Goal: Task Accomplishment & Management: Use online tool/utility

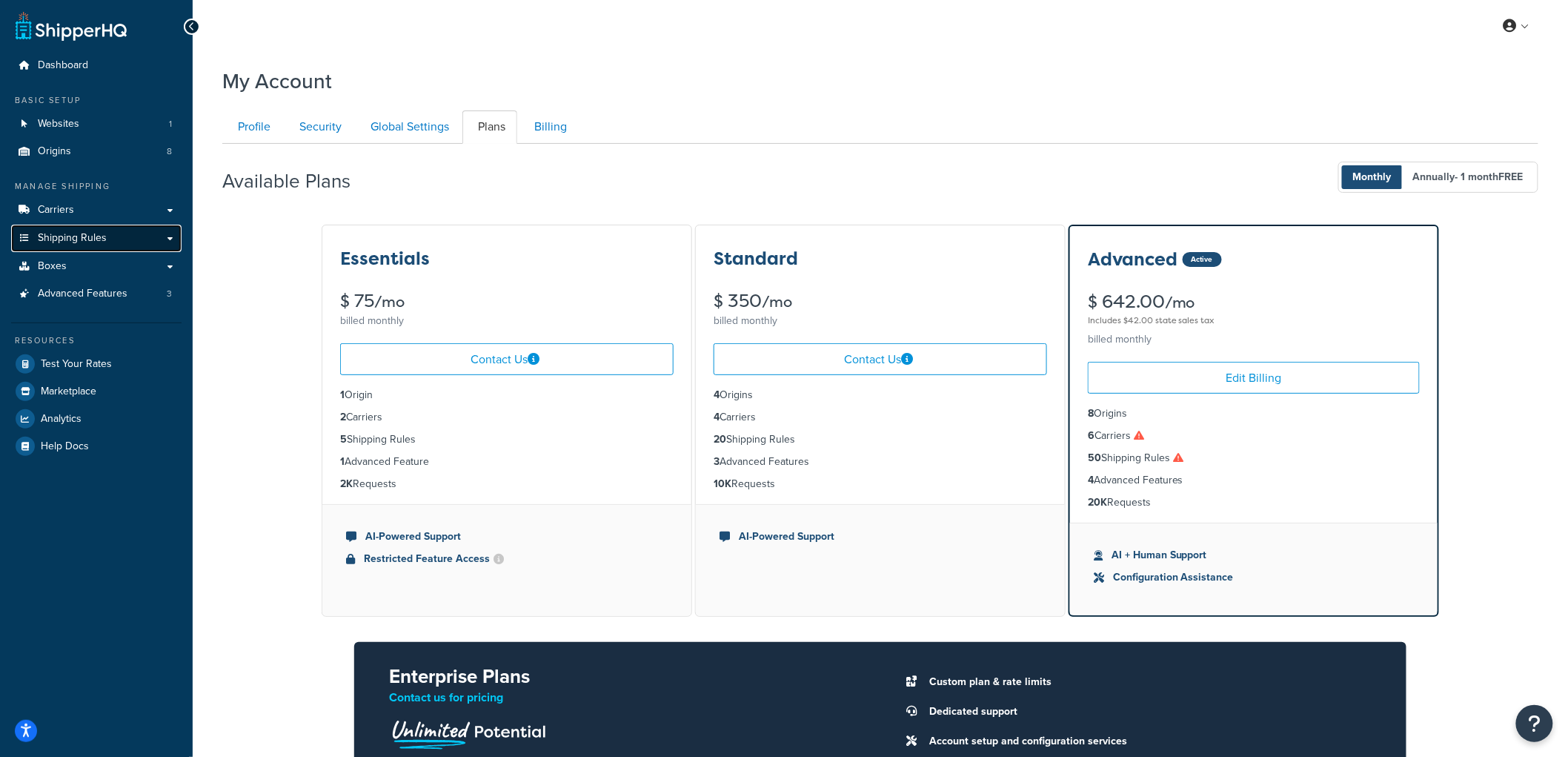
click at [76, 235] on span "Shipping Rules" at bounding box center [72, 238] width 69 height 13
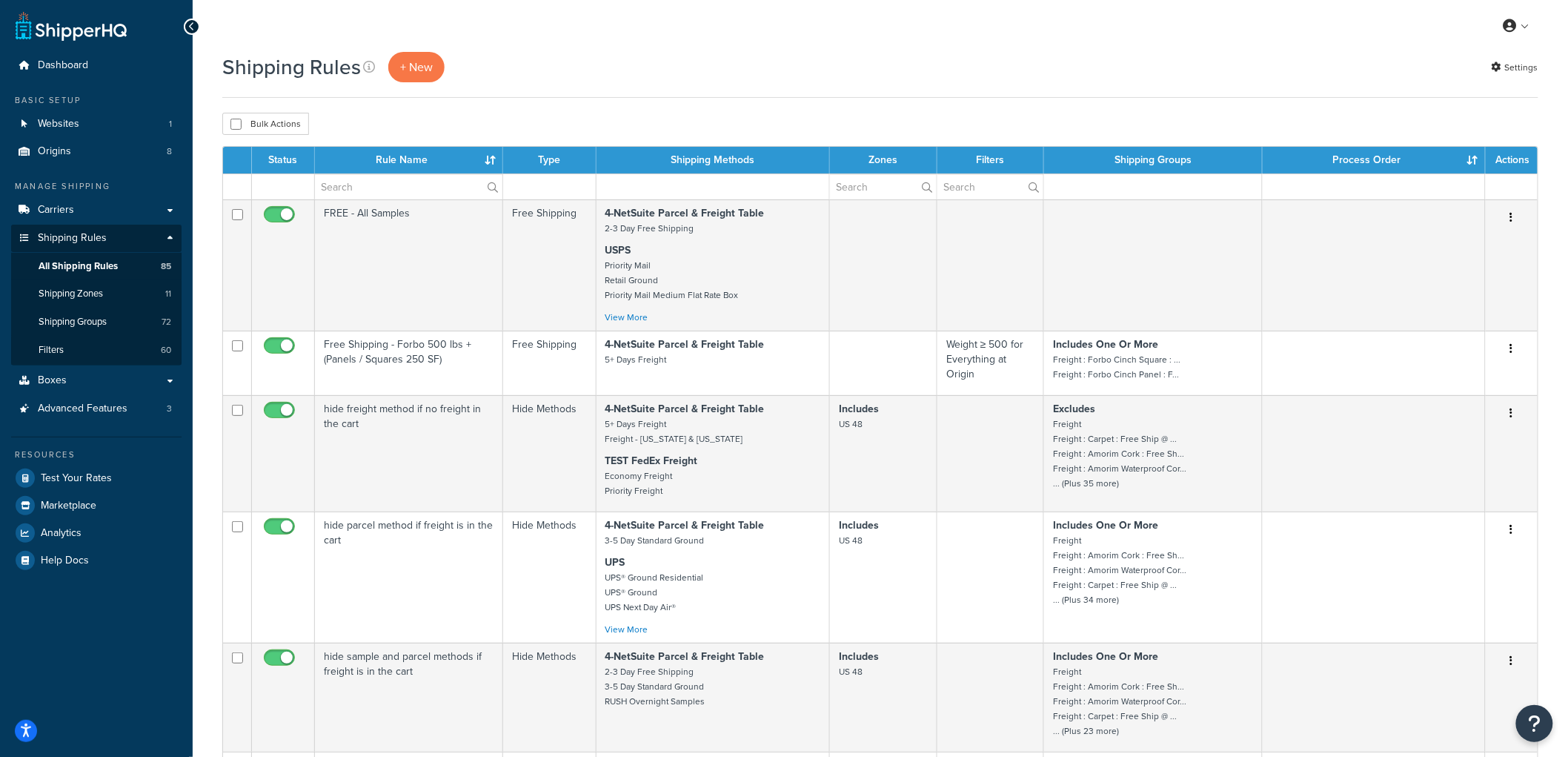
click at [1350, 114] on div "Bulk Actions Duplicate Delete" at bounding box center [880, 123] width 1316 height 22
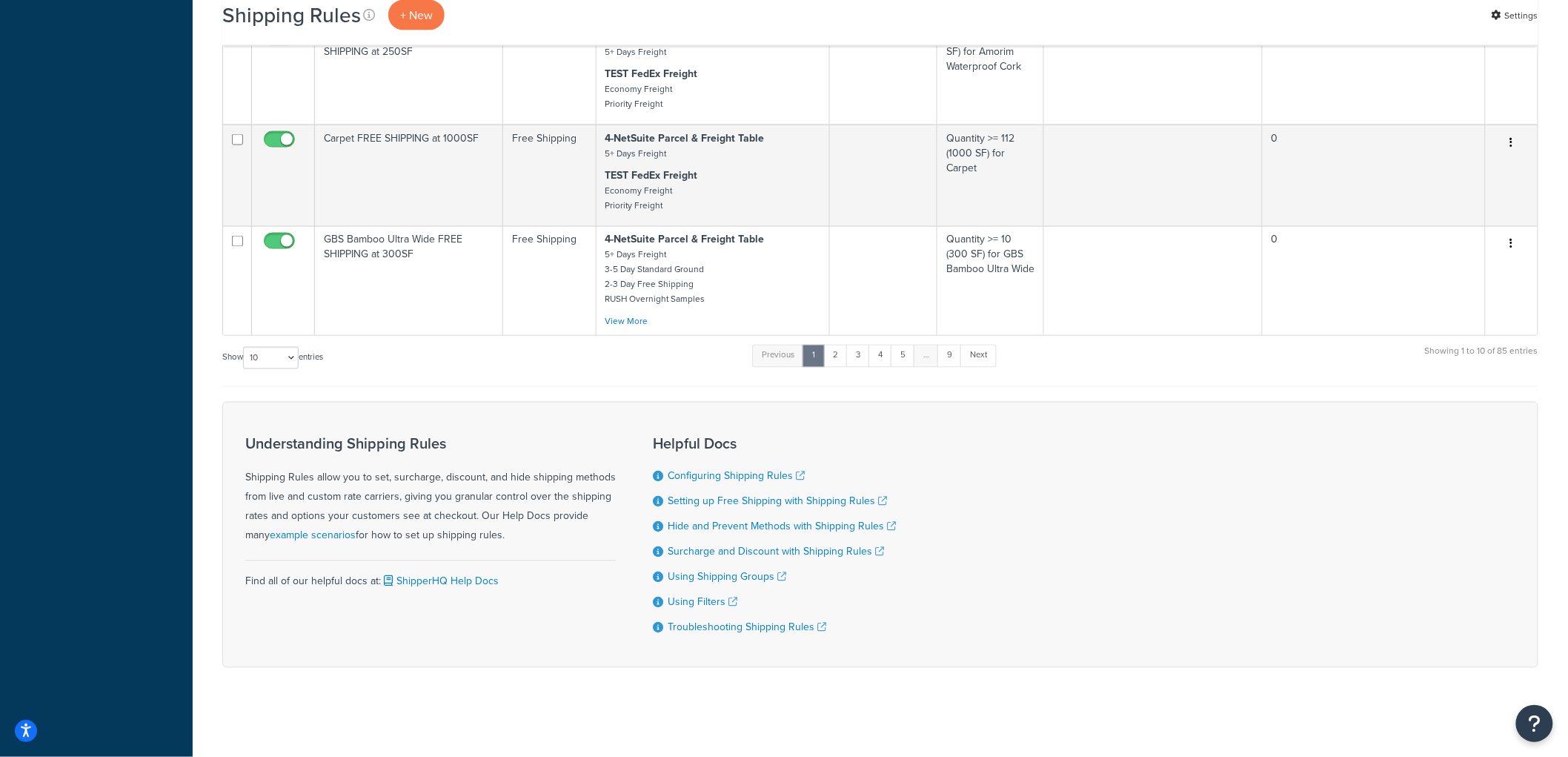
scroll to position [958, 0]
click at [838, 351] on link "2" at bounding box center [835, 356] width 24 height 22
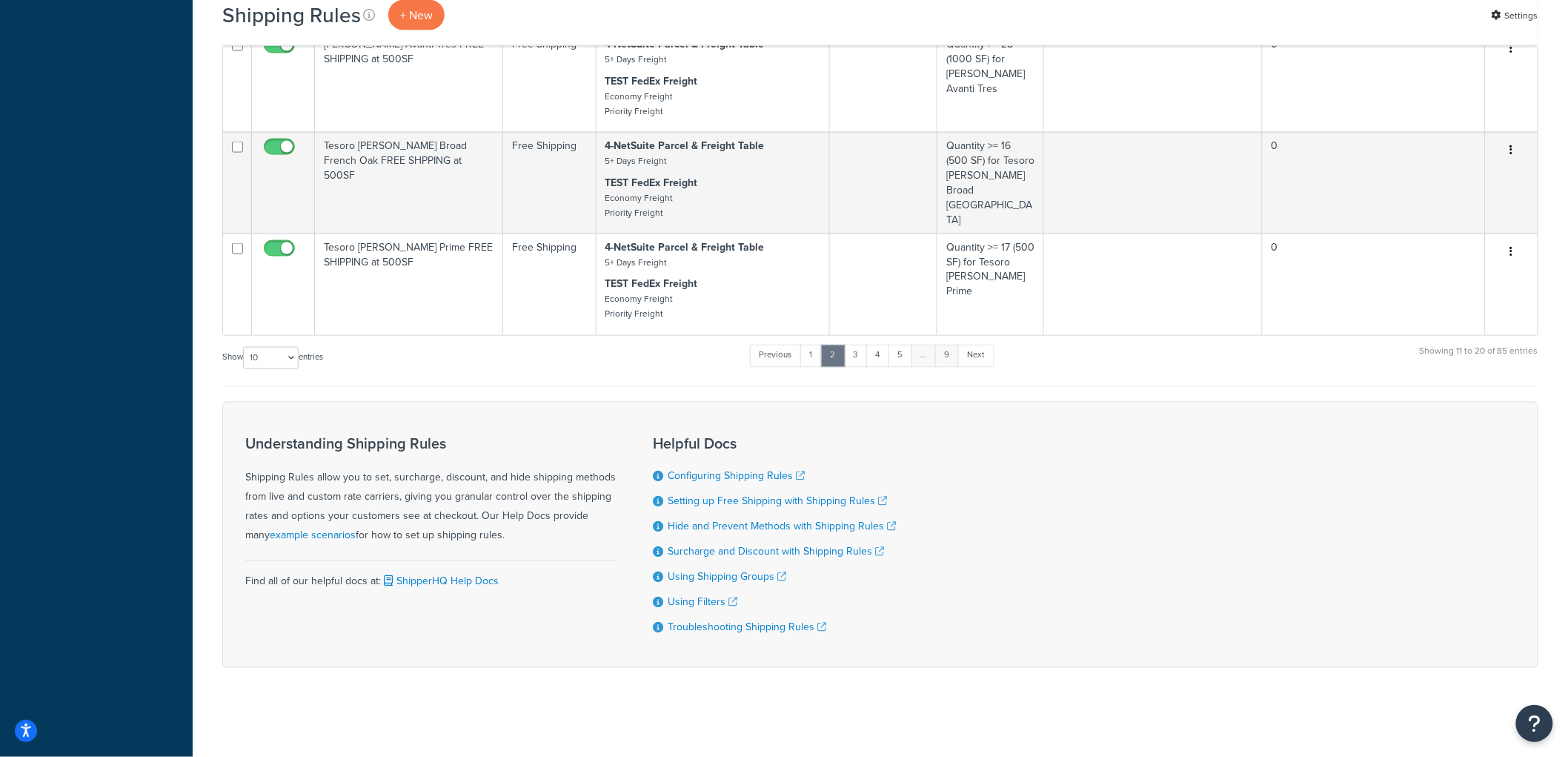
scroll to position [922, 0]
click at [953, 353] on link "9" at bounding box center [948, 356] width 24 height 22
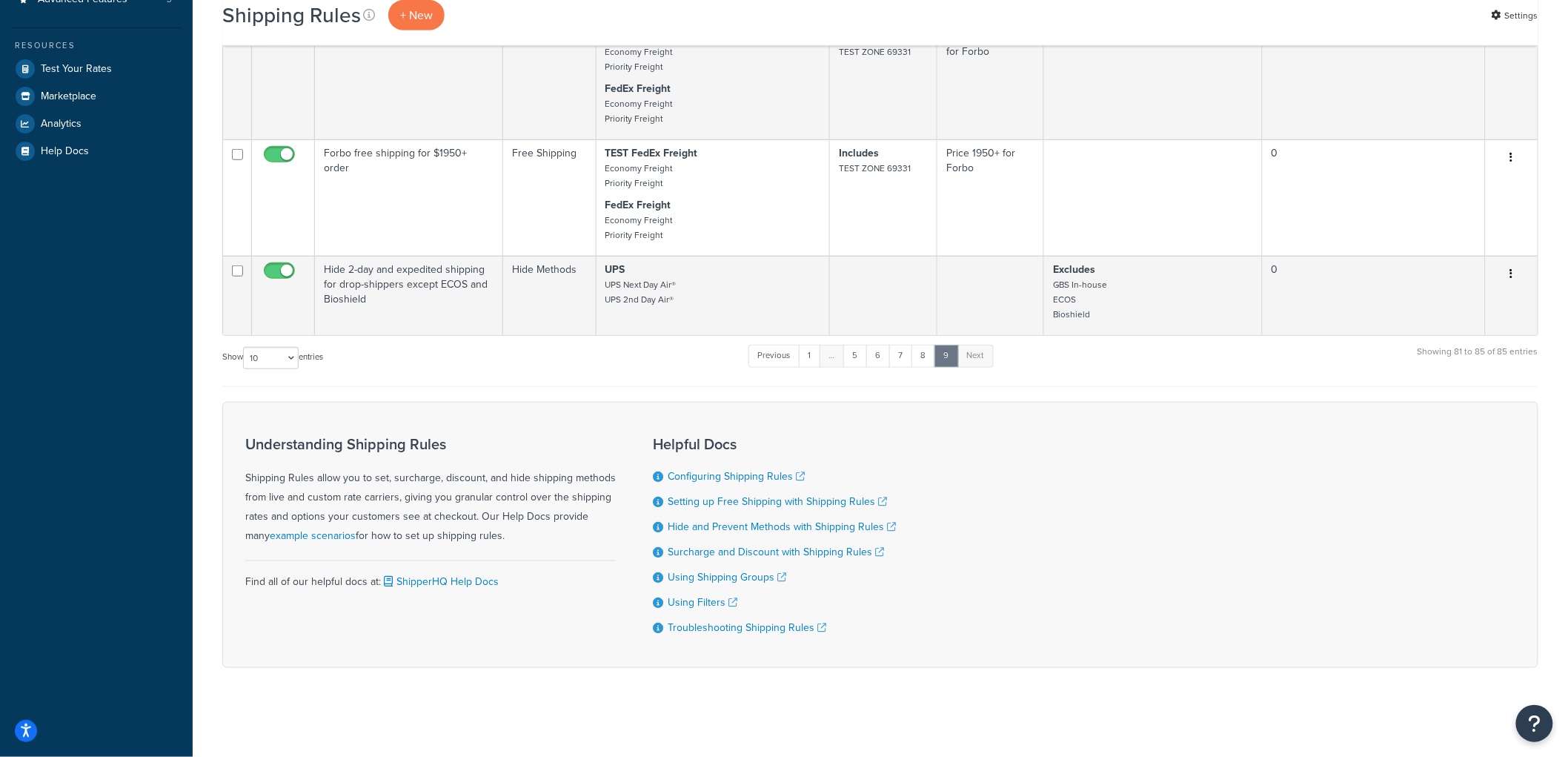
scroll to position [423, 0]
click at [1132, 368] on div "Show 10 15 25 50 100 1000 entries Previous 1 … 5 6 7 8 9 Next Showing 81 to 85 …" at bounding box center [880, 365] width 1316 height 44
click at [1174, 369] on div "Show 10 15 25 50 100 1000 entries Previous 1 … 5 6 7 8 9 Next Showing 81 to 85 …" at bounding box center [880, 365] width 1316 height 44
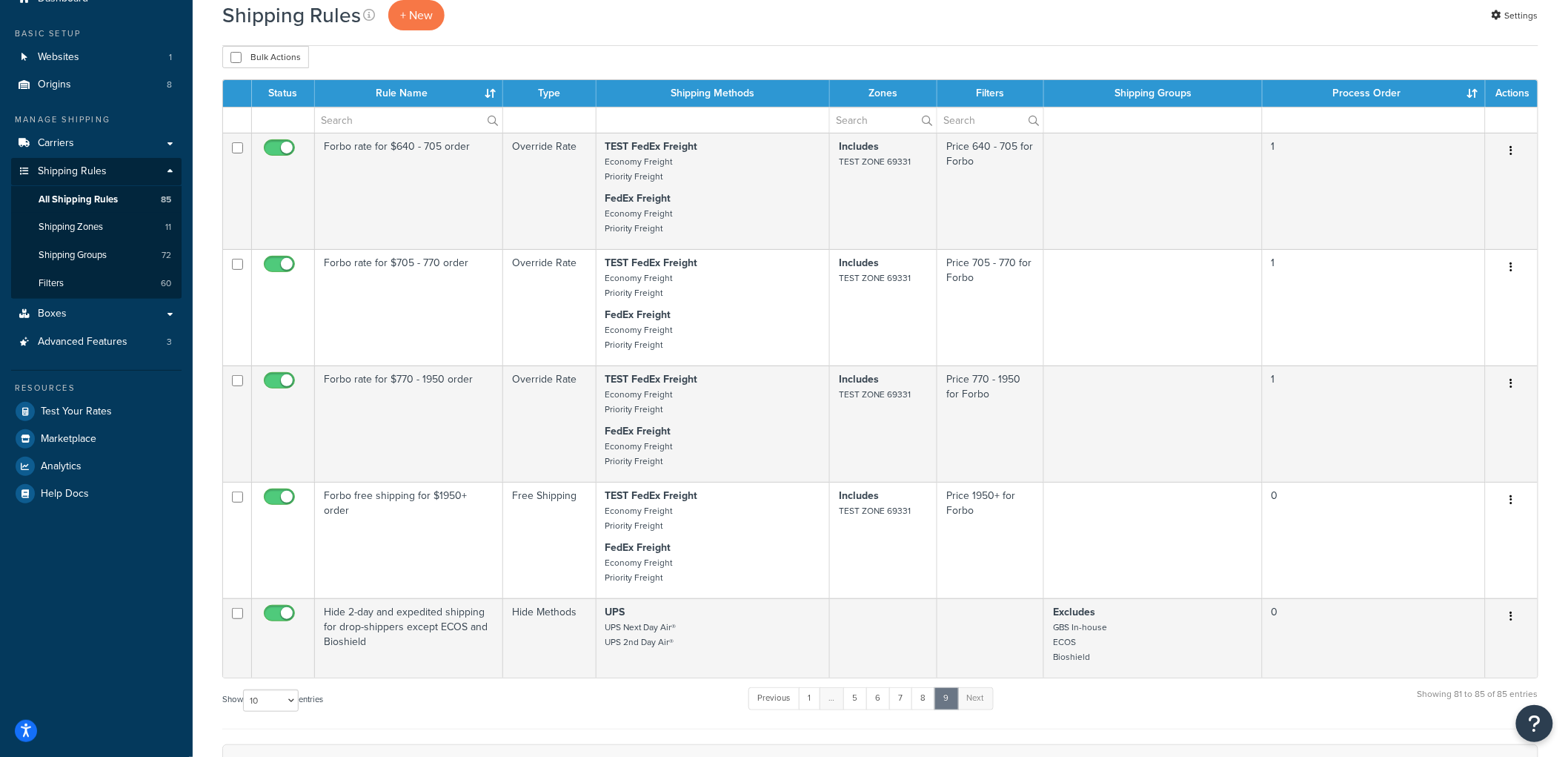
scroll to position [0, 0]
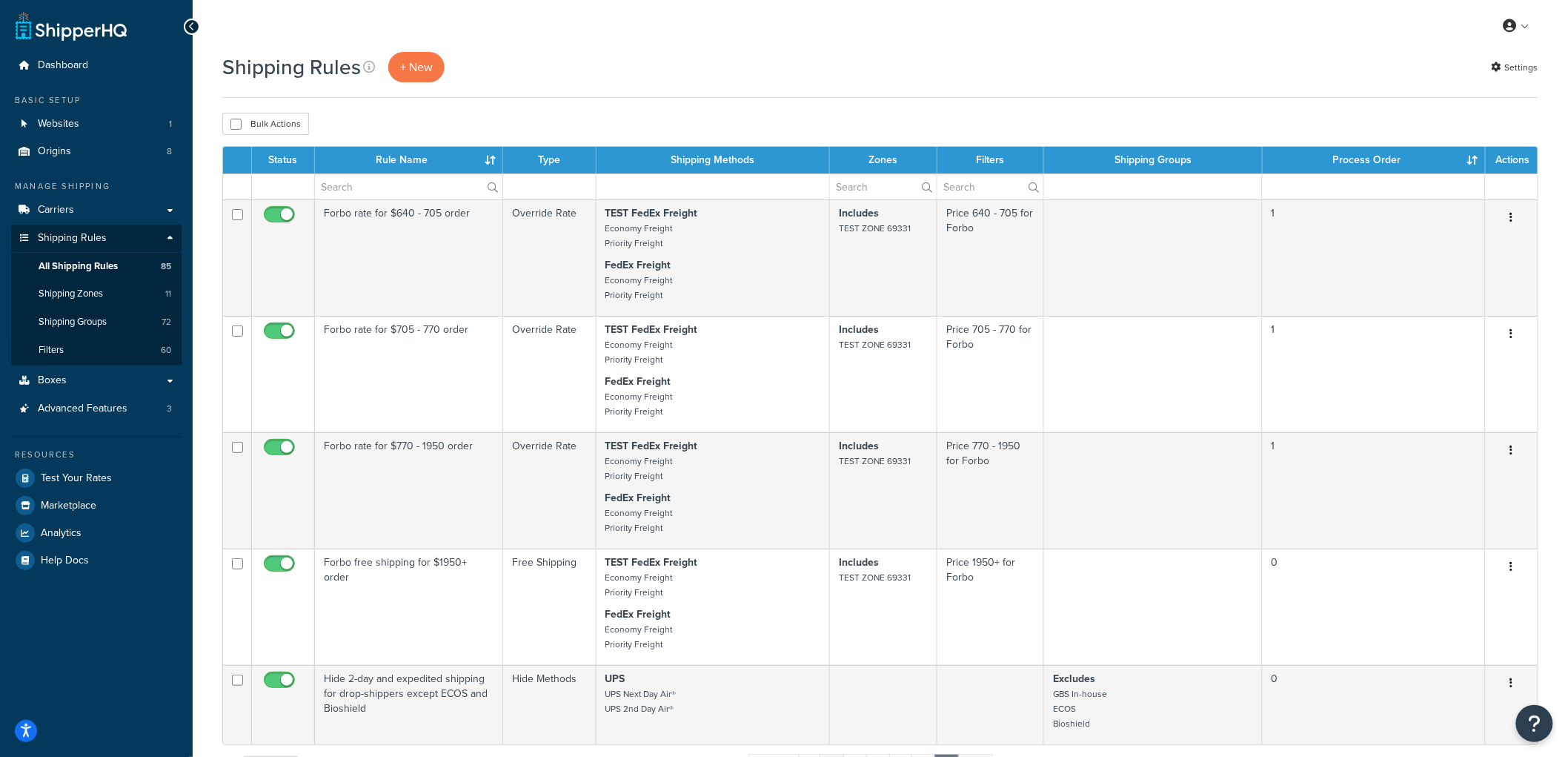
click at [830, 131] on div "Bulk Actions Duplicate Delete" at bounding box center [880, 123] width 1316 height 22
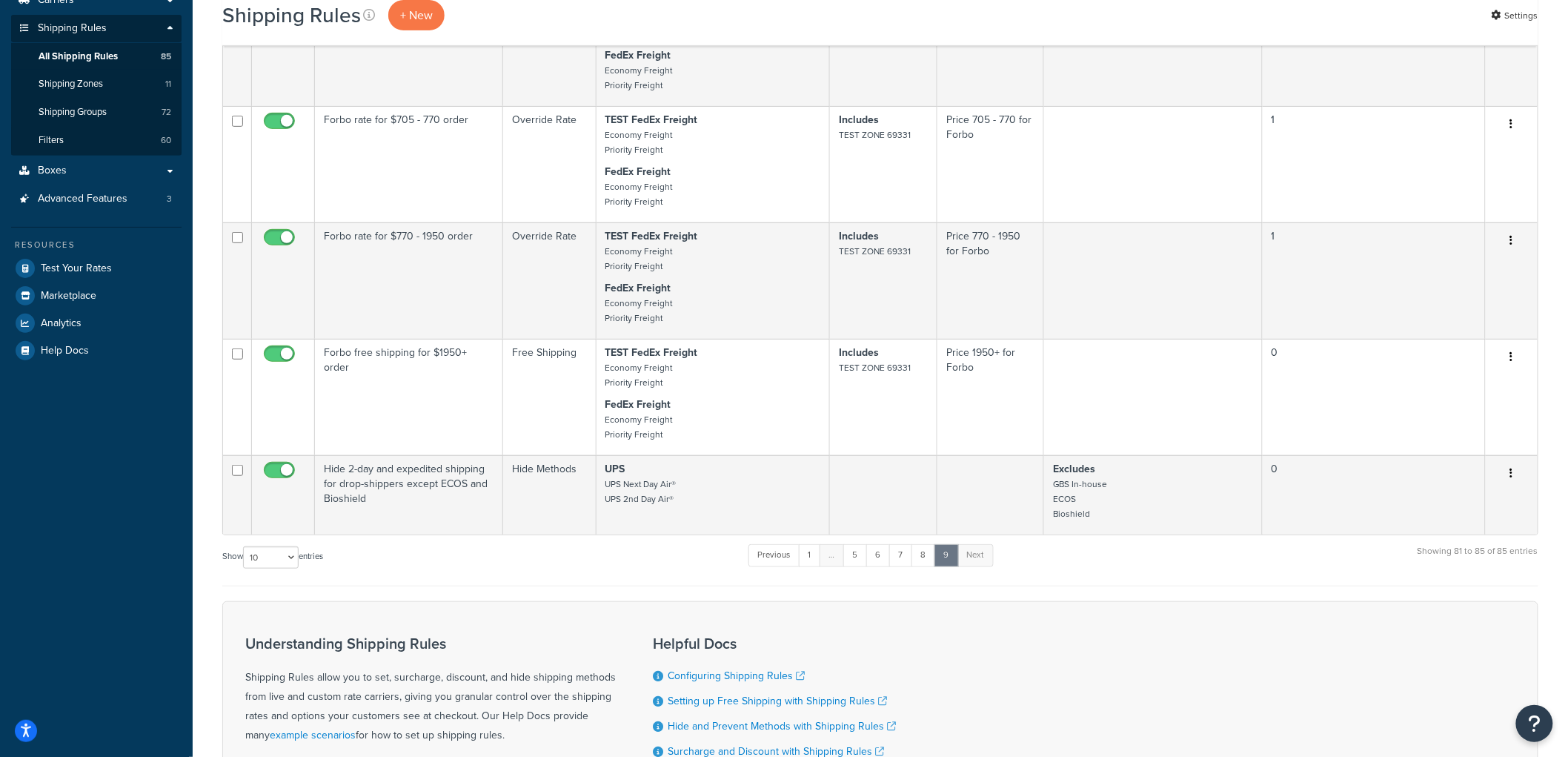
scroll to position [247, 0]
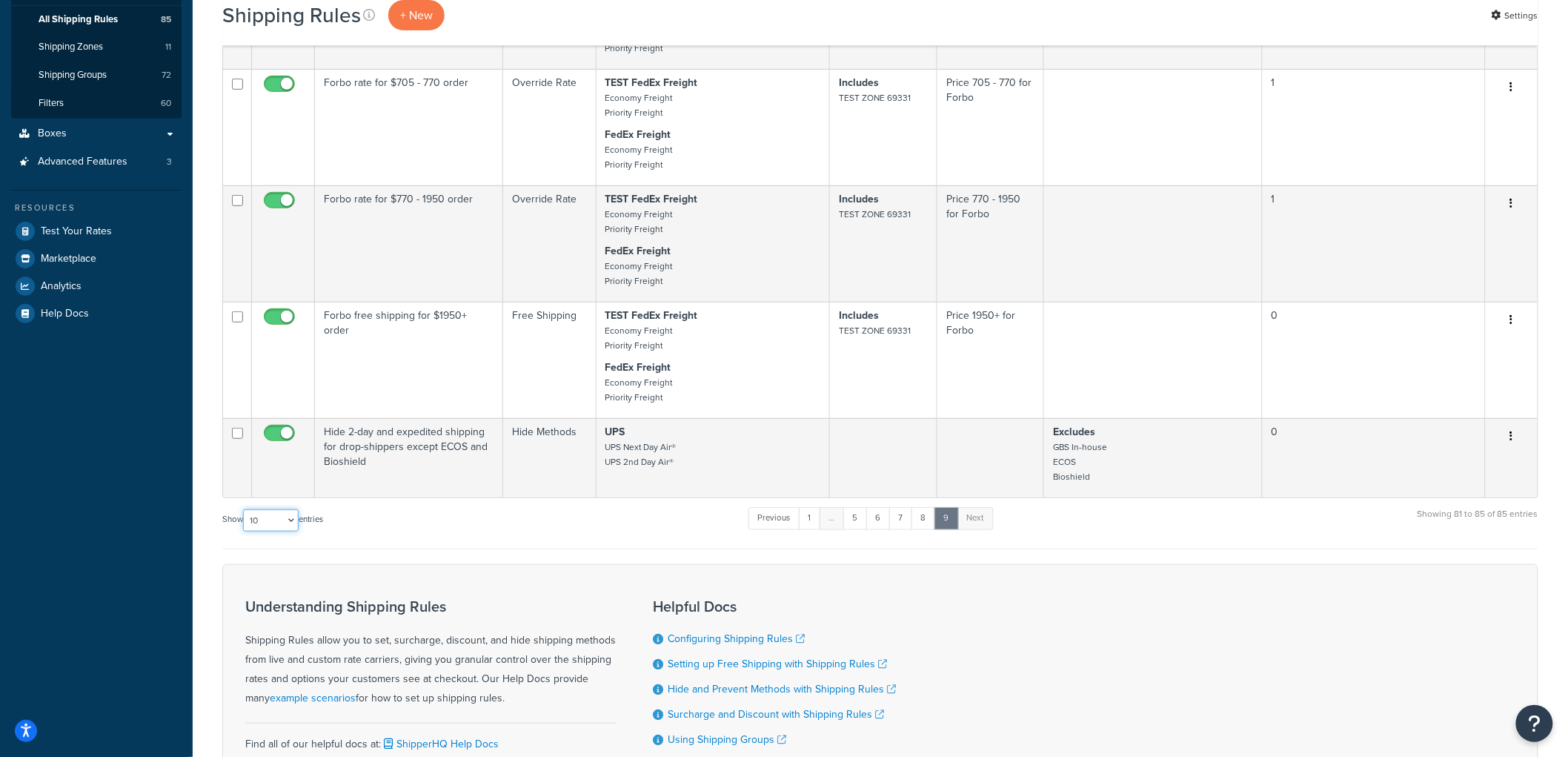
click at [282, 529] on select "10 15 25 50 100 1000" at bounding box center [271, 520] width 56 height 22
select select "100"
click at [245, 518] on select "10 15 25 50 100 1000" at bounding box center [271, 520] width 56 height 22
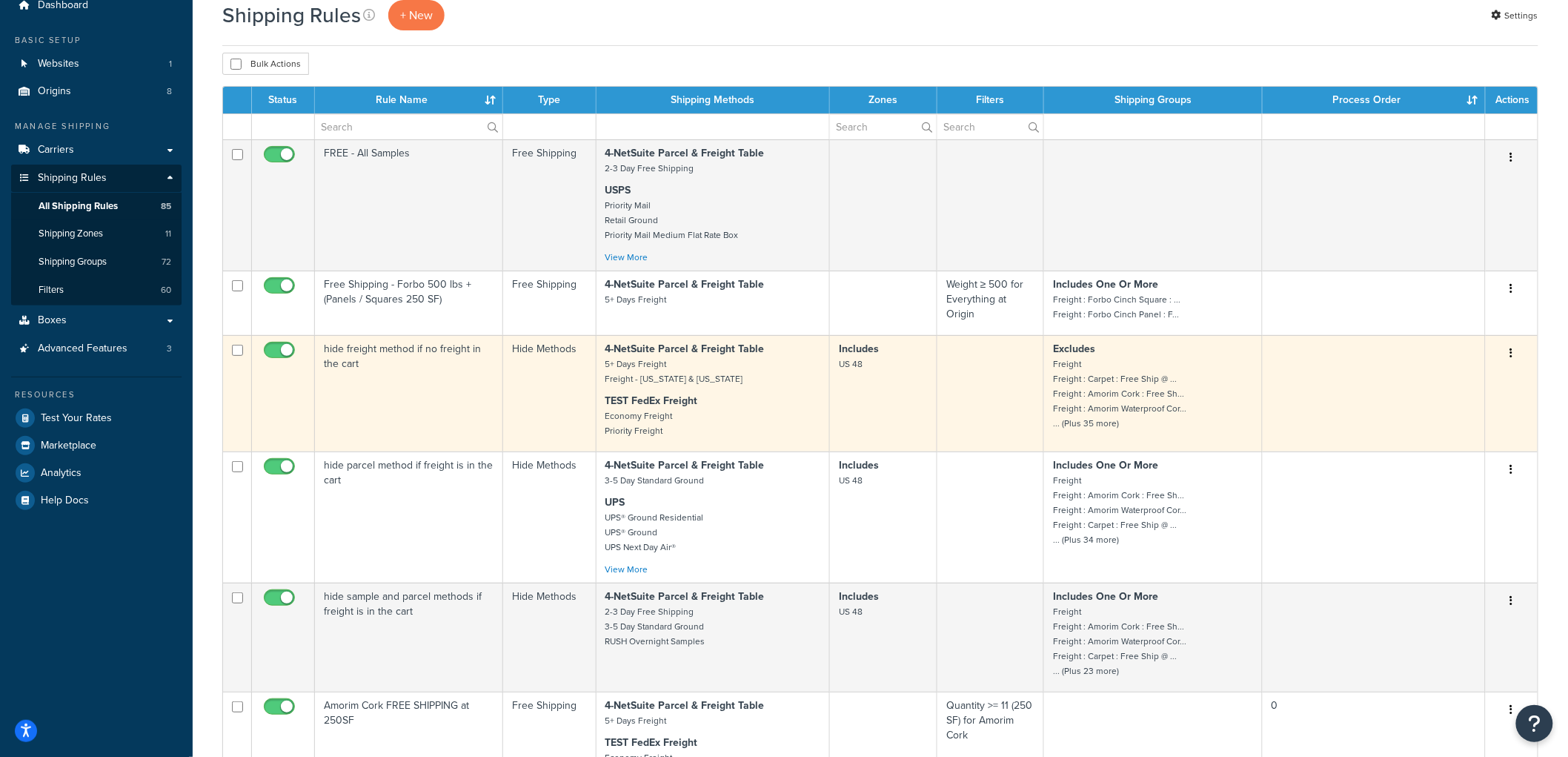
scroll to position [0, 0]
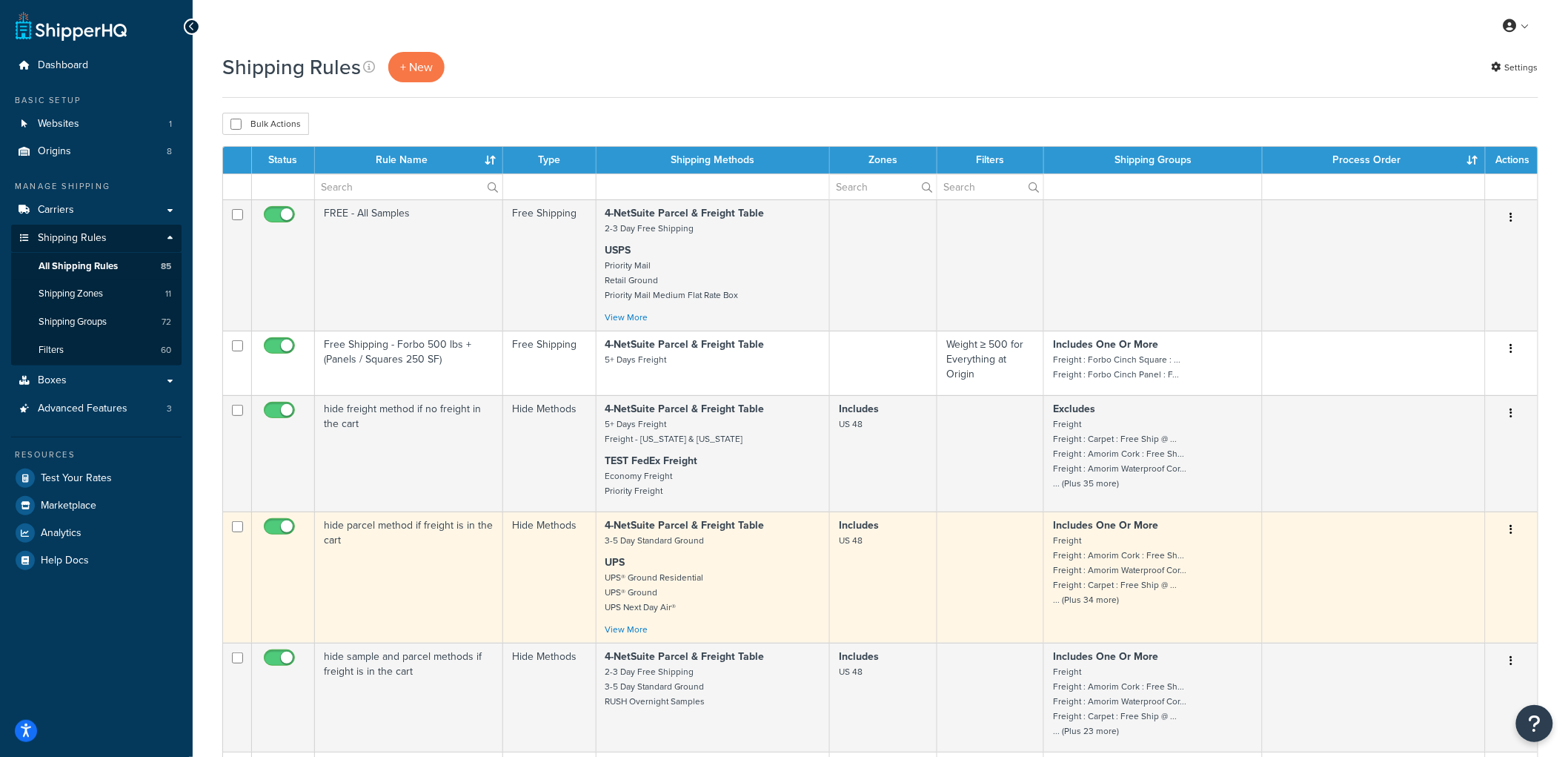
click at [485, 592] on td "hide parcel method if freight is in the cart" at bounding box center [409, 576] width 188 height 131
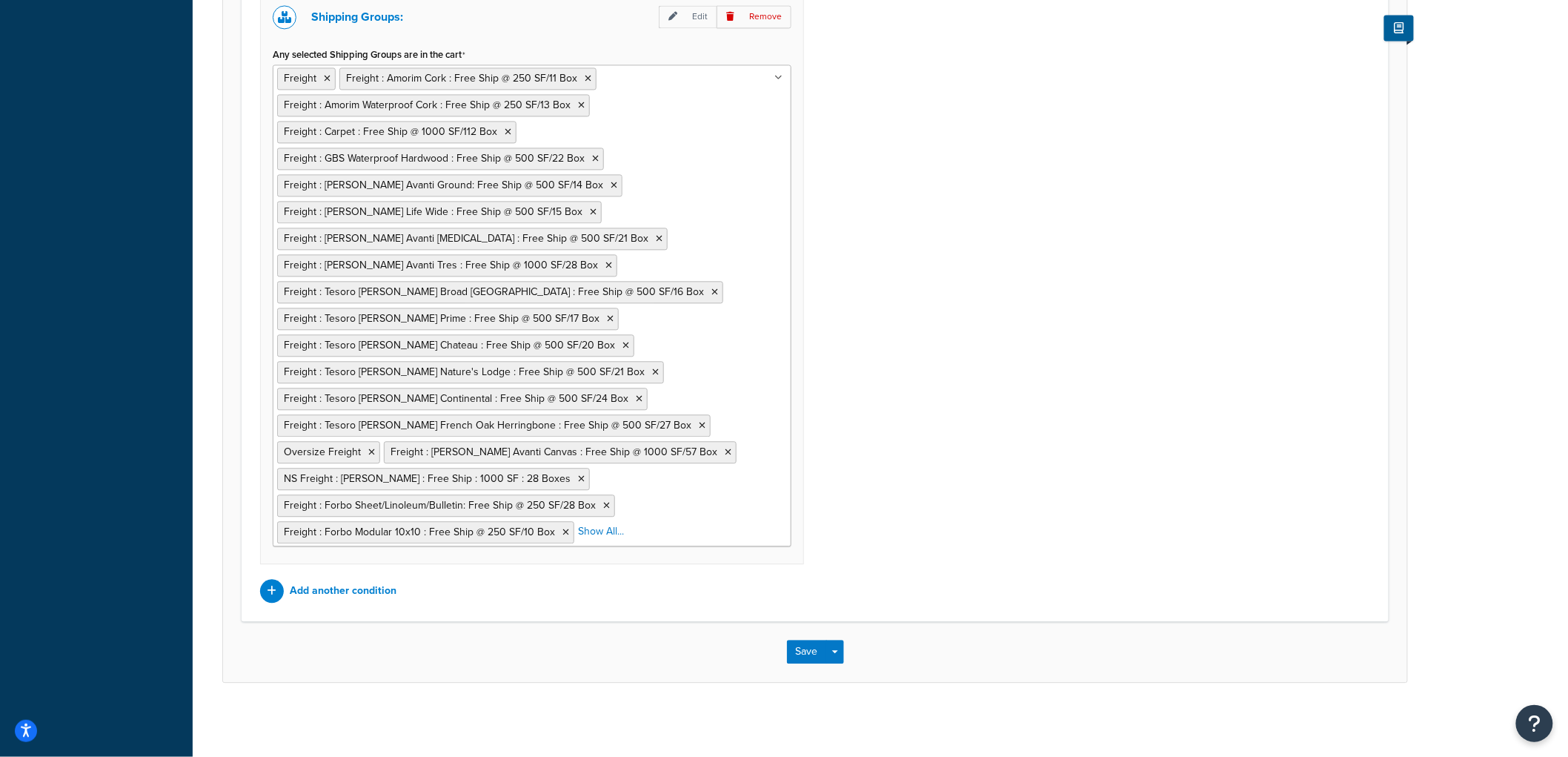
scroll to position [1307, 0]
click at [365, 597] on p "Add another condition" at bounding box center [342, 591] width 107 height 20
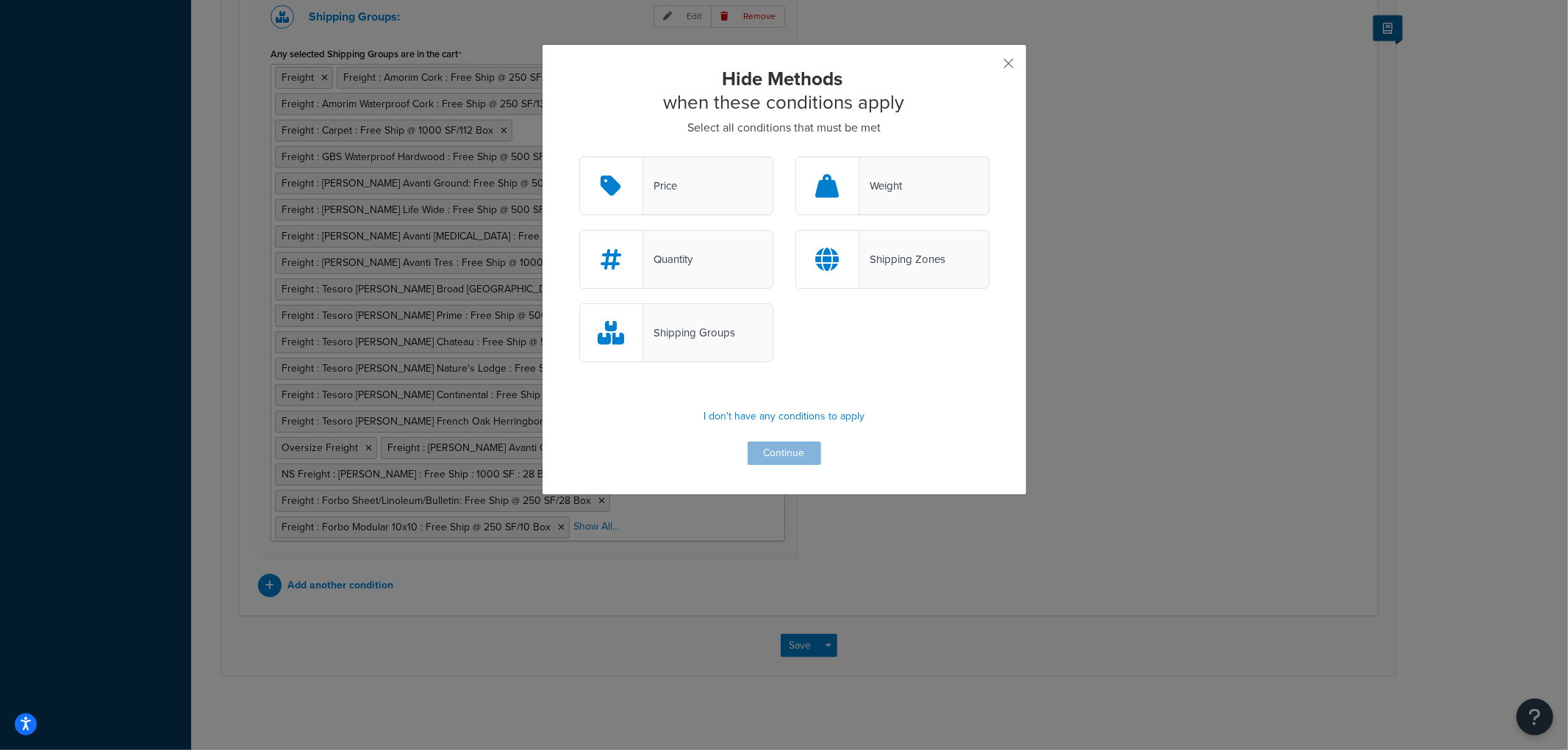
click at [872, 191] on div "Weight" at bounding box center [880, 186] width 42 height 20
click at [0, 0] on input "Weight" at bounding box center [0, 0] width 0 height 0
click at [796, 450] on button "Continue" at bounding box center [784, 453] width 74 height 24
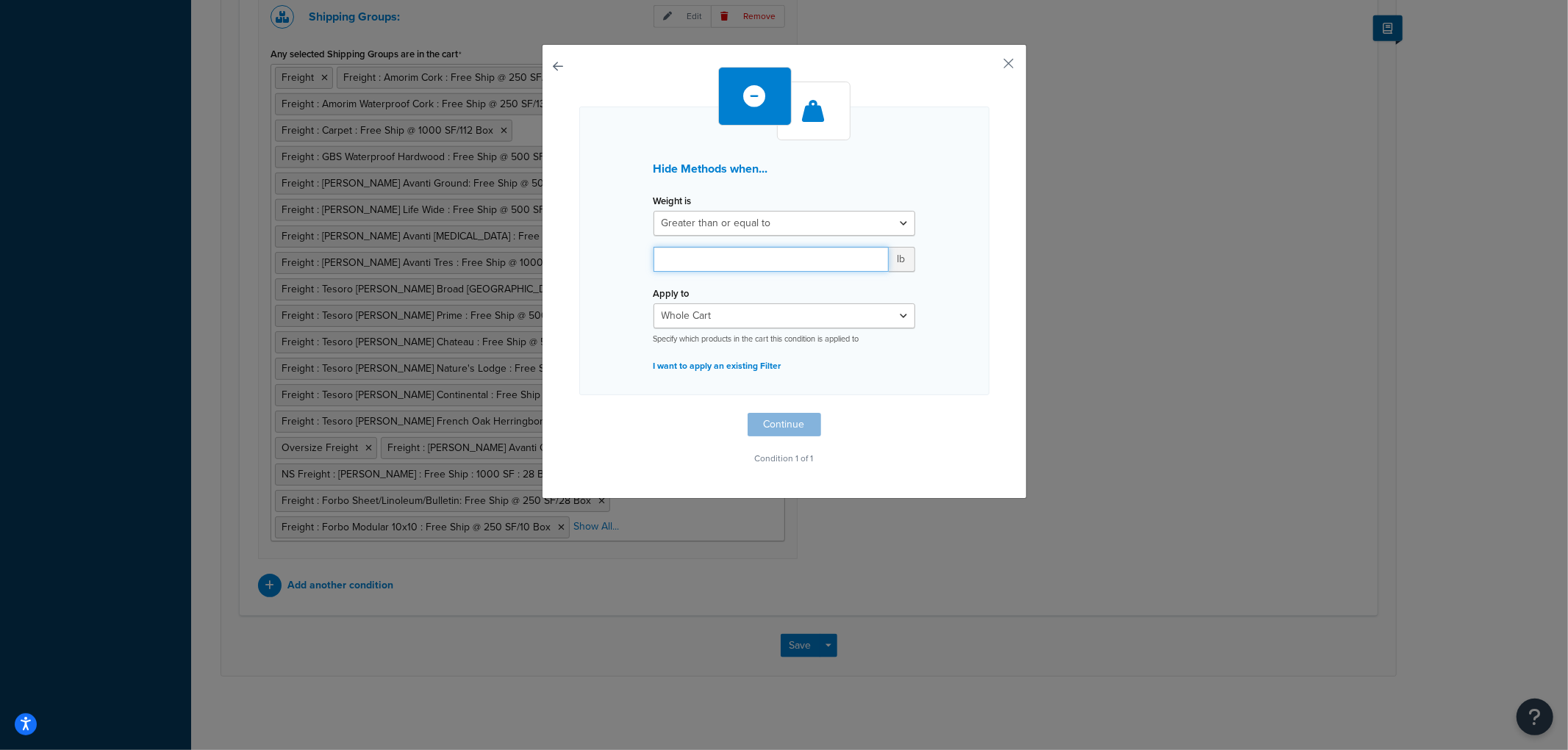
click at [757, 260] on input "number" at bounding box center [771, 259] width 235 height 25
type input "20"
click at [591, 269] on div "Hide Methods when... Weight is Greater than or equal to Between or equal to Les…" at bounding box center [784, 251] width 410 height 289
click at [693, 221] on select "Greater than or equal to Between or equal to Less than or equal to" at bounding box center [784, 222] width 262 height 25
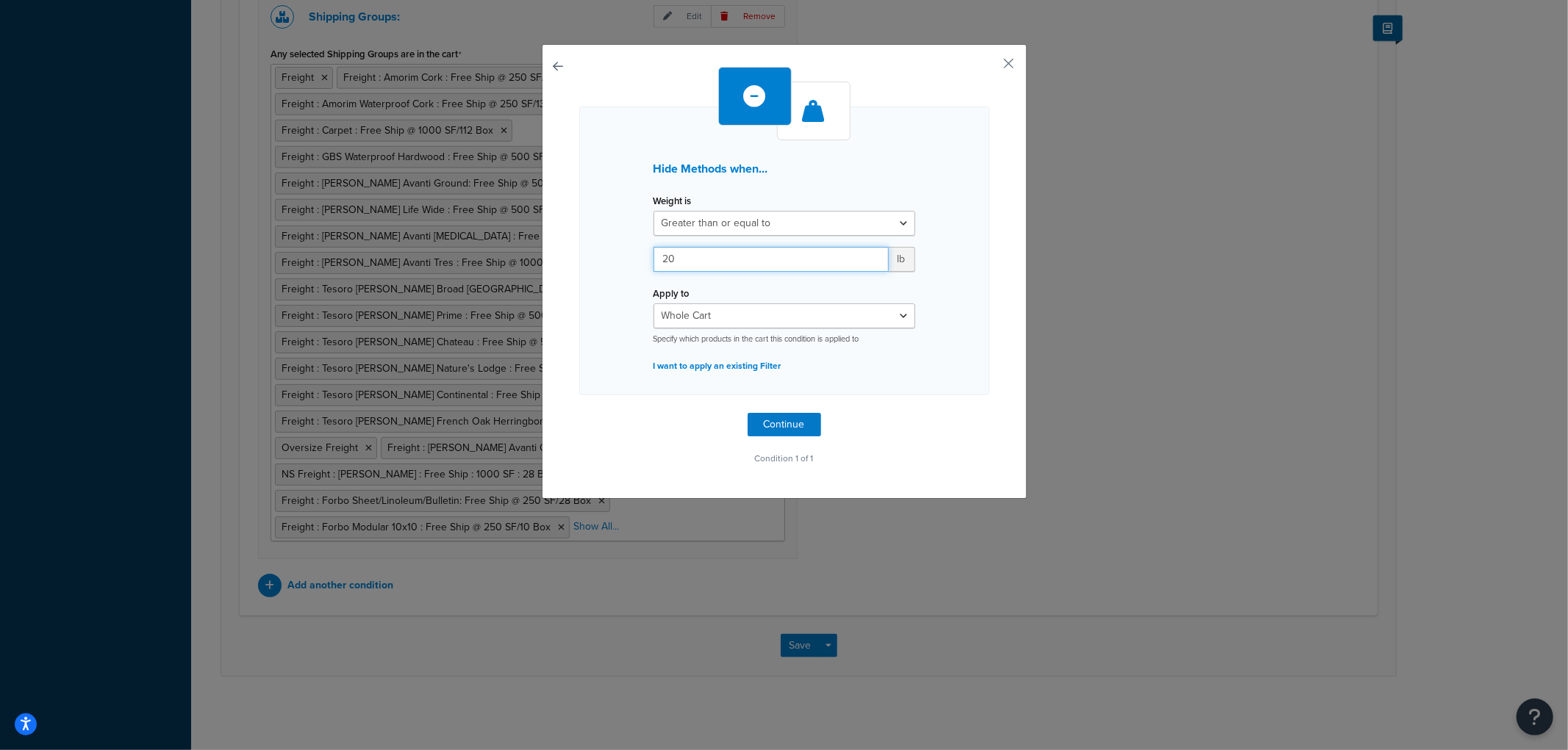
click at [671, 258] on input "20" at bounding box center [771, 259] width 235 height 25
click at [706, 310] on select "Whole Cart Everything in Shipping Group Everything at Origin Each Item within S…" at bounding box center [784, 315] width 262 height 25
select select "SHIPPING_GROUP"
click at [653, 303] on select "Whole Cart Everything in Shipping Group Everything at Origin Each Item within S…" at bounding box center [784, 315] width 262 height 25
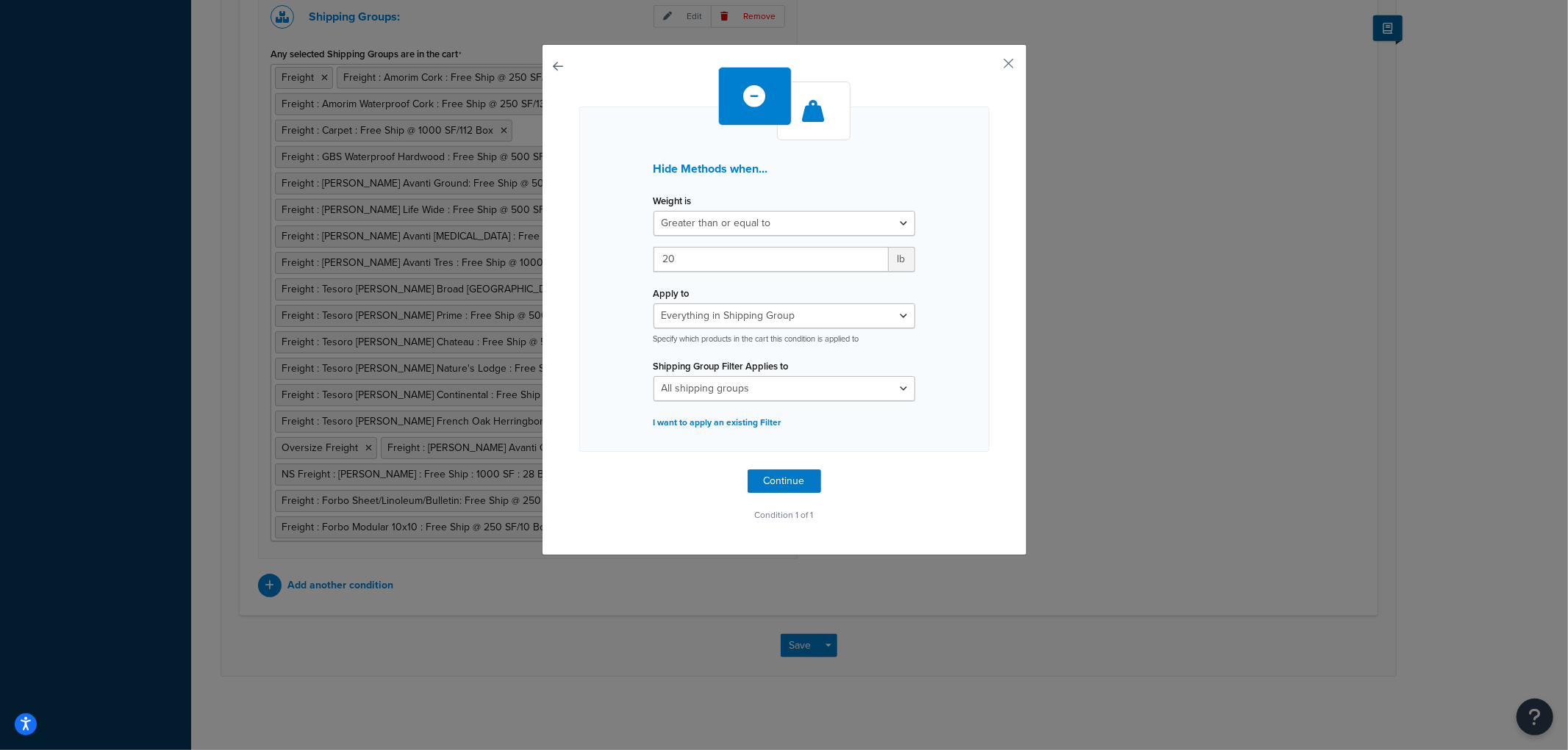
click at [568, 290] on div "Hide Methods when... Weight is Greater than or equal to Between or equal to Les…" at bounding box center [784, 300] width 485 height 511
click at [742, 392] on select "All shipping groups Always Free Ship Always Free Ship Freight Ambient Bioshield…" at bounding box center [784, 388] width 262 height 25
click at [579, 470] on button "button" at bounding box center [579, 470] width 0 height 0
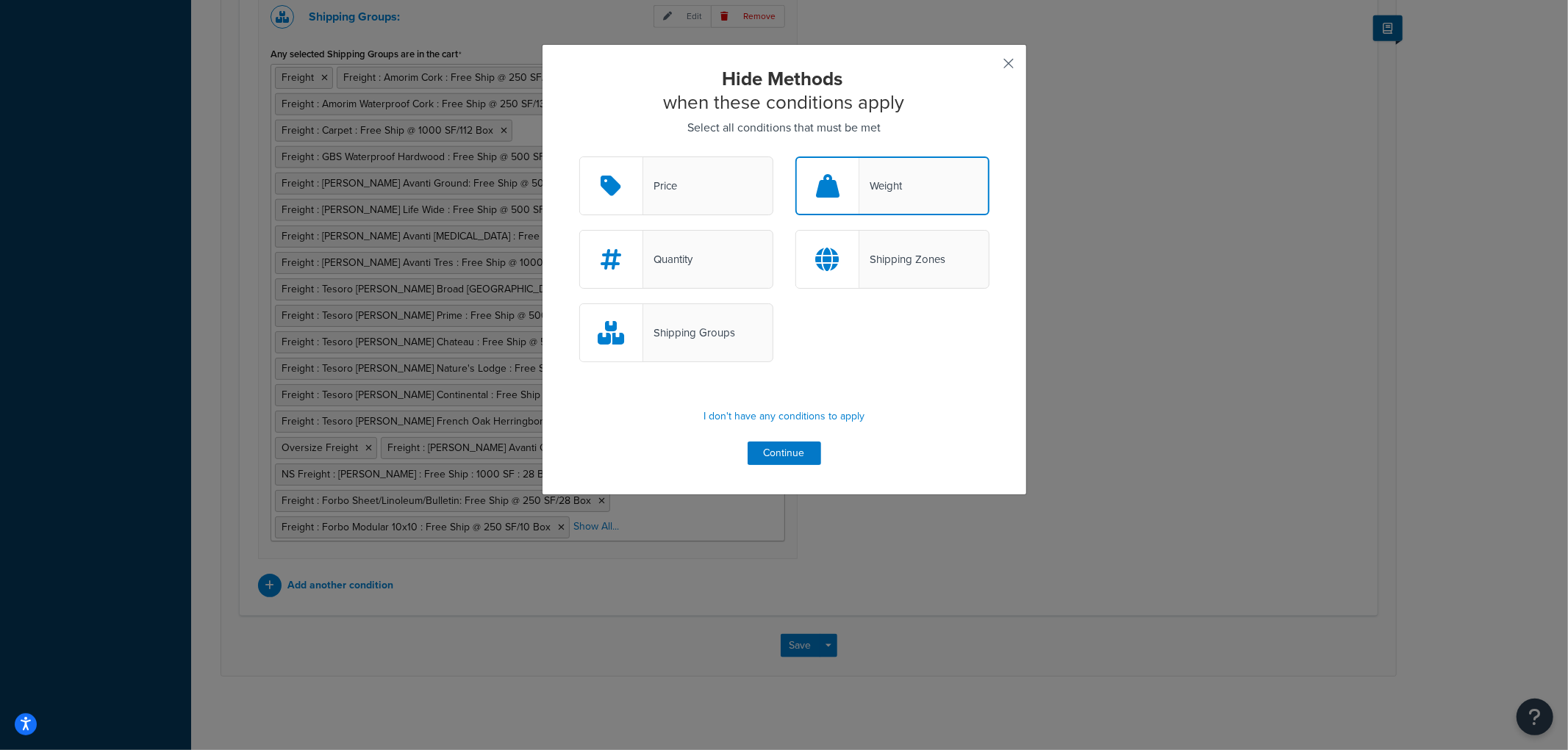
click at [990, 67] on button "button" at bounding box center [988, 69] width 4 height 4
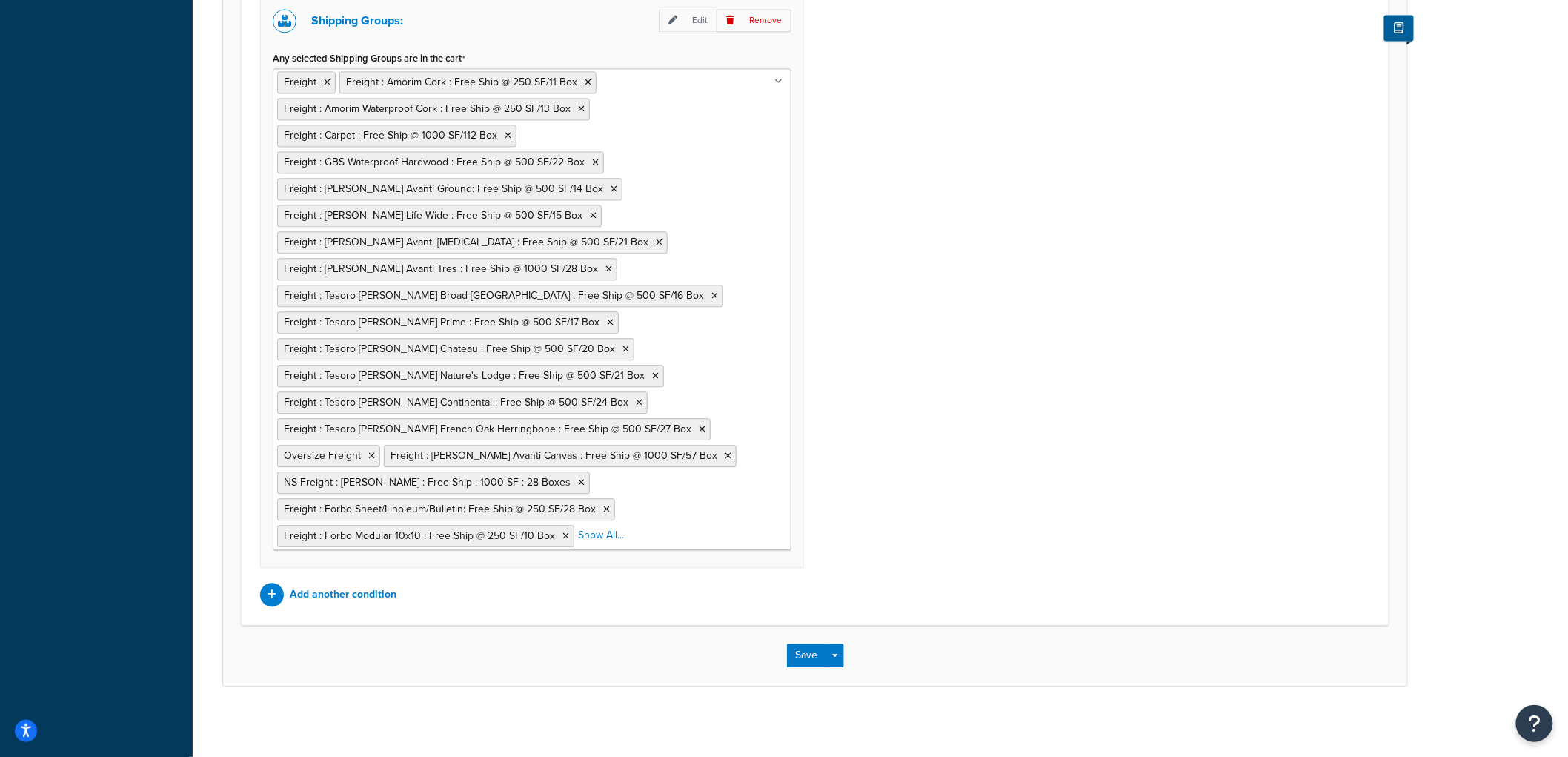
scroll to position [1307, 0]
click at [379, 597] on p "Add another condition" at bounding box center [342, 591] width 107 height 20
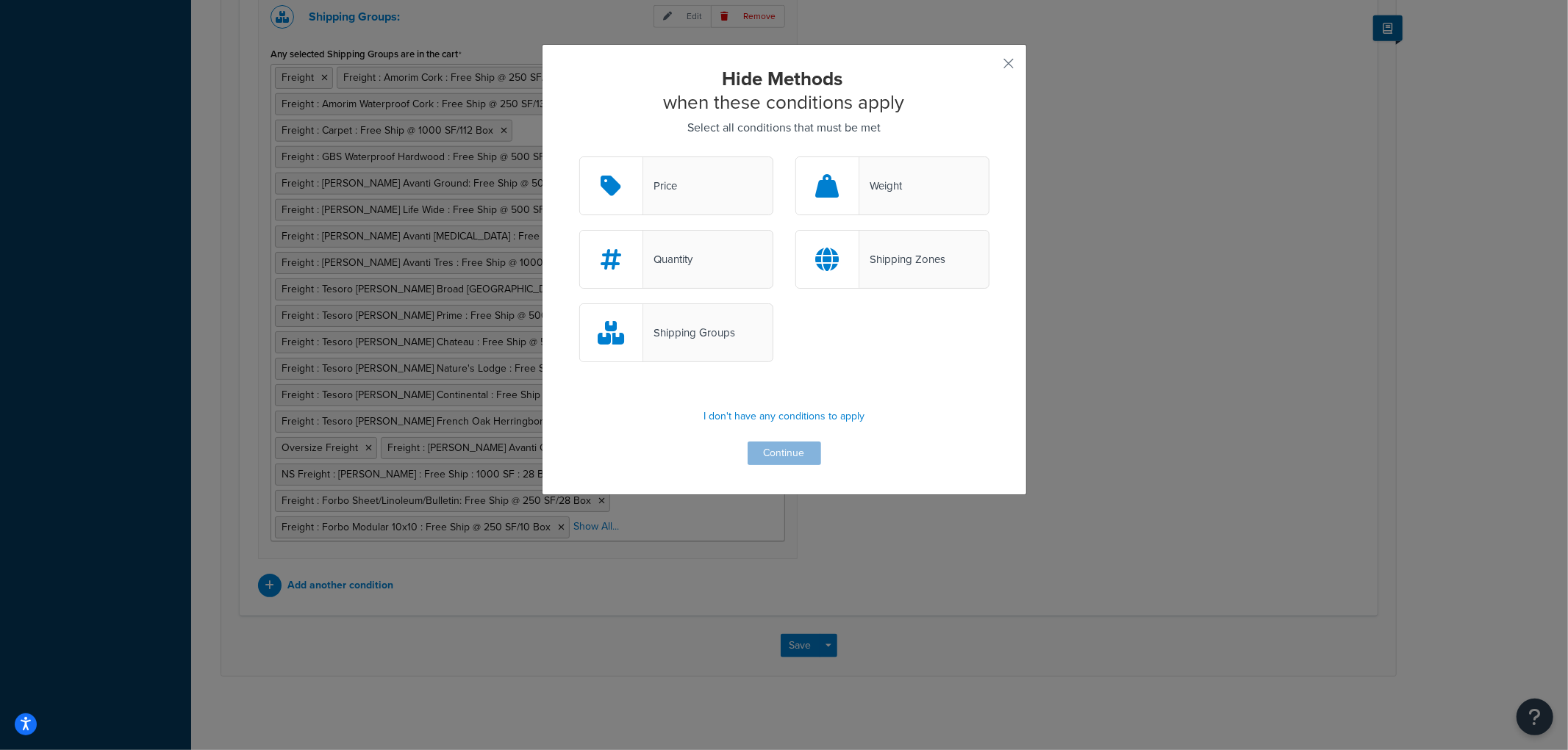
click at [841, 199] on div at bounding box center [828, 186] width 63 height 57
click at [0, 0] on input "Weight" at bounding box center [0, 0] width 0 height 0
click at [786, 450] on button "Continue" at bounding box center [784, 453] width 74 height 24
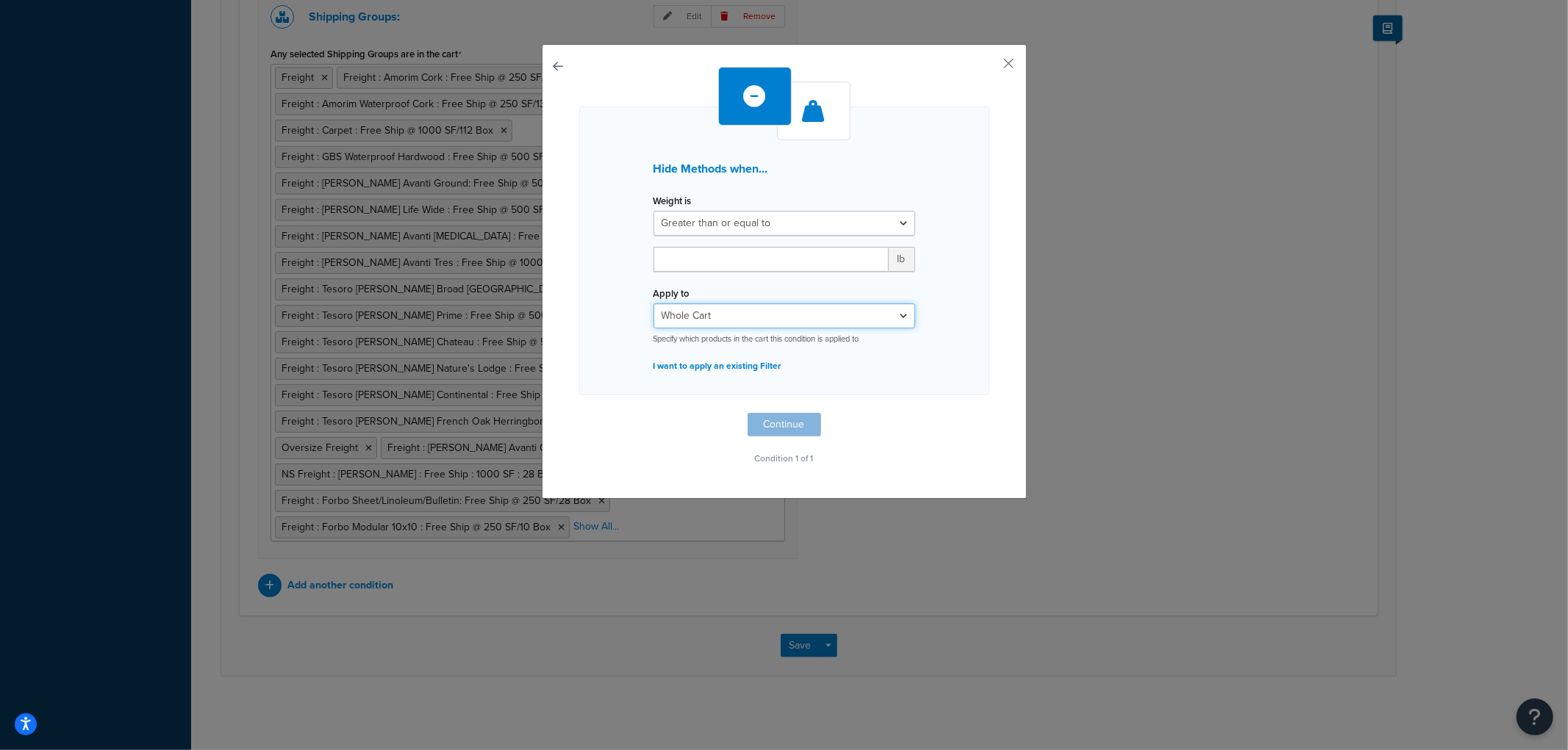
click at [738, 321] on select "Whole Cart Everything in Shipping Group Everything at Origin Each Item within S…" at bounding box center [784, 315] width 262 height 25
select select "SHIPPING_GROUP"
click at [653, 303] on select "Whole Cart Everything in Shipping Group Everything at Origin Each Item within S…" at bounding box center [784, 315] width 262 height 25
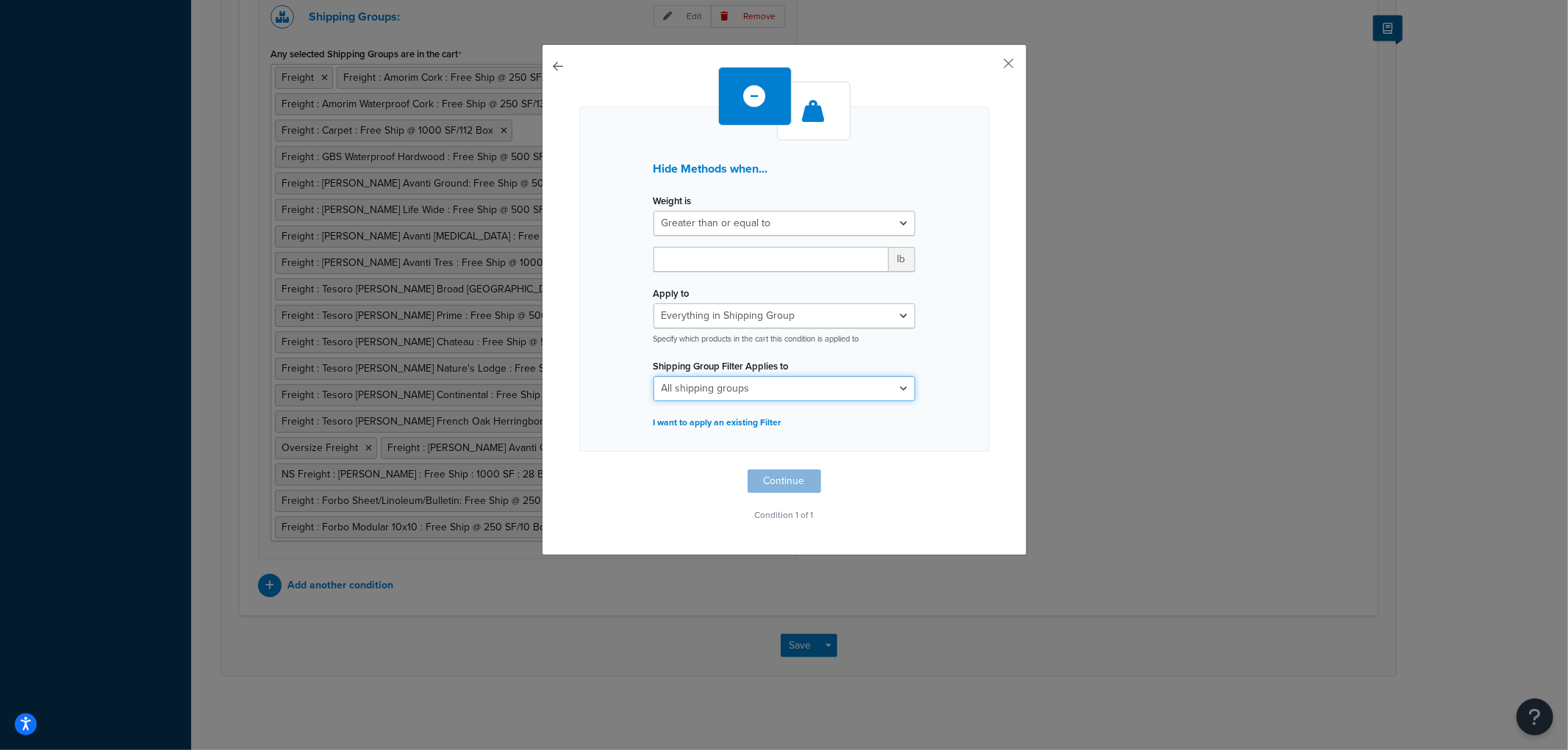
click at [687, 379] on select "All shipping groups Always Free Ship Always Free Ship Freight Ambient Bioshield…" at bounding box center [784, 388] width 262 height 25
select select "286344"
click at [653, 376] on select "All shipping groups Always Free Ship Always Free Ship Freight Ambient Bioshield…" at bounding box center [784, 388] width 262 height 25
click at [566, 331] on div "Hide Methods when... Weight is Greater than or equal to Between or equal to Les…" at bounding box center [784, 300] width 485 height 511
click at [1024, 61] on div "Hide Methods when... Weight is Greater than or equal to Between or equal to Les…" at bounding box center [784, 375] width 1568 height 750
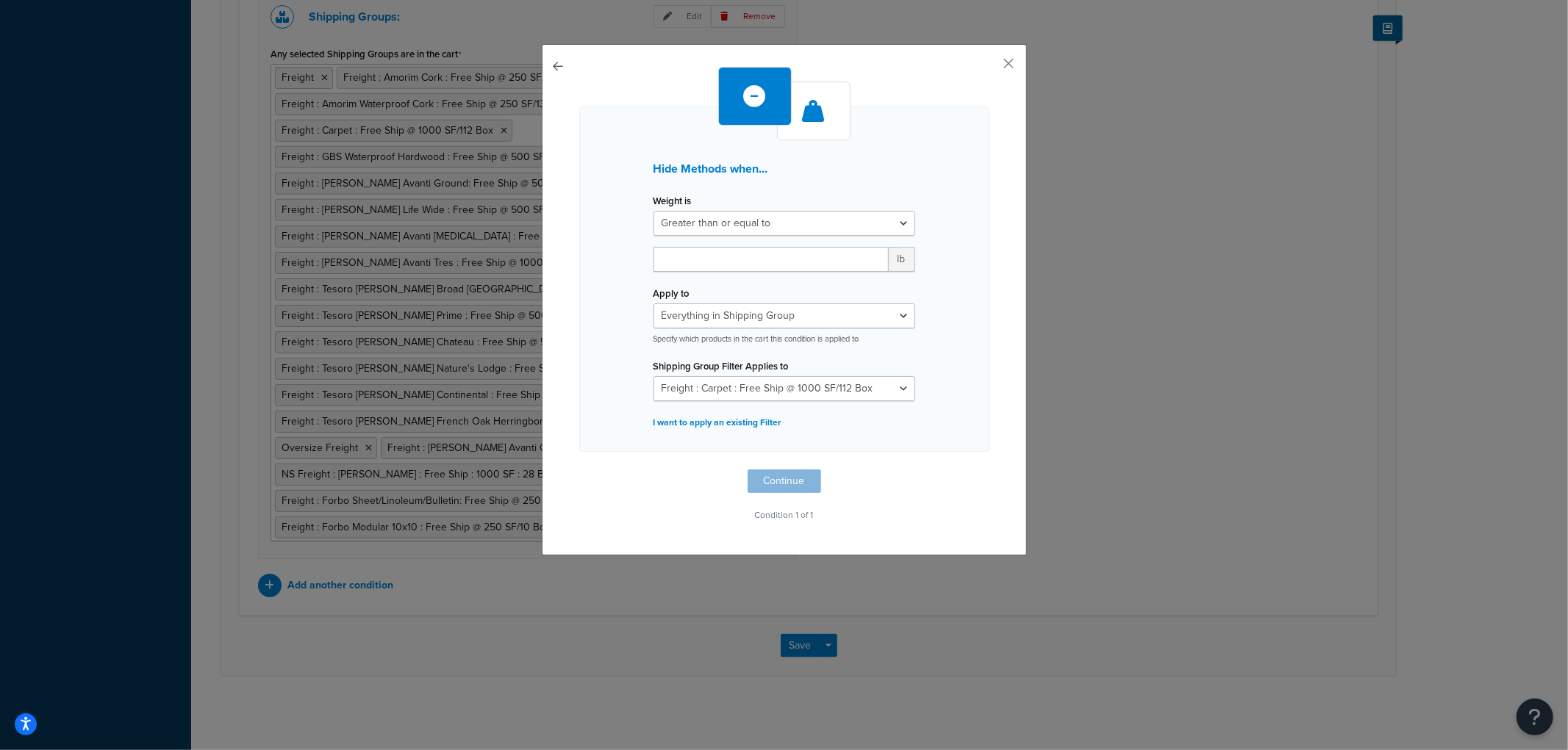
click at [1009, 64] on div "Hide Methods when... Weight is Greater than or equal to Between or equal to Les…" at bounding box center [784, 300] width 485 height 511
click at [990, 68] on button "button" at bounding box center [988, 69] width 4 height 4
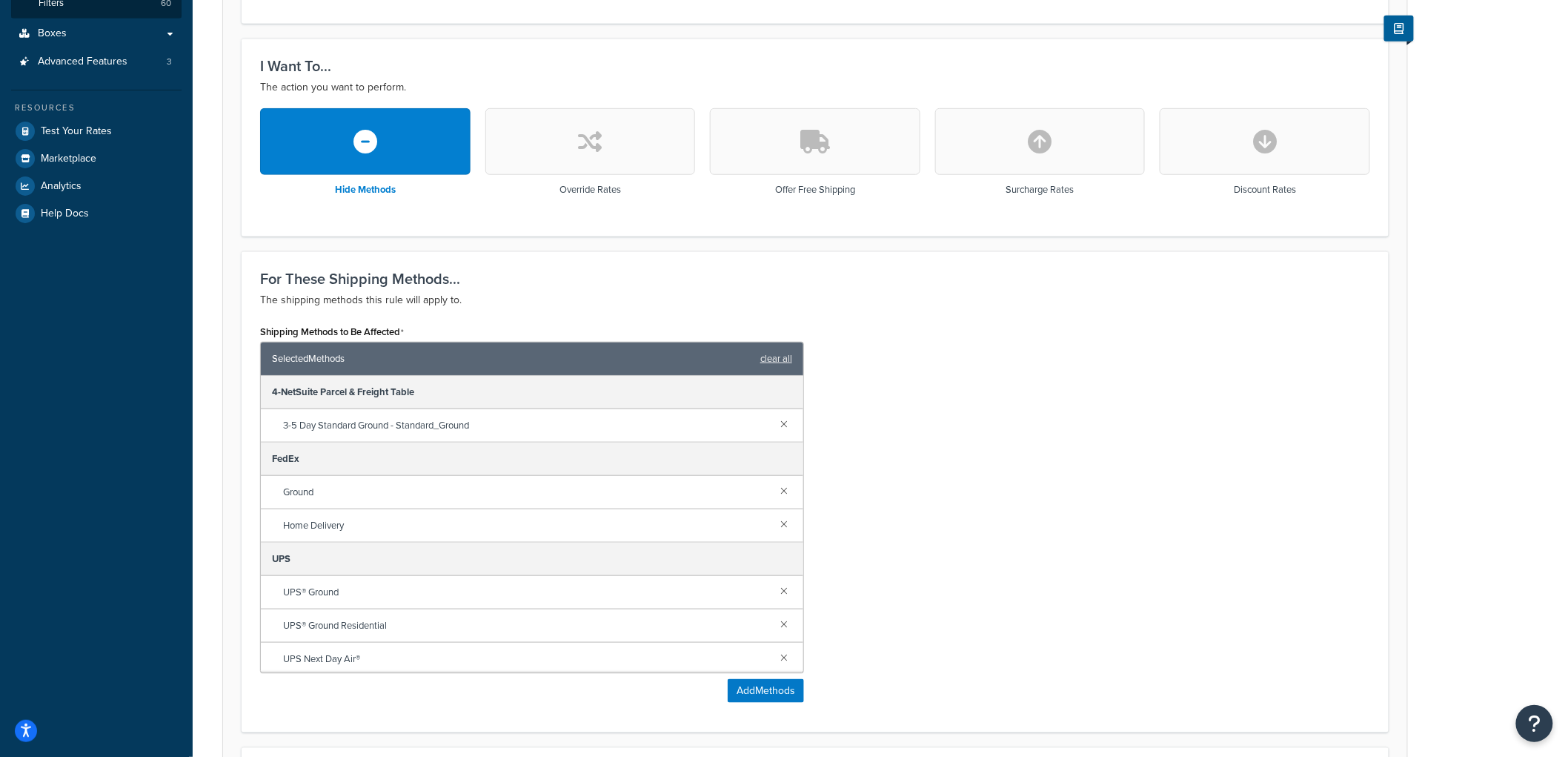
scroll to position [412, 0]
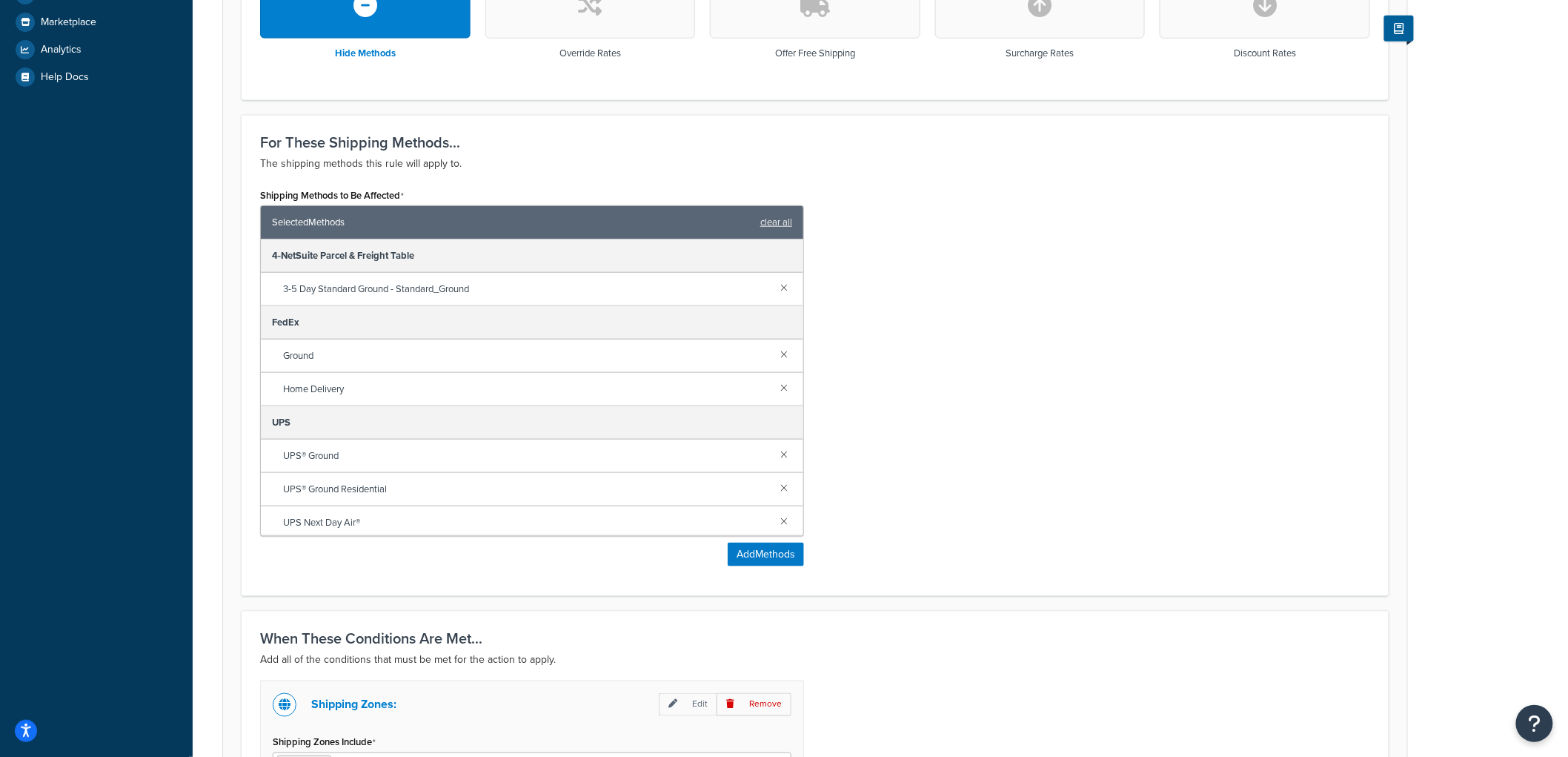
scroll to position [1307, 0]
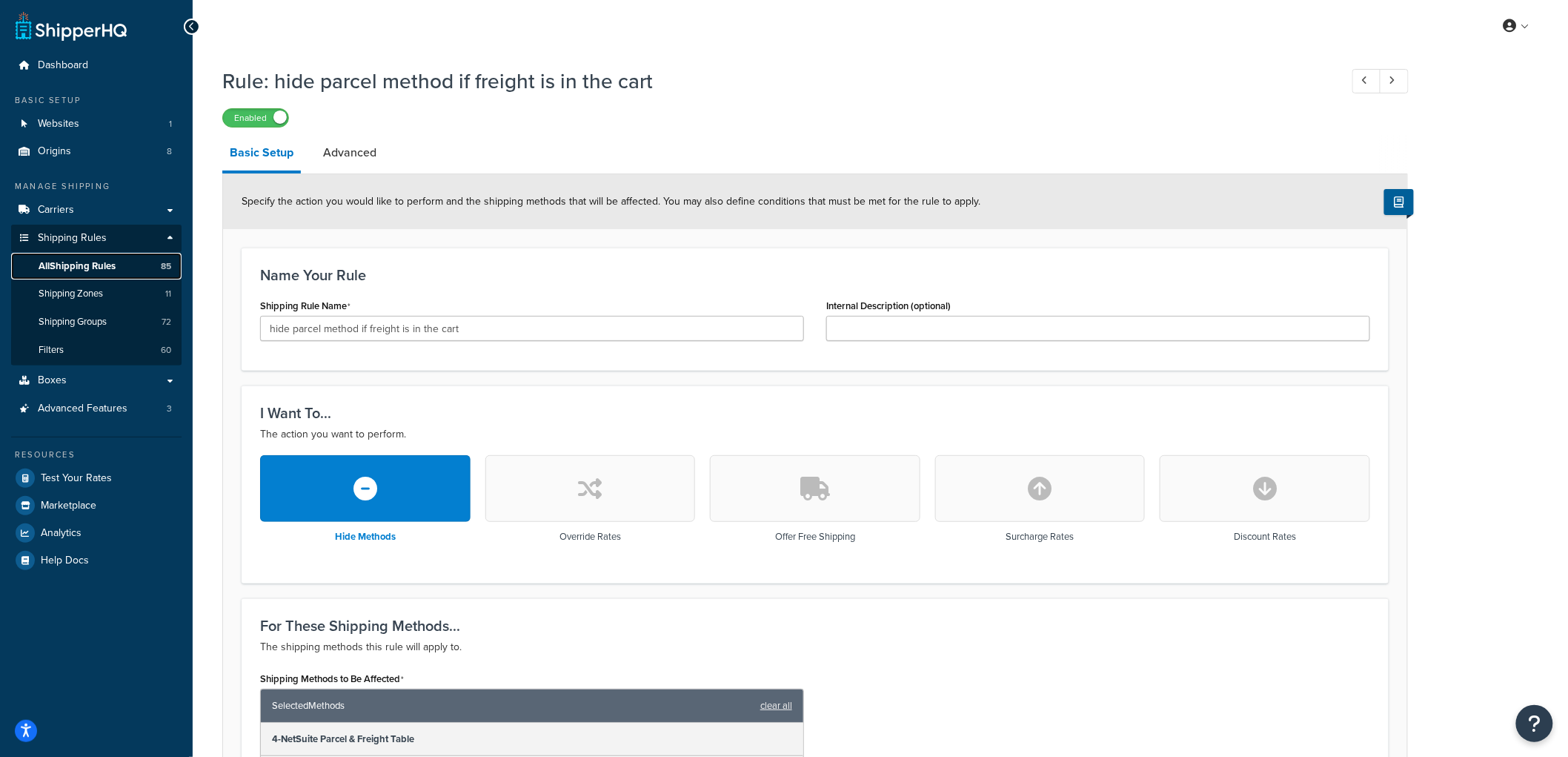
click at [124, 263] on link "All Shipping Rules 85" at bounding box center [96, 267] width 171 height 28
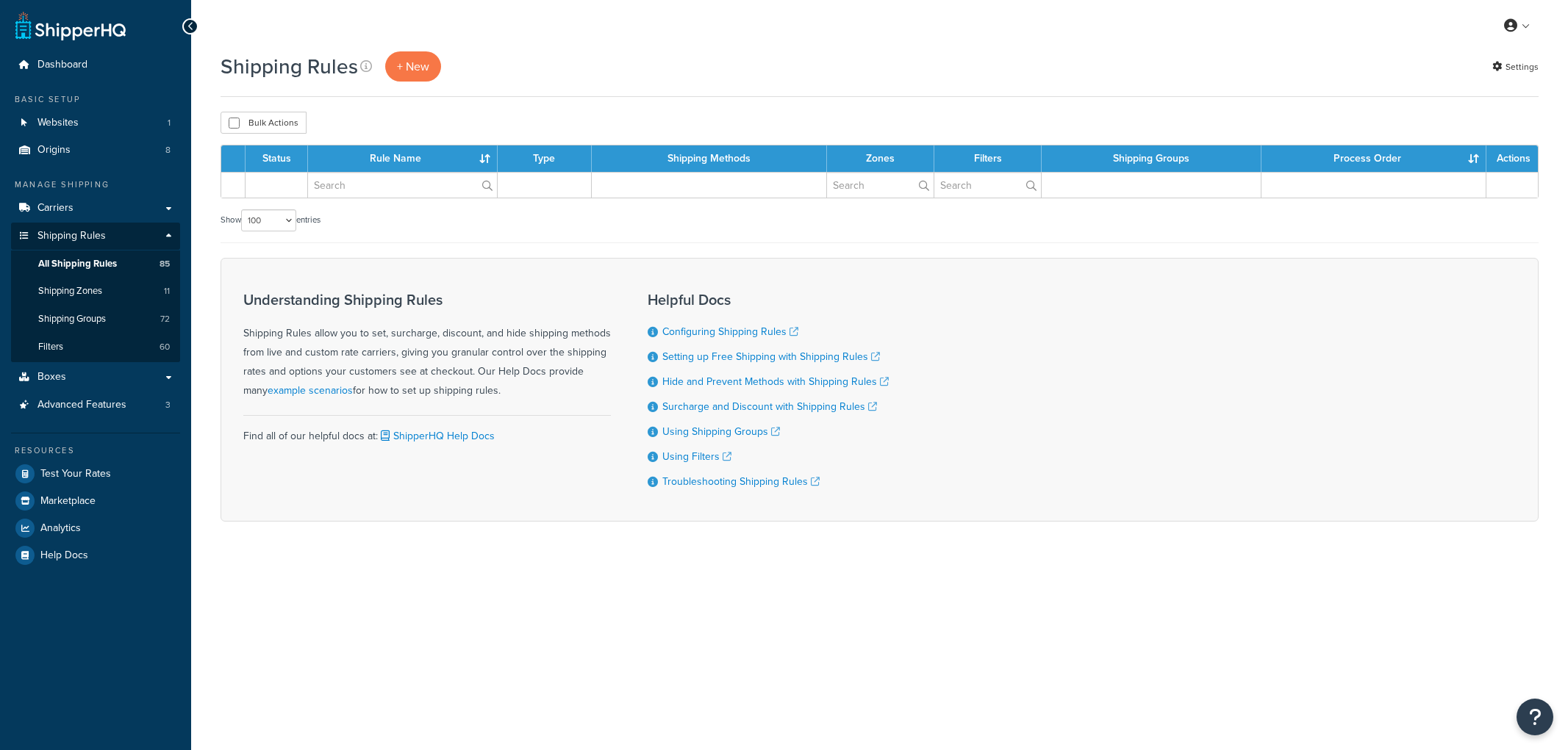
select select "100"
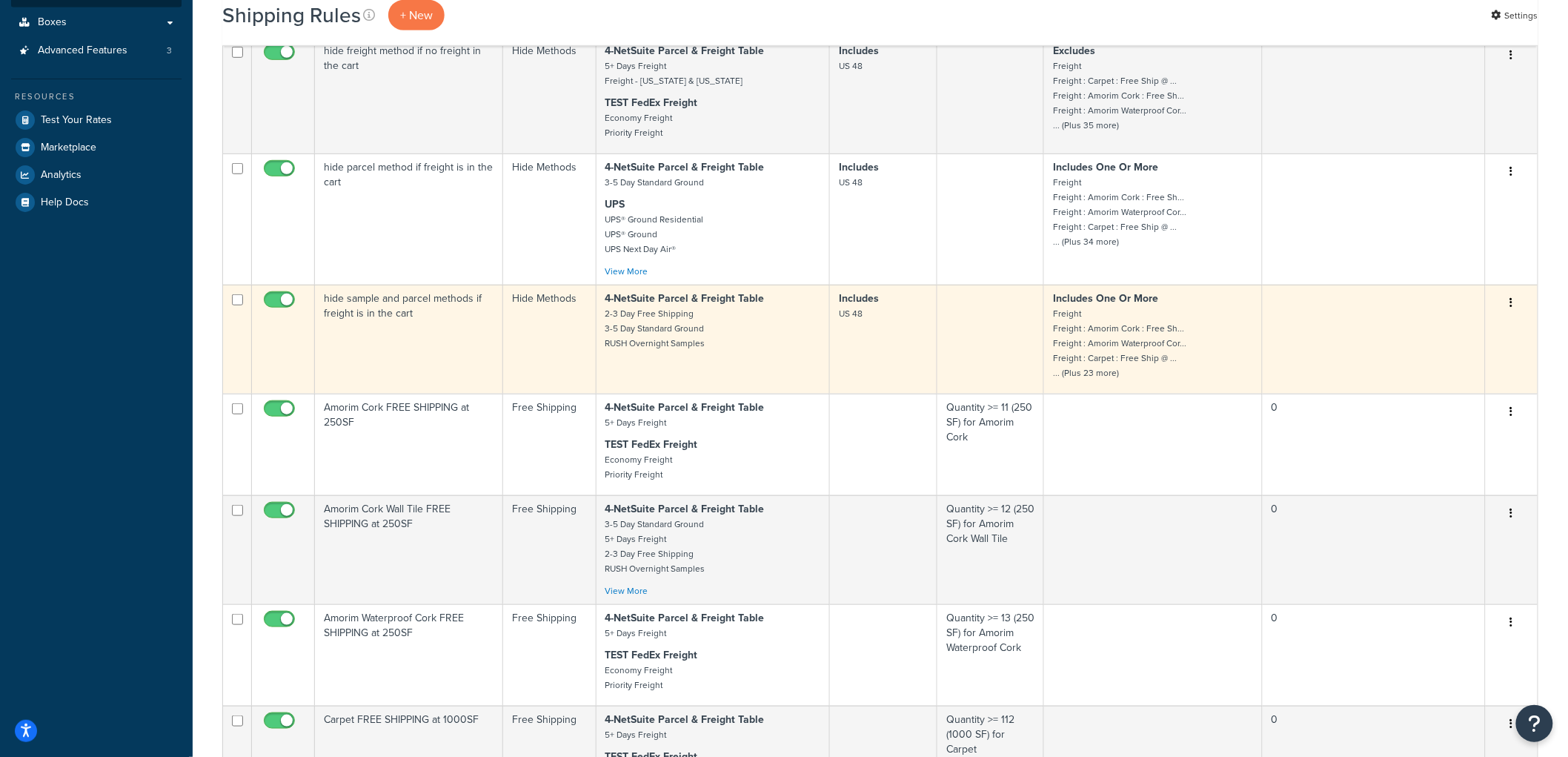
scroll to position [329, 0]
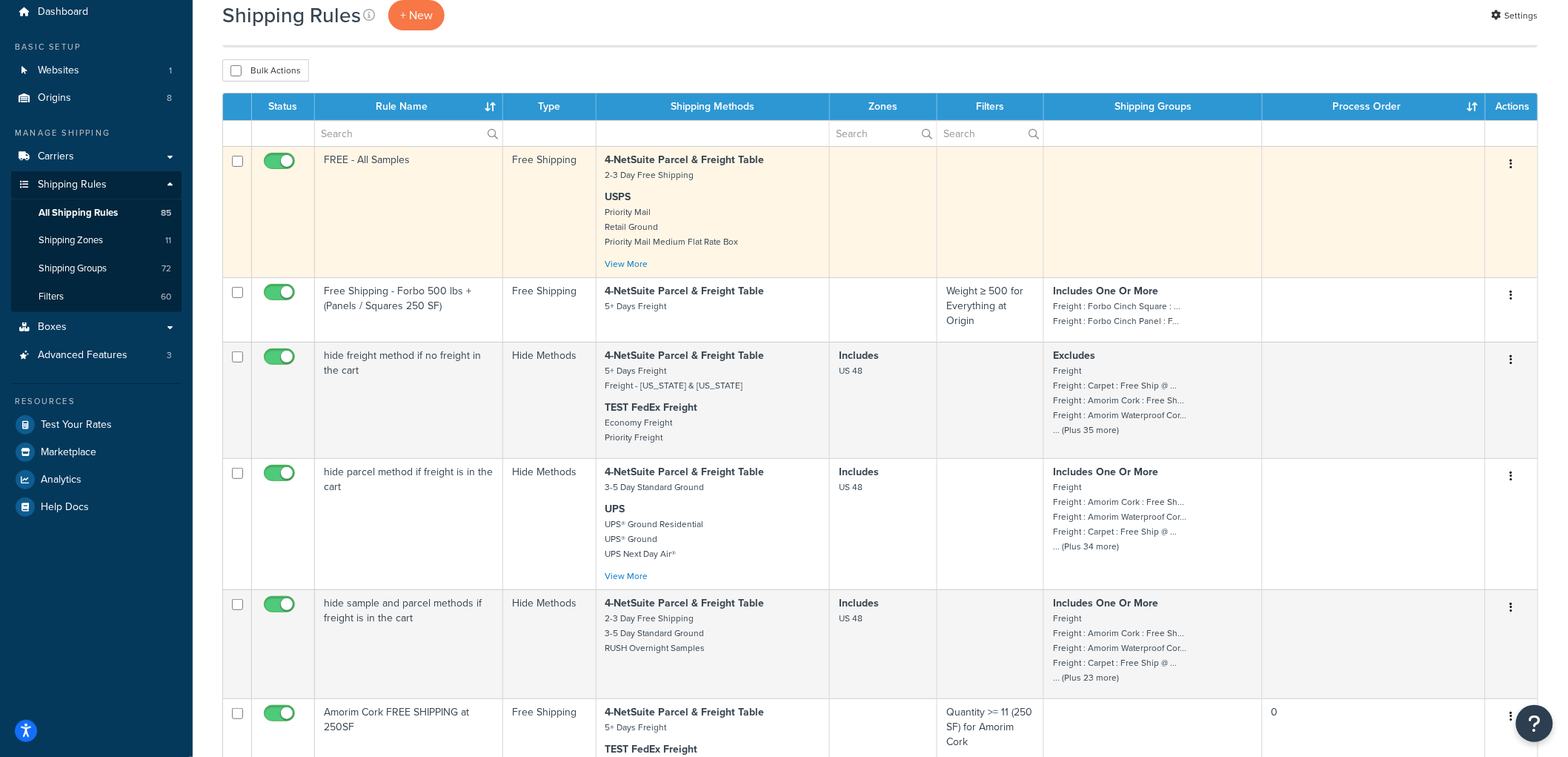
scroll to position [83, 0]
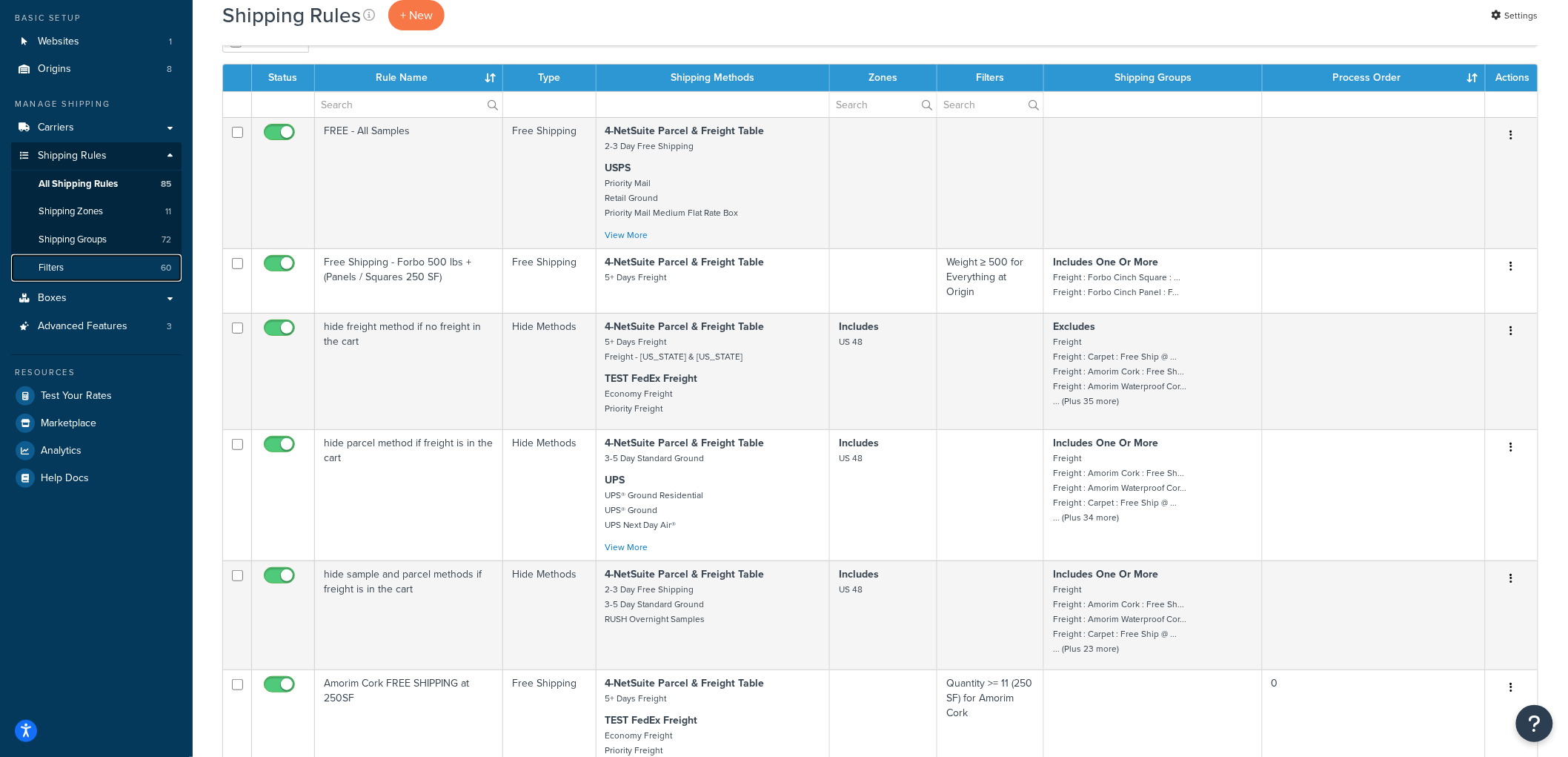
click at [80, 264] on link "Filters 60" at bounding box center [96, 268] width 171 height 28
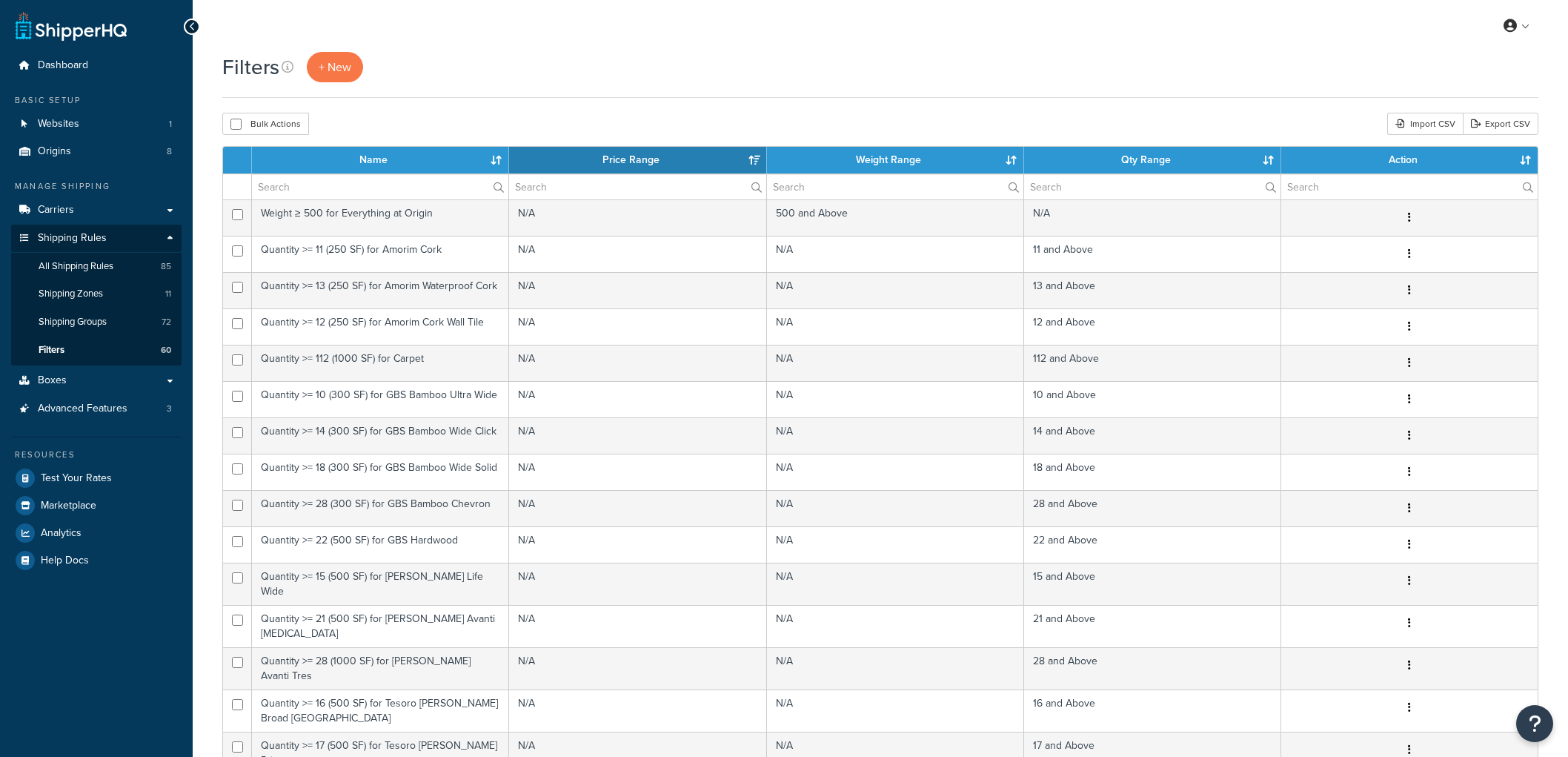
select select "15"
click at [330, 75] on span "+ New" at bounding box center [335, 67] width 32 height 17
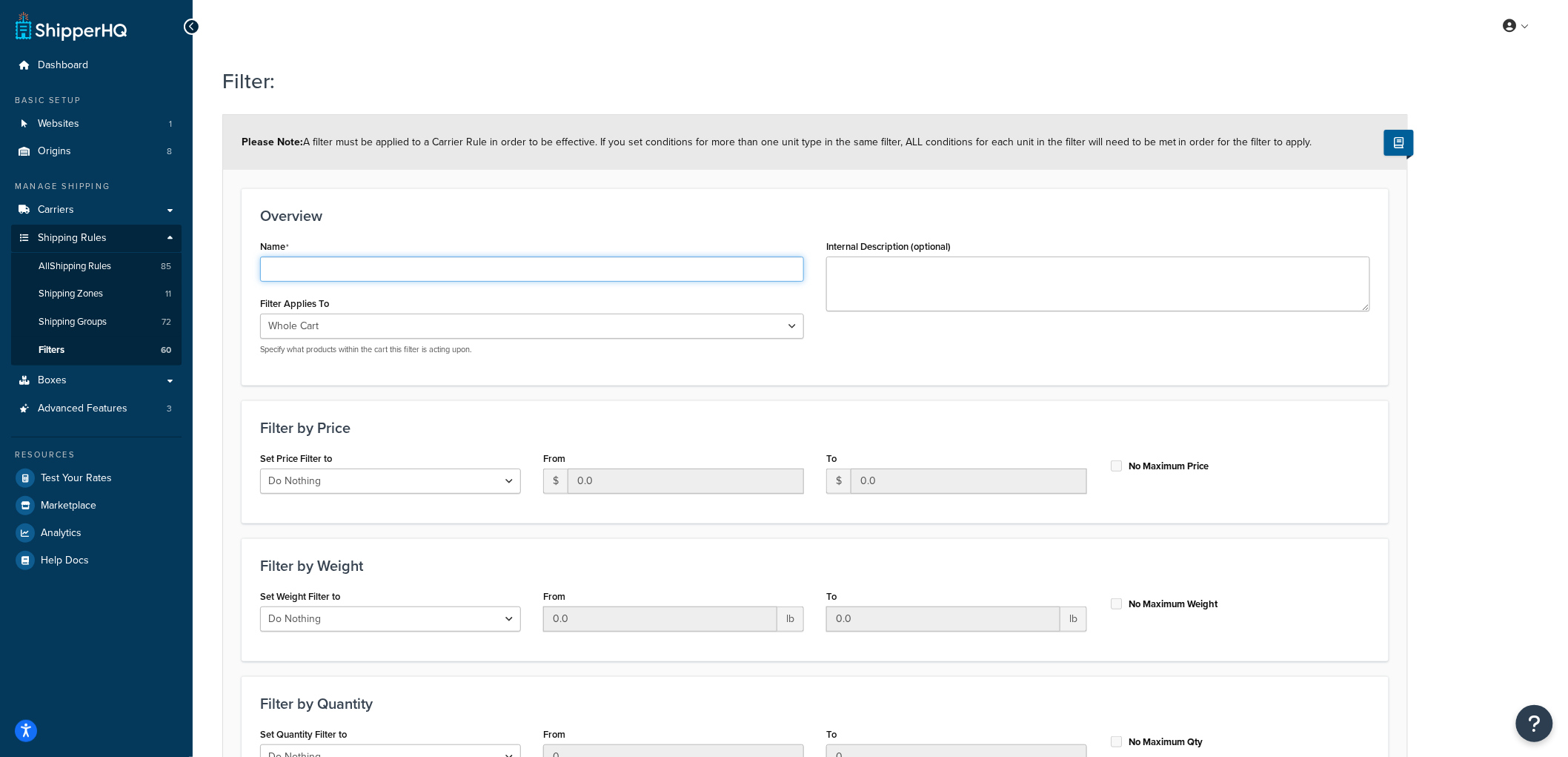
click at [499, 264] on input "Name" at bounding box center [532, 269] width 544 height 25
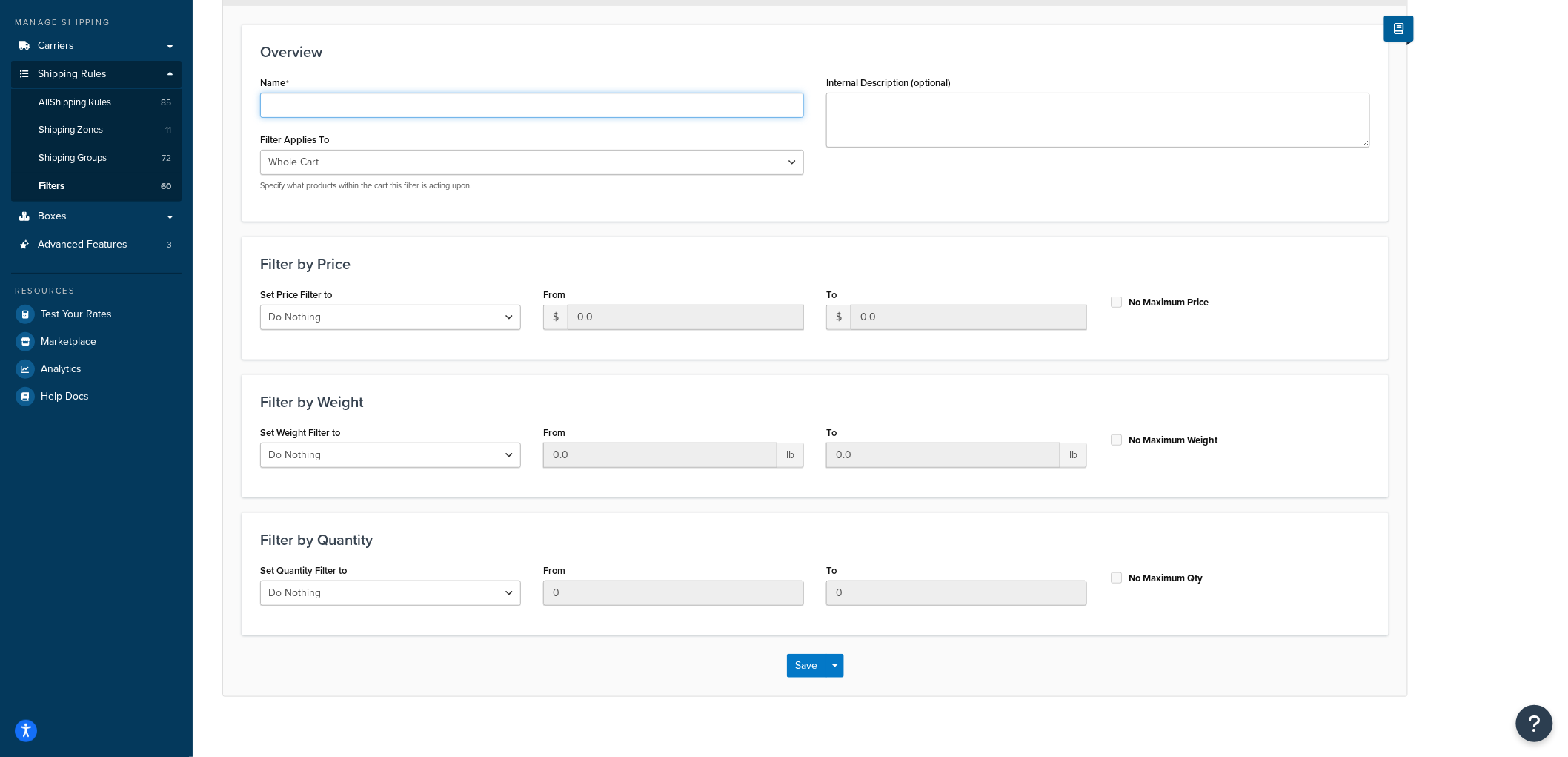
scroll to position [178, 0]
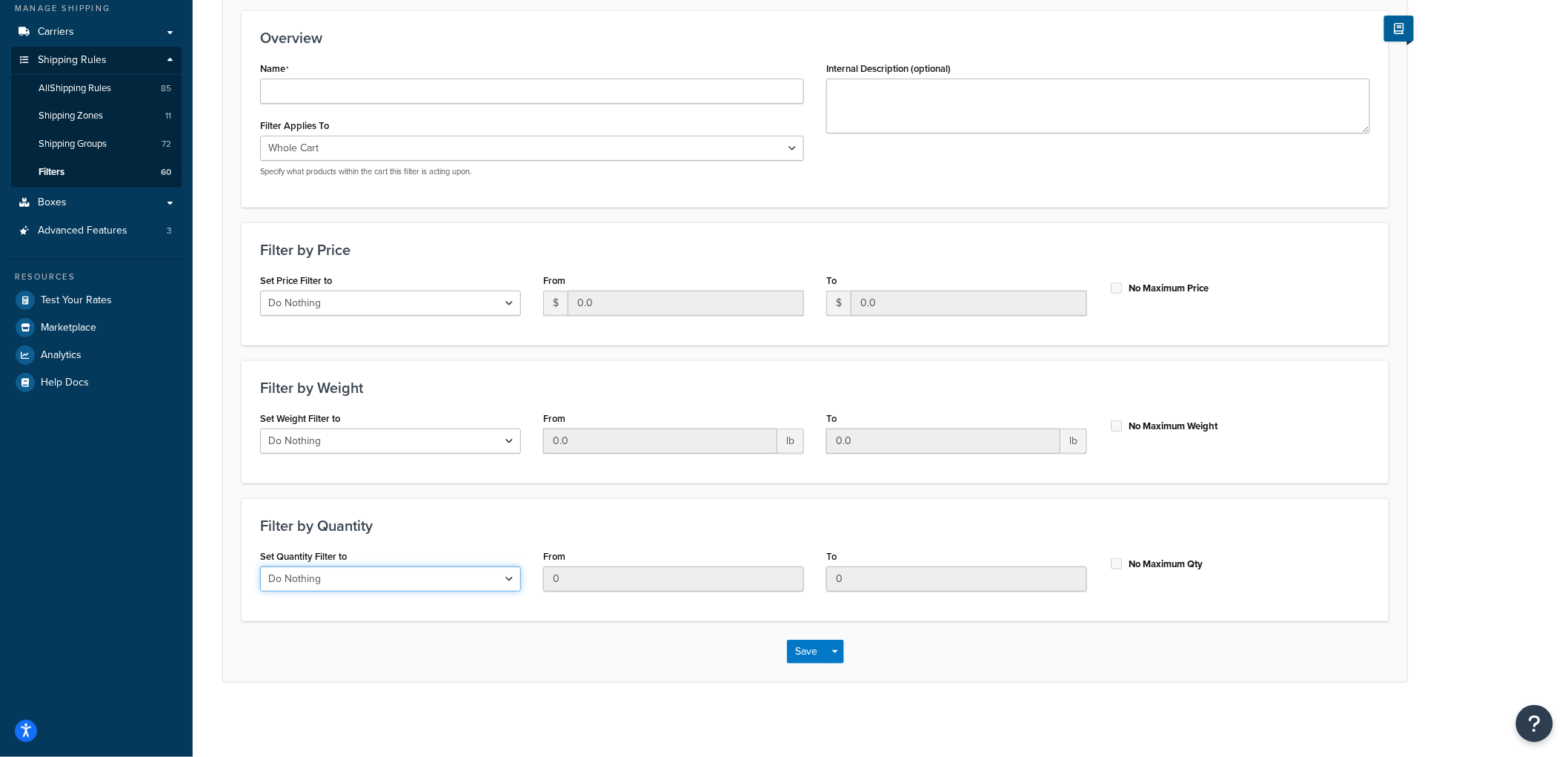
click at [450, 583] on select "Do Nothing Apply to a Range" at bounding box center [390, 579] width 261 height 25
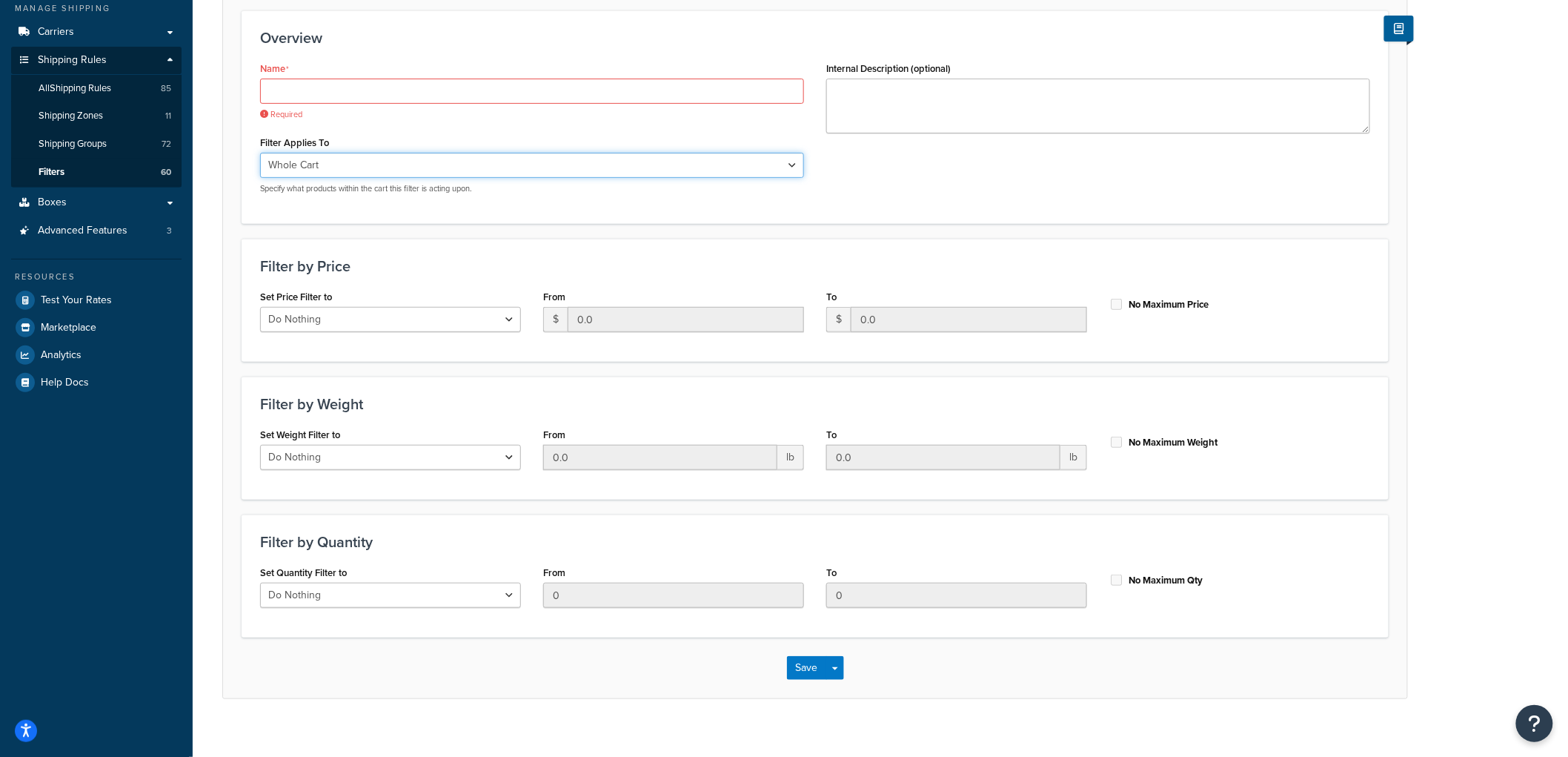
click at [408, 167] on select "Whole Cart Everything in Shipping Group Everything at Origin Each Item within S…" at bounding box center [532, 165] width 544 height 25
select select "SHIPPING_GROUP"
click at [261, 153] on select "Whole Cart Everything in Shipping Group Everything at Origin Each Item within S…" at bounding box center [532, 165] width 544 height 25
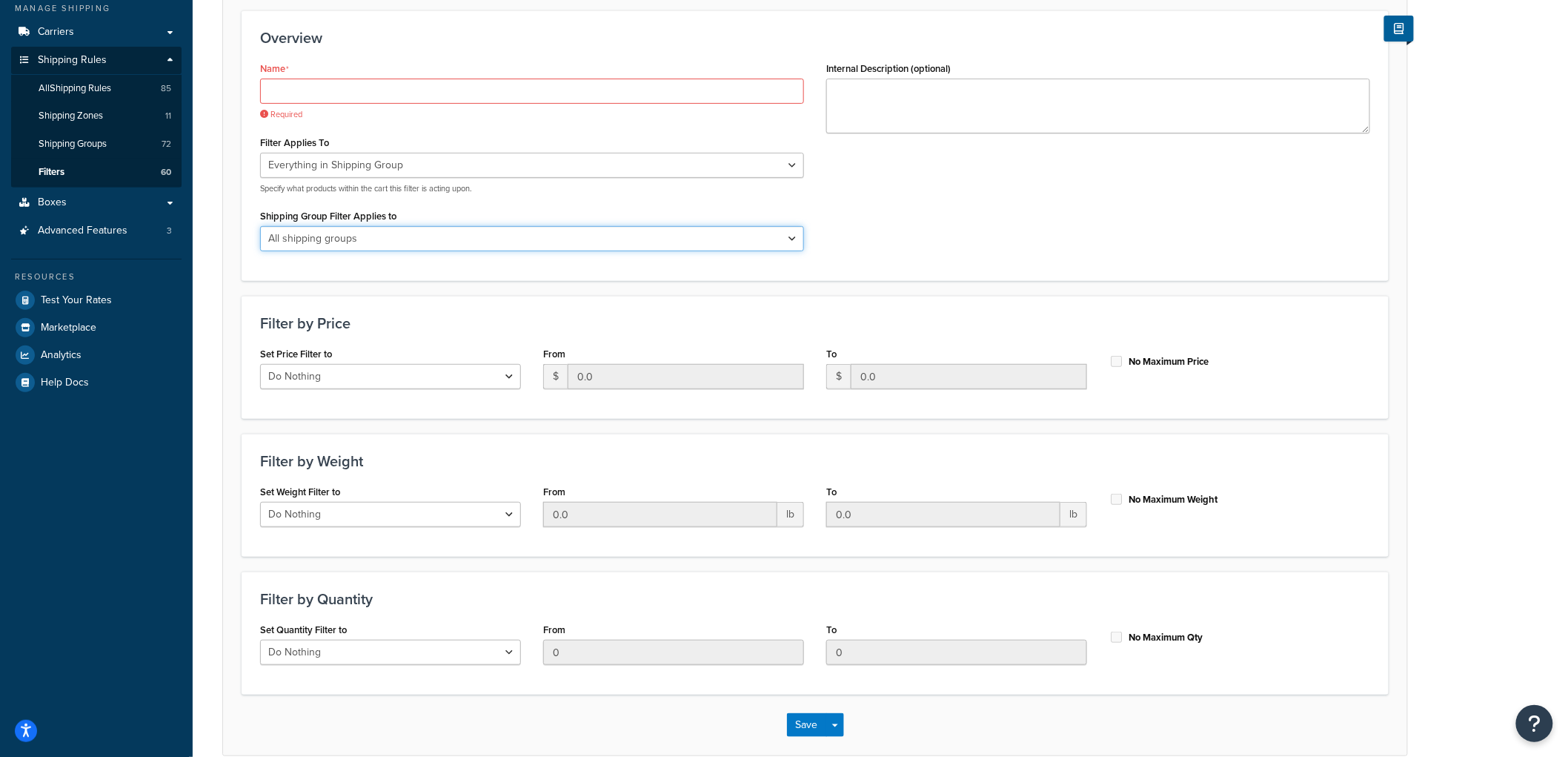
click at [373, 234] on select "All shipping groups Sample Individual Sample Box Parcel Freight Always Free Shi…" at bounding box center [532, 238] width 544 height 25
click at [943, 307] on div "Filter by Price Set Price Filter to Do Nothing Apply to a Range From $ 0.0 To $…" at bounding box center [815, 357] width 1147 height 123
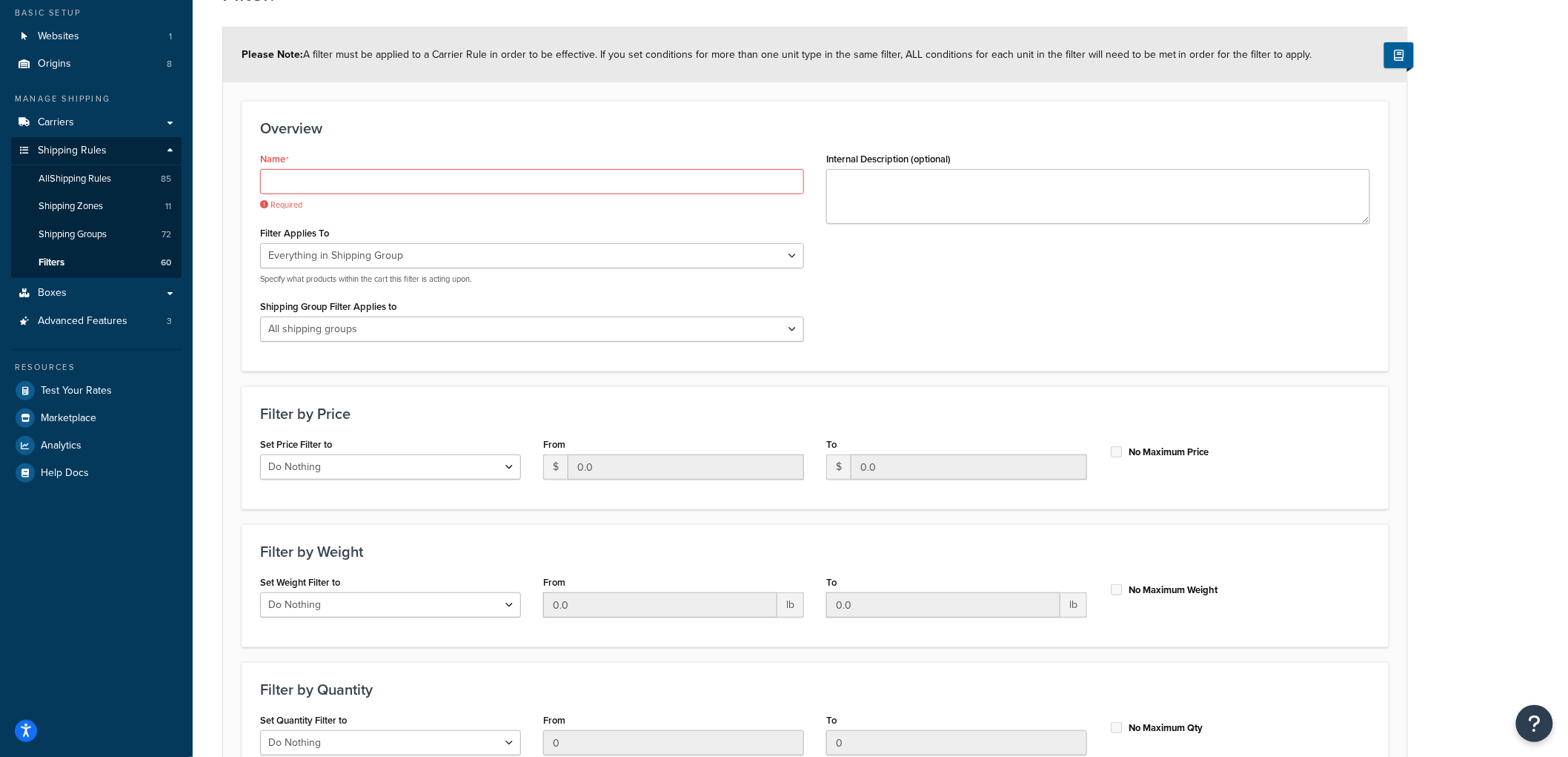
scroll to position [87, 0]
click at [357, 334] on select "All shipping groups Sample Individual Sample Box Parcel Freight Always Free Shi…" at bounding box center [532, 329] width 544 height 25
click at [1115, 265] on div "Name Required Filter Applies To Whole Cart Everything in Shipping Group Everyth…" at bounding box center [815, 251] width 1132 height 205
click at [1123, 263] on div "Name Required Filter Applies To Whole Cart Everything in Shipping Group Everyth…" at bounding box center [815, 251] width 1132 height 205
click at [320, 186] on input "Name" at bounding box center [532, 182] width 544 height 25
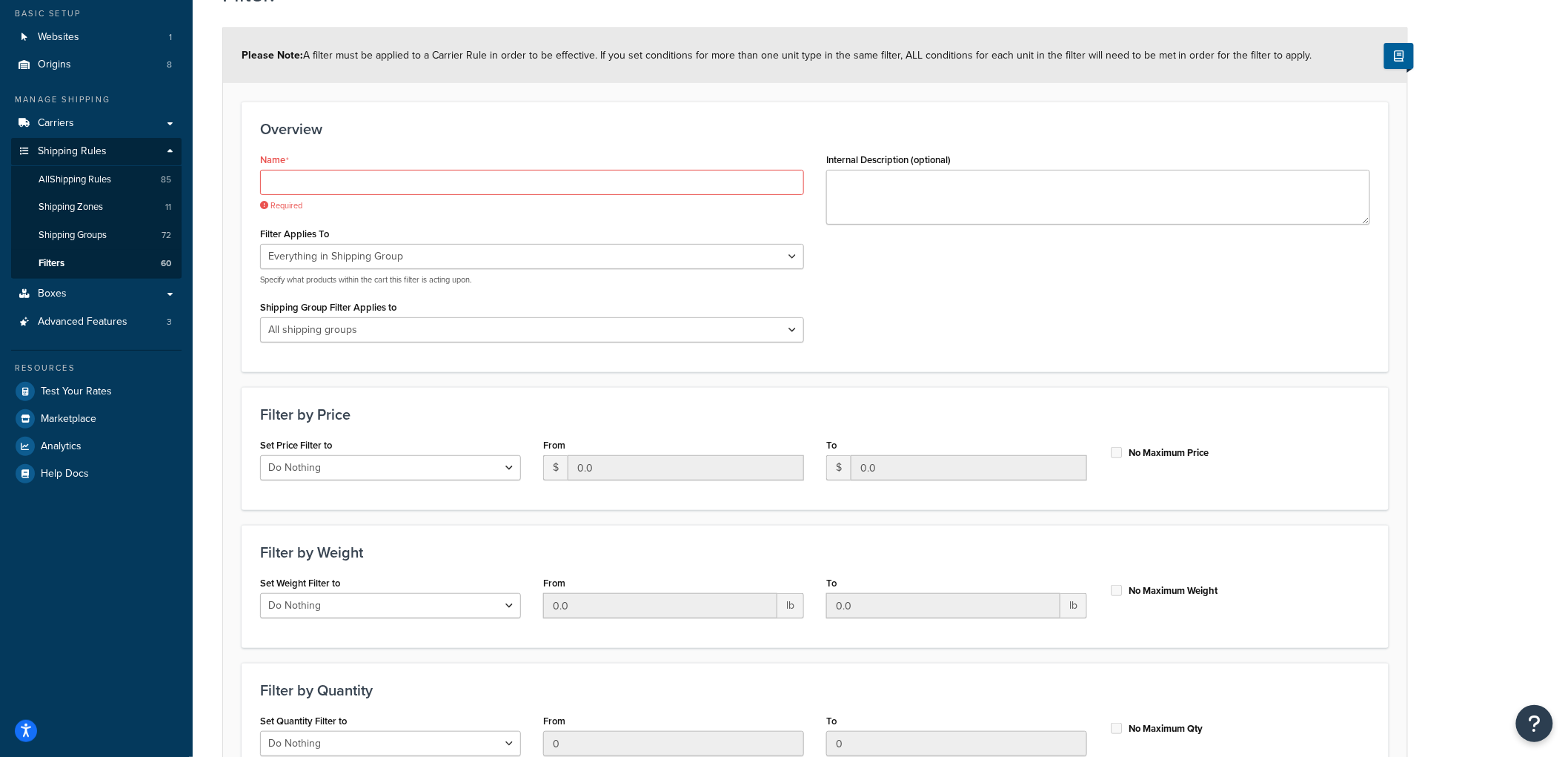
click at [383, 343] on div "Name Required Filter Applies To Whole Cart Everything in Shipping Group Everyth…" at bounding box center [532, 251] width 567 height 205
click at [389, 327] on select "All shipping groups Sample Individual Sample Box Parcel Freight Always Free Shi…" at bounding box center [532, 329] width 544 height 25
select select "299858"
click at [261, 317] on select "All shipping groups Sample Individual Sample Box Parcel Freight Always Free Shi…" at bounding box center [532, 329] width 544 height 25
click at [915, 285] on div "Name Required Filter Applies To Whole Cart Everything in Shipping Group Everyth…" at bounding box center [815, 251] width 1132 height 205
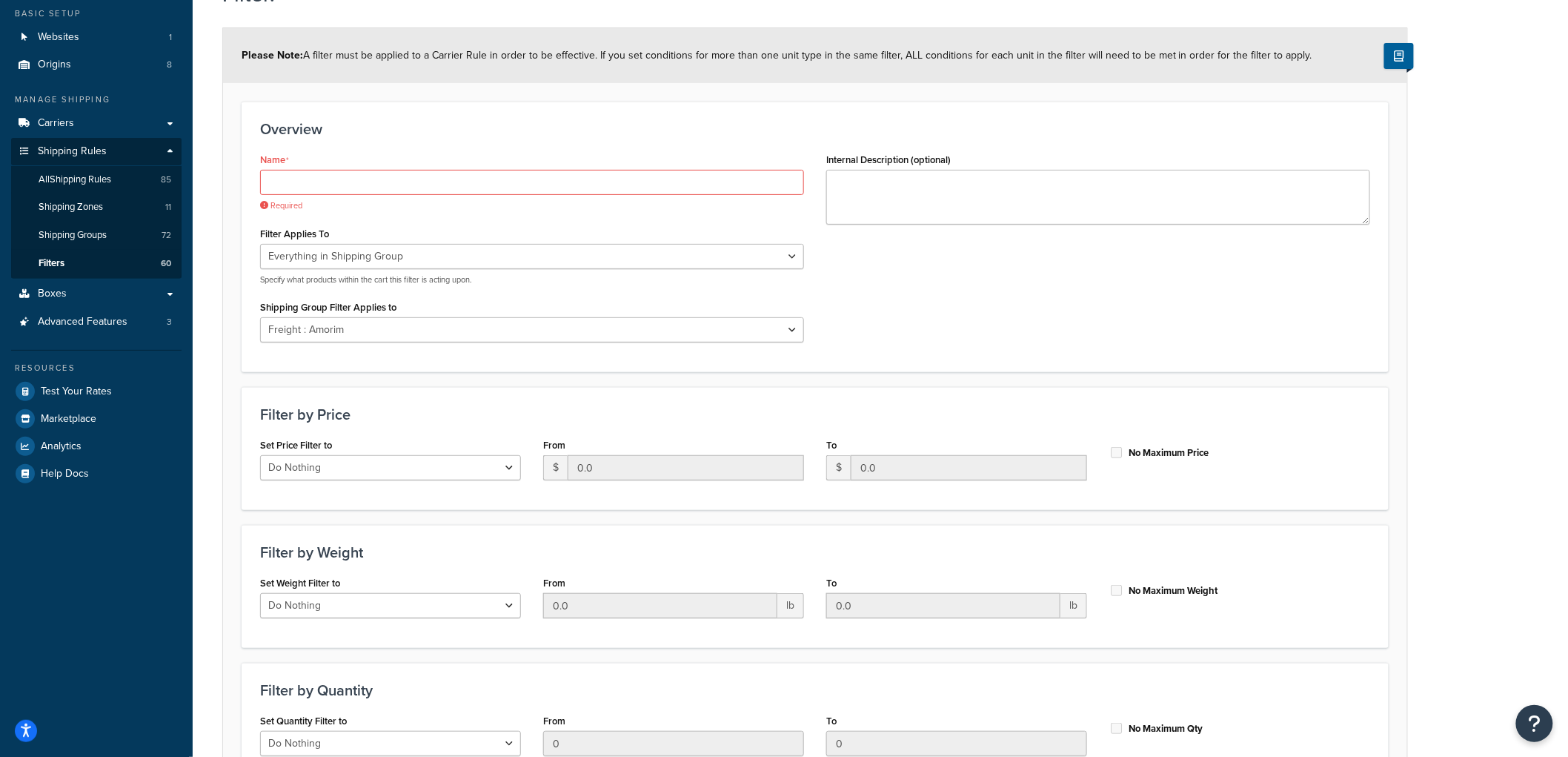
scroll to position [252, 0]
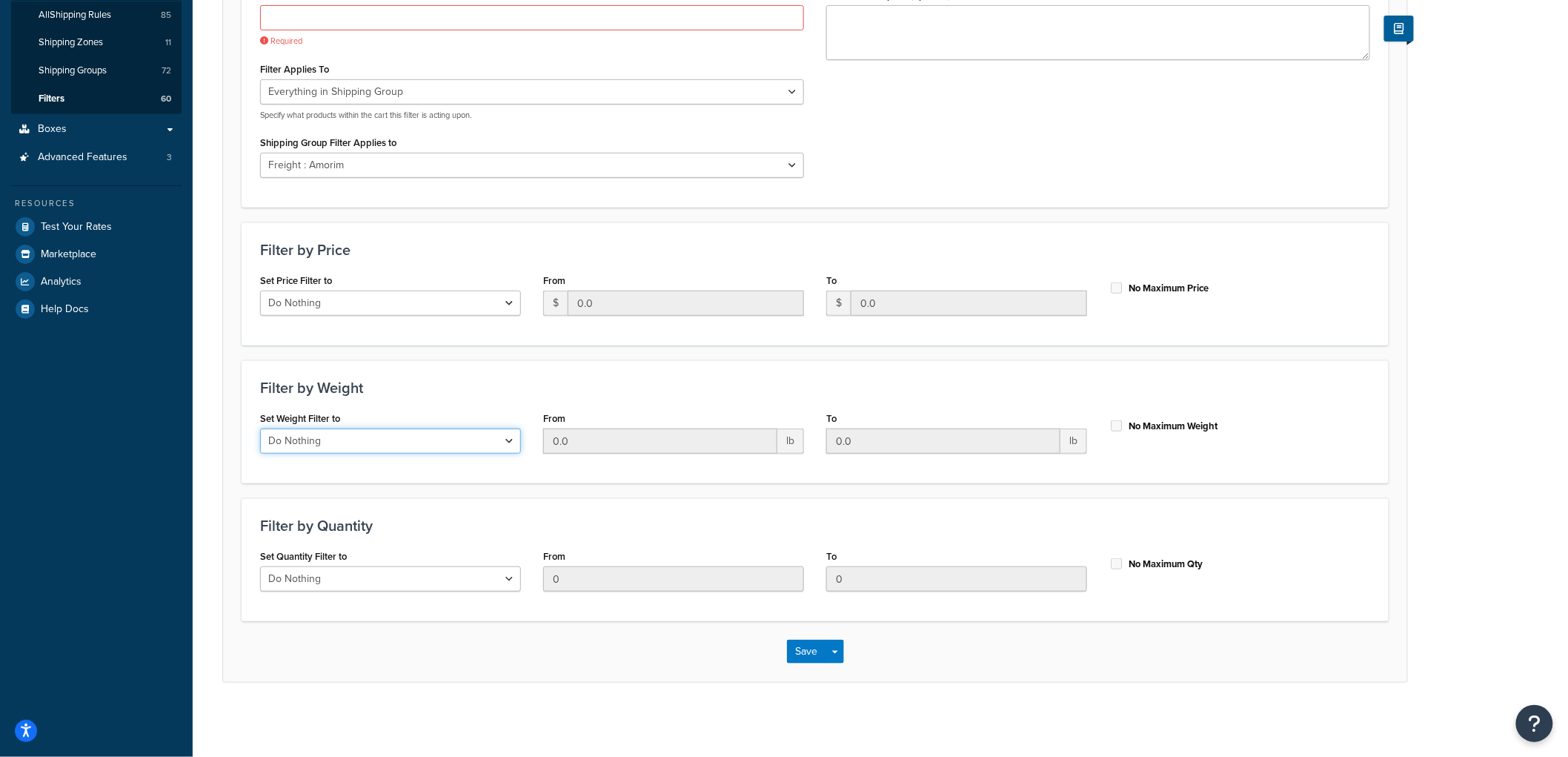
click at [404, 446] on select "Do Nothing Apply to a Range" at bounding box center [390, 441] width 261 height 25
select select "range"
click at [261, 429] on select "Do Nothing Apply to a Range" at bounding box center [390, 441] width 261 height 25
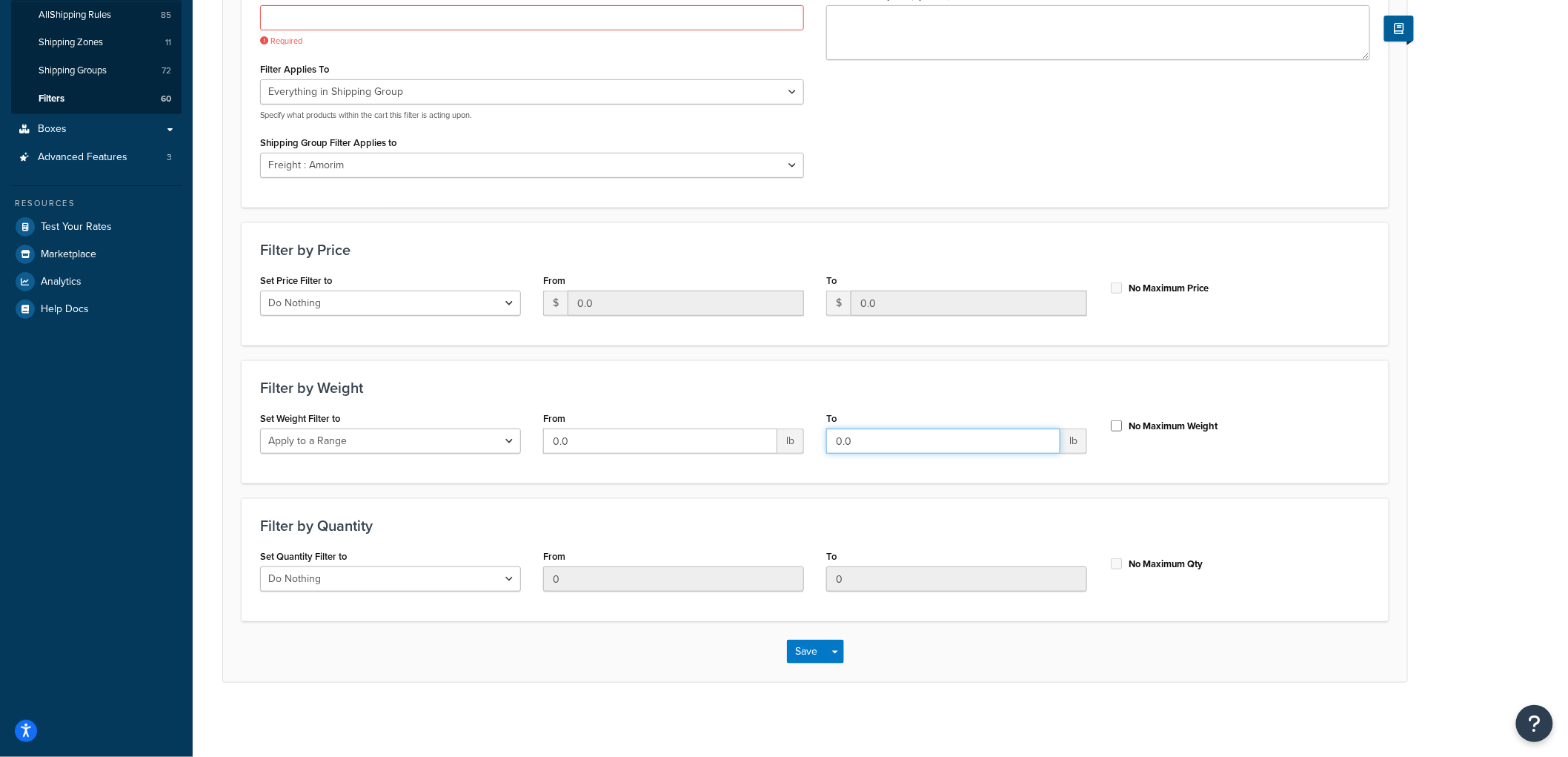
drag, startPoint x: 863, startPoint y: 434, endPoint x: 797, endPoint y: 442, distance: 66.5
click at [797, 442] on div "Set Weight Filter to Do Nothing Apply to a Range From 0.0 lb To 0.0 lb No Maxim…" at bounding box center [815, 437] width 1132 height 58
click at [880, 408] on div "To 20 lb" at bounding box center [956, 431] width 261 height 46
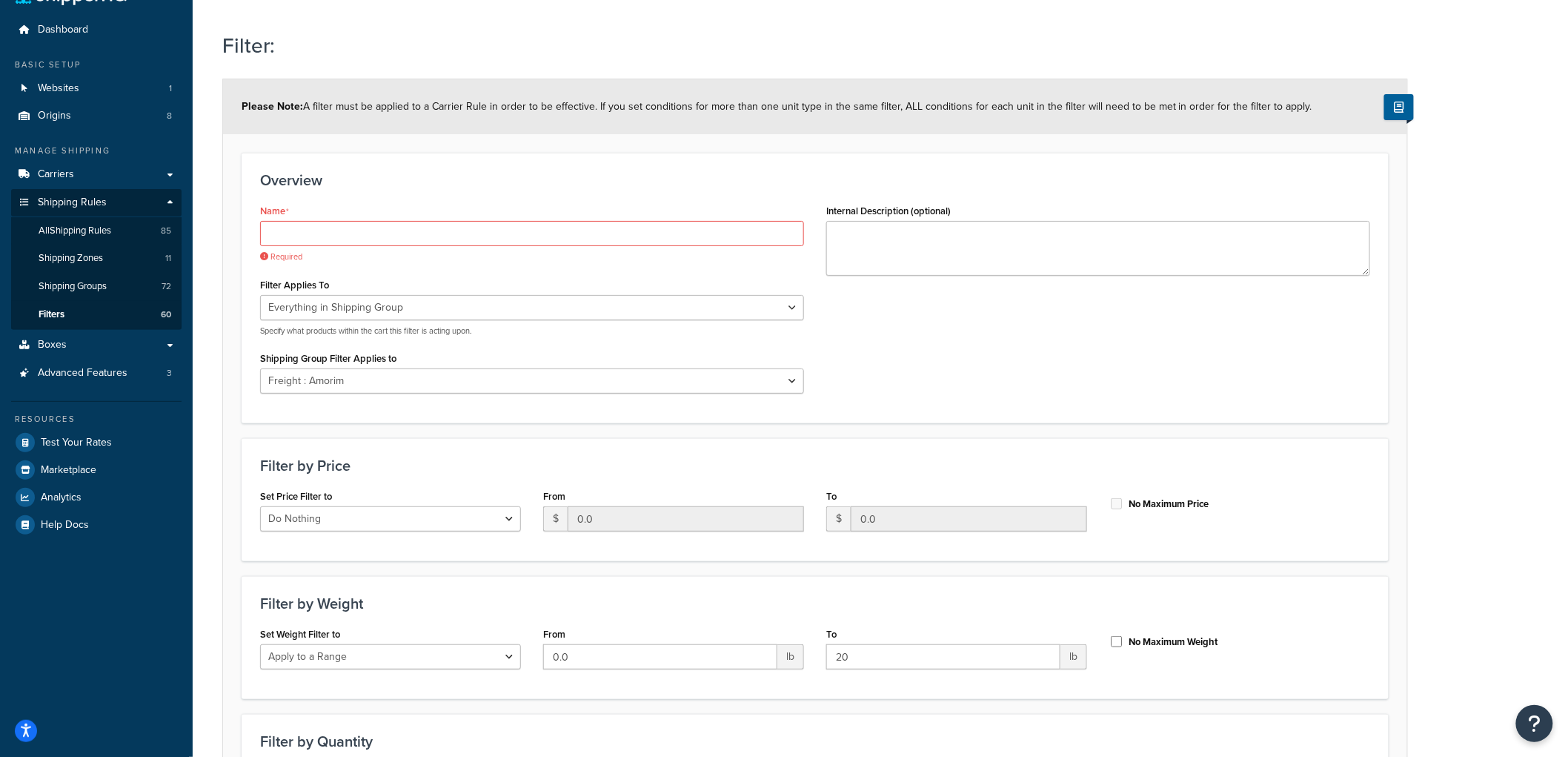
scroll to position [0, 0]
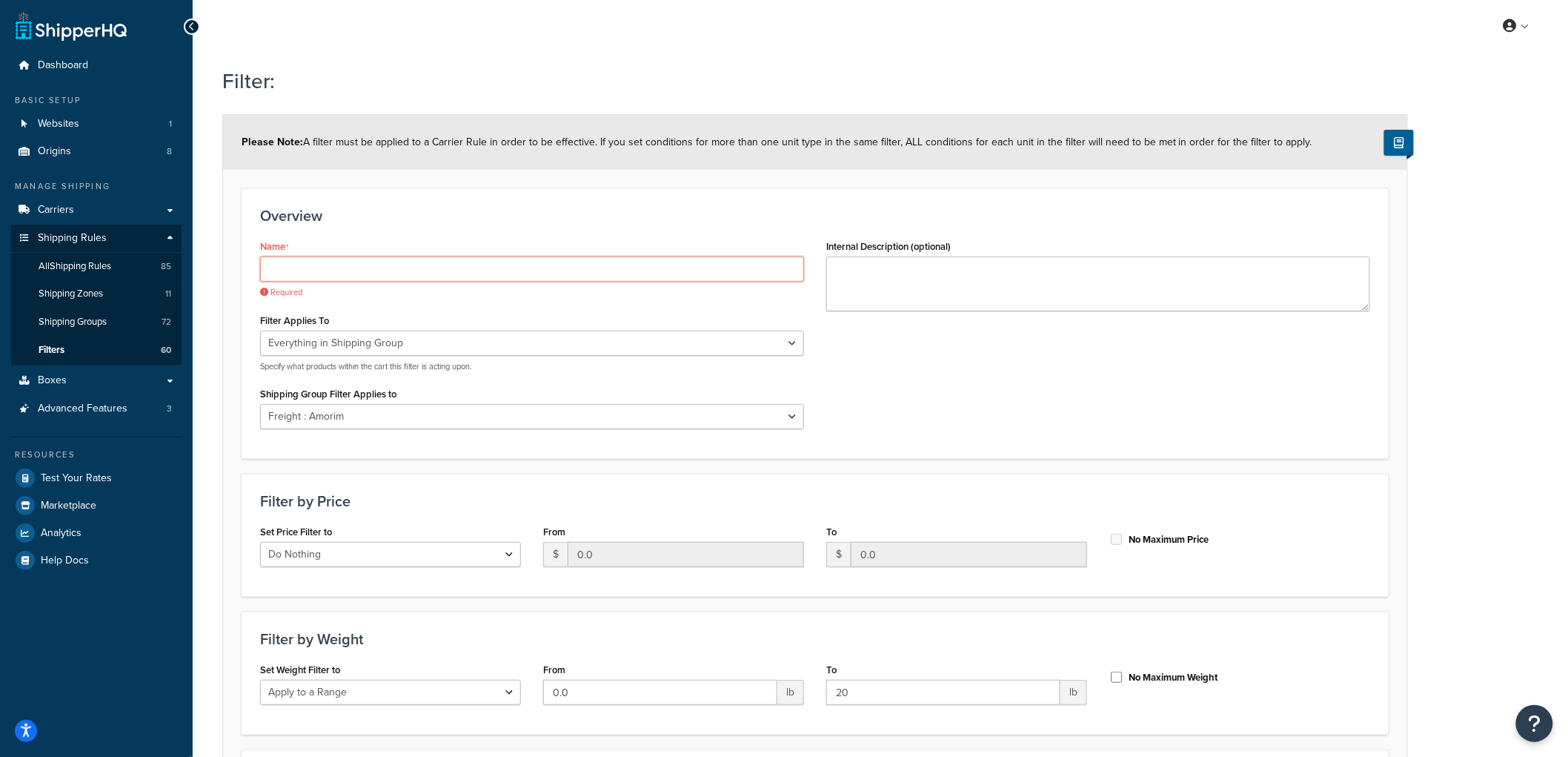
click at [402, 269] on input "Name" at bounding box center [532, 269] width 544 height 25
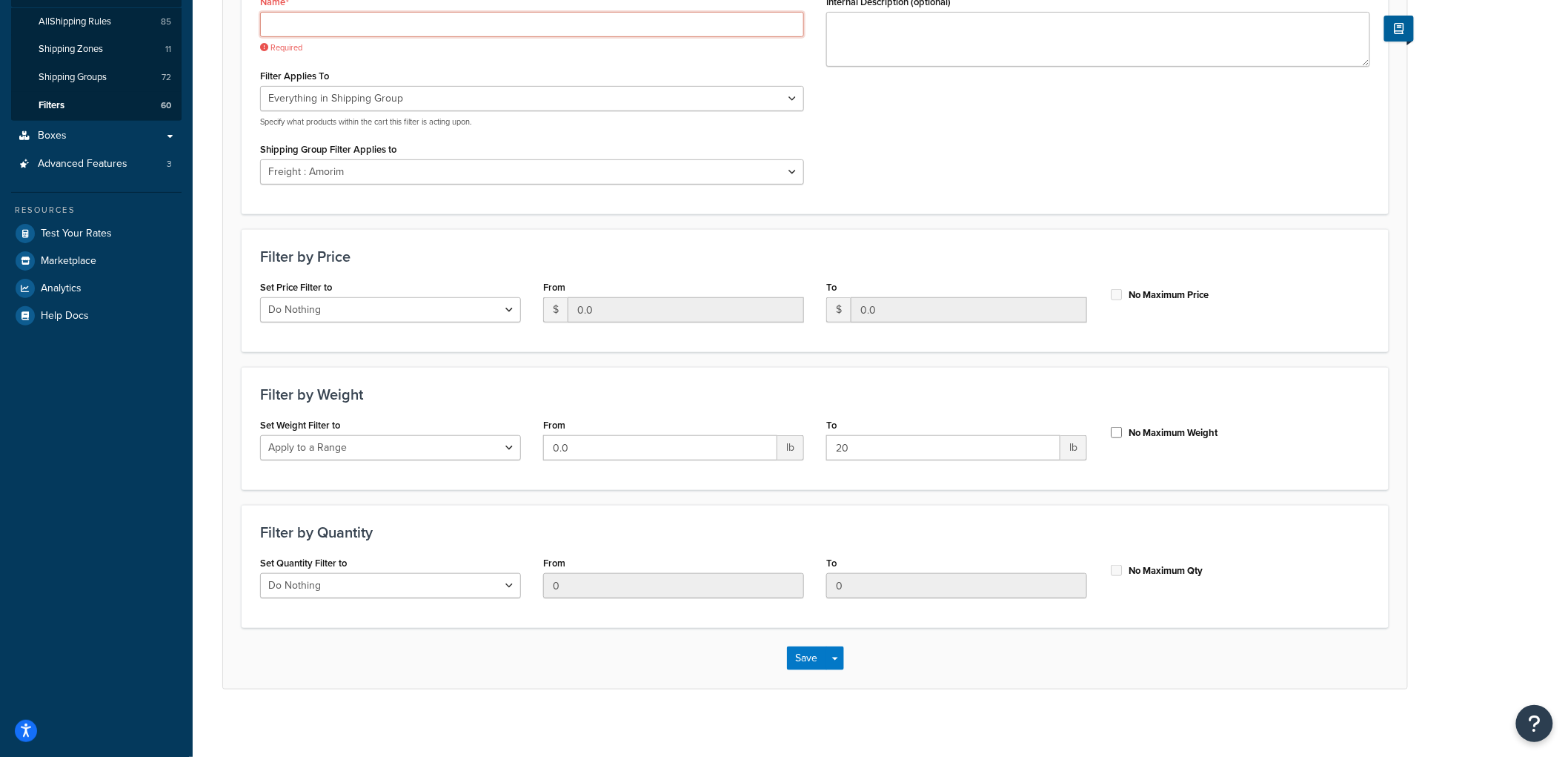
scroll to position [252, 0]
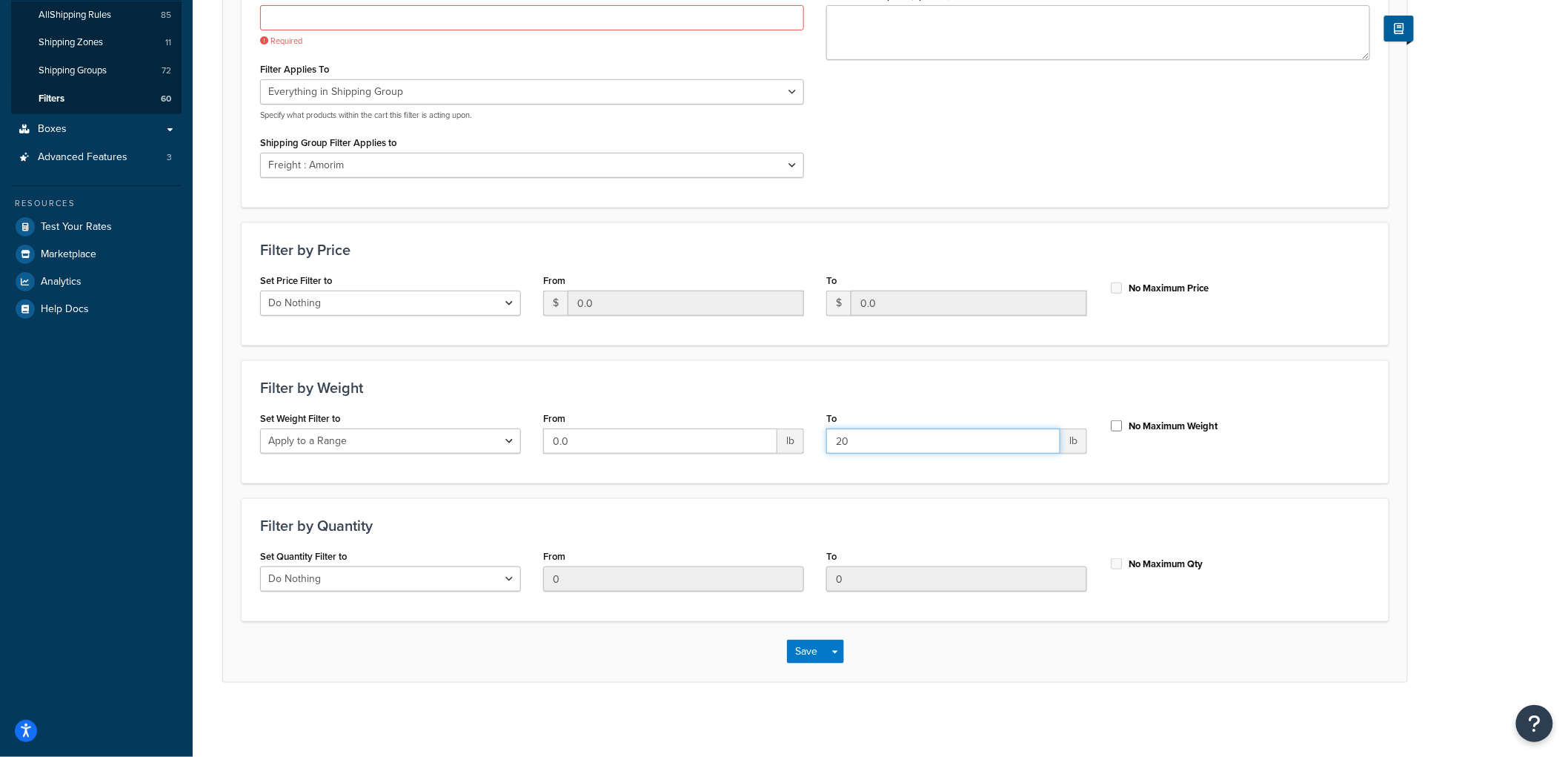
drag, startPoint x: 855, startPoint y: 438, endPoint x: 790, endPoint y: 438, distance: 65.0
click at [790, 438] on div "Set Weight Filter to Do Nothing Apply to a Range From 0.0 lb To 20 lb No Maximu…" at bounding box center [815, 437] width 1132 height 58
type input "19"
click at [928, 208] on form "Please Note: A filter must be applied to a Carrier Rule in order to be effectiv…" at bounding box center [815, 273] width 1184 height 818
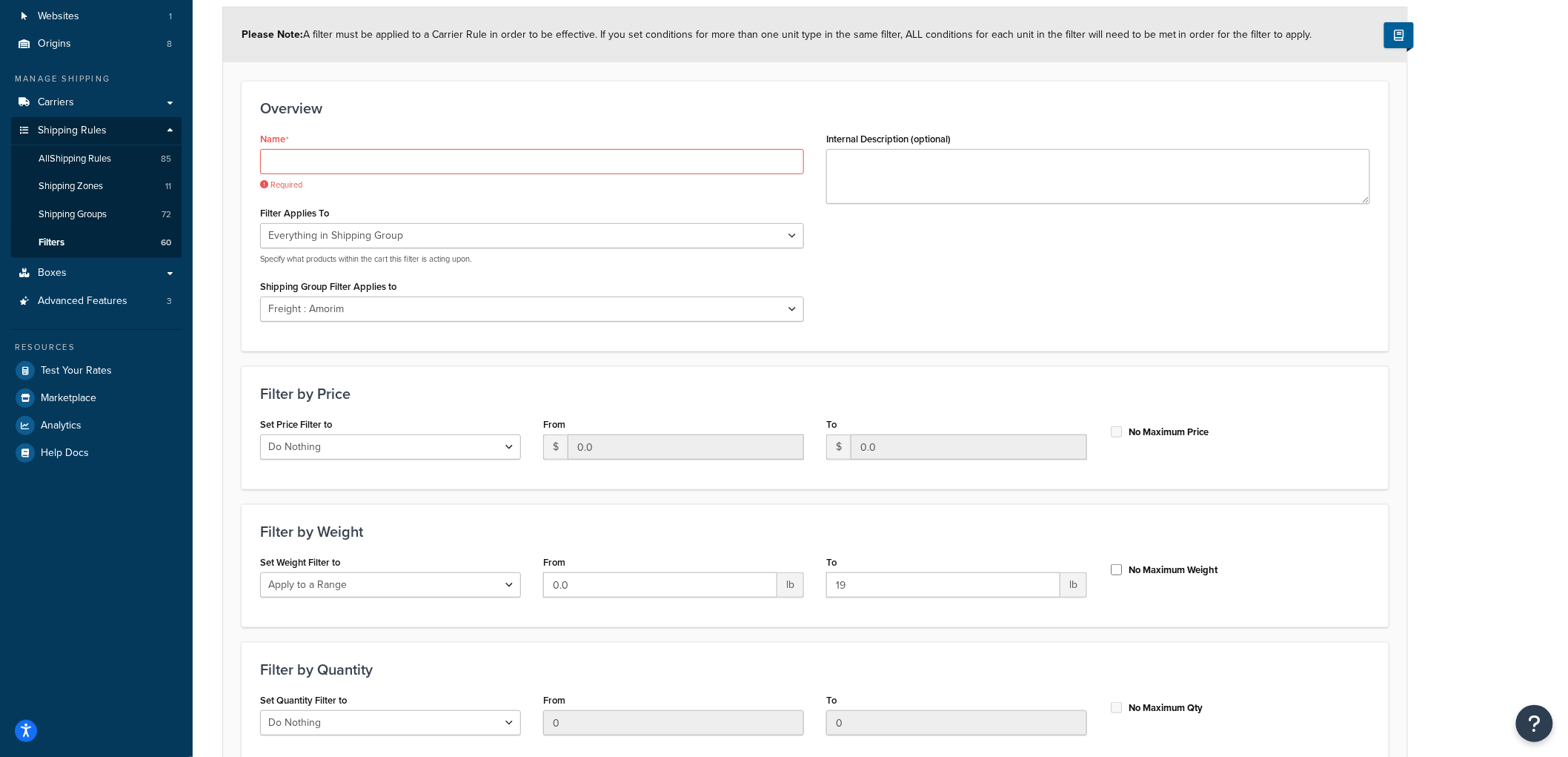
scroll to position [5, 0]
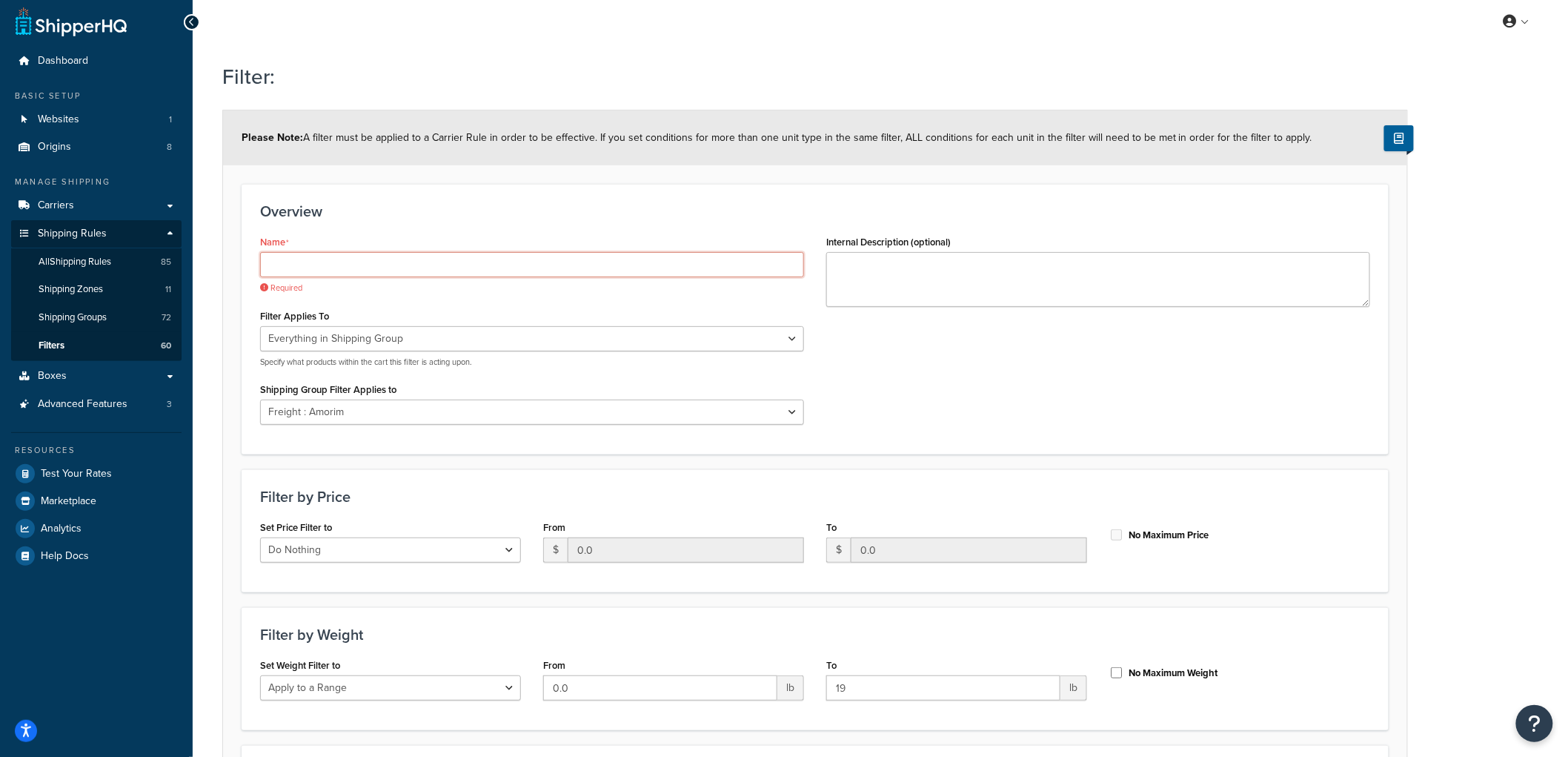
click at [419, 268] on input "Name" at bounding box center [532, 264] width 544 height 25
type input "Q"
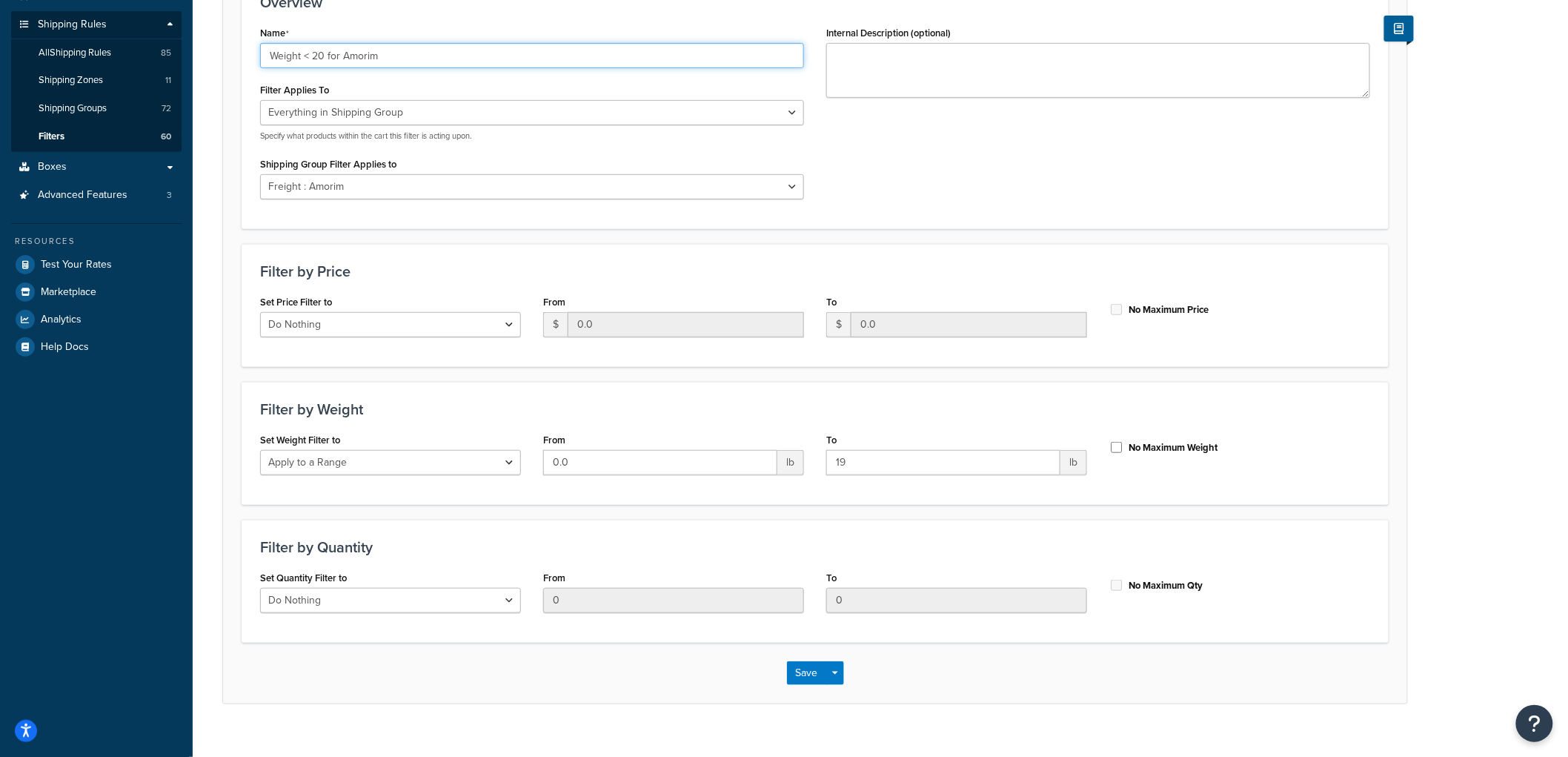
scroll to position [235, 0]
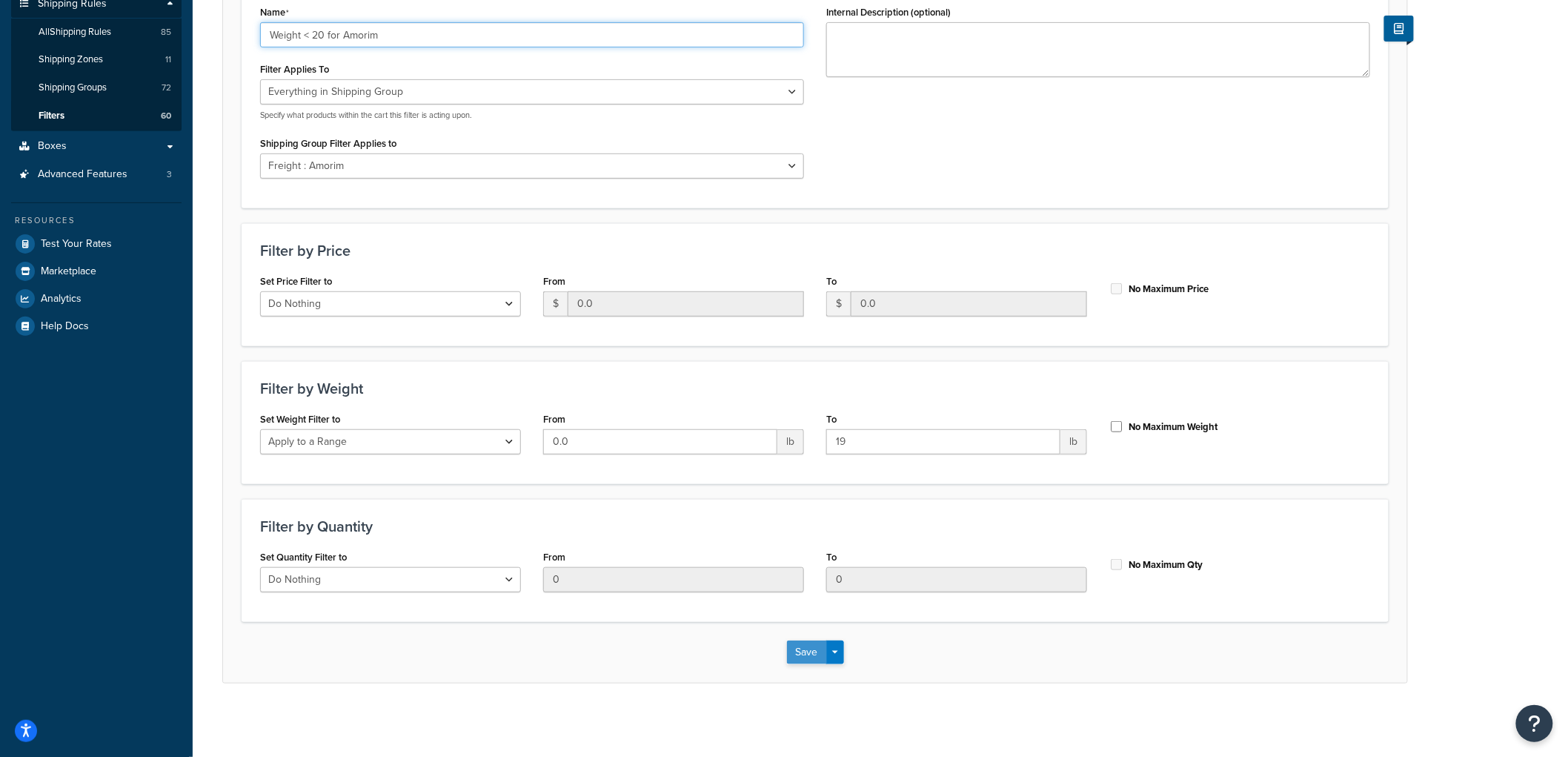
type input "Weight < 20 for Amorim"
click at [799, 656] on button "Save" at bounding box center [807, 653] width 40 height 24
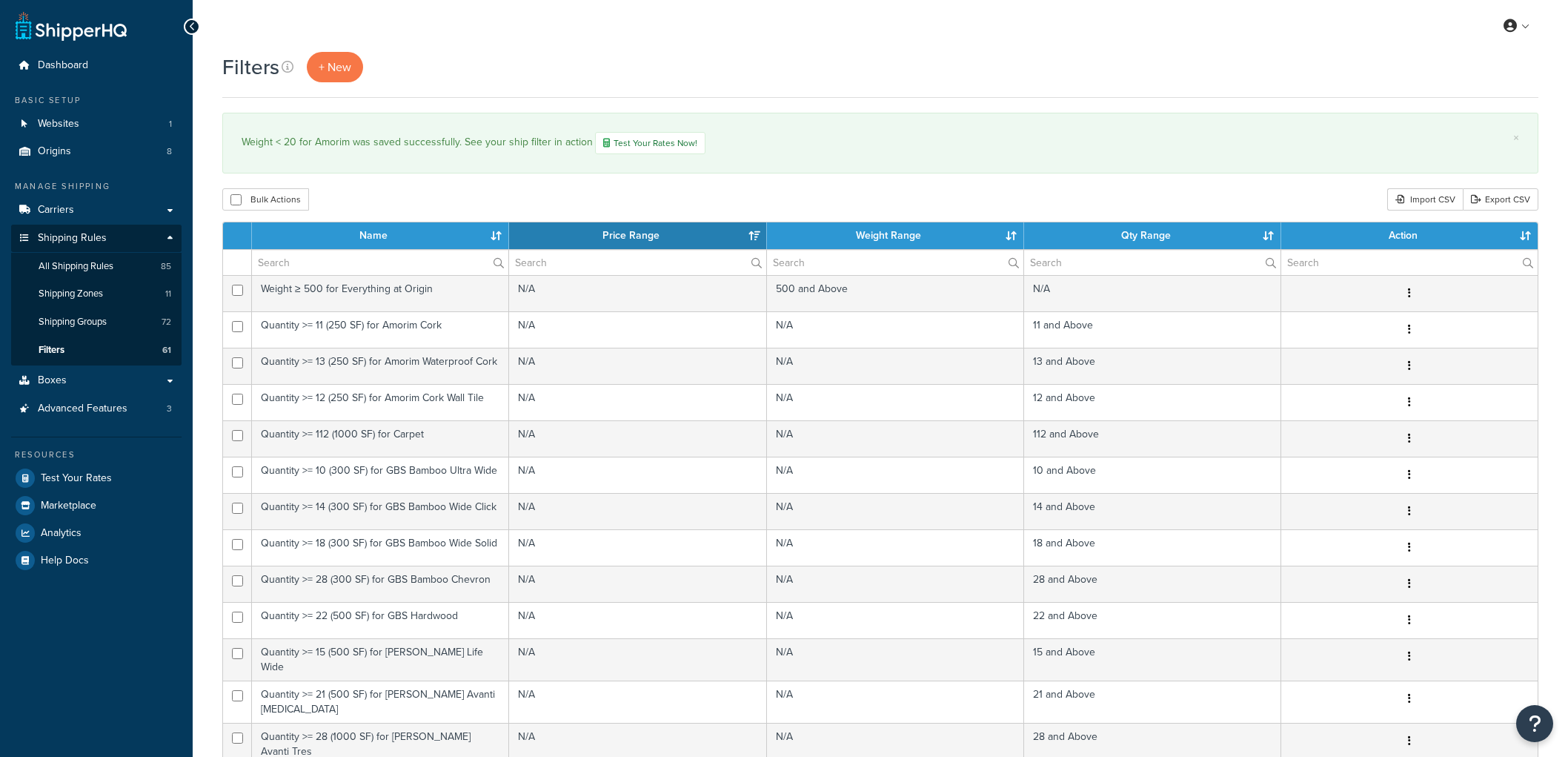
select select "15"
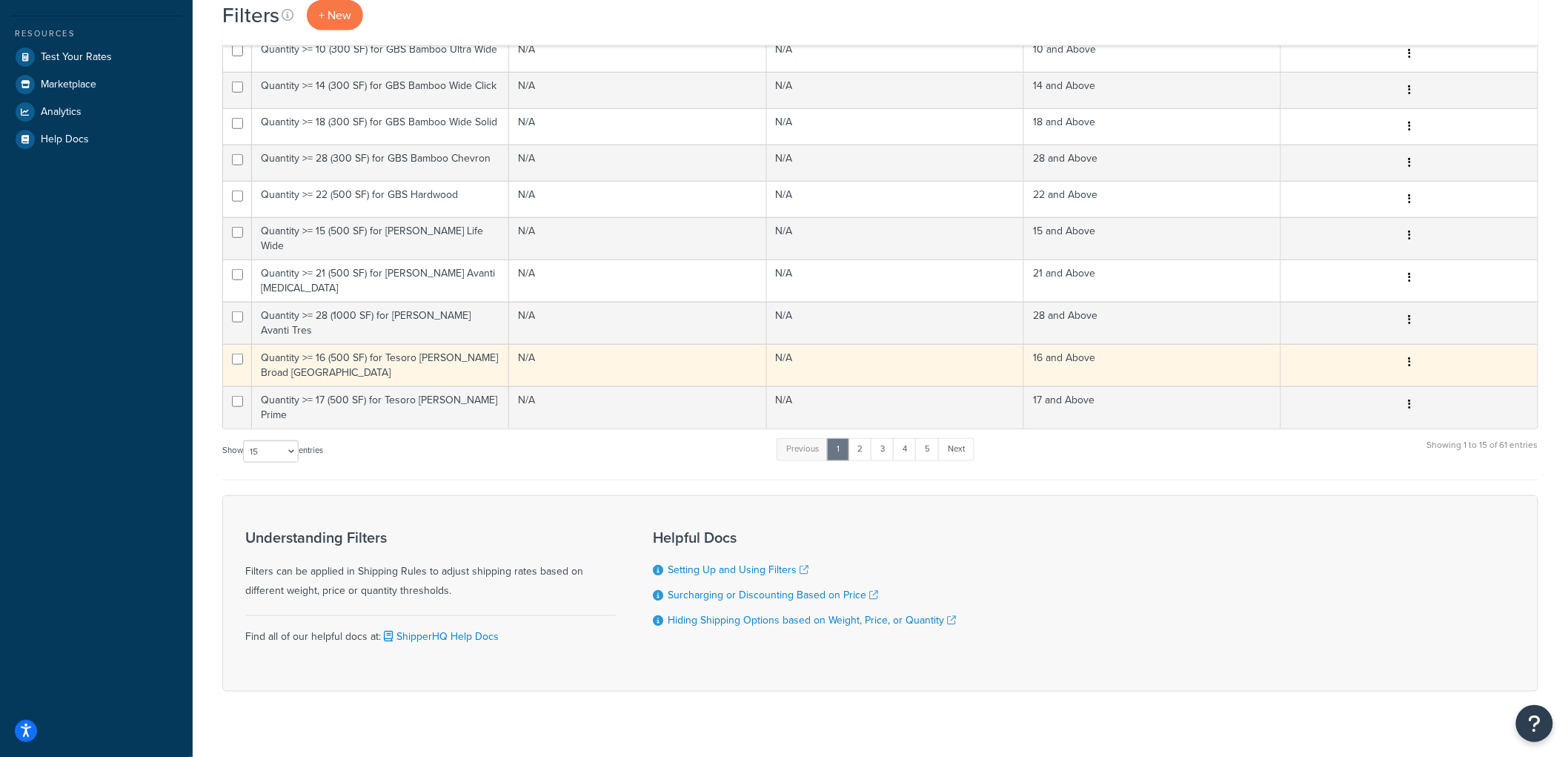
scroll to position [423, 0]
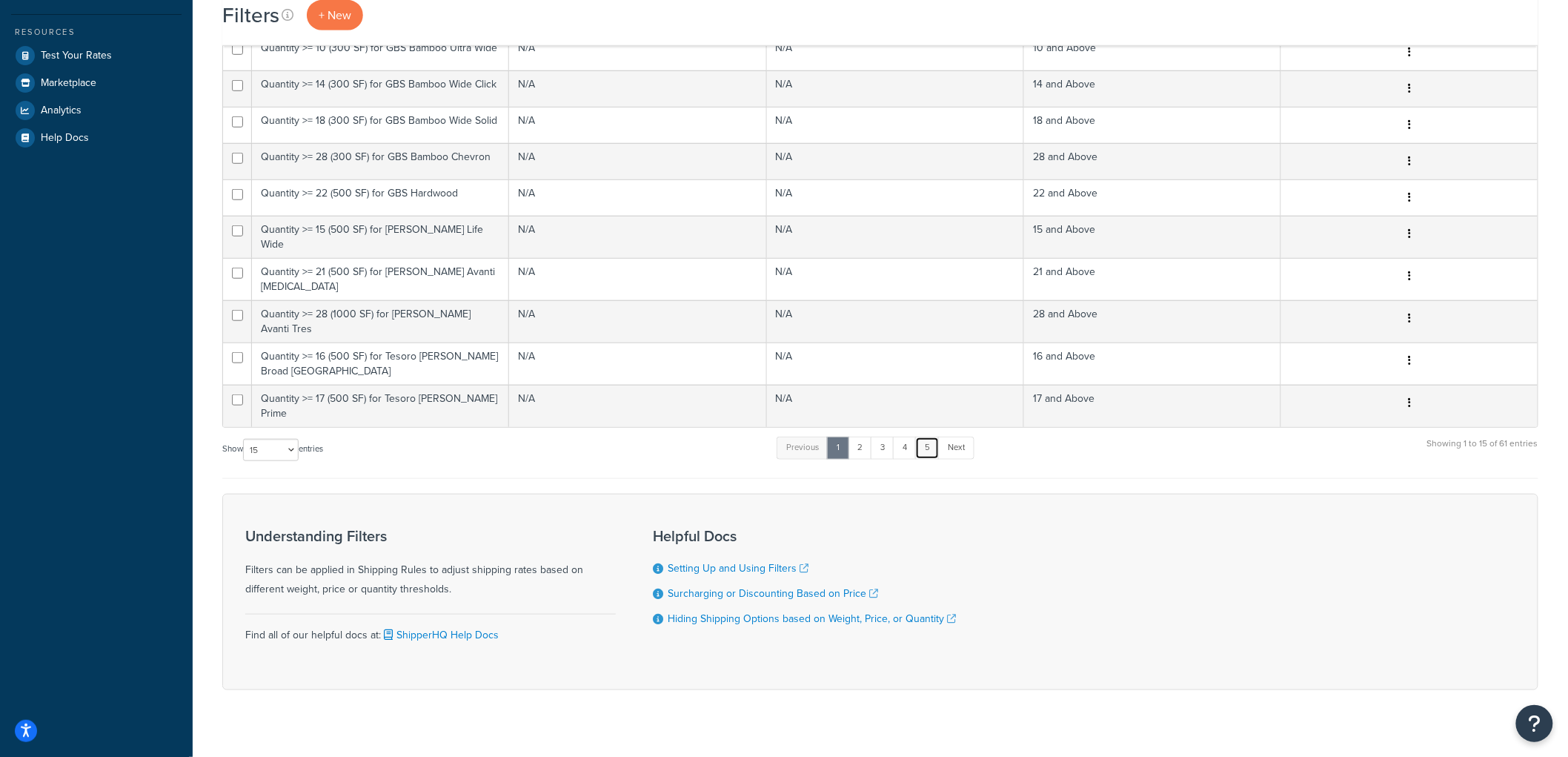
click at [926, 437] on link "5" at bounding box center [927, 448] width 24 height 22
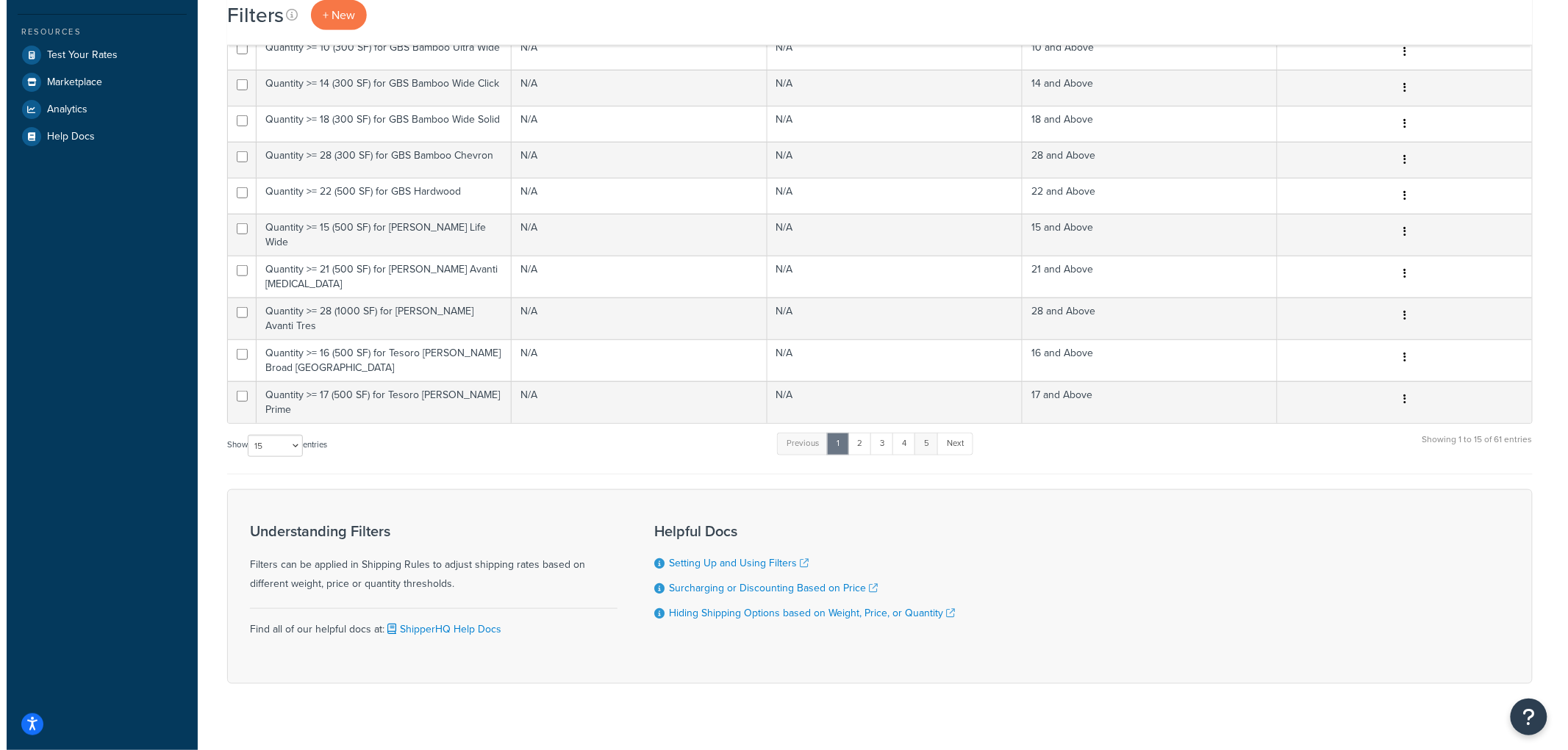
scroll to position [0, 0]
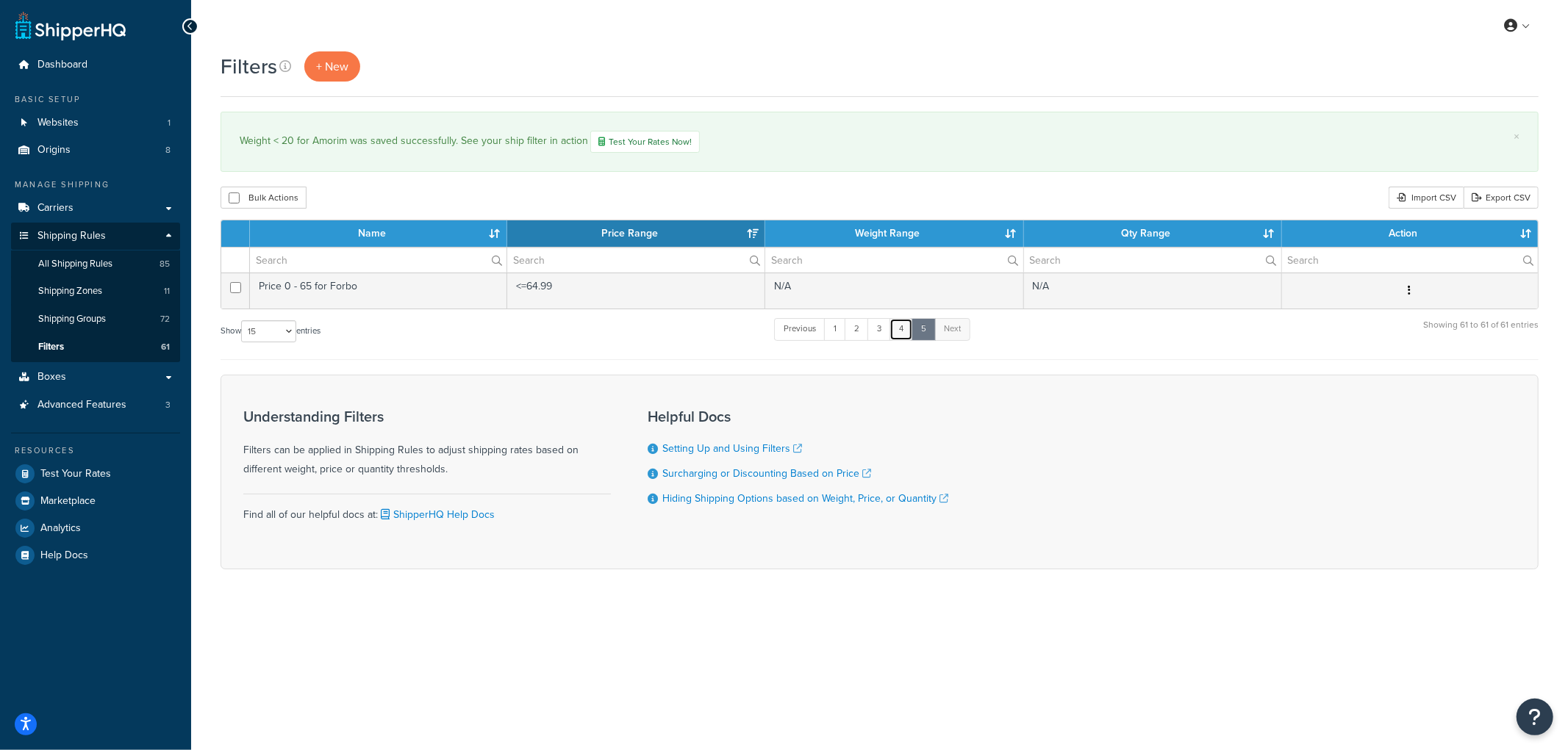
click at [898, 336] on link "4" at bounding box center [901, 329] width 24 height 22
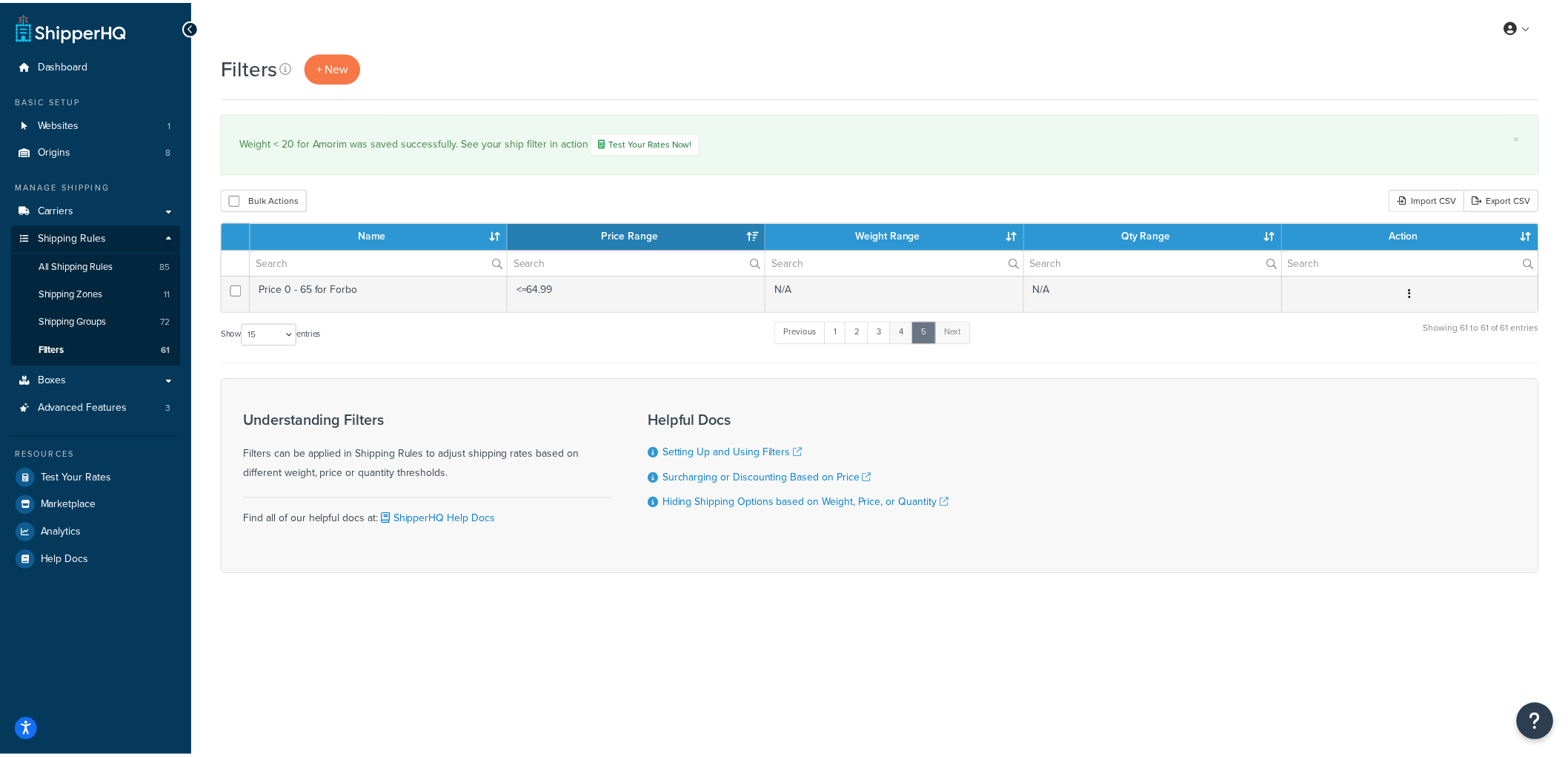
scroll to position [417, 0]
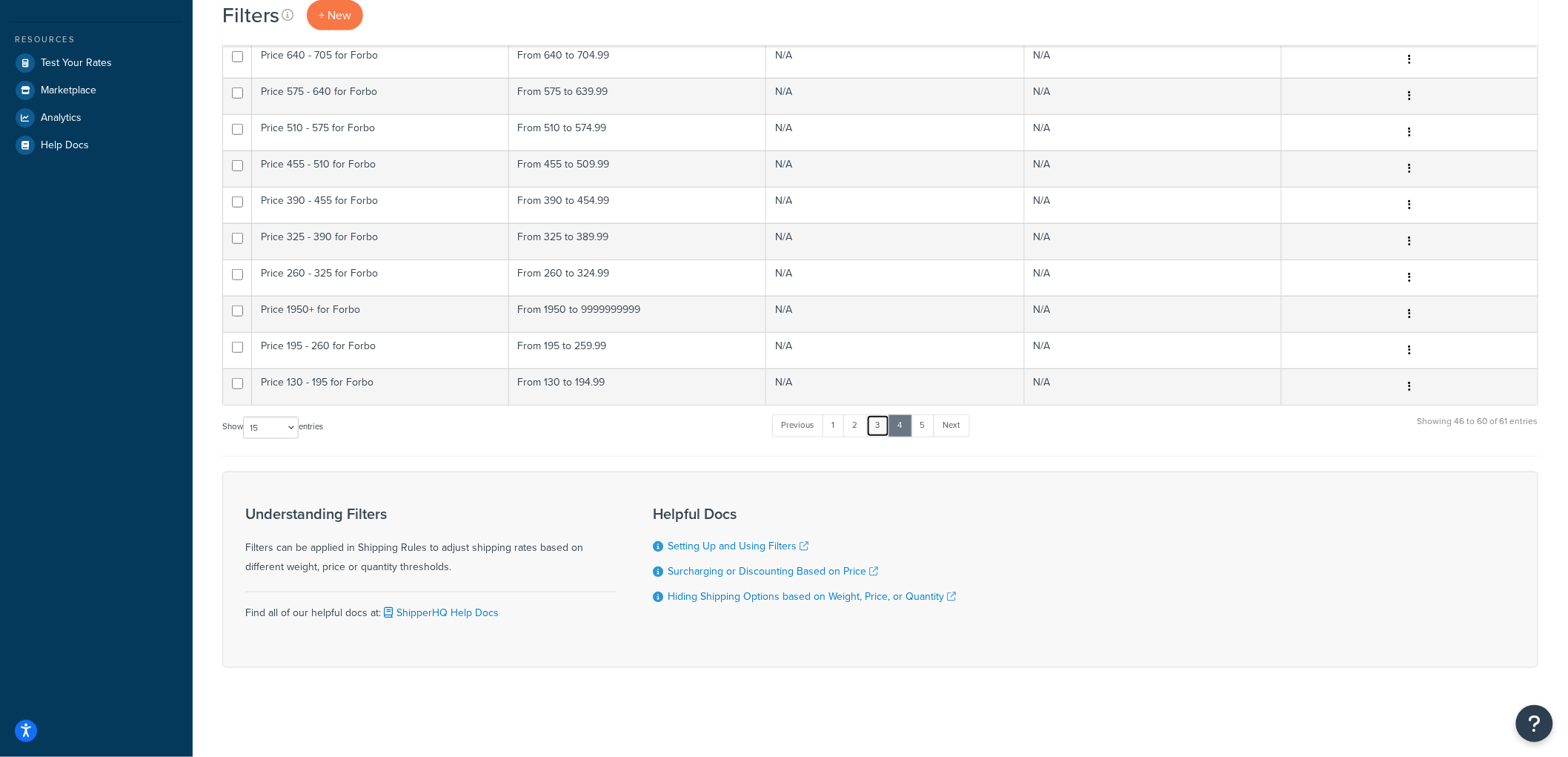
click at [879, 430] on link "3" at bounding box center [878, 426] width 24 height 22
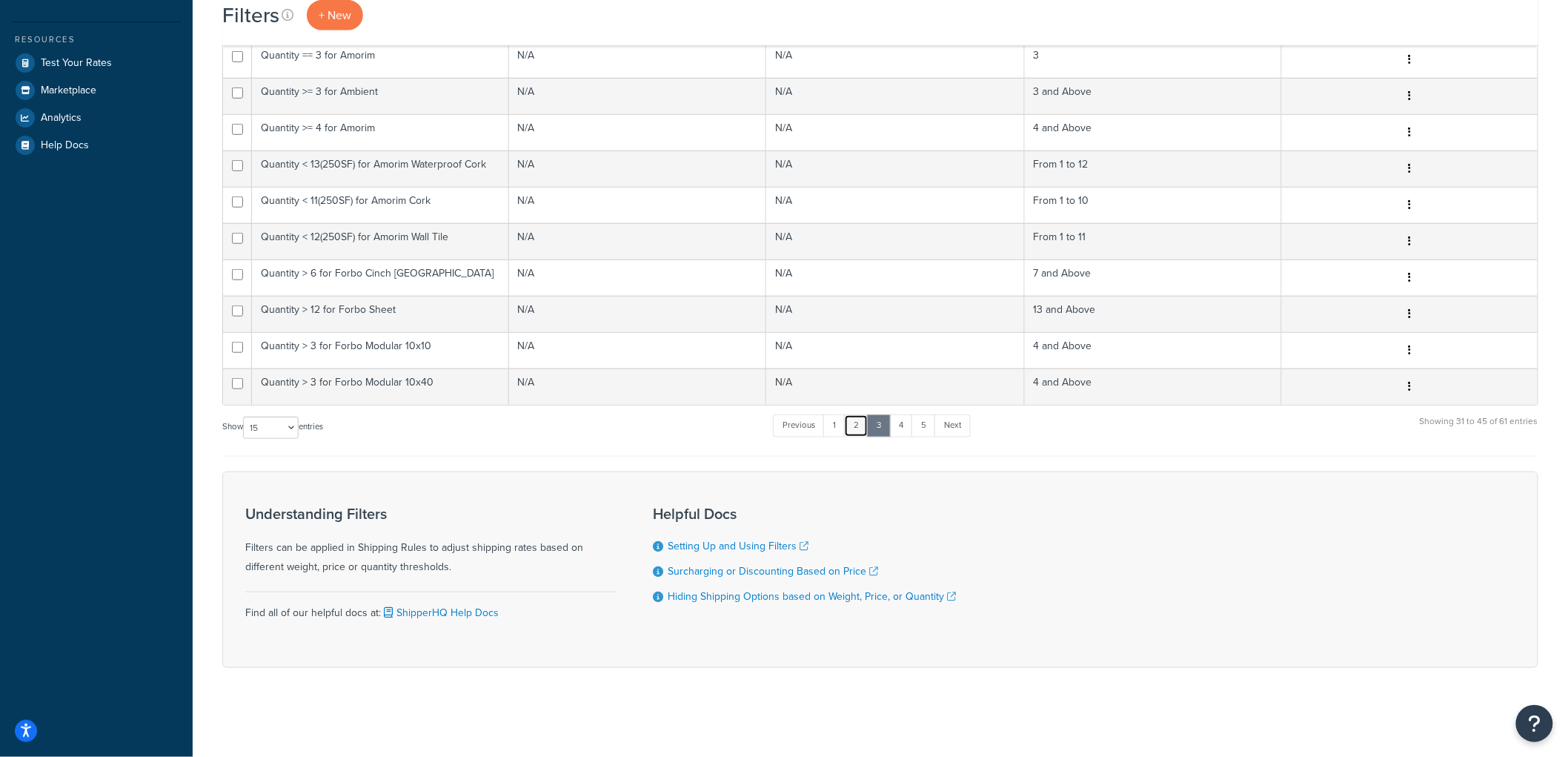
click at [853, 434] on link "2" at bounding box center [856, 426] width 24 height 22
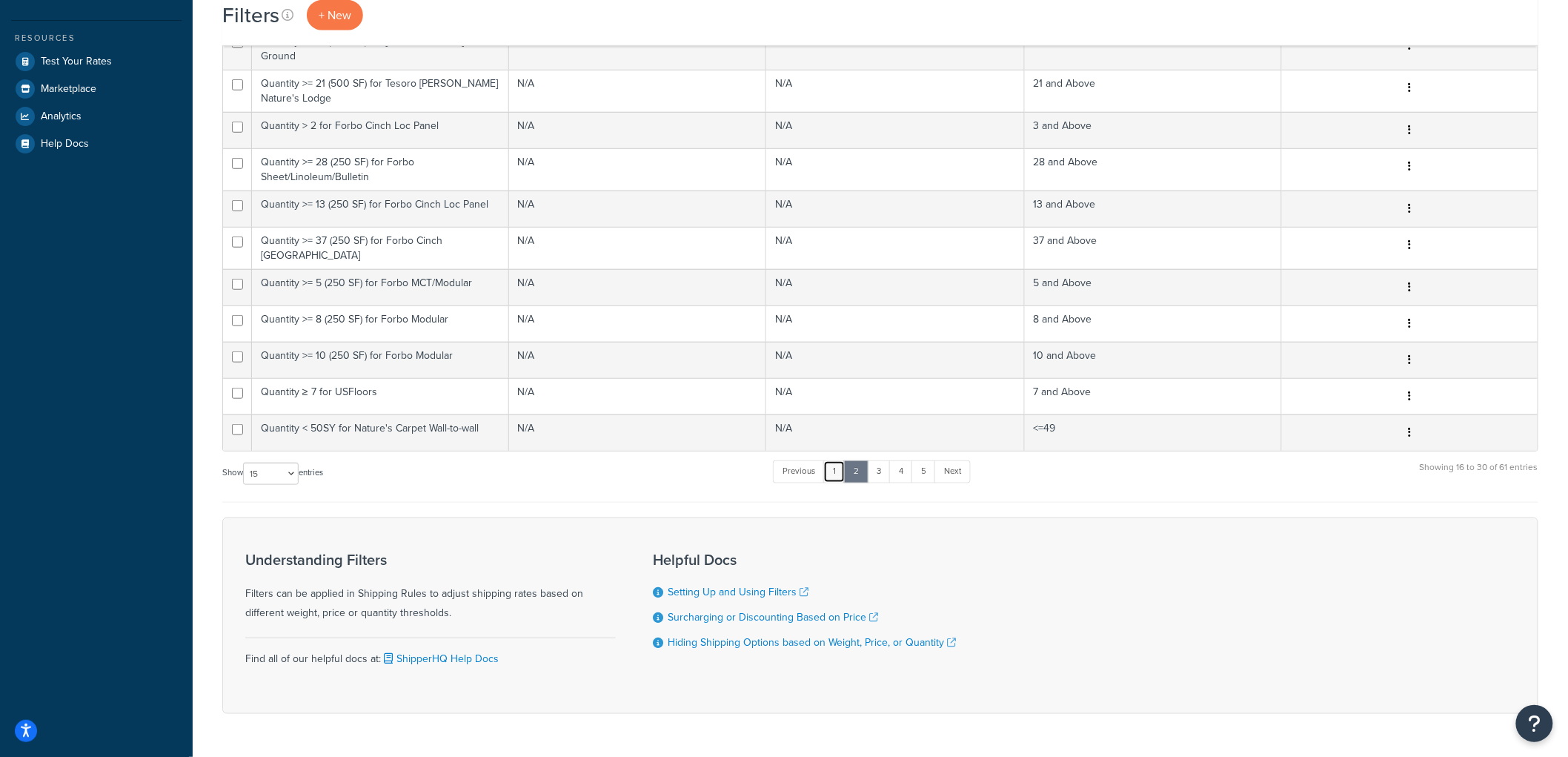
click at [834, 460] on link "1" at bounding box center [835, 471] width 22 height 22
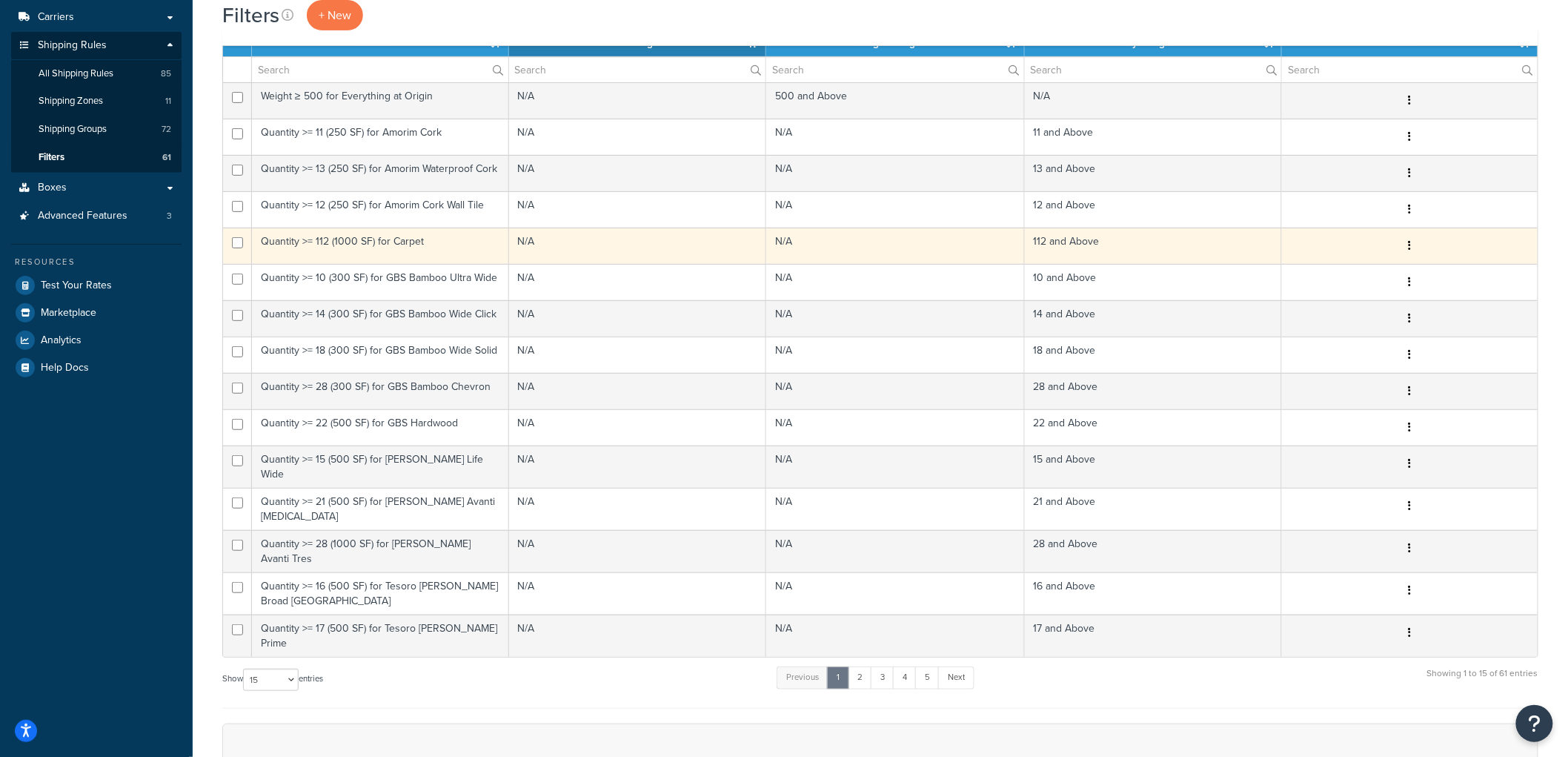
scroll to position [423, 0]
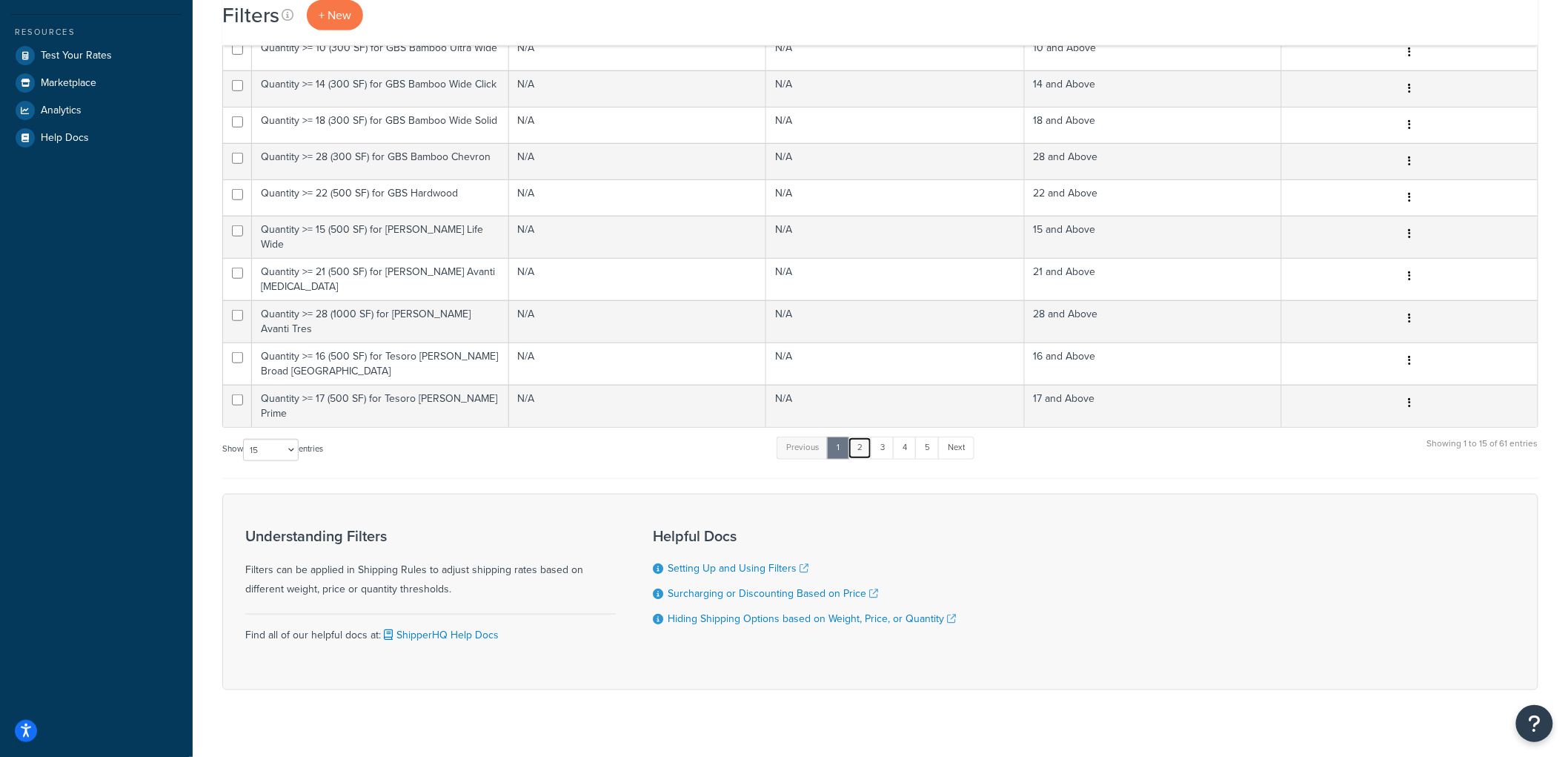
click at [854, 437] on link "2" at bounding box center [860, 448] width 24 height 22
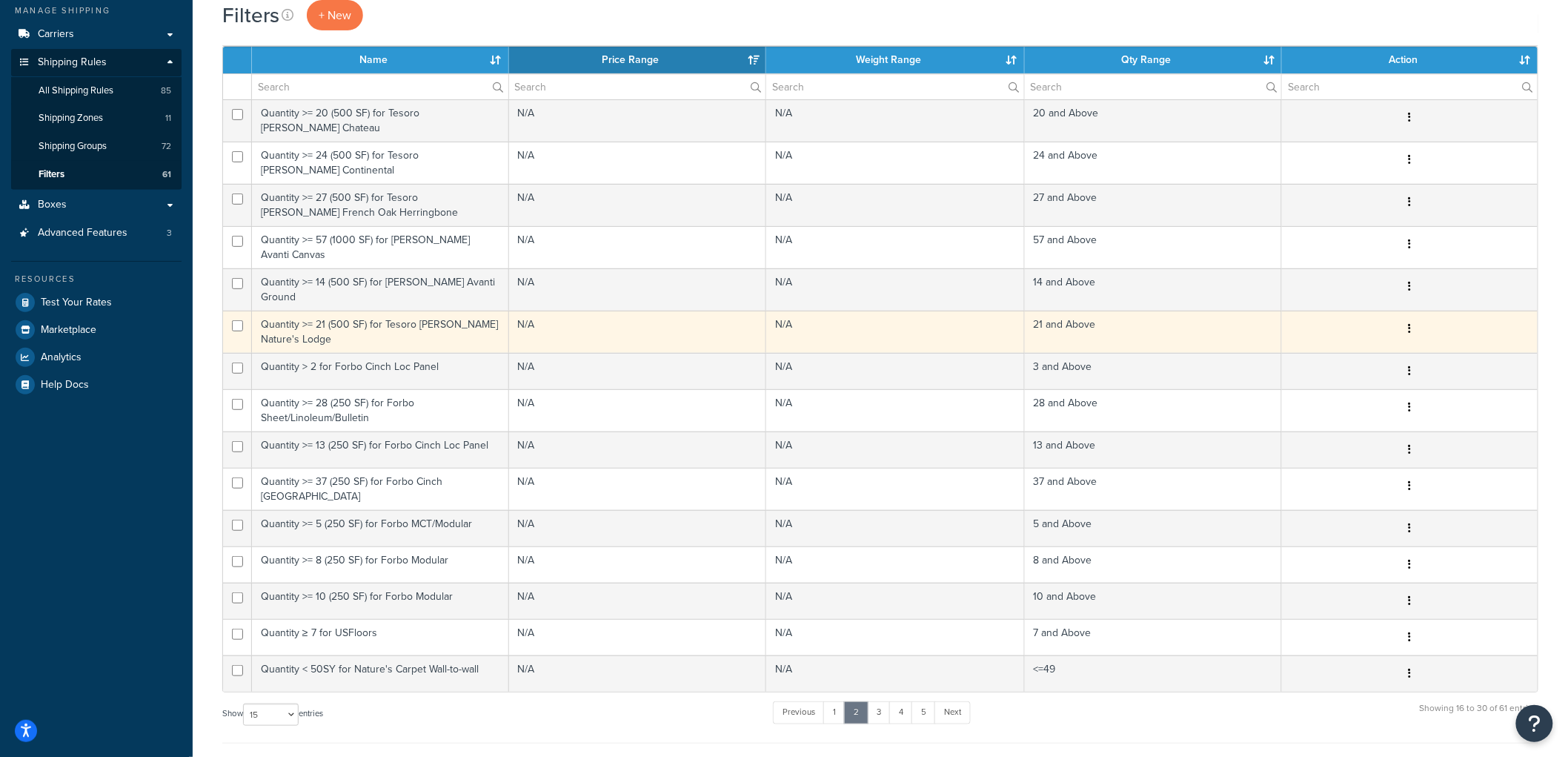
scroll to position [175, 0]
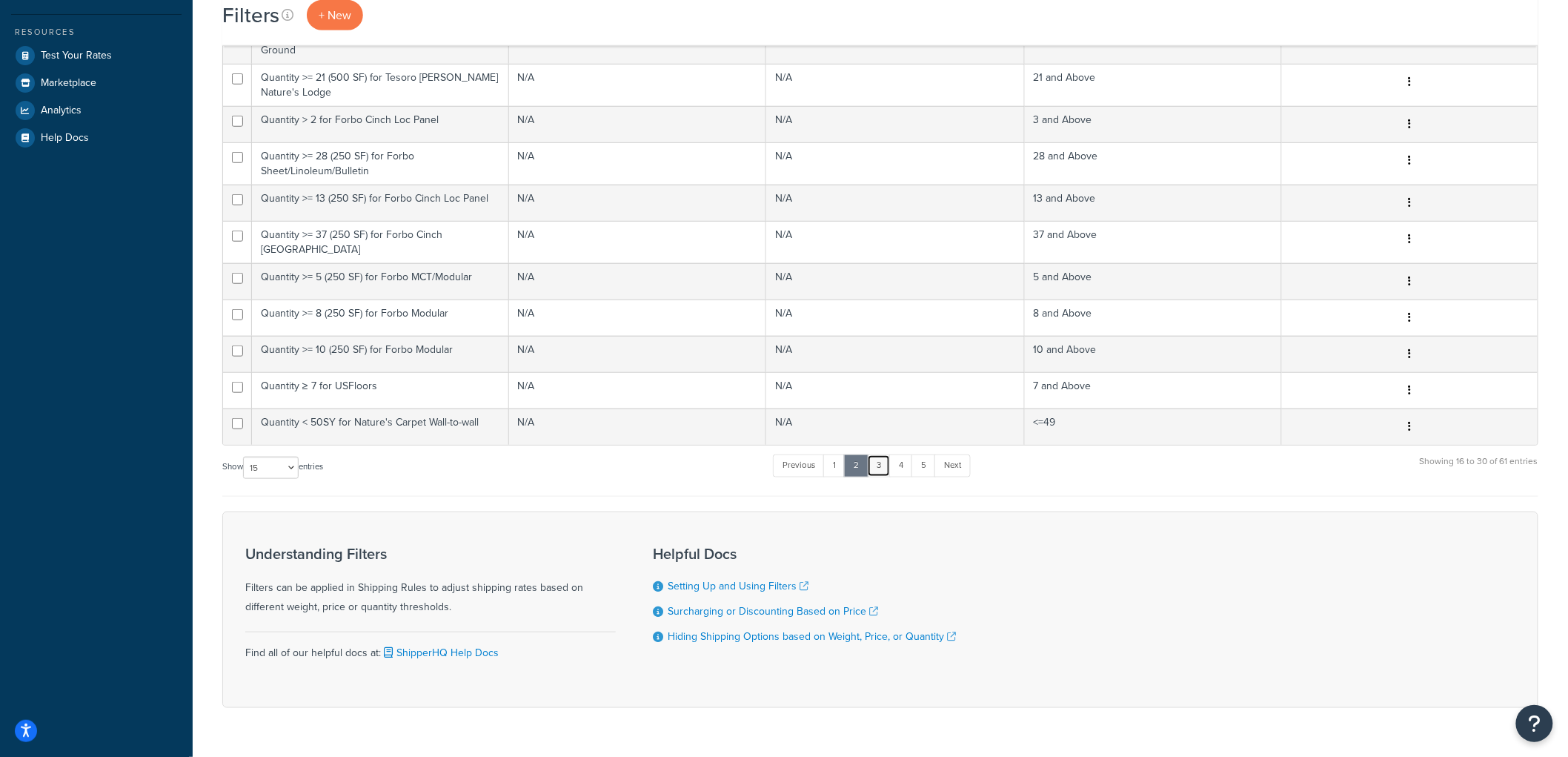
click at [883, 455] on link "3" at bounding box center [879, 466] width 24 height 22
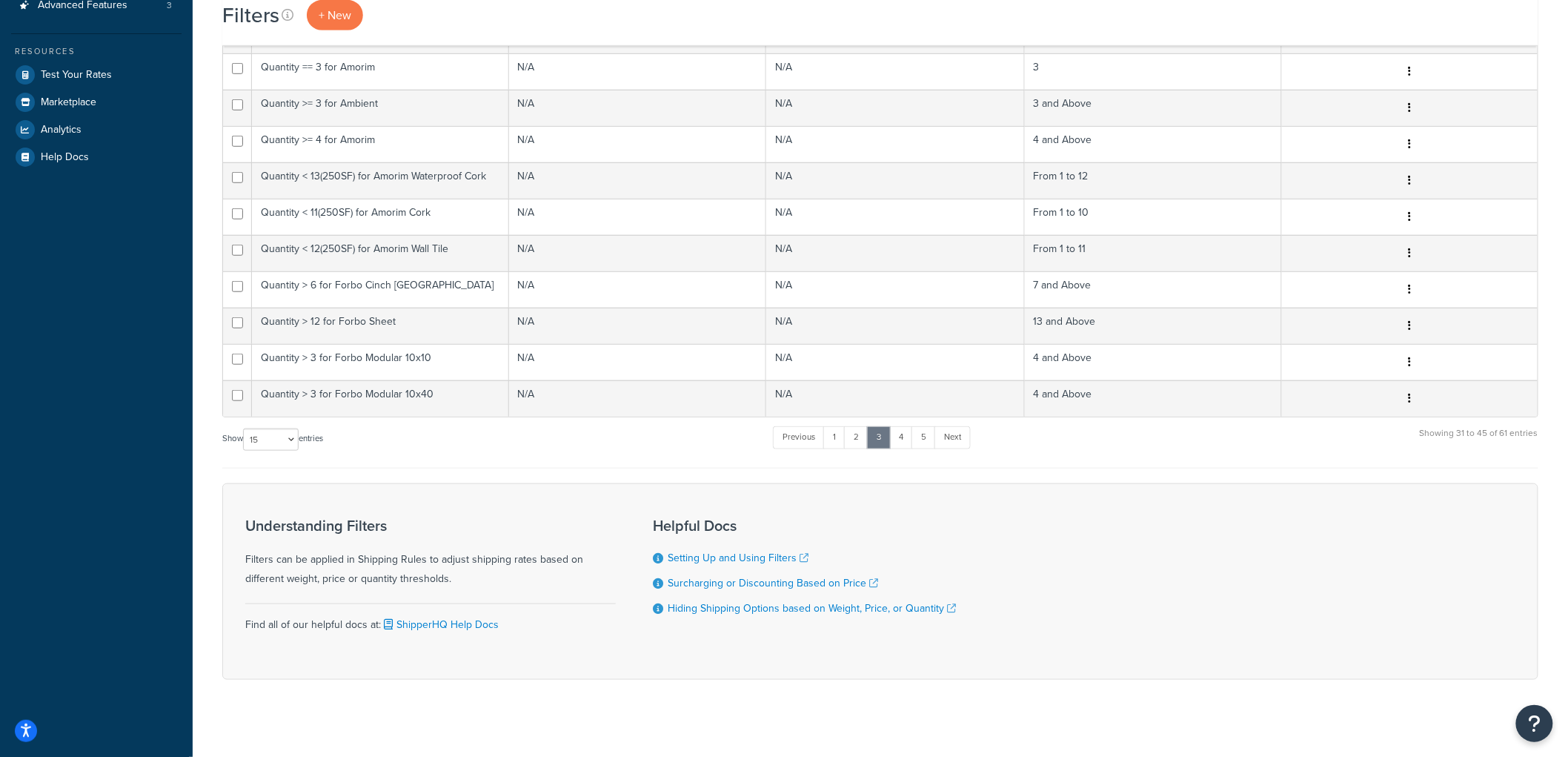
scroll to position [417, 0]
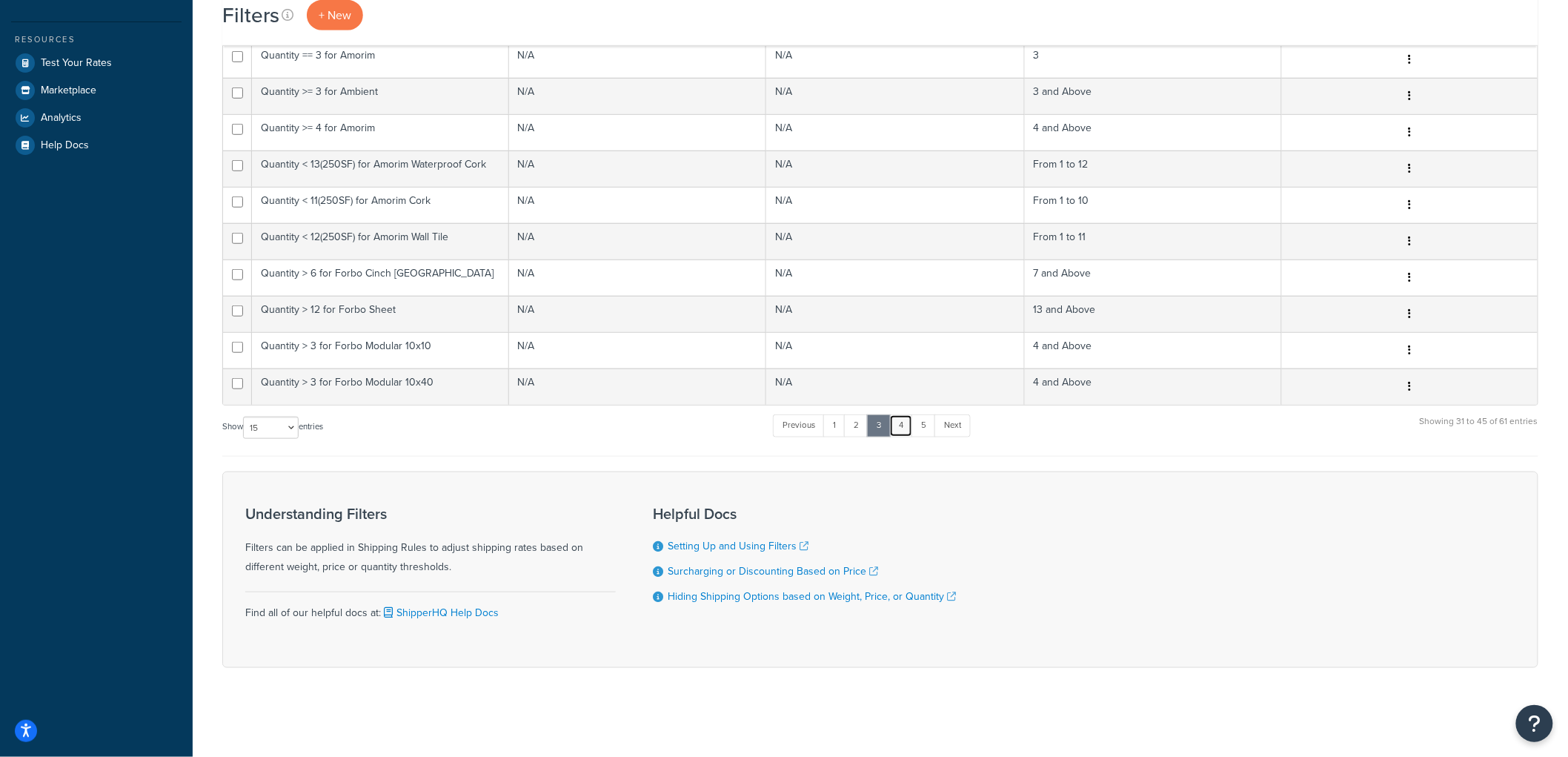
click at [906, 434] on link "4" at bounding box center [901, 426] width 24 height 22
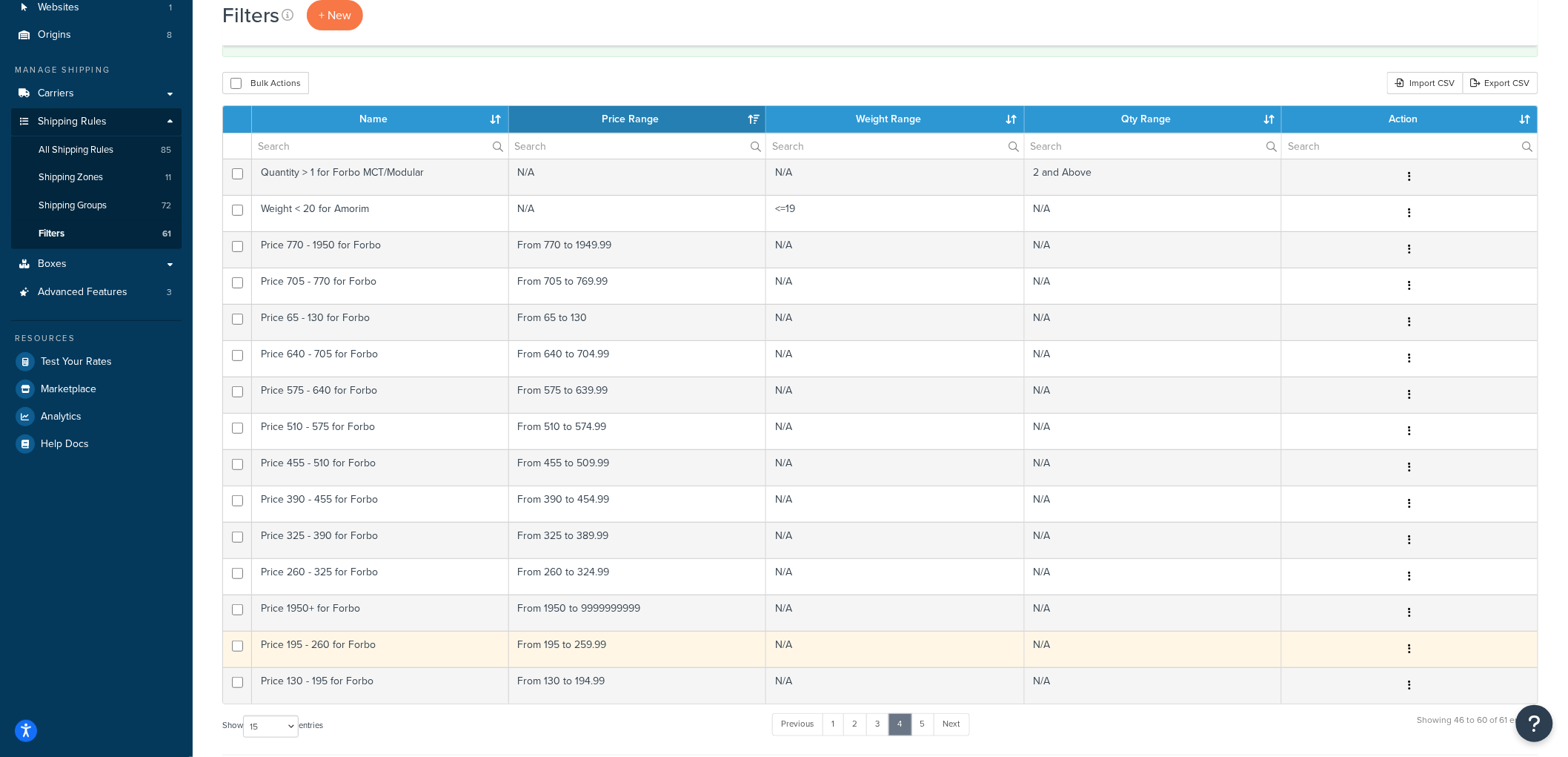
scroll to position [87, 0]
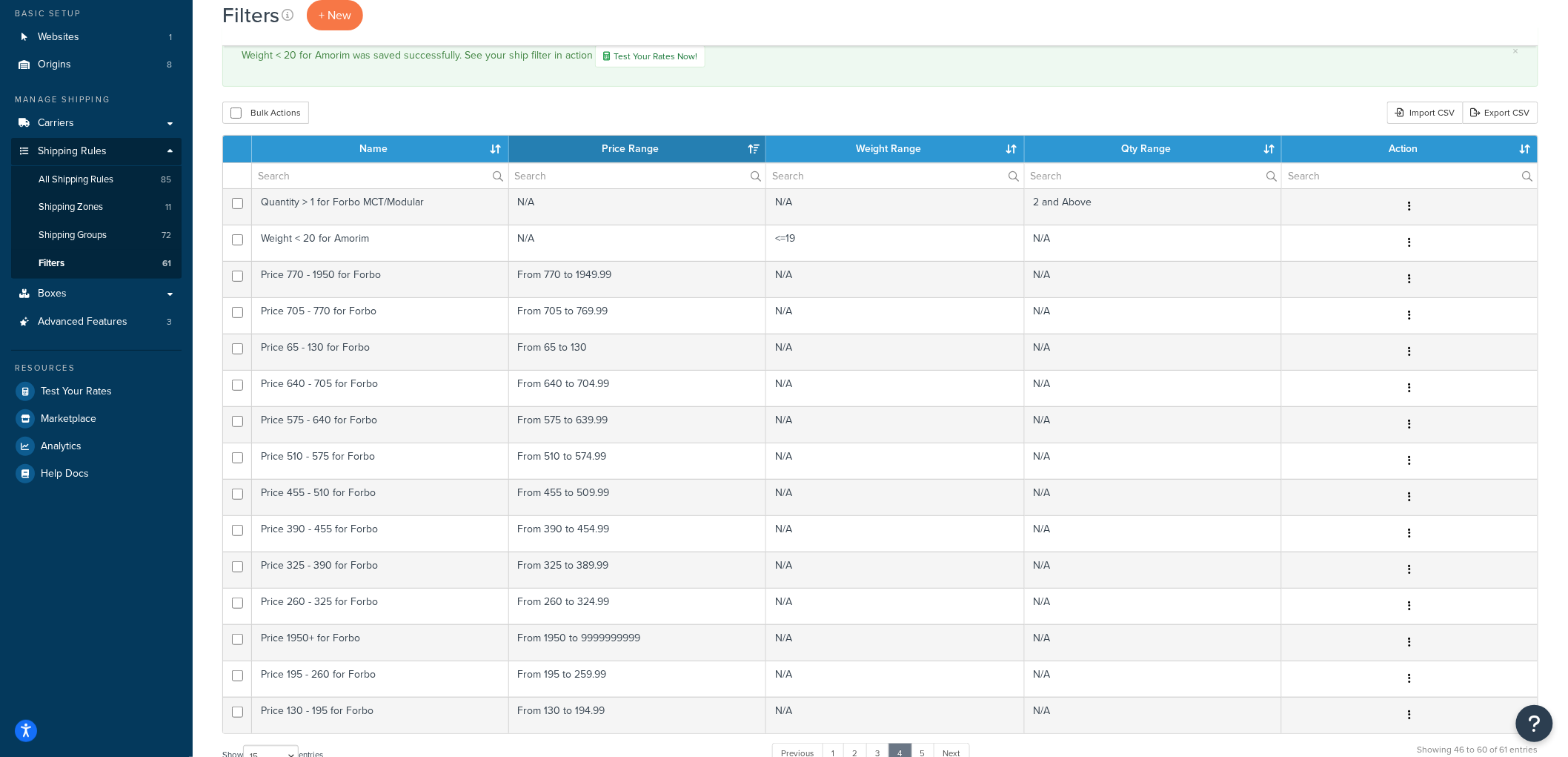
drag, startPoint x: 227, startPoint y: 89, endPoint x: 460, endPoint y: 120, distance: 235.1
click at [460, 120] on div "Filters + New × Weight < 20 for Amorim was saved successfully. See your ship fi…" at bounding box center [880, 507] width 1375 height 1084
click at [460, 120] on div "Bulk Actions Duplicate Delete Import CSV Export CSV" at bounding box center [880, 112] width 1316 height 22
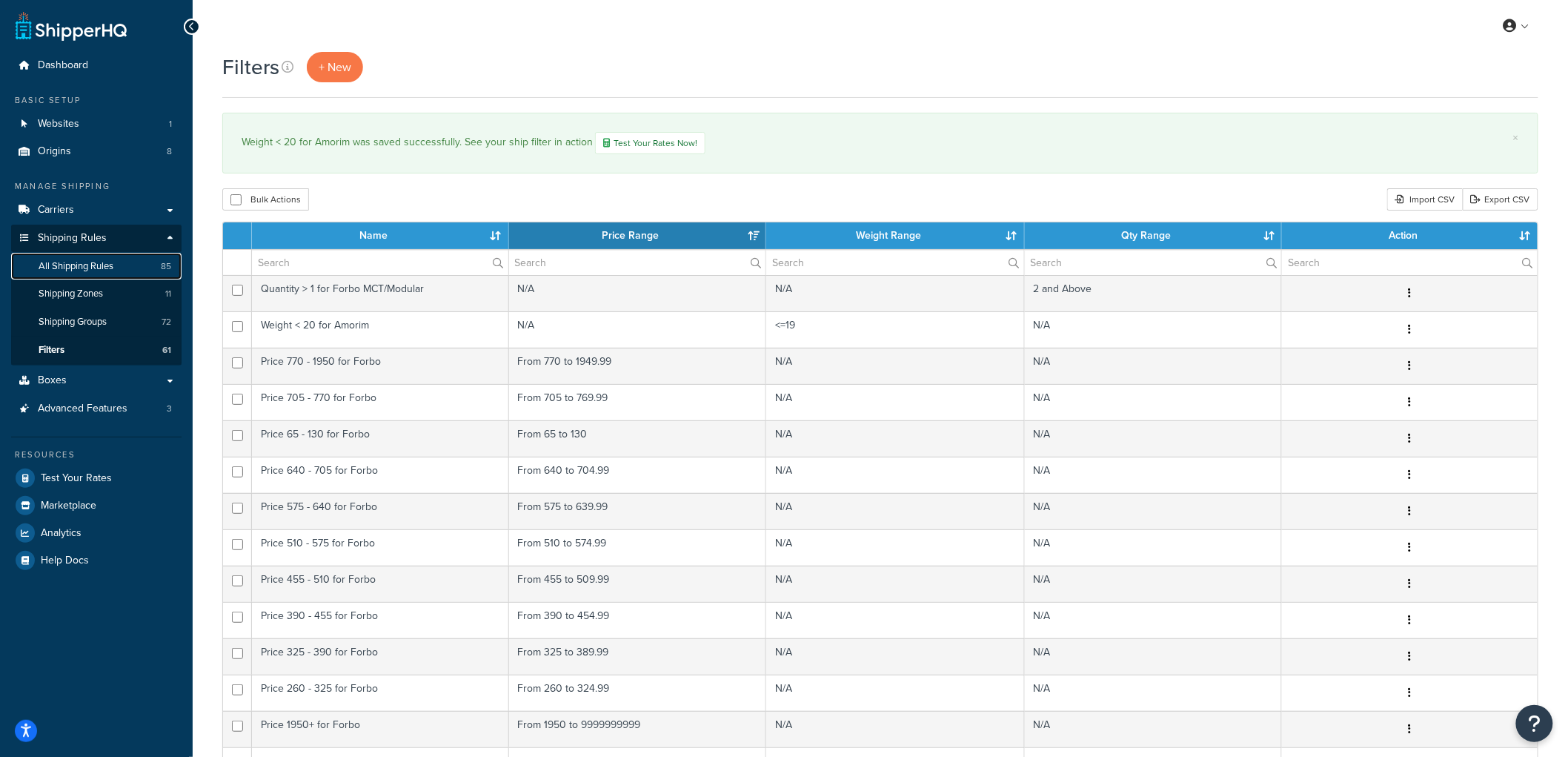
click at [97, 261] on span "All Shipping Rules" at bounding box center [76, 267] width 75 height 13
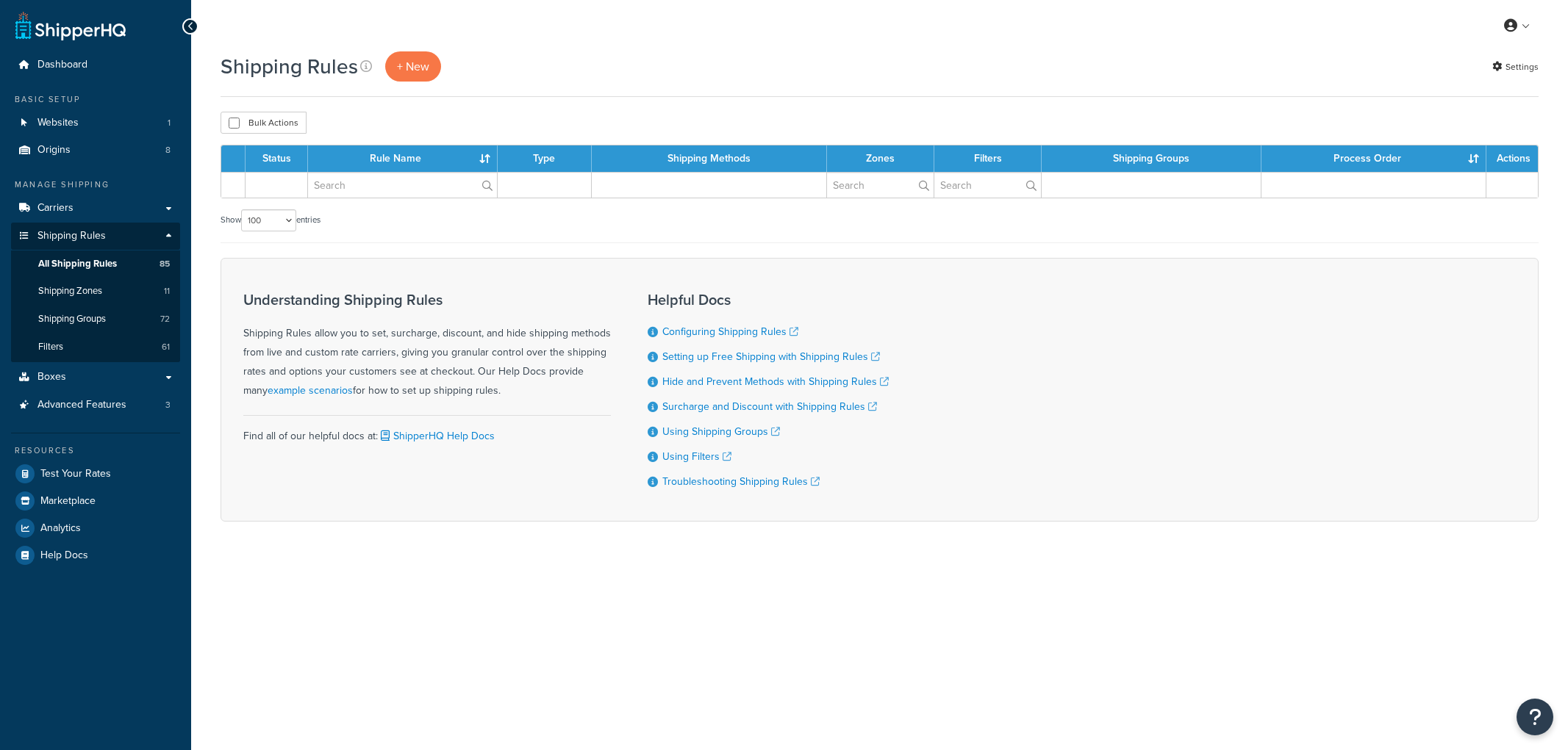
select select "100"
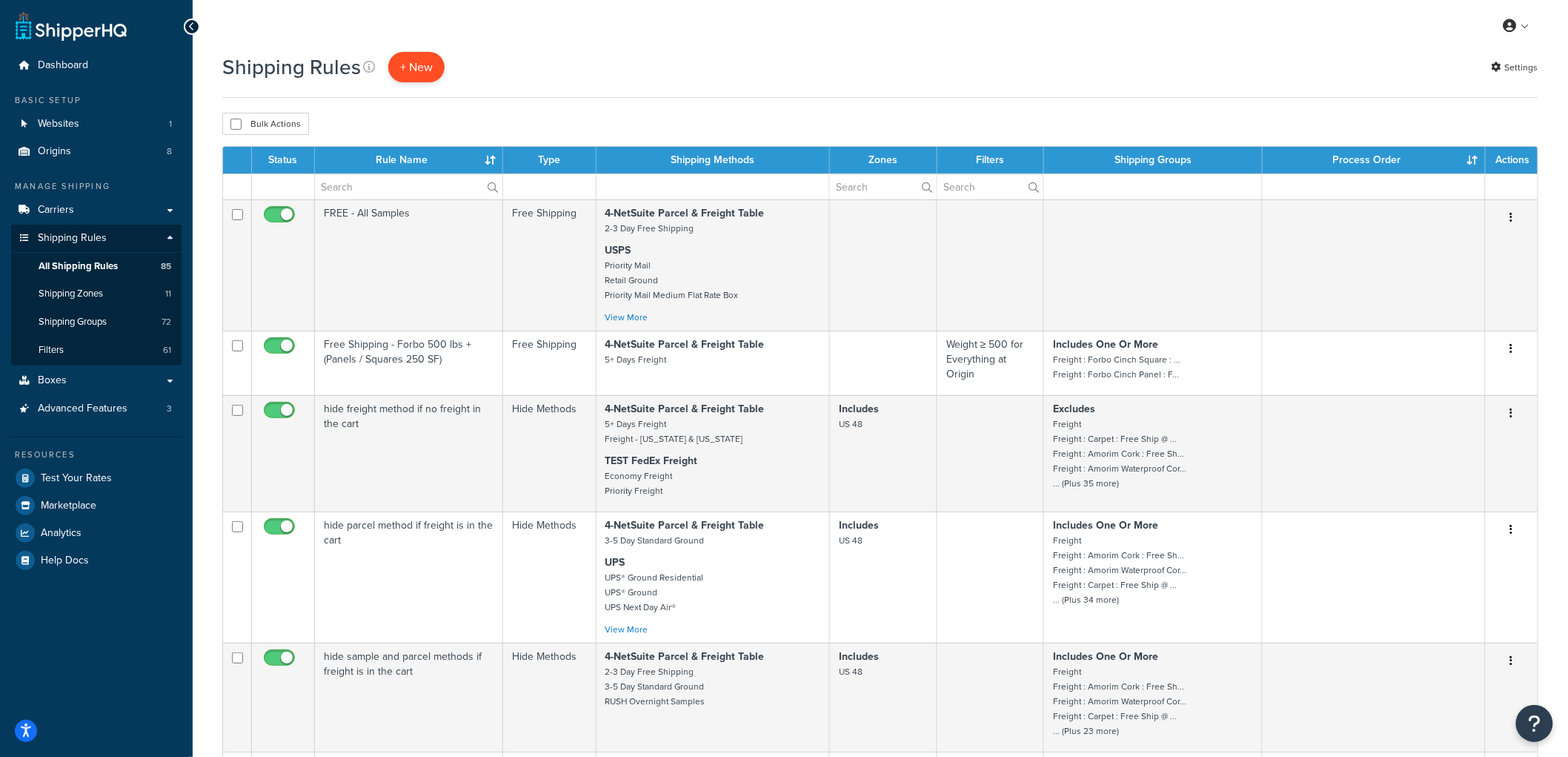
click at [412, 71] on p "+ New" at bounding box center [416, 67] width 57 height 31
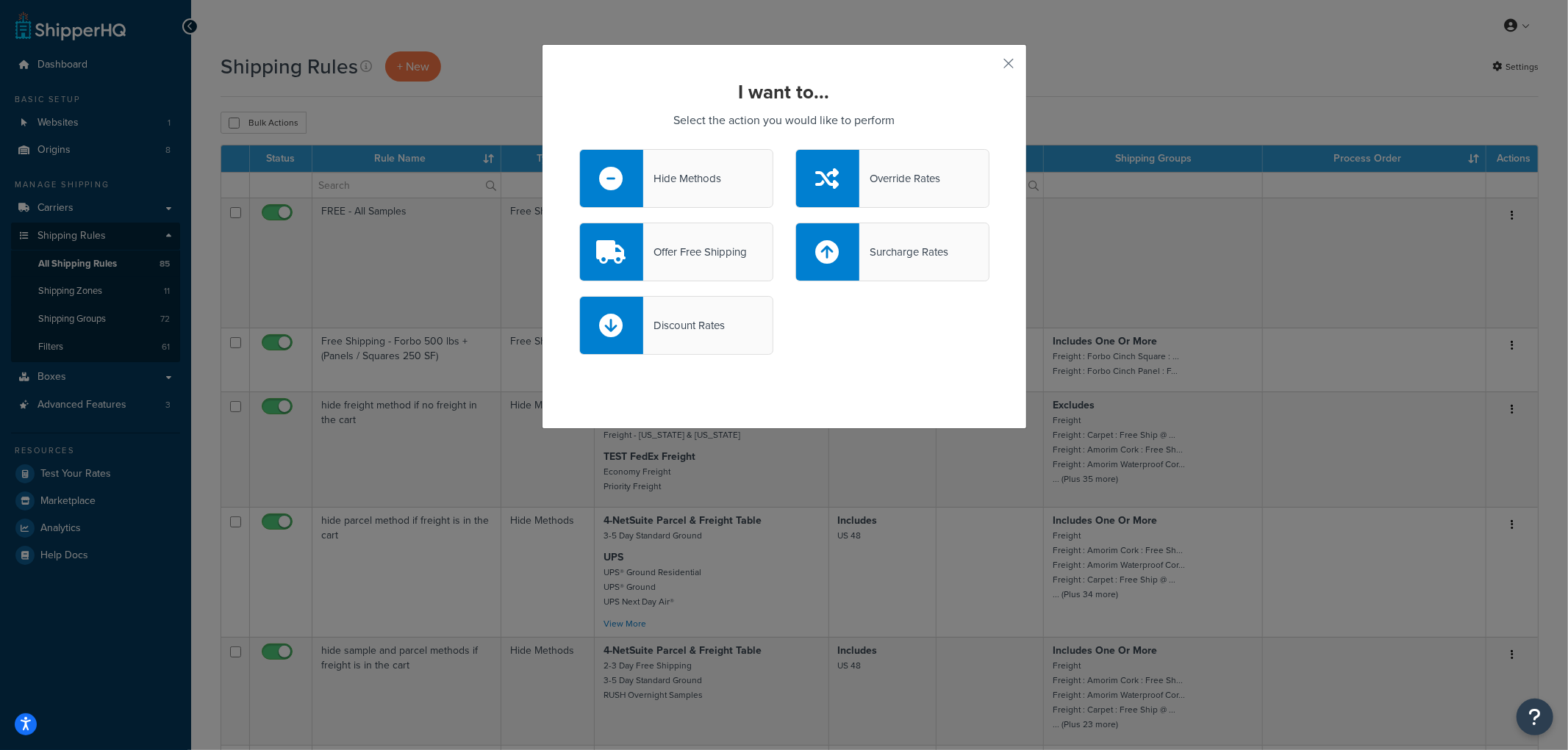
click at [686, 181] on div "Hide Methods" at bounding box center [681, 178] width 78 height 20
click at [0, 0] on input "Hide Methods" at bounding box center [0, 0] width 0 height 0
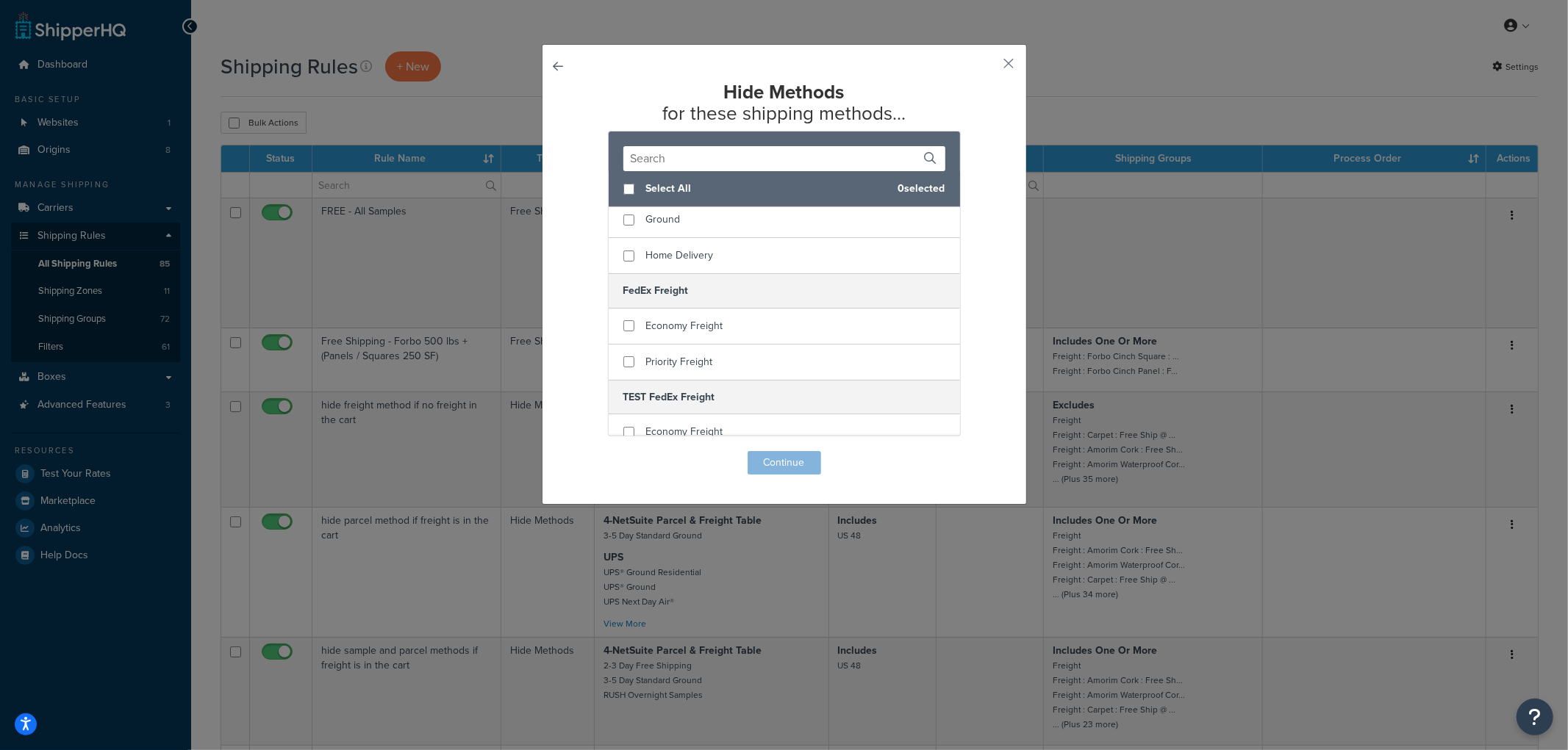
scroll to position [408, 0]
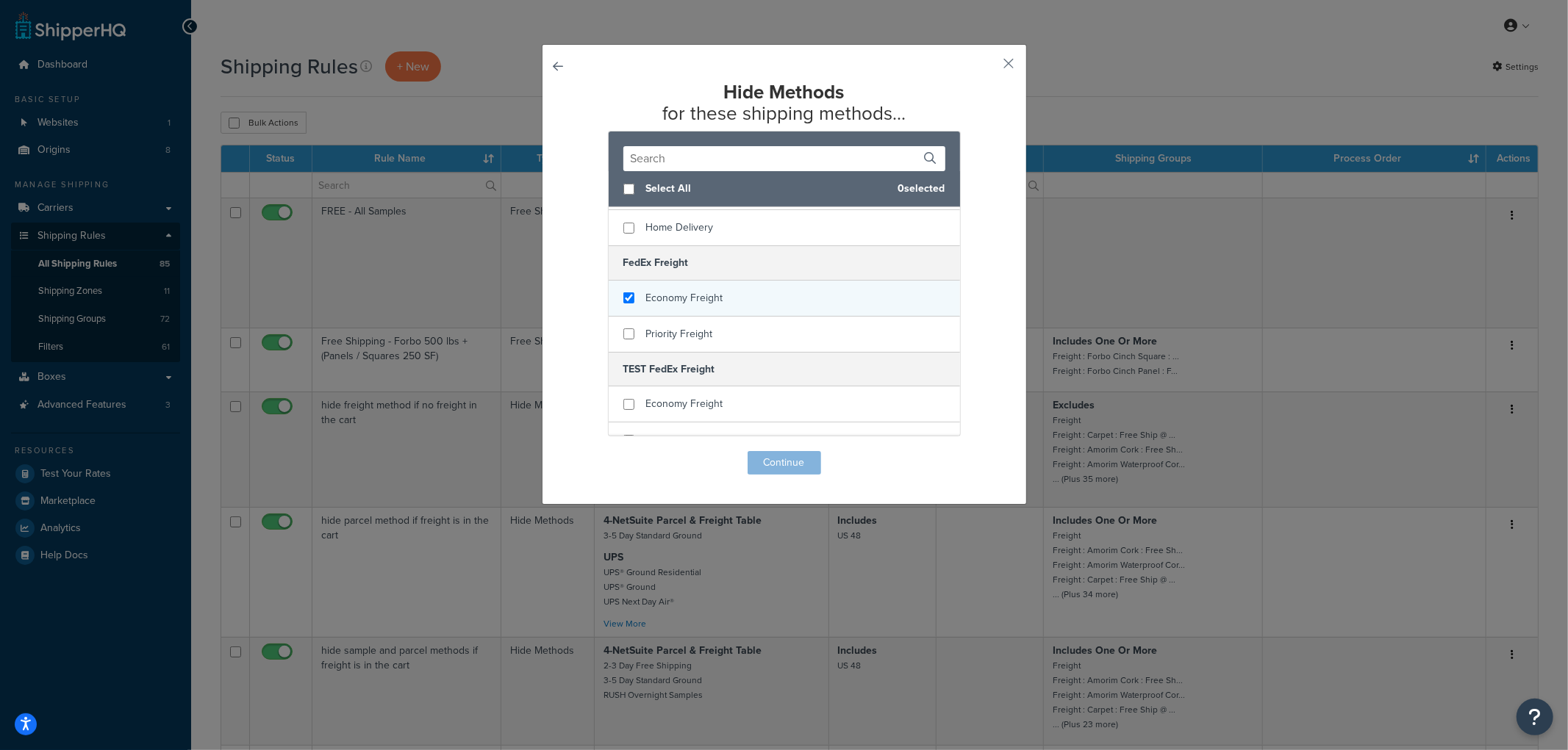
checkbox input "true"
click at [693, 290] on span "Economy Freight" at bounding box center [684, 298] width 77 height 16
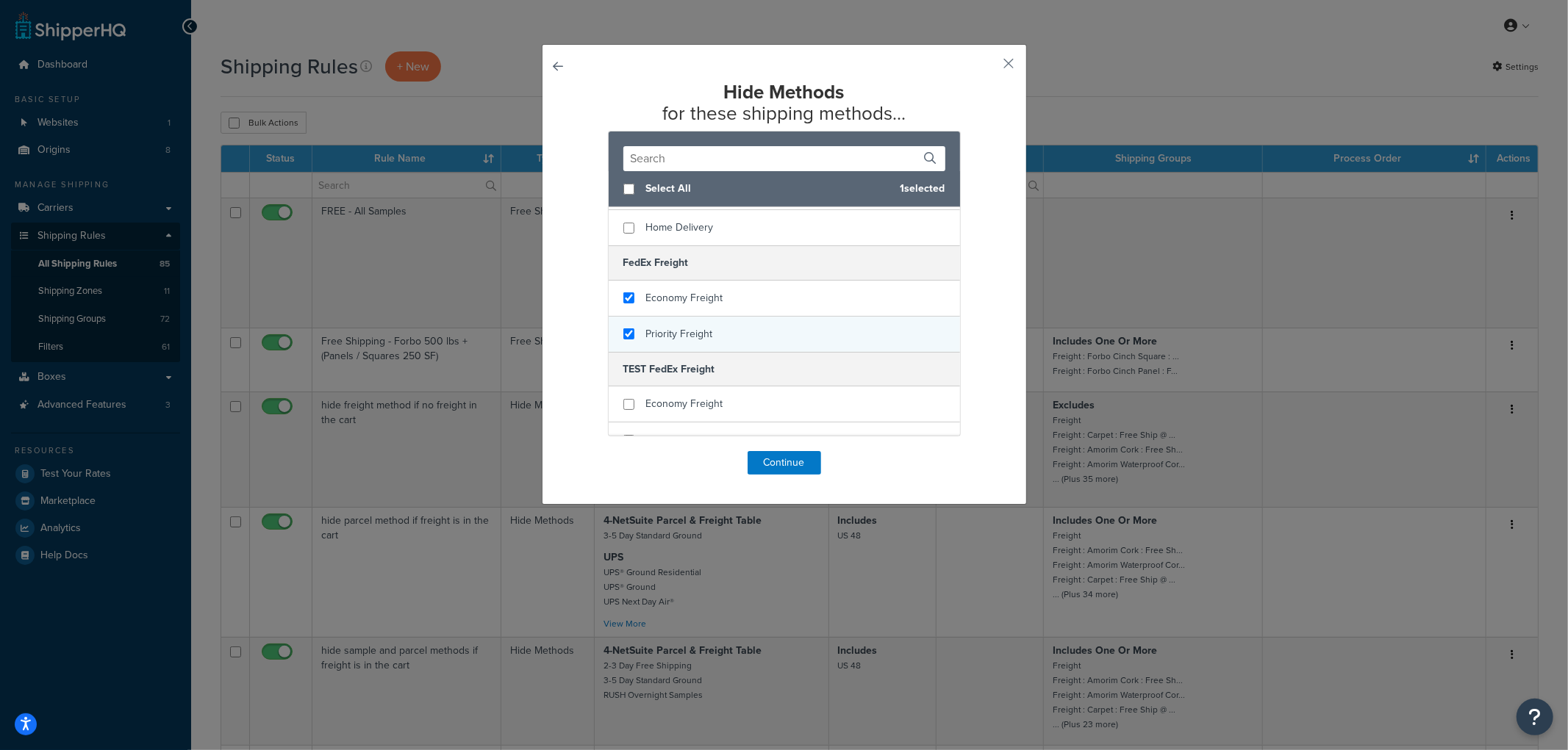
checkbox input "true"
click at [679, 326] on span "Priority Freight" at bounding box center [679, 334] width 67 height 16
checkbox input "true"
click at [669, 396] on span "Economy Freight" at bounding box center [684, 403] width 77 height 16
checkbox input "true"
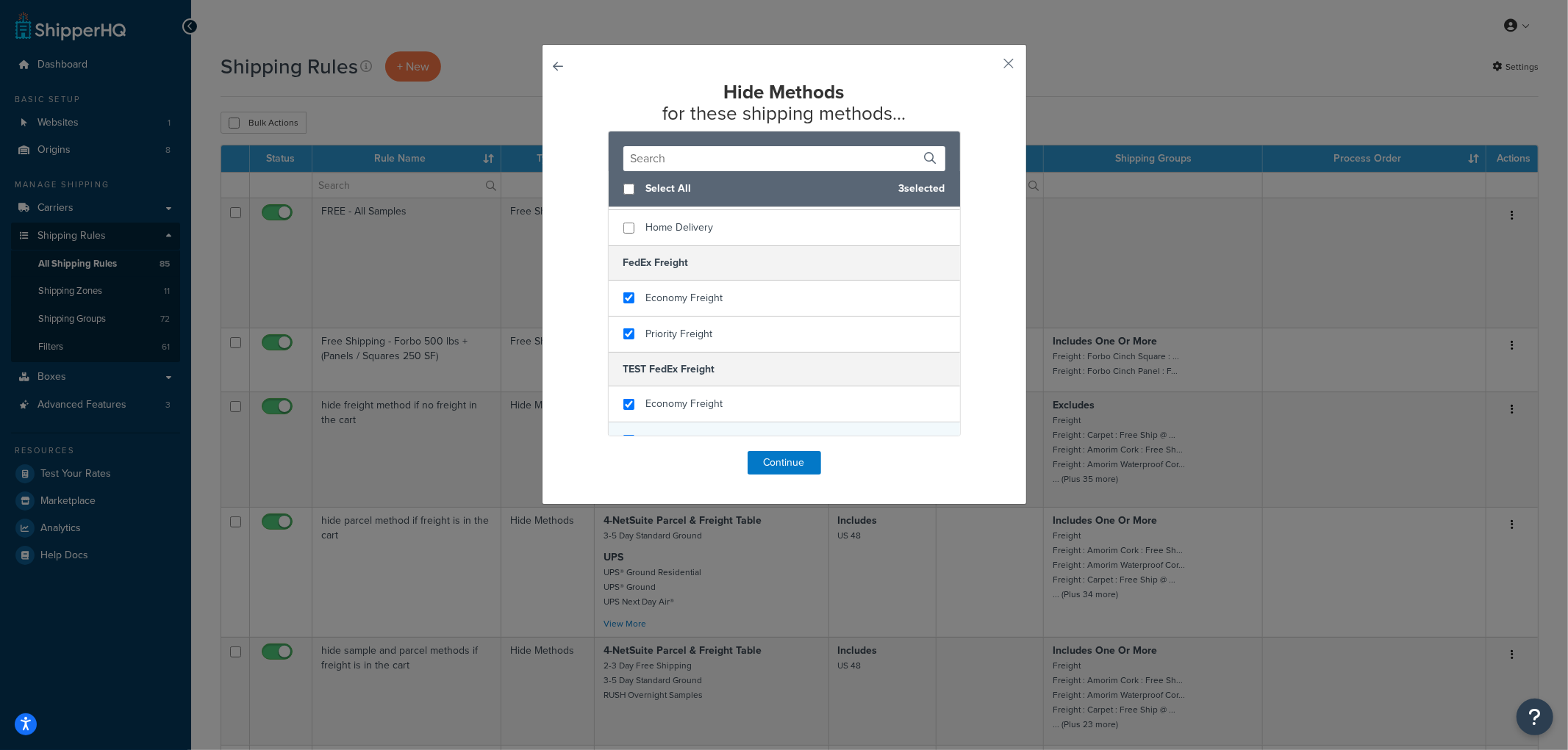
click at [670, 430] on div "Priority Freight" at bounding box center [679, 440] width 67 height 20
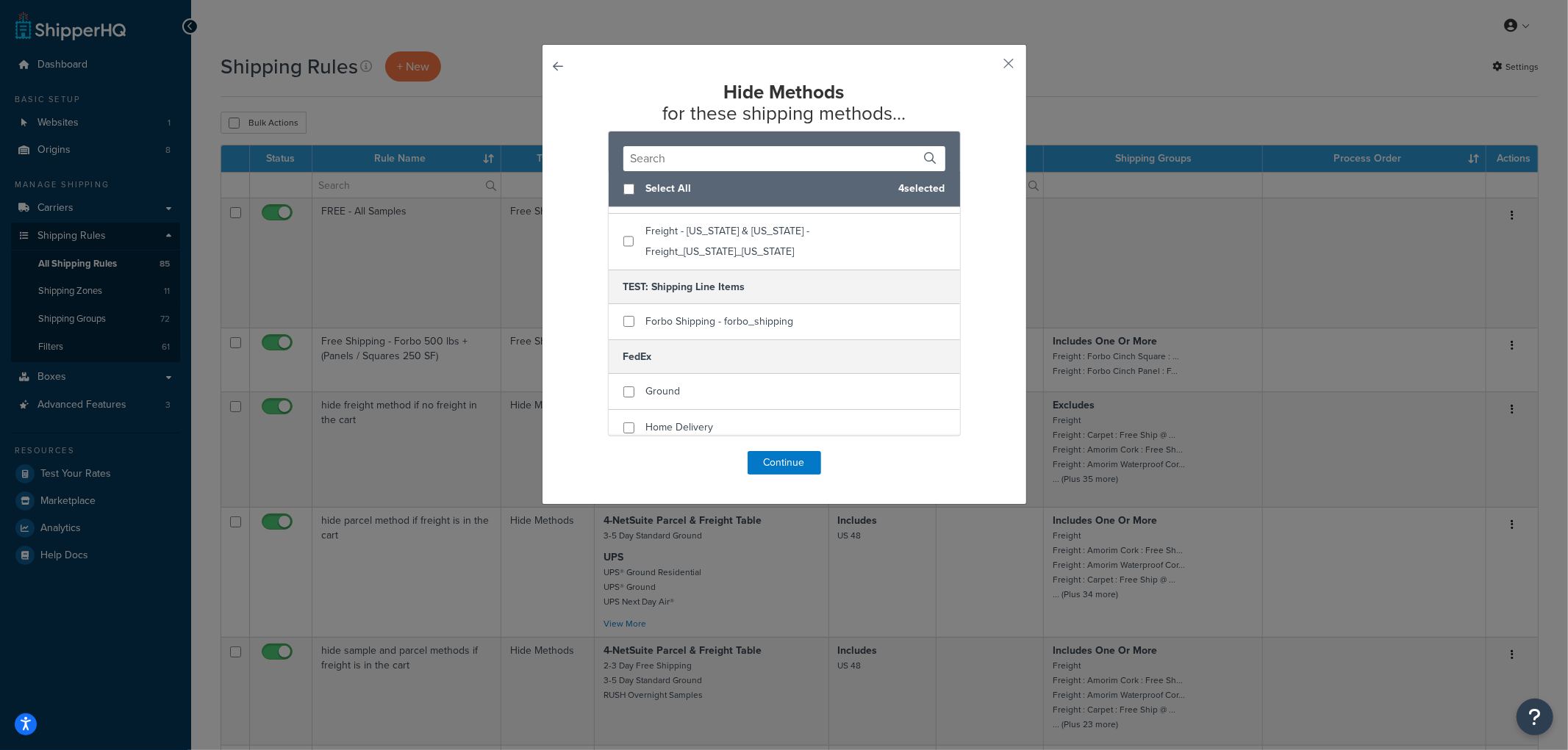
scroll to position [0, 0]
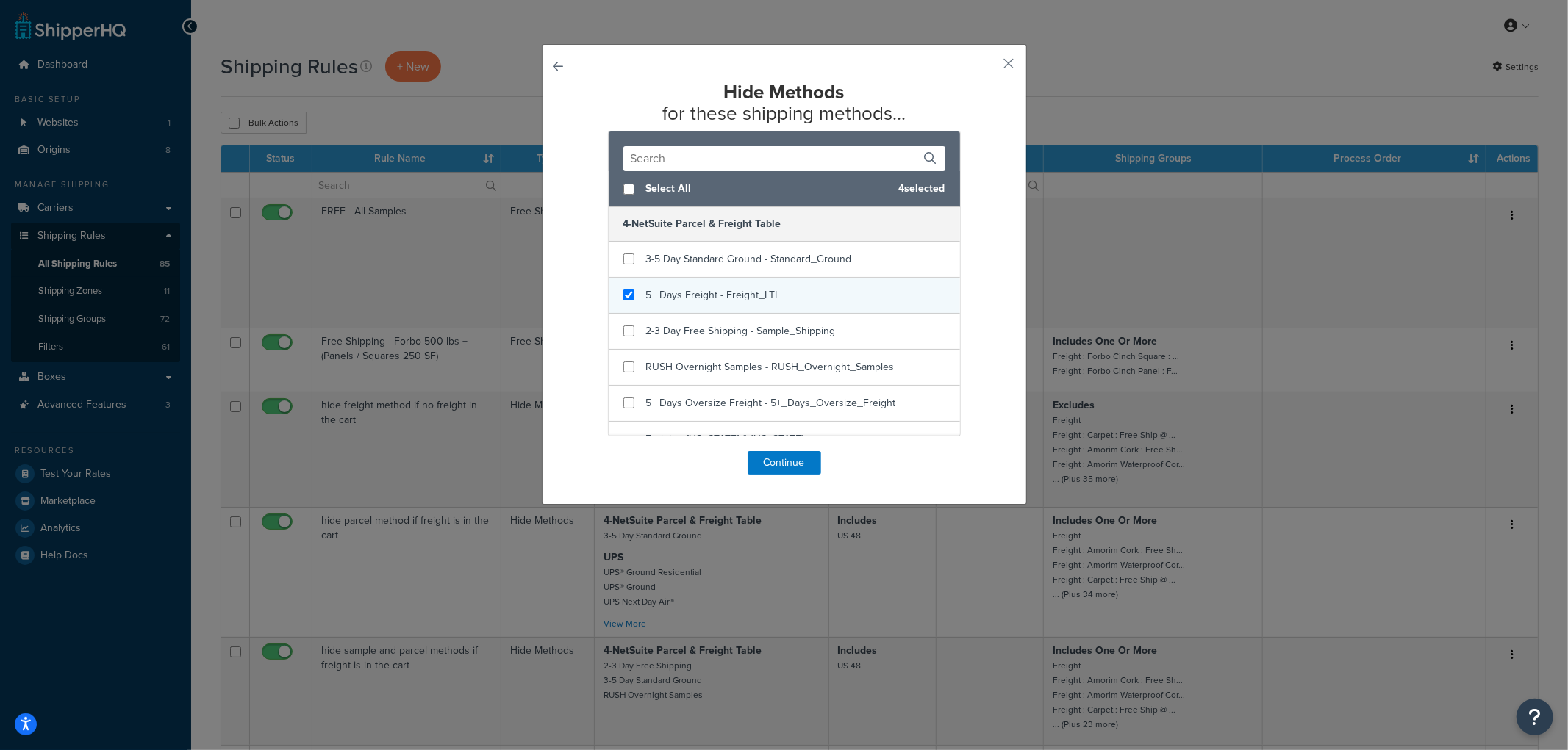
checkbox input "true"
click at [701, 303] on div "5+ Days Freight - Freight_LTL" at bounding box center [713, 295] width 134 height 20
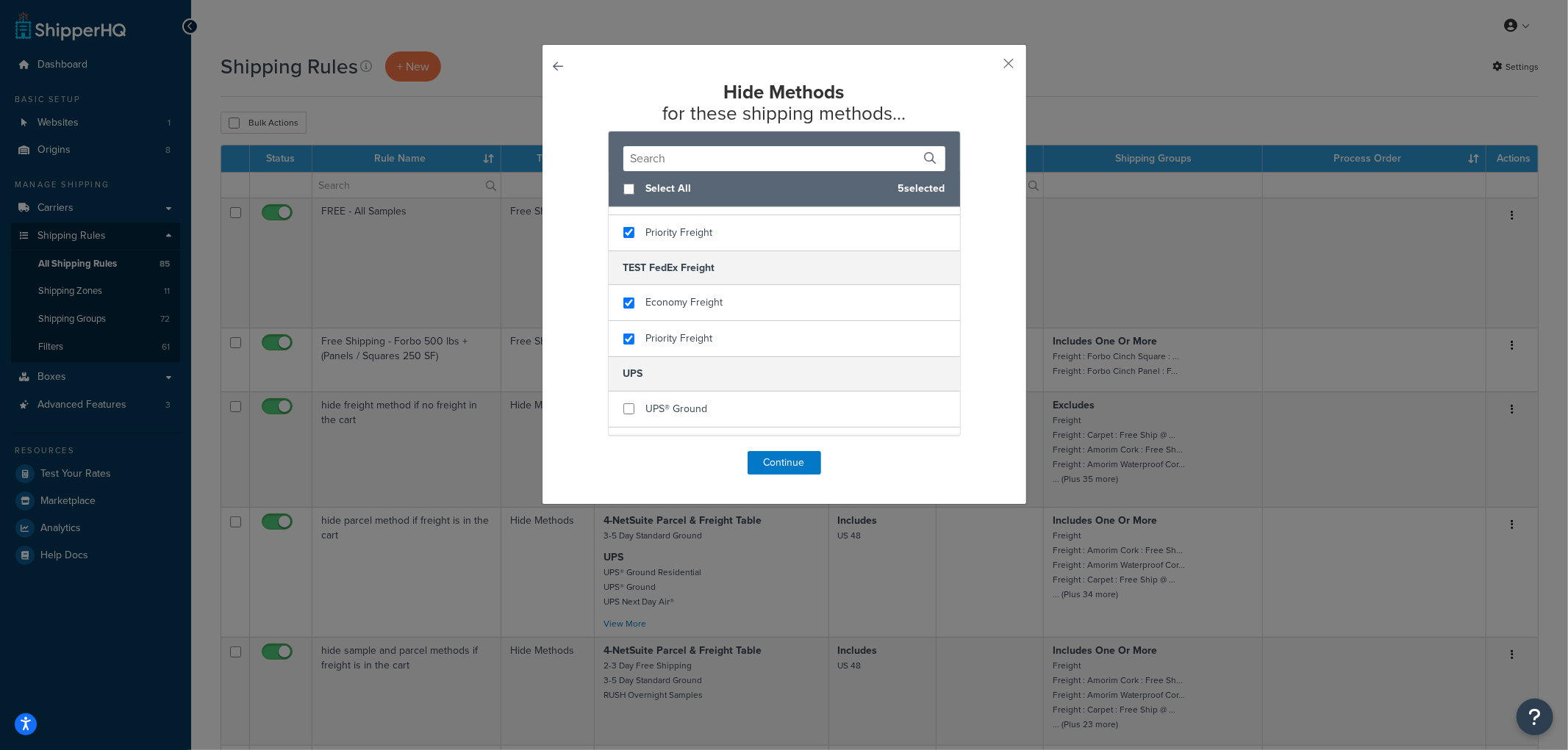
scroll to position [571, 0]
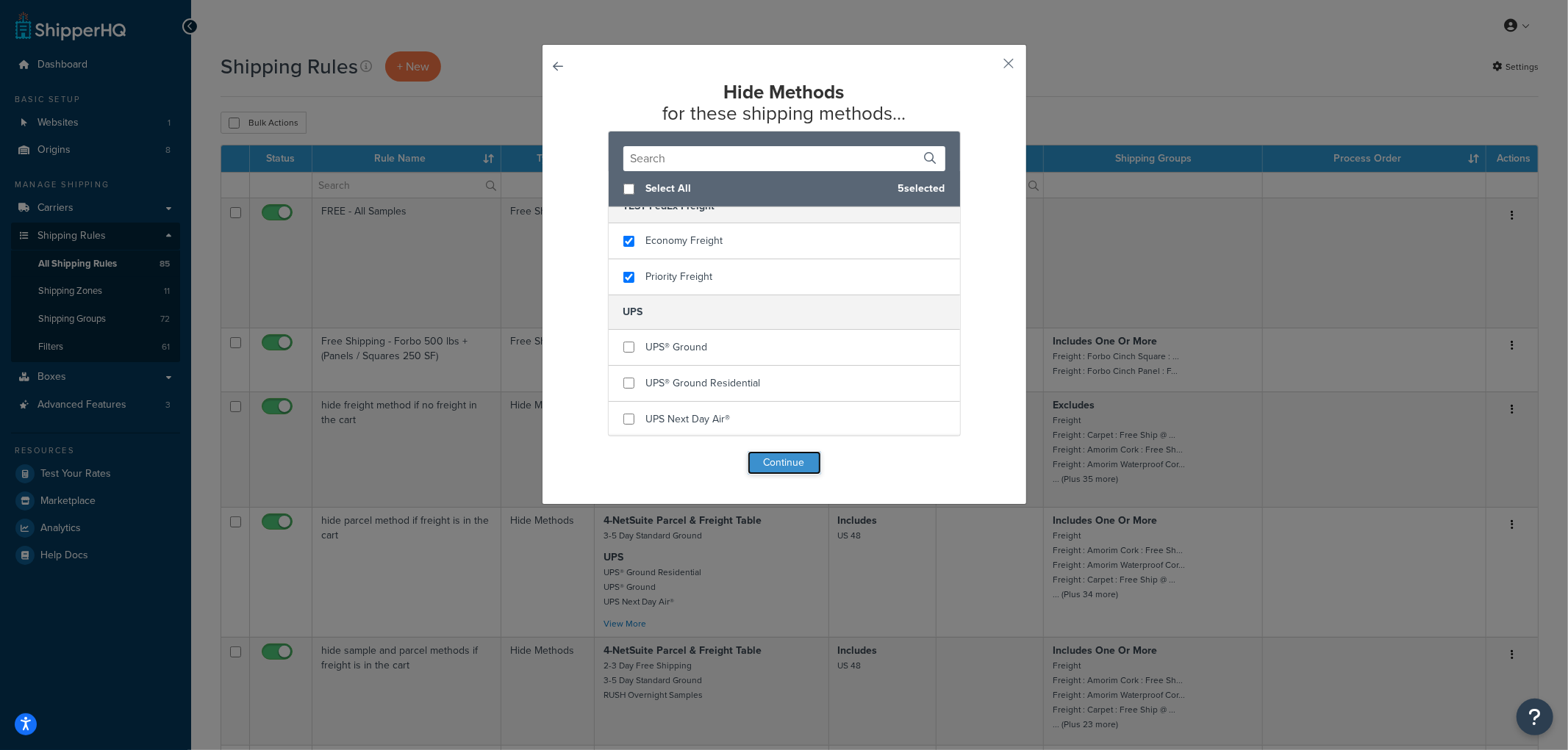
click at [777, 463] on button "Continue" at bounding box center [784, 463] width 74 height 24
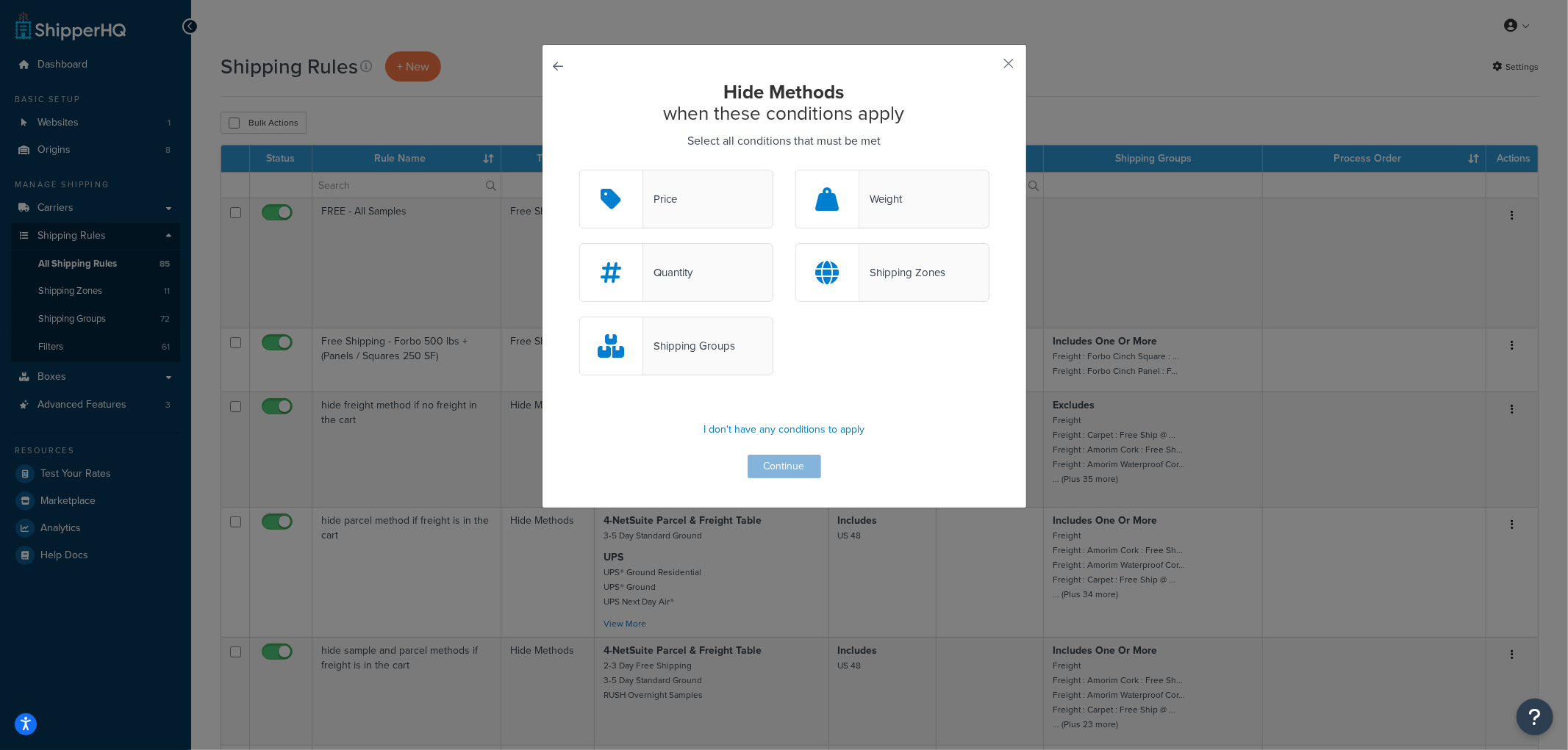
click at [824, 204] on icon at bounding box center [827, 199] width 24 height 24
click at [0, 0] on input "Weight" at bounding box center [0, 0] width 0 height 0
click at [766, 464] on button "Continue" at bounding box center [784, 467] width 74 height 24
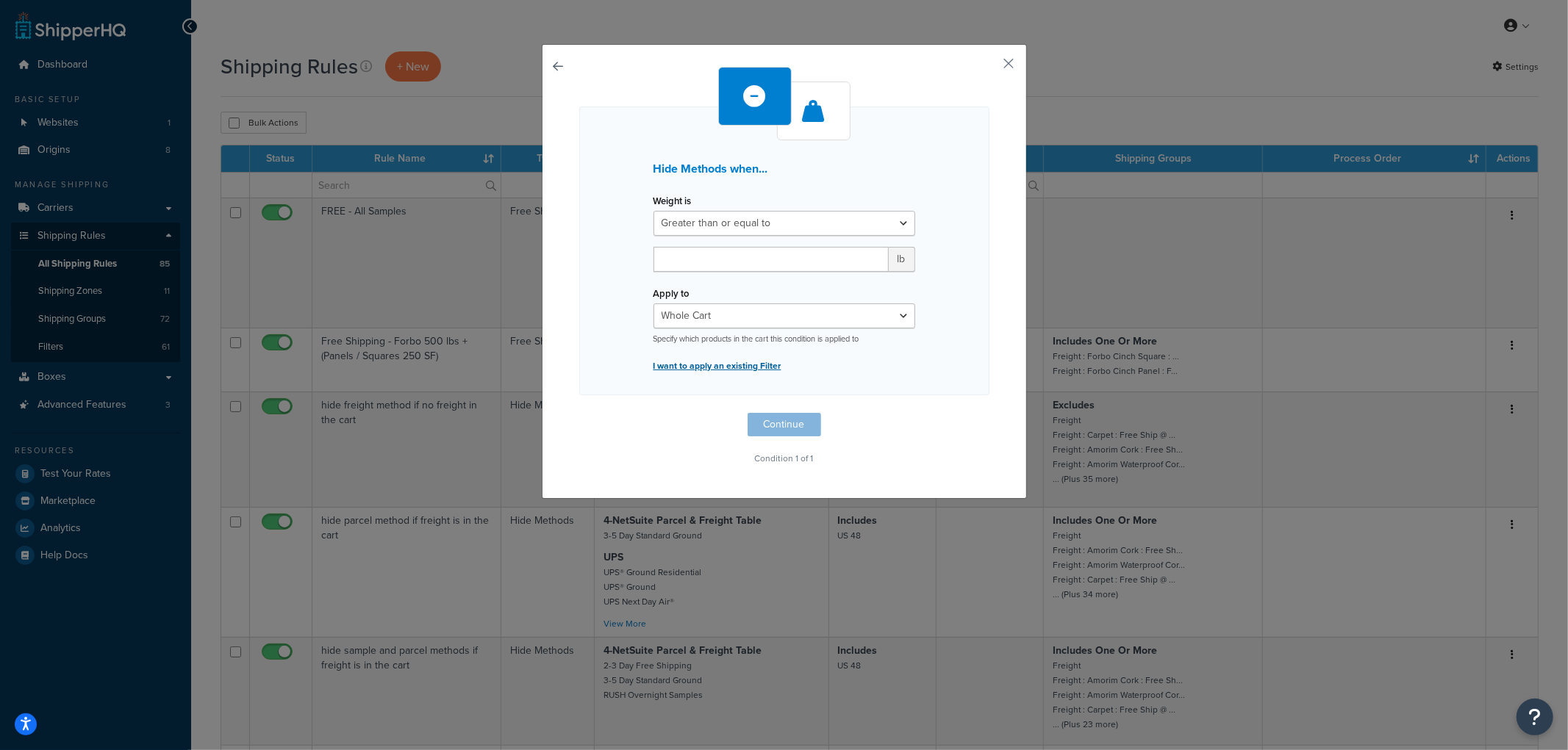
click at [718, 361] on p "I want to apply an existing Filter" at bounding box center [784, 366] width 262 height 20
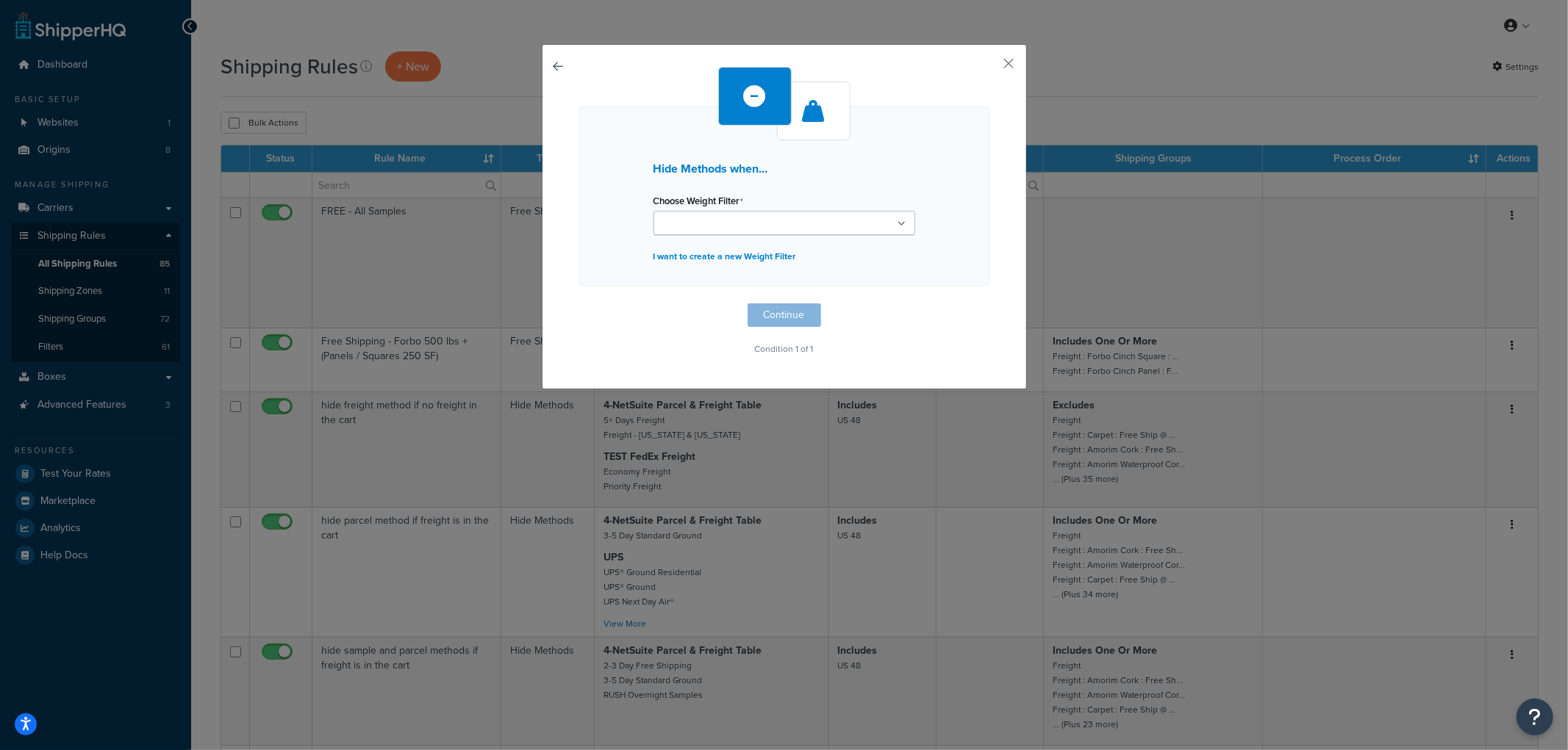
click at [738, 222] on input "Choose Weight Filter" at bounding box center [722, 224] width 130 height 17
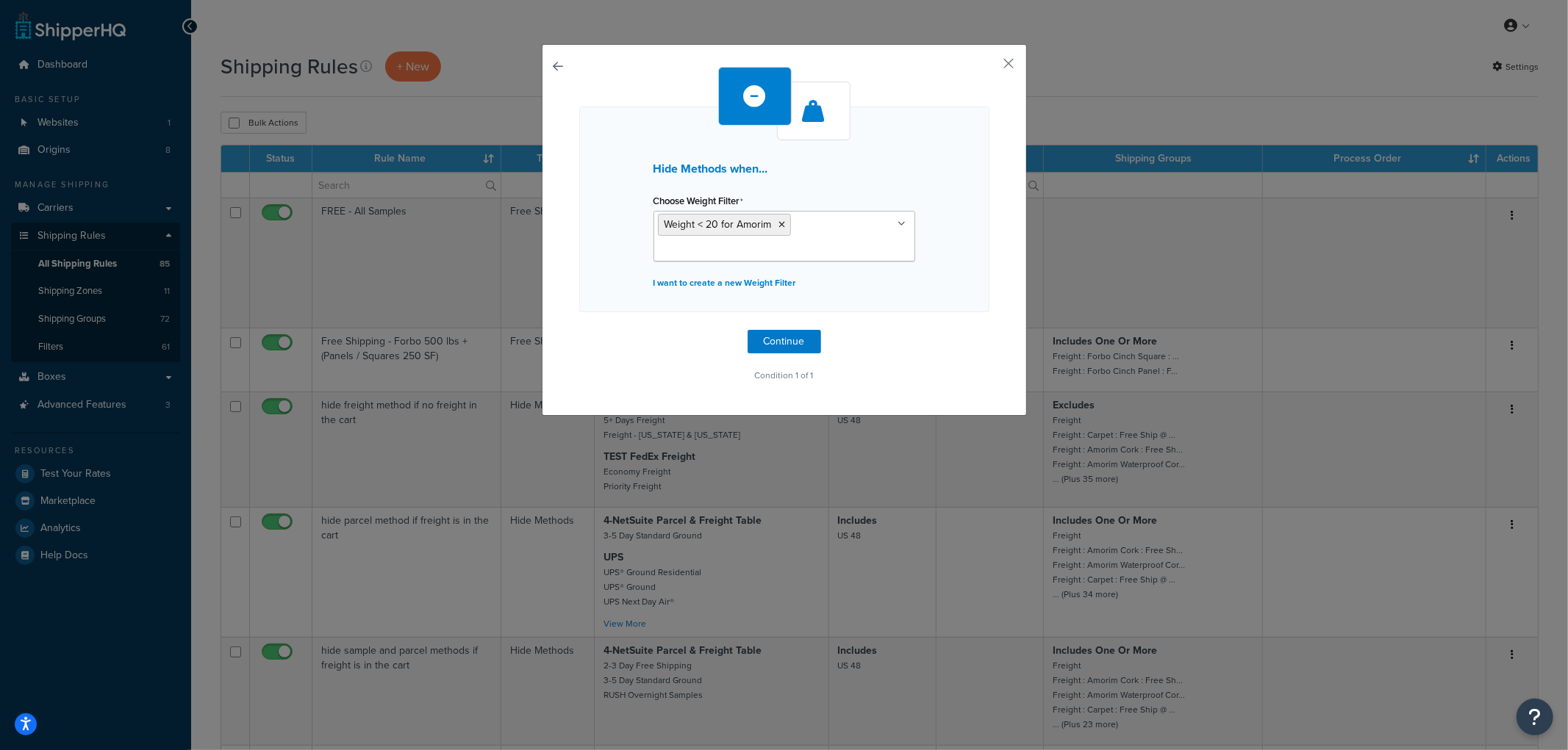
click at [635, 338] on div "Hide Methods when... Choose Weight Filter Weight < 20 for Amorim Weight ≥ 500 f…" at bounding box center [784, 226] width 410 height 319
click at [778, 336] on button "Continue" at bounding box center [784, 342] width 74 height 24
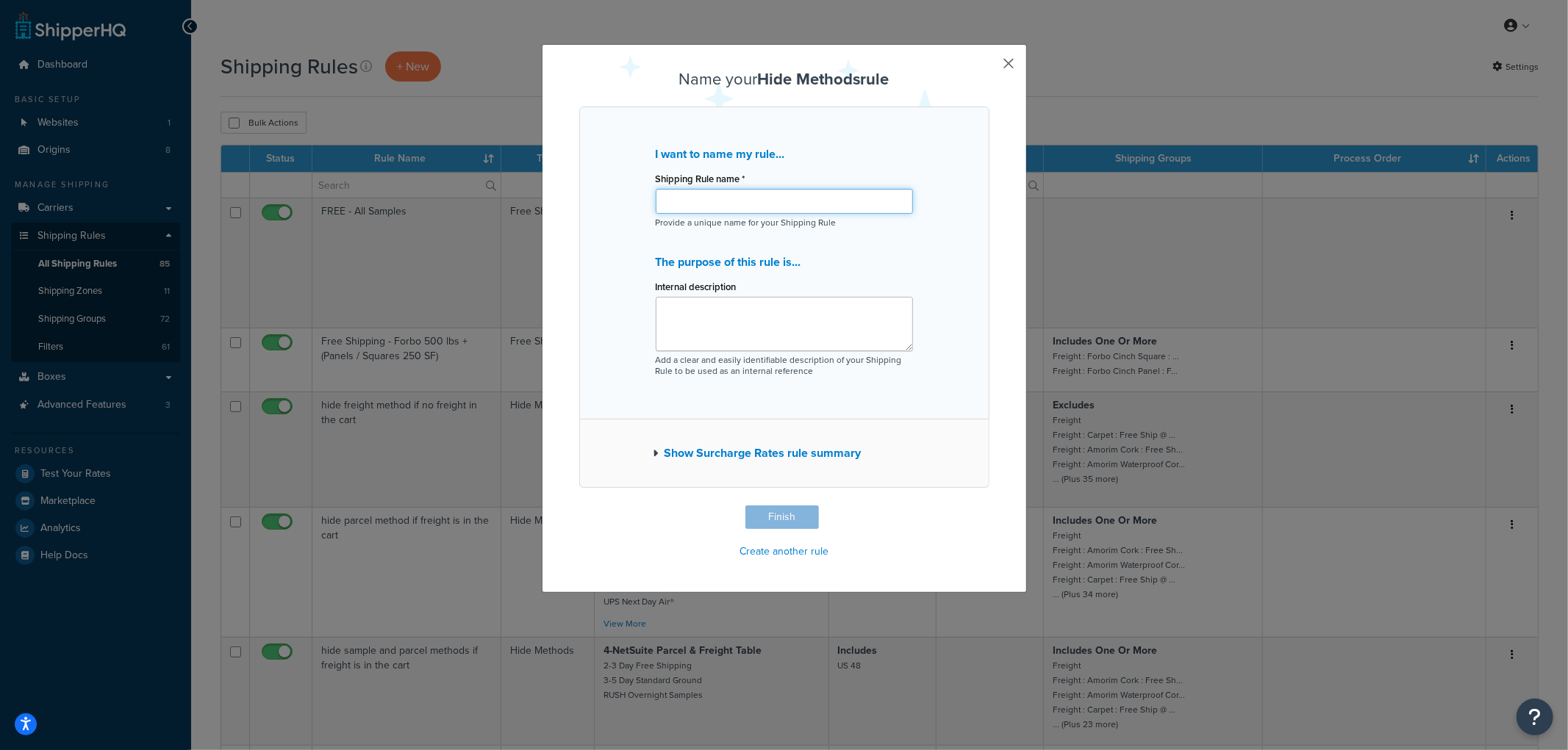
click at [728, 202] on input "Shipping Rule name *" at bounding box center [784, 200] width 258 height 25
type input "Hide freight methods when weight is less than 20"
click at [778, 523] on button "Finish" at bounding box center [782, 517] width 74 height 24
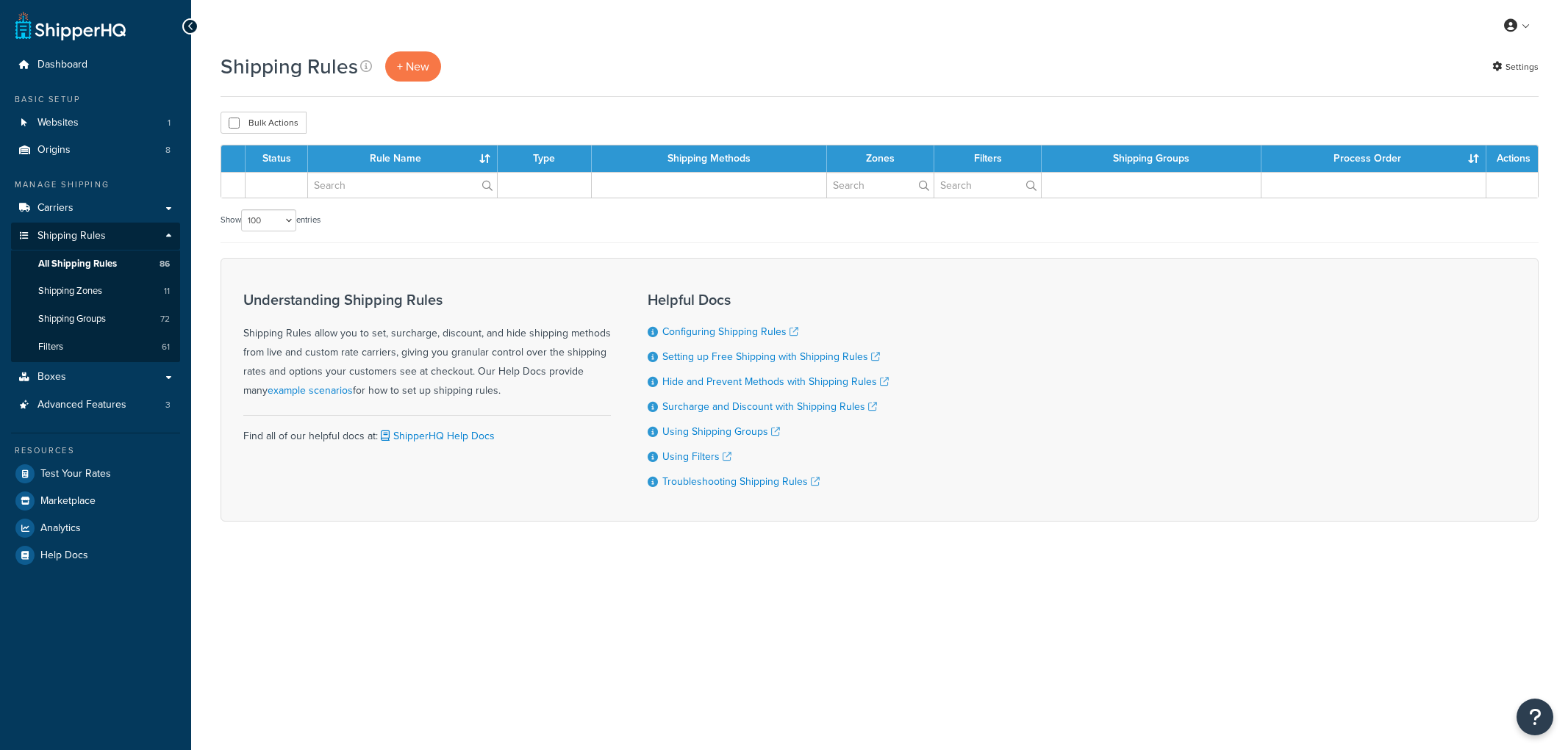
select select "100"
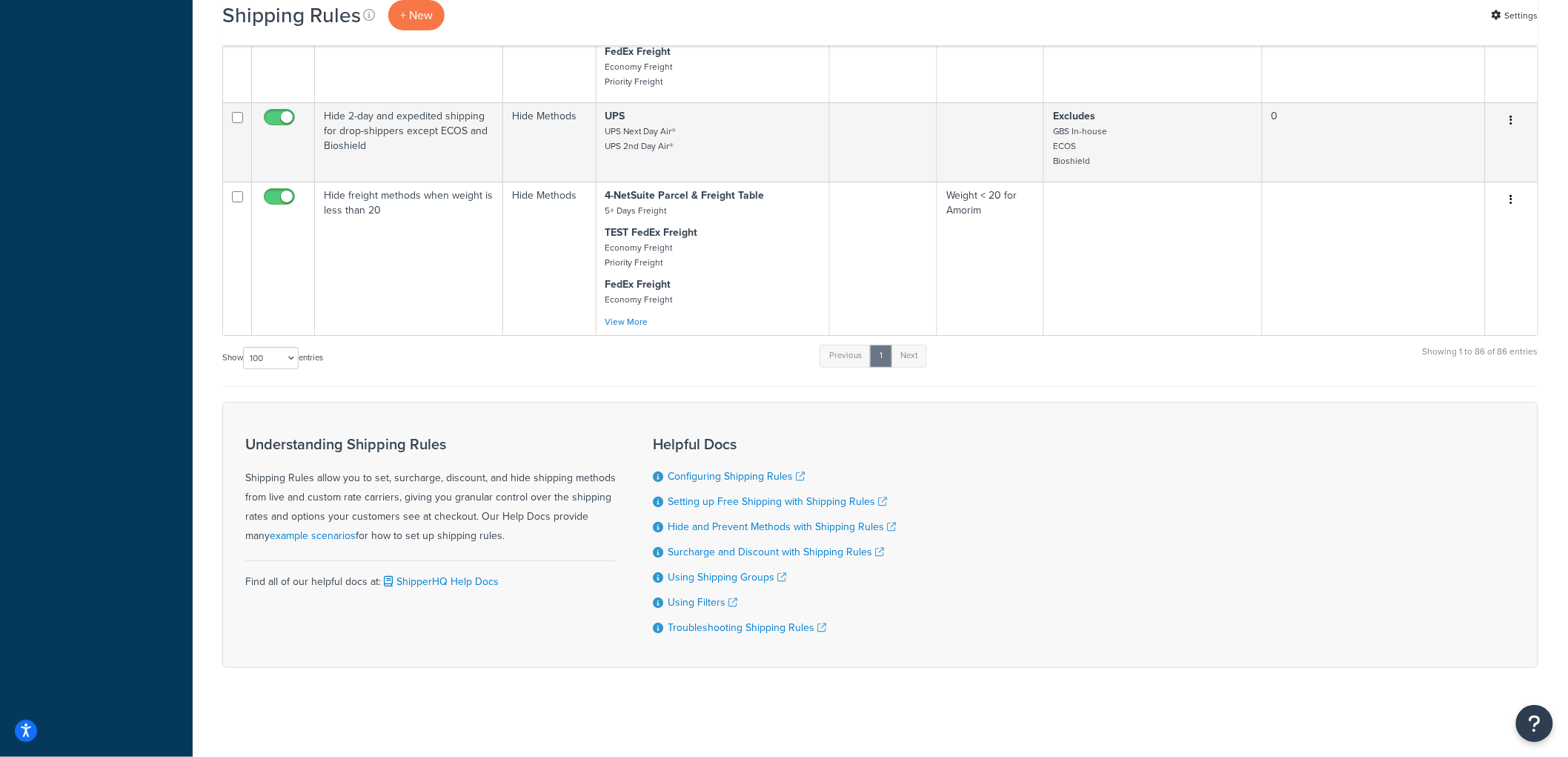
scroll to position [9595, 0]
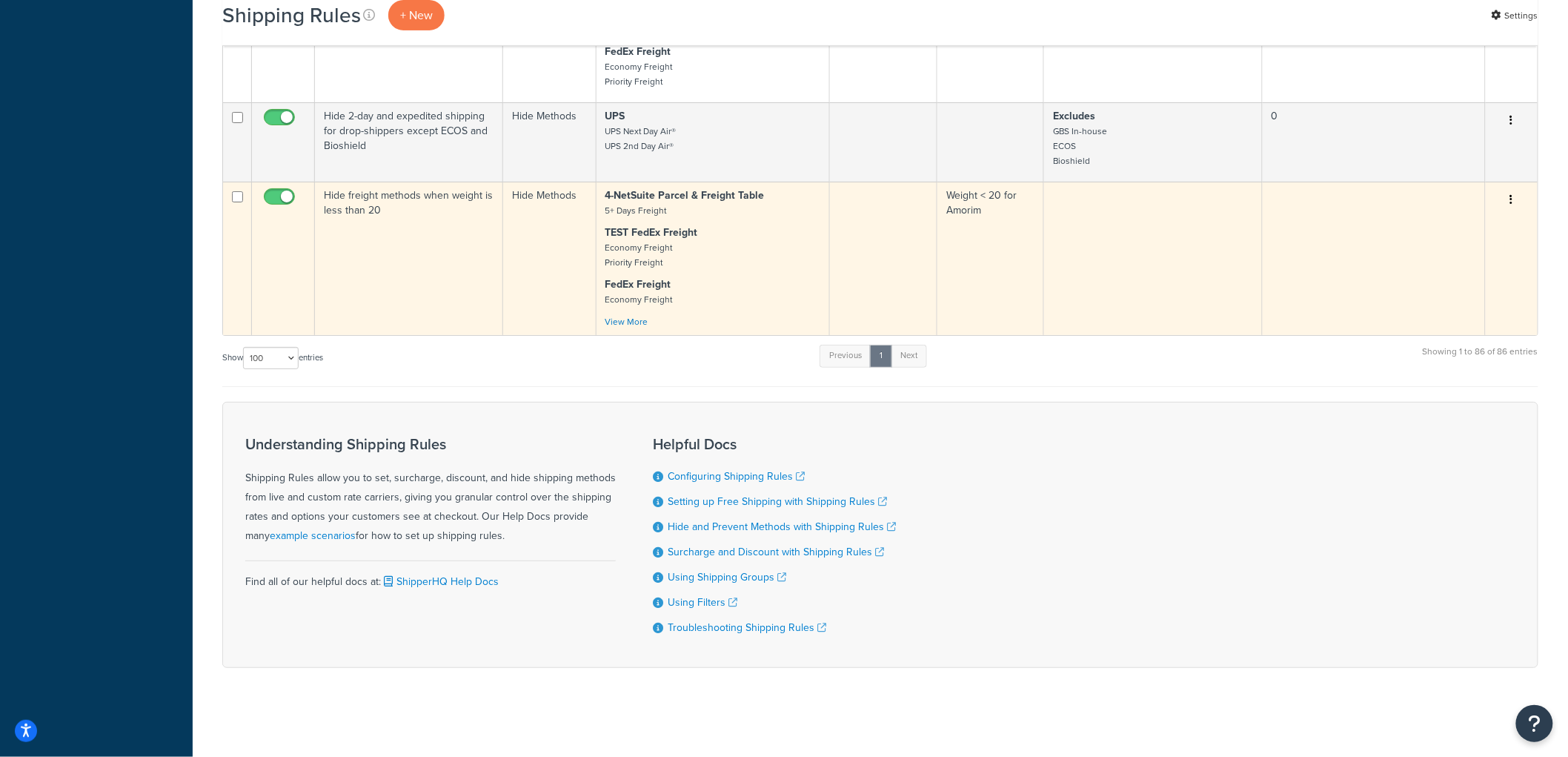
click at [456, 335] on td "Hide freight methods when weight is less than 20" at bounding box center [409, 258] width 188 height 153
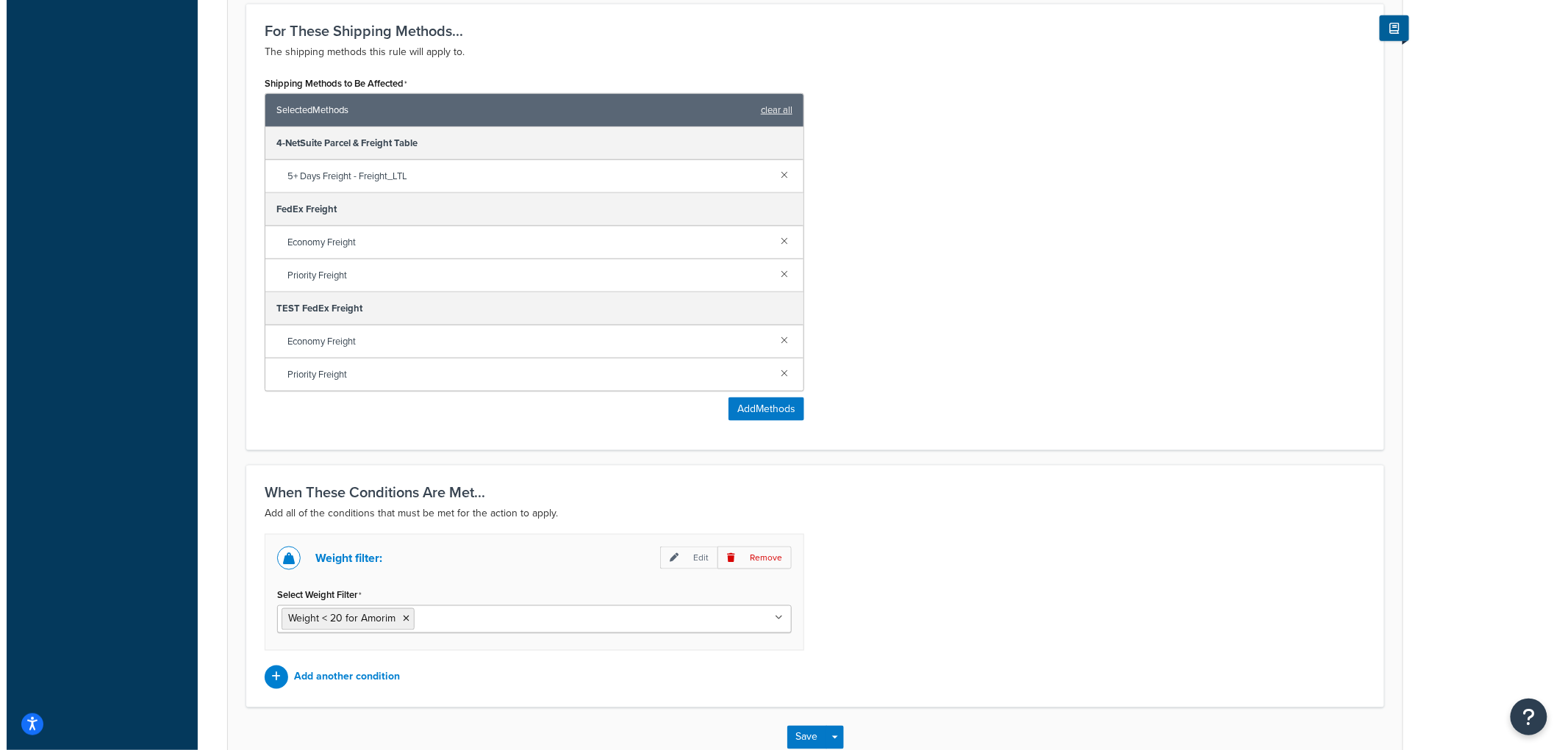
scroll to position [682, 0]
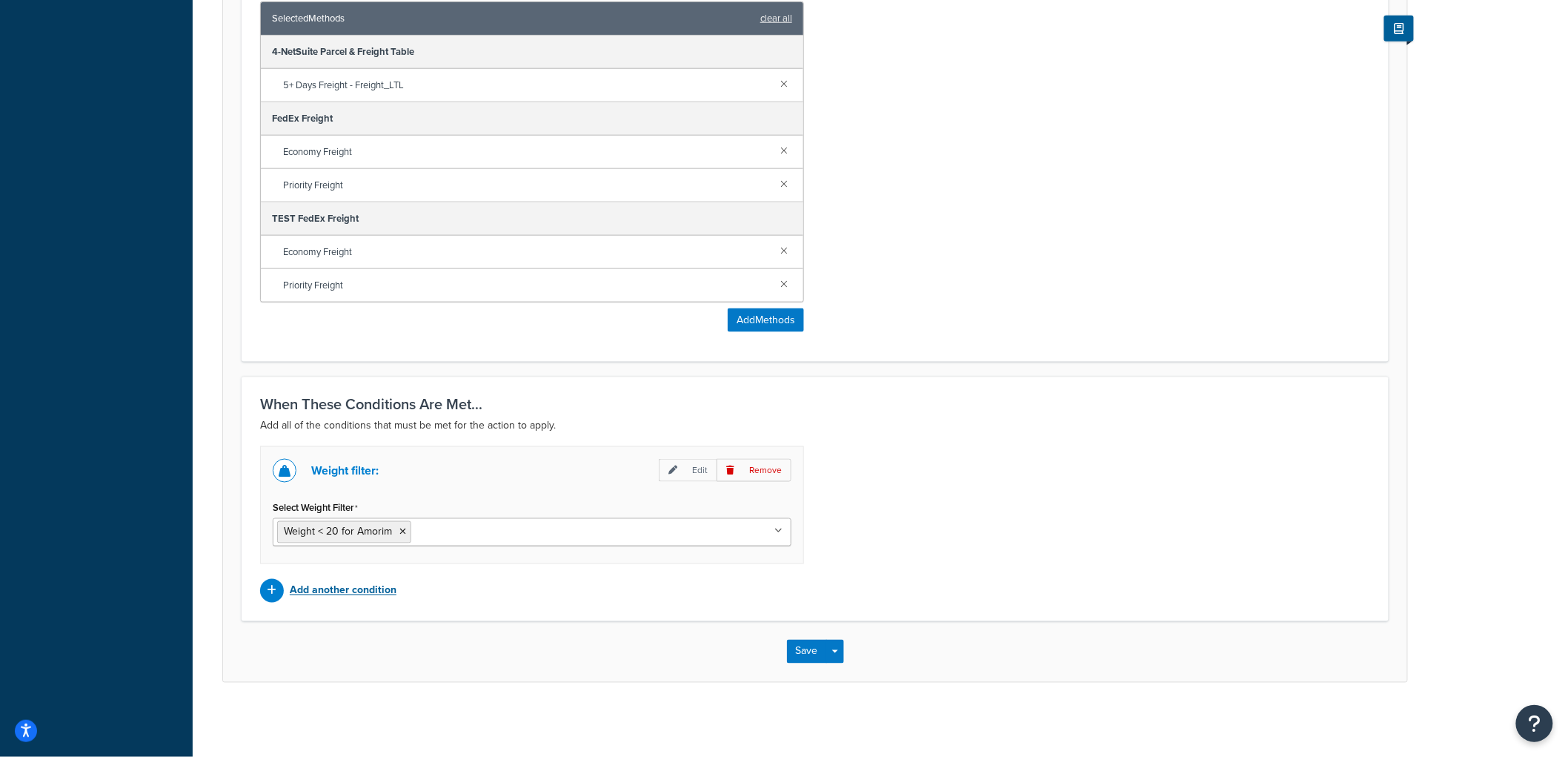
click at [352, 581] on p "Add another condition" at bounding box center [342, 591] width 107 height 20
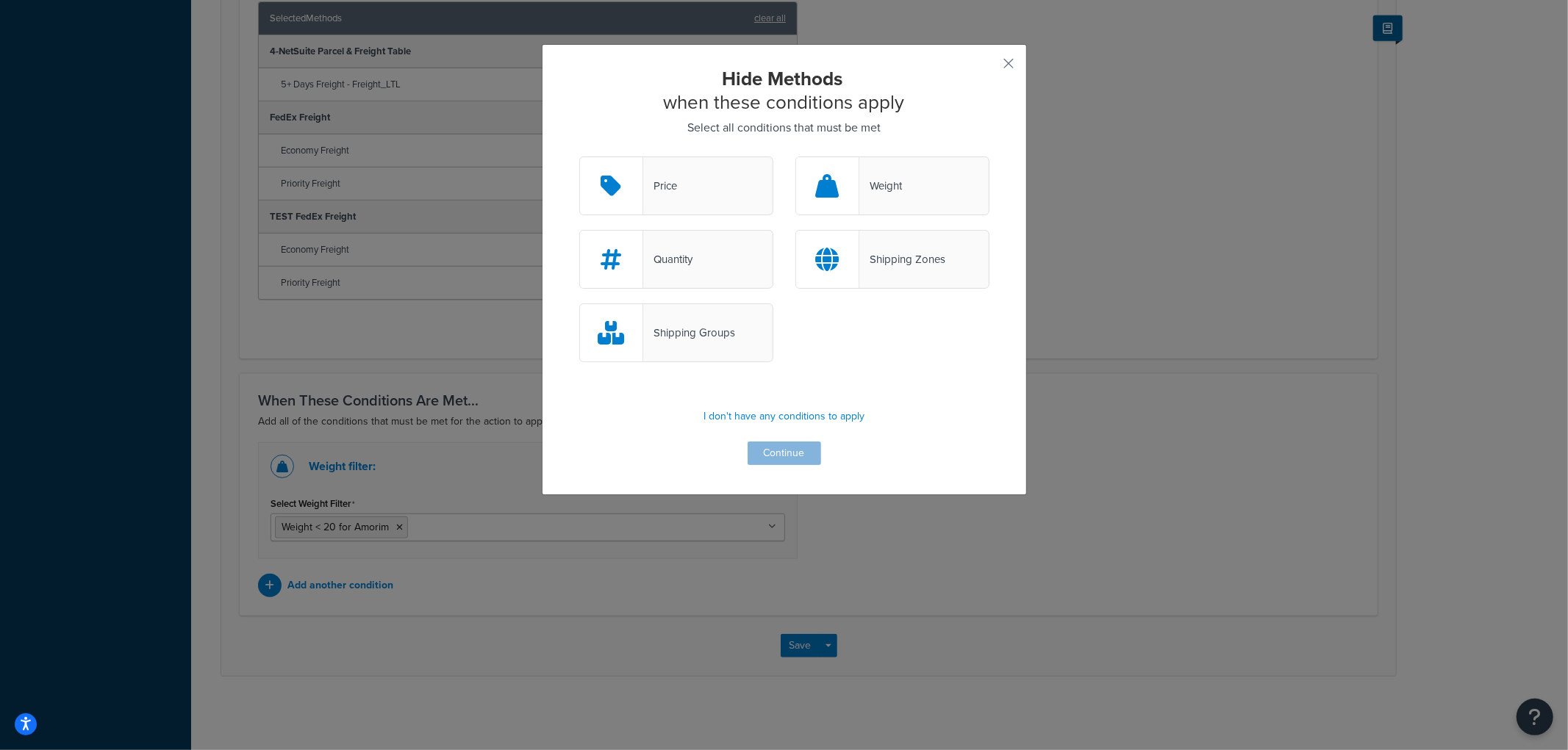
click at [913, 235] on div "Shipping Zones" at bounding box center [892, 259] width 194 height 59
click at [0, 0] on input "Shipping Zones" at bounding box center [0, 0] width 0 height 0
click at [773, 458] on button "Continue" at bounding box center [784, 453] width 74 height 24
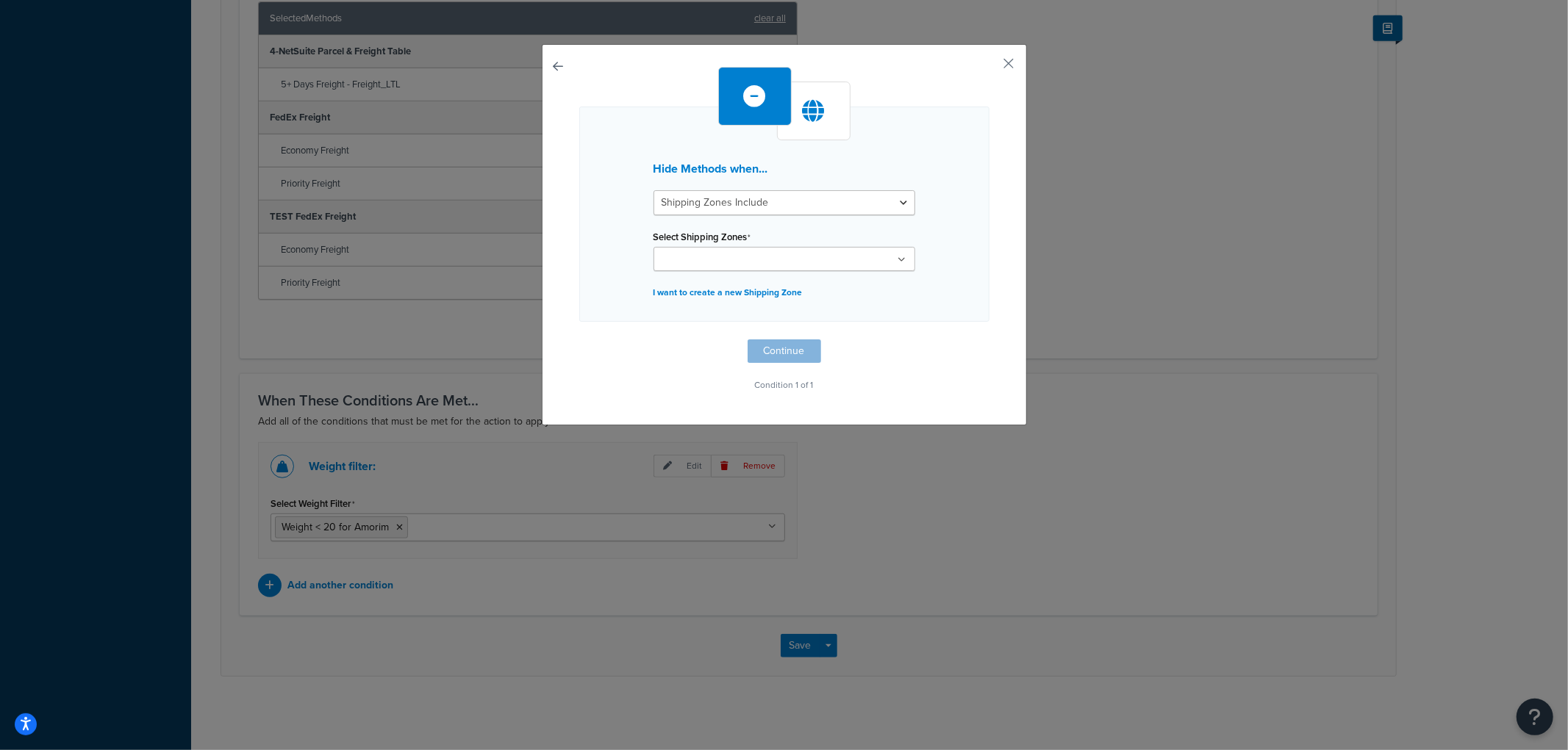
click at [760, 263] on input "Select Shipping Zones" at bounding box center [722, 260] width 130 height 17
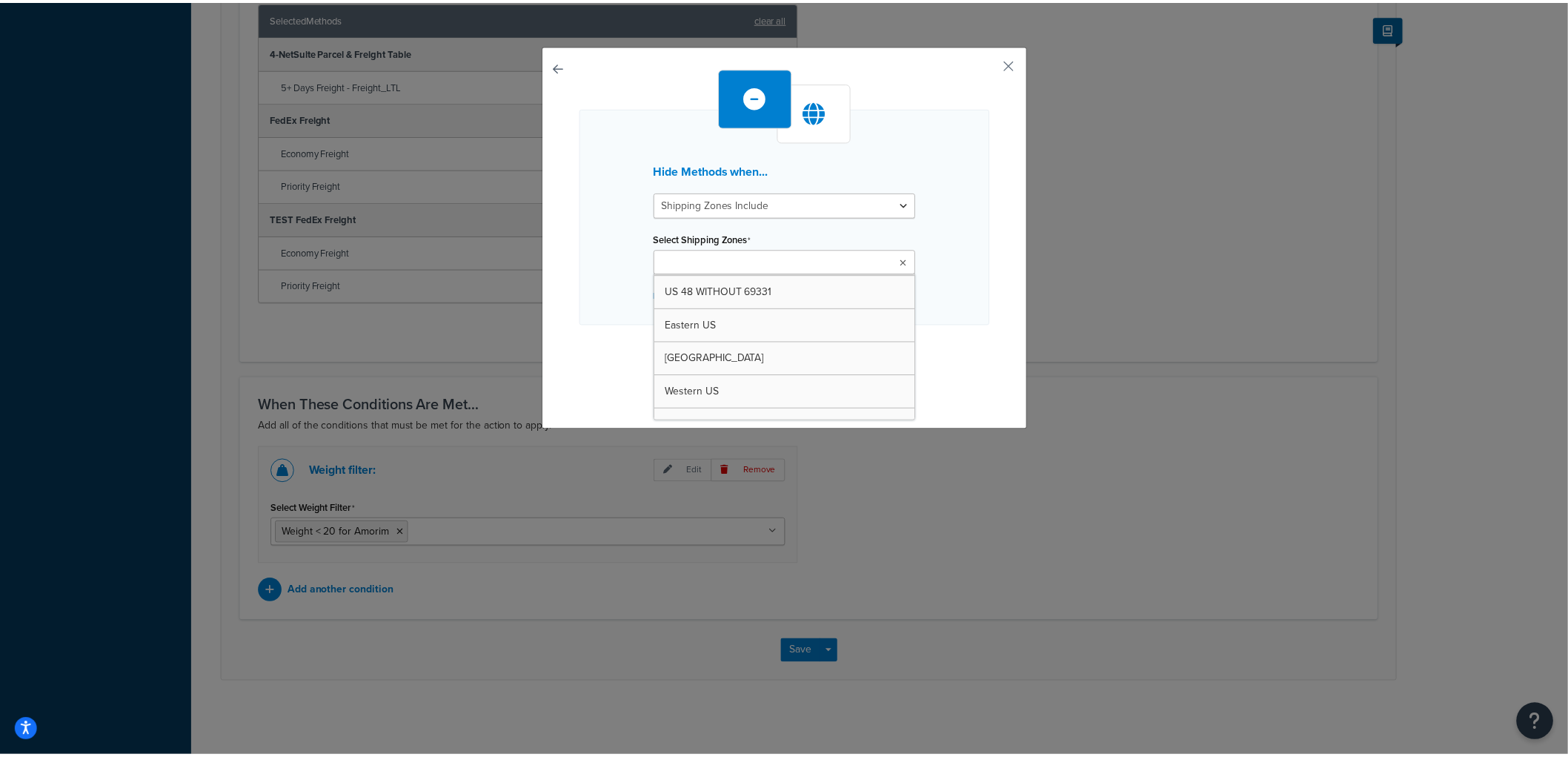
scroll to position [83, 0]
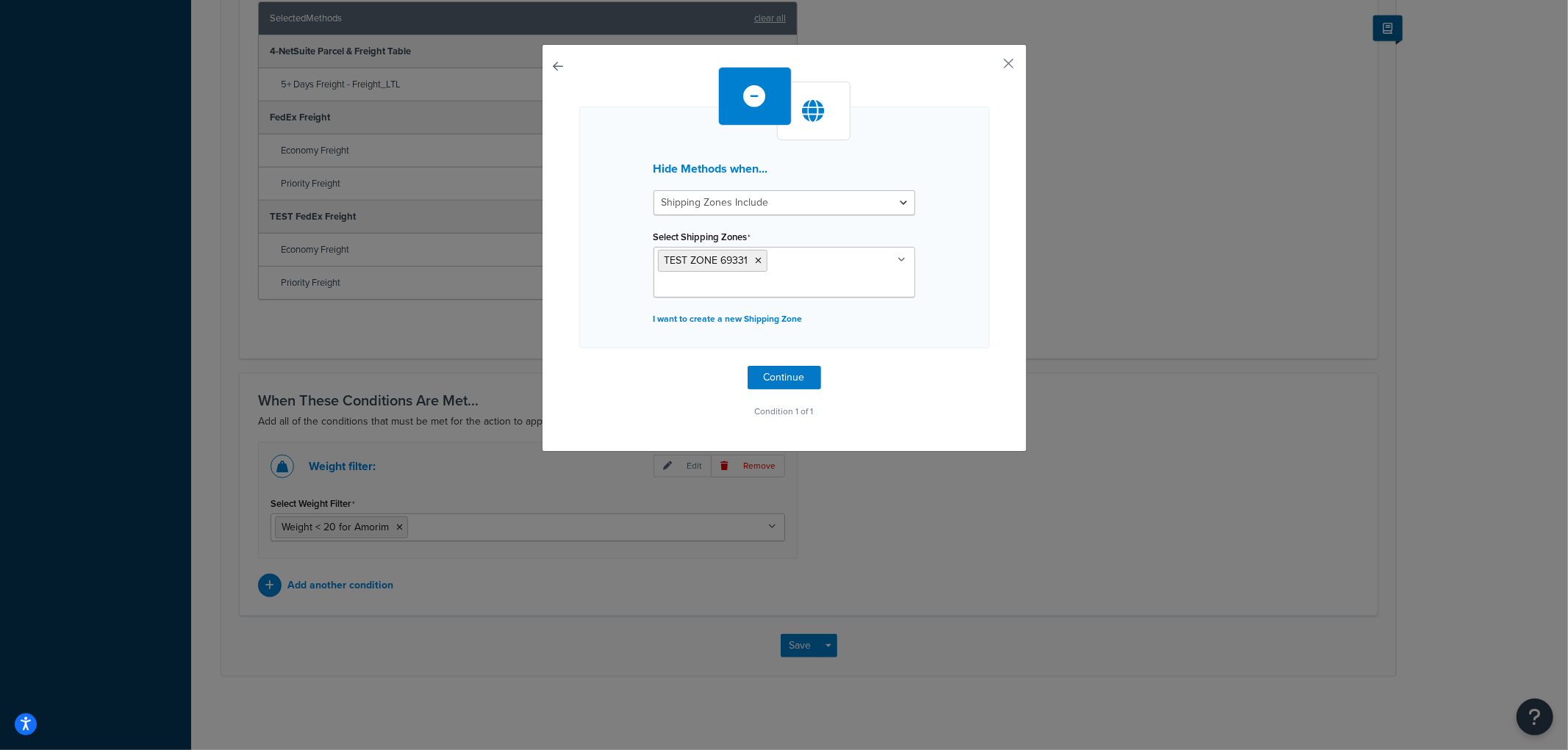
click at [954, 318] on div "Hide Methods when... Shipping Zones Include Shipping Zones Do Not Include Selec…" at bounding box center [784, 227] width 410 height 242
click at [801, 366] on button "Continue" at bounding box center [784, 378] width 74 height 24
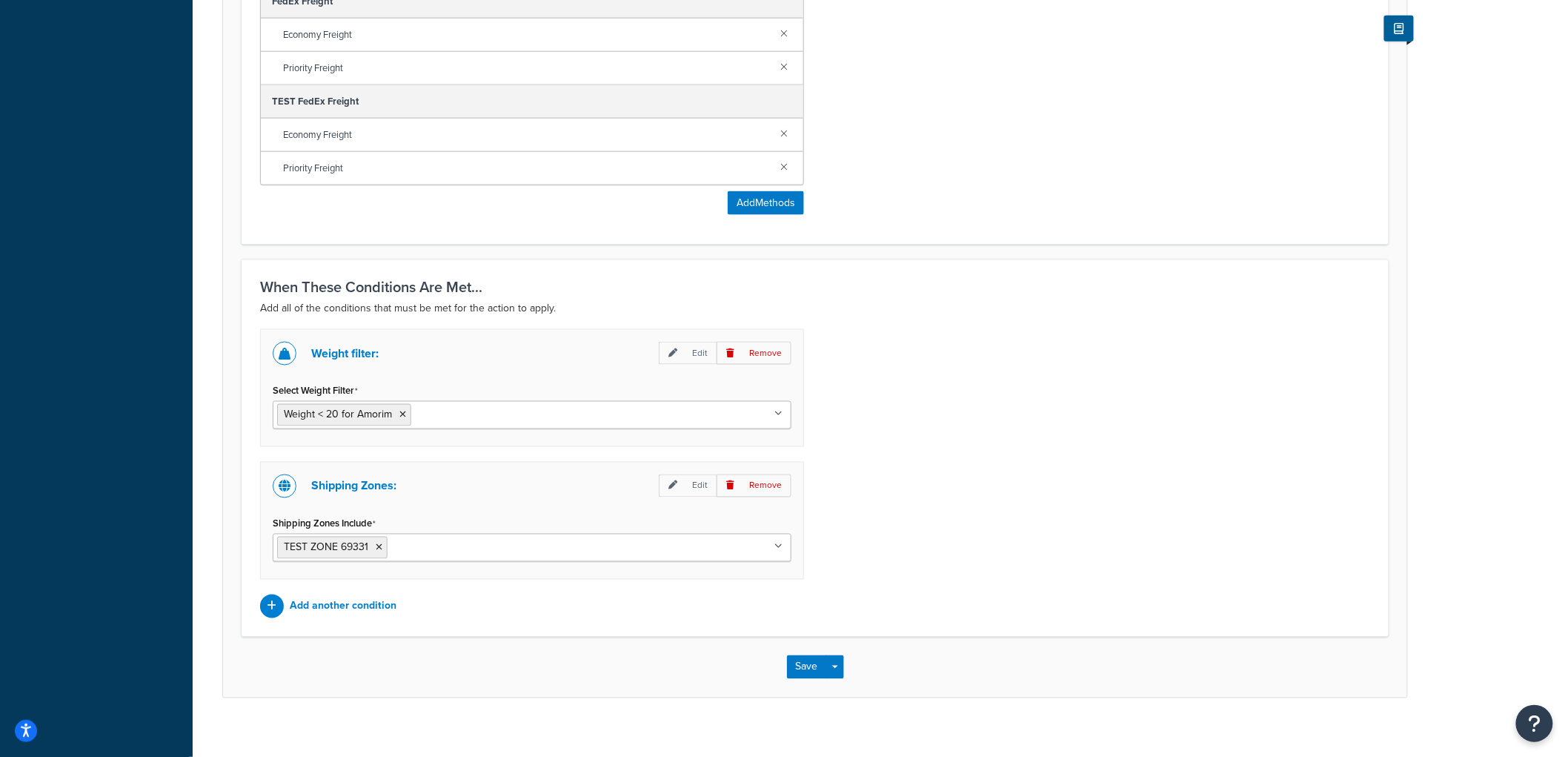
scroll to position [822, 0]
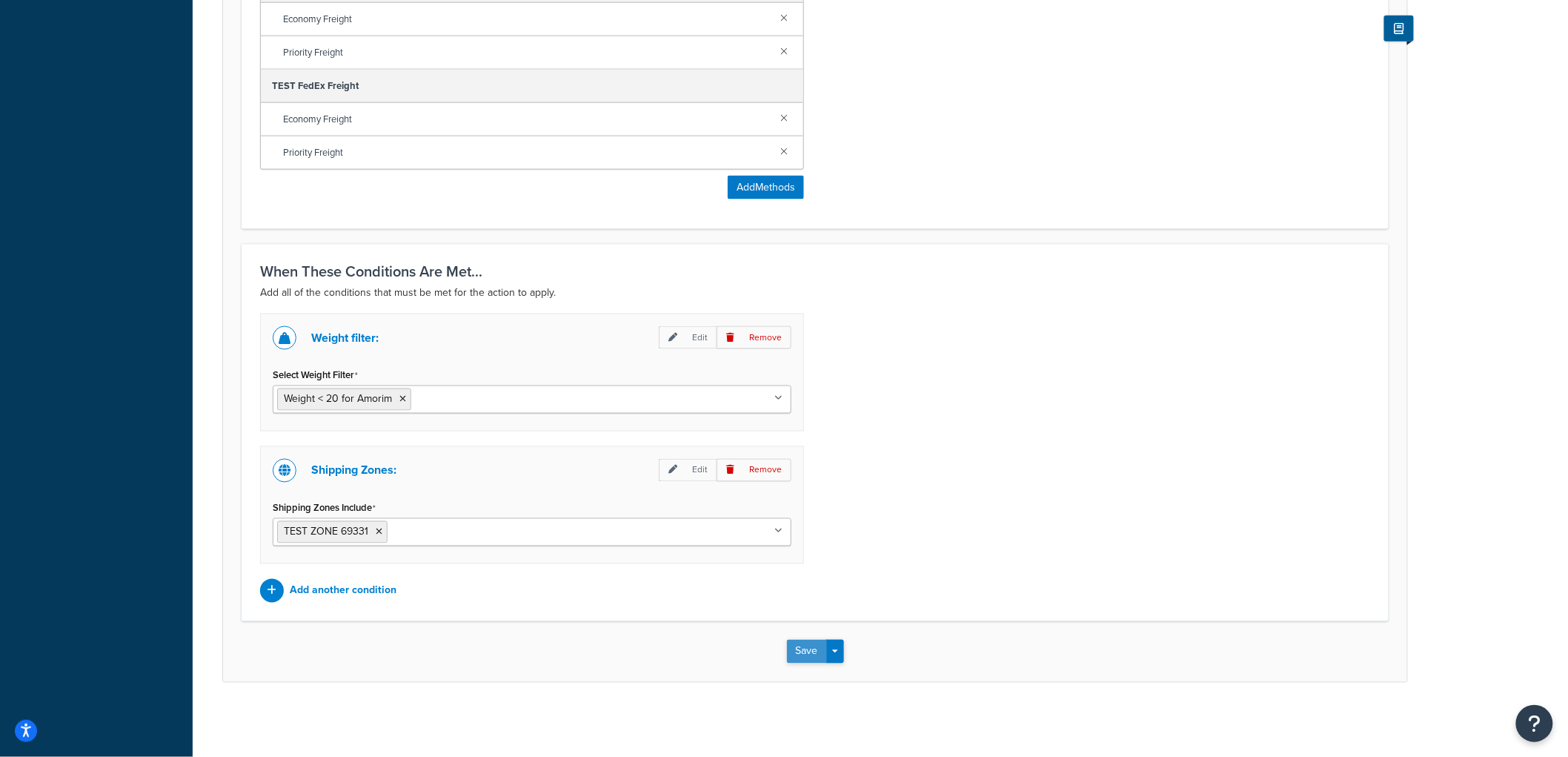
click at [797, 659] on button "Save" at bounding box center [807, 652] width 40 height 24
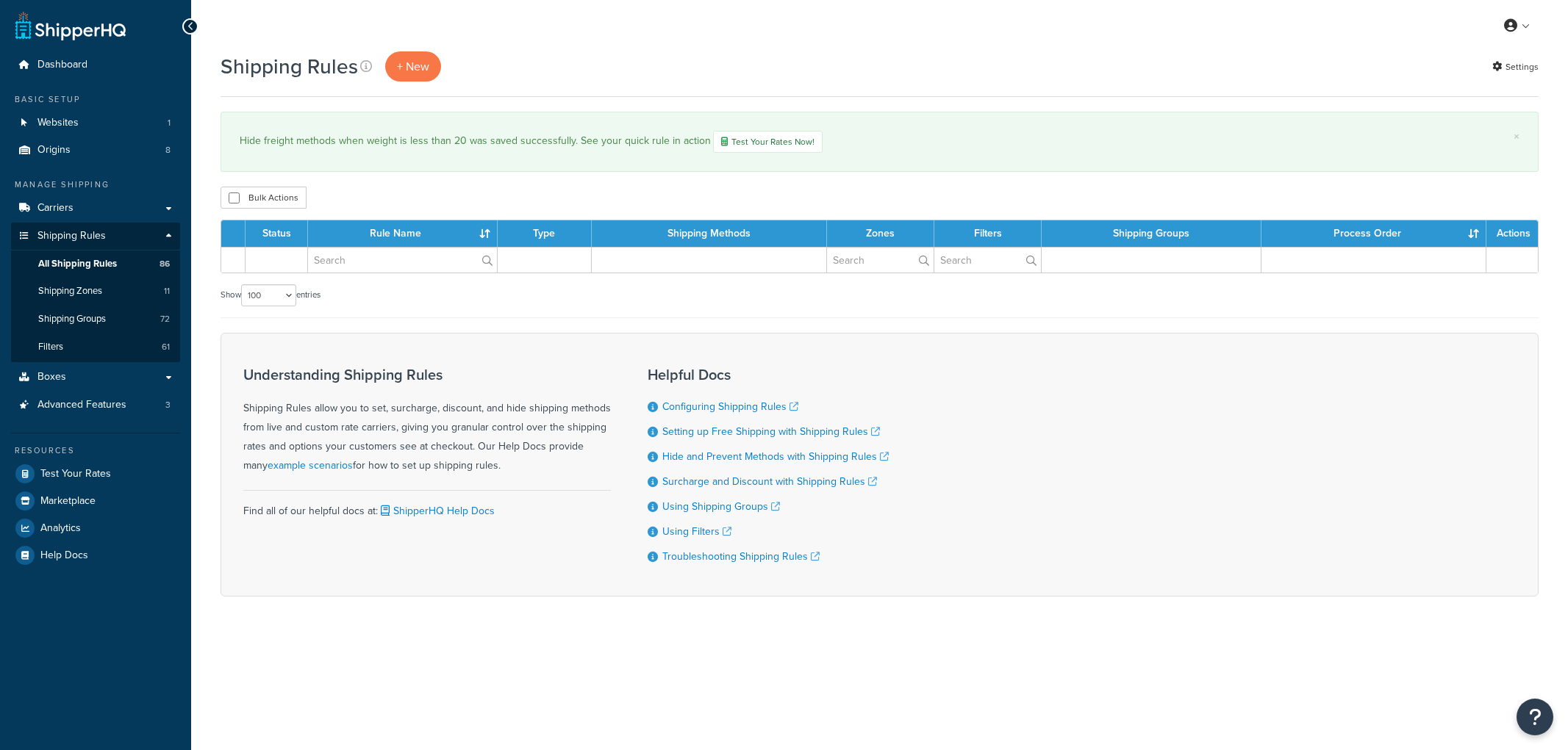
select select "100"
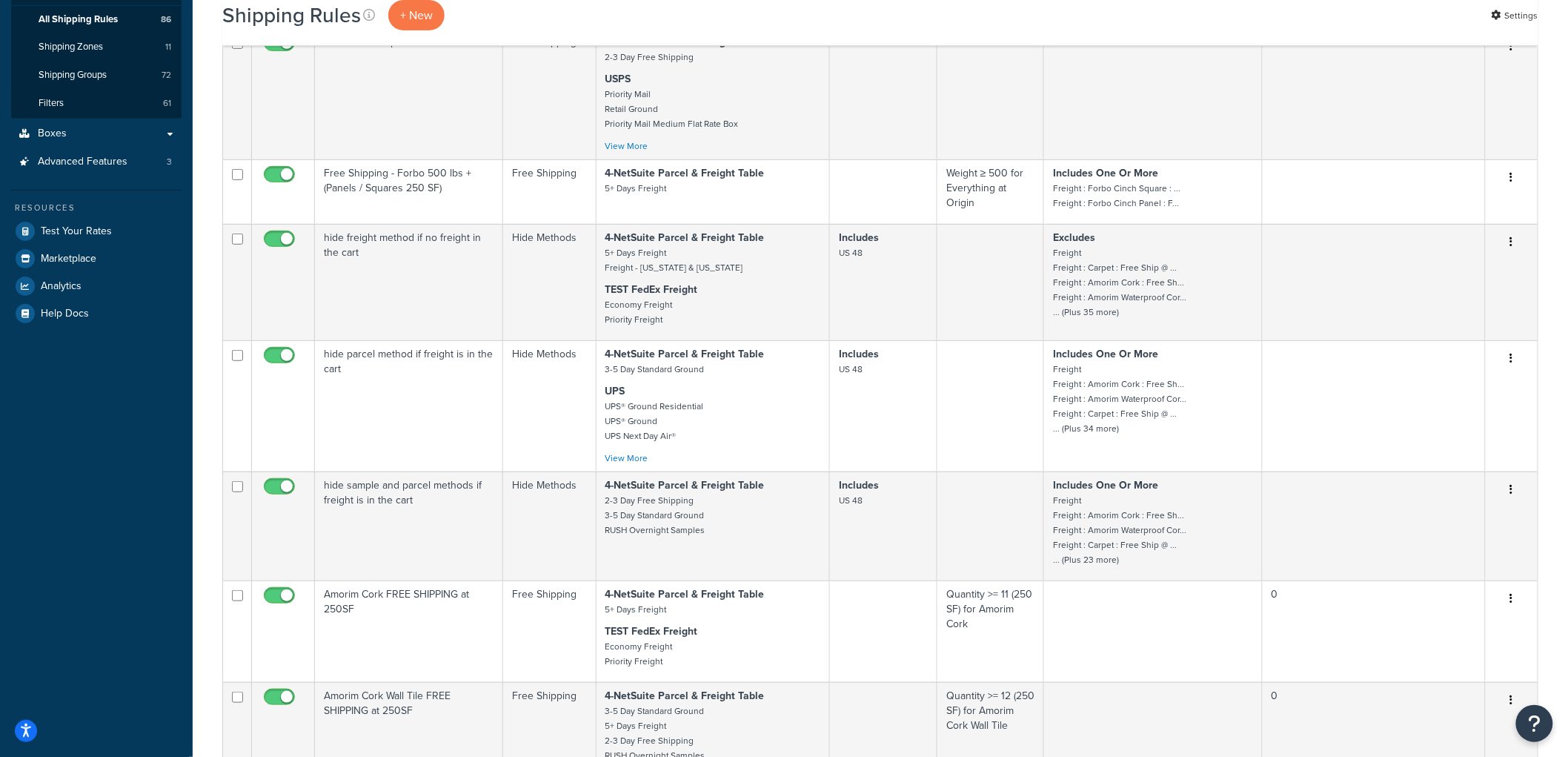
scroll to position [9754, 0]
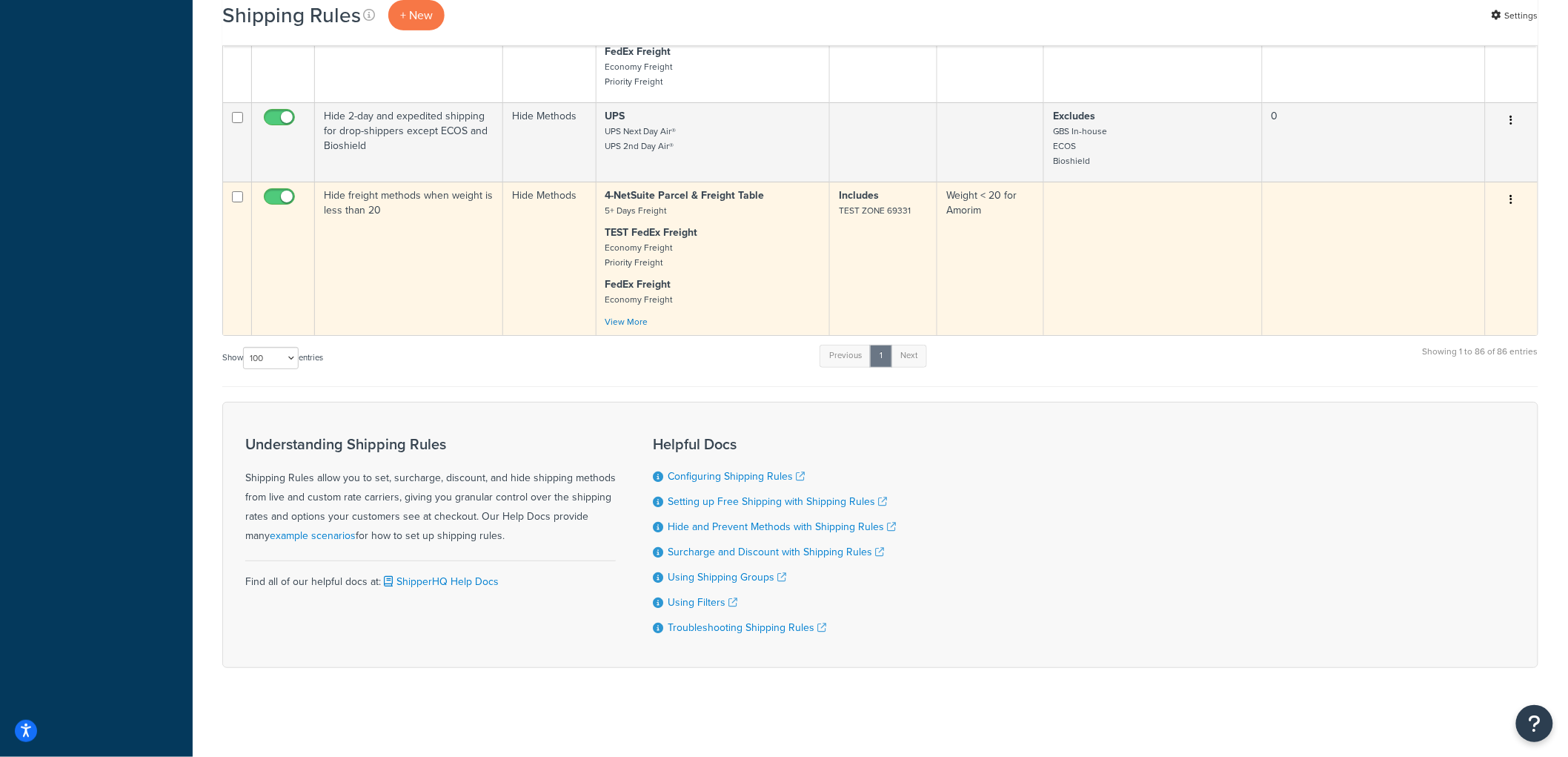
click at [398, 270] on td "Hide freight methods when weight is less than 20" at bounding box center [409, 258] width 188 height 153
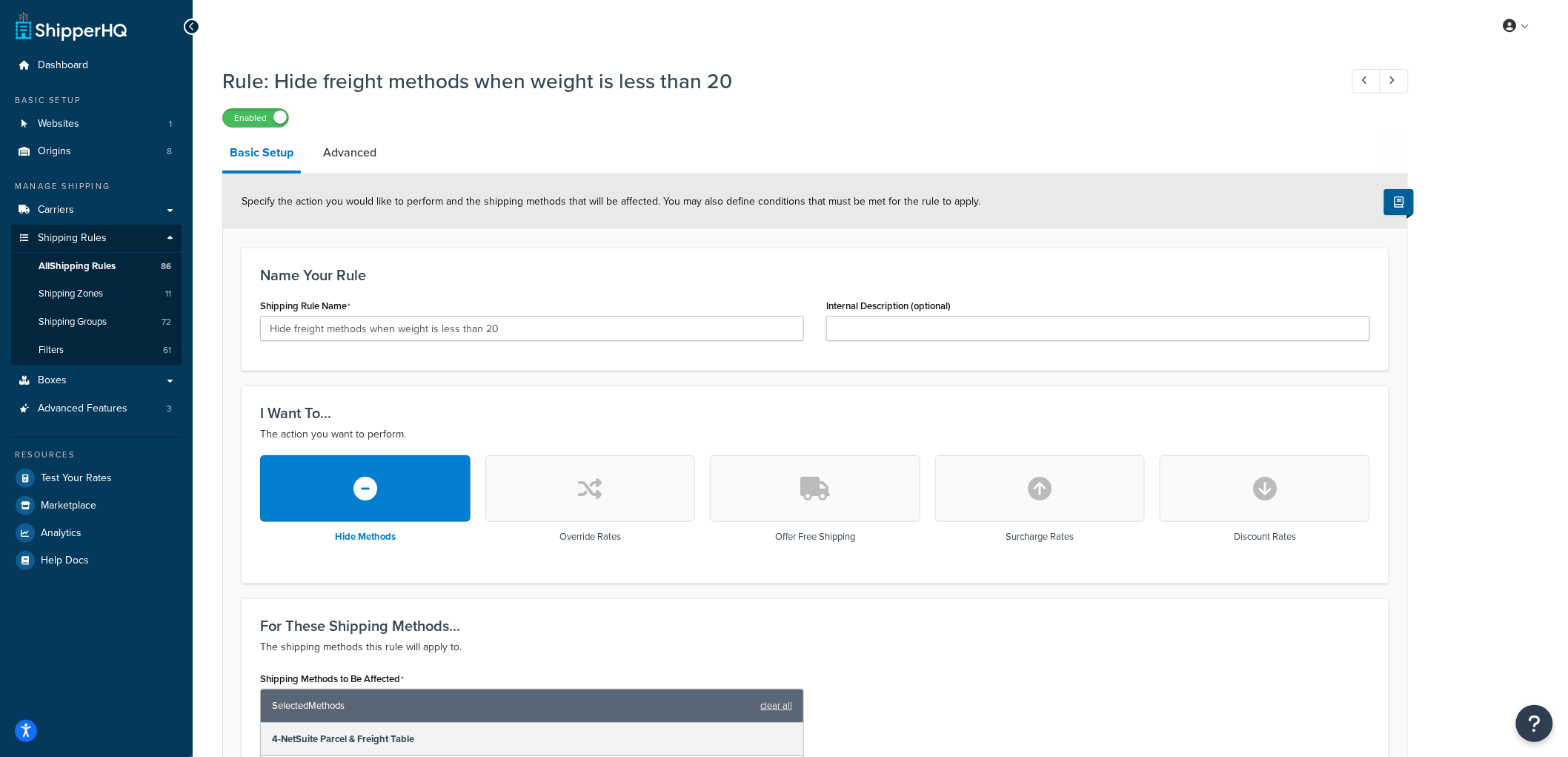
click at [363, 164] on link "Advanced" at bounding box center [350, 152] width 69 height 35
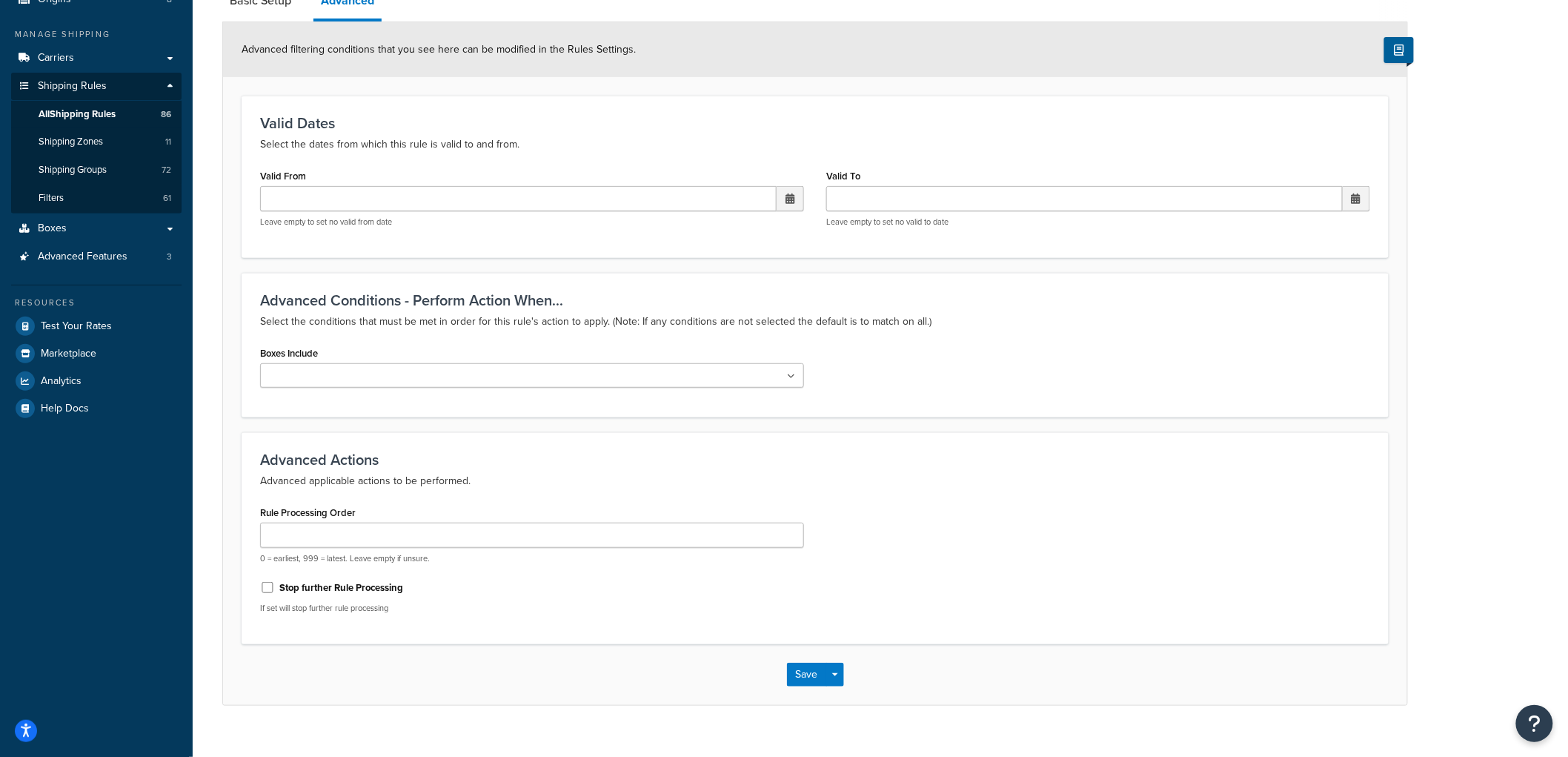
scroll to position [175, 0]
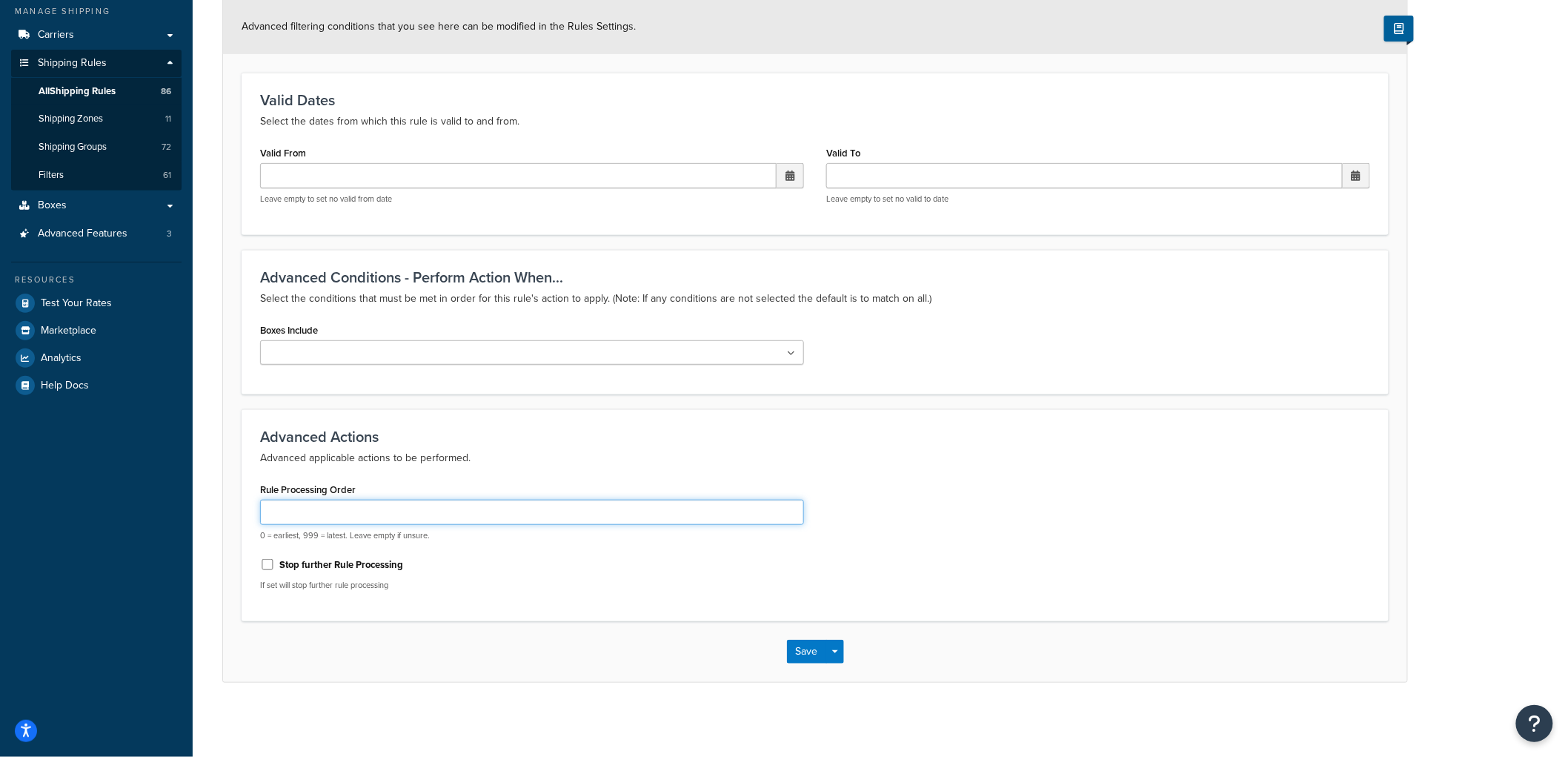
click at [371, 512] on input "Rule Processing Order" at bounding box center [532, 512] width 544 height 25
type input "0"
click at [799, 646] on button "Save" at bounding box center [807, 652] width 40 height 24
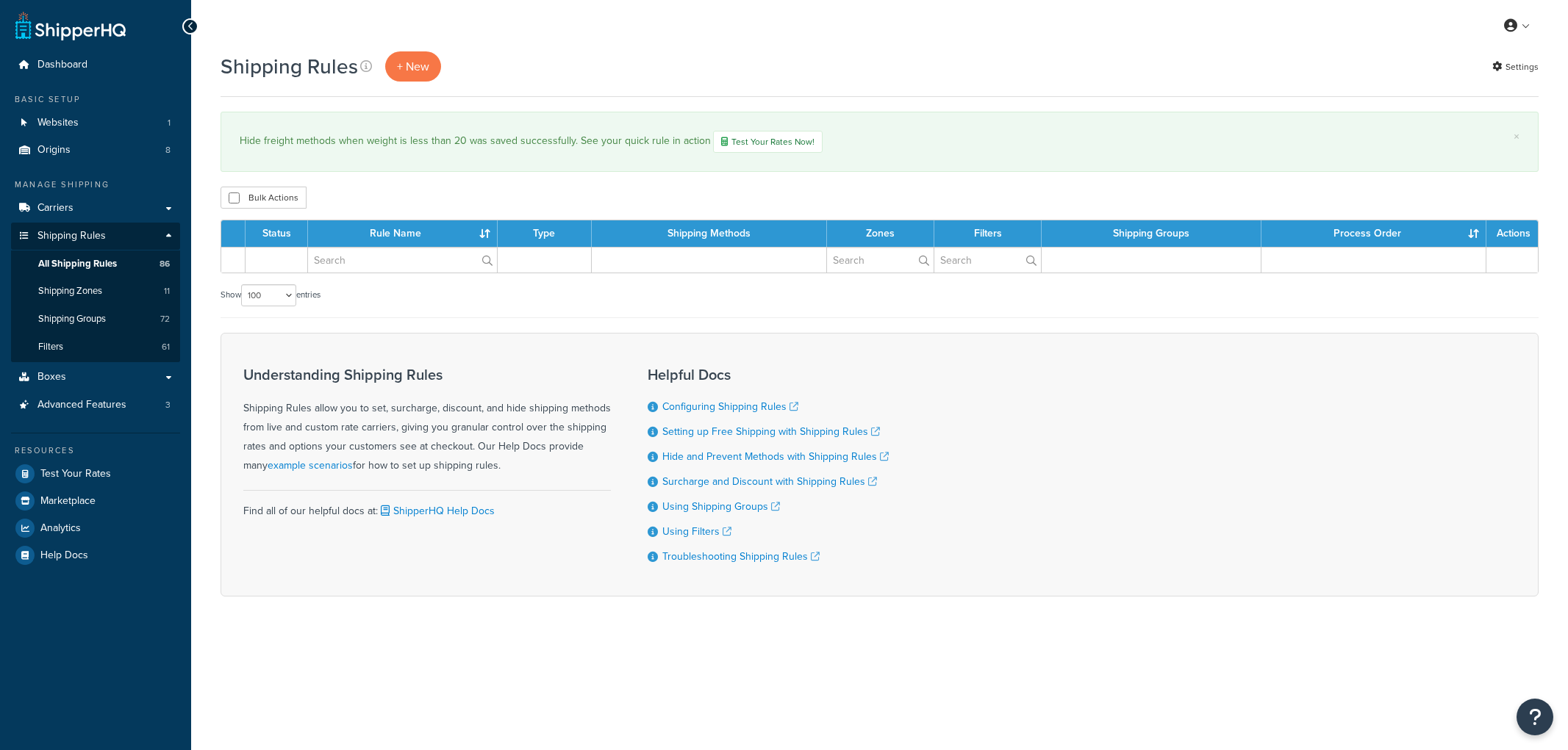
select select "100"
click at [111, 471] on link "Test Your Rates" at bounding box center [96, 473] width 169 height 27
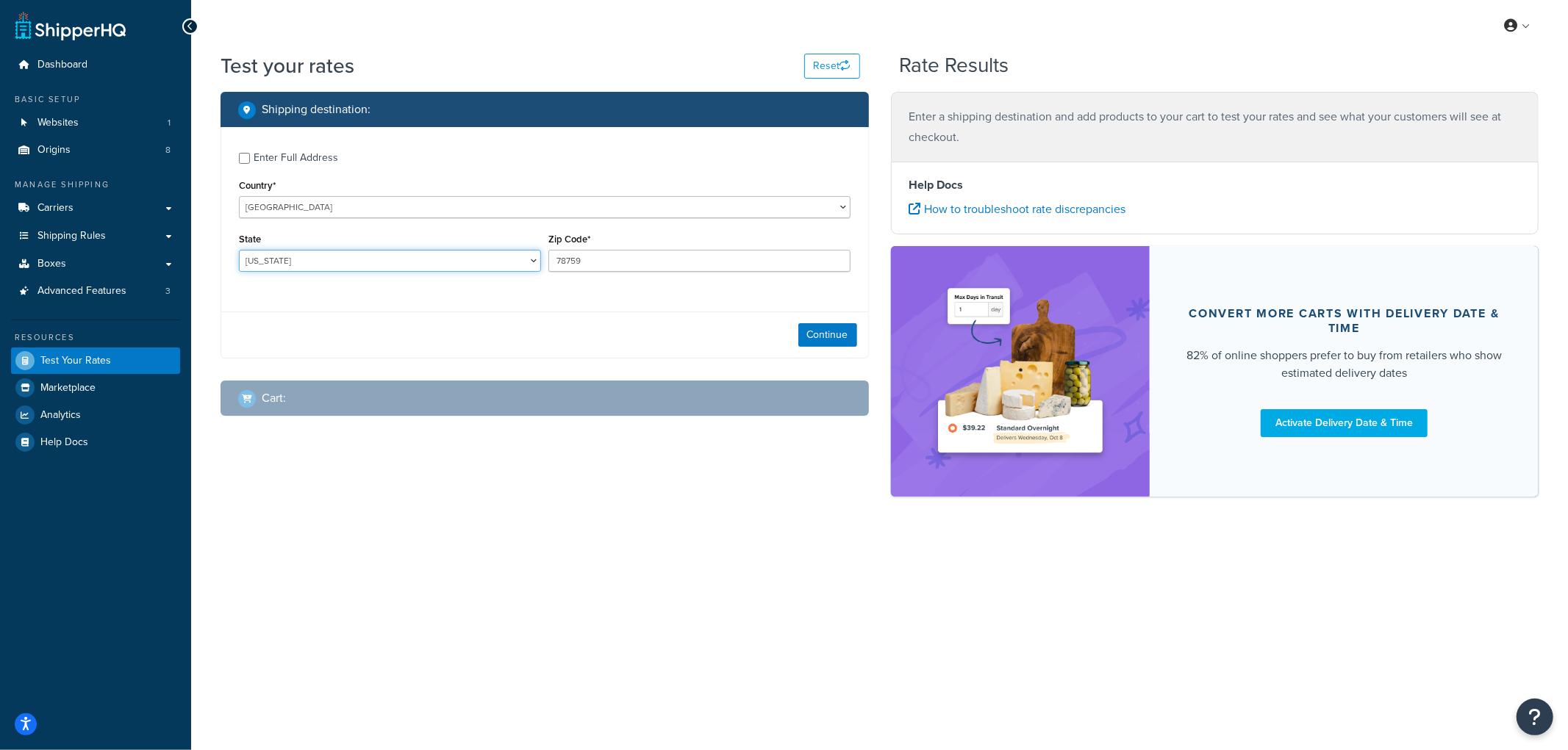
click at [394, 255] on select "[US_STATE] [US_STATE] [US_STATE] [US_STATE] [US_STATE] Armed Forces Americas Ar…" at bounding box center [390, 261] width 302 height 22
select select "NE"
click at [239, 251] on select "[US_STATE] [US_STATE] [US_STATE] [US_STATE] [US_STATE] Armed Forces Americas Ar…" at bounding box center [390, 261] width 302 height 22
drag, startPoint x: 579, startPoint y: 259, endPoint x: 549, endPoint y: 258, distance: 30.0
click at [549, 258] on input "78759" at bounding box center [699, 261] width 302 height 22
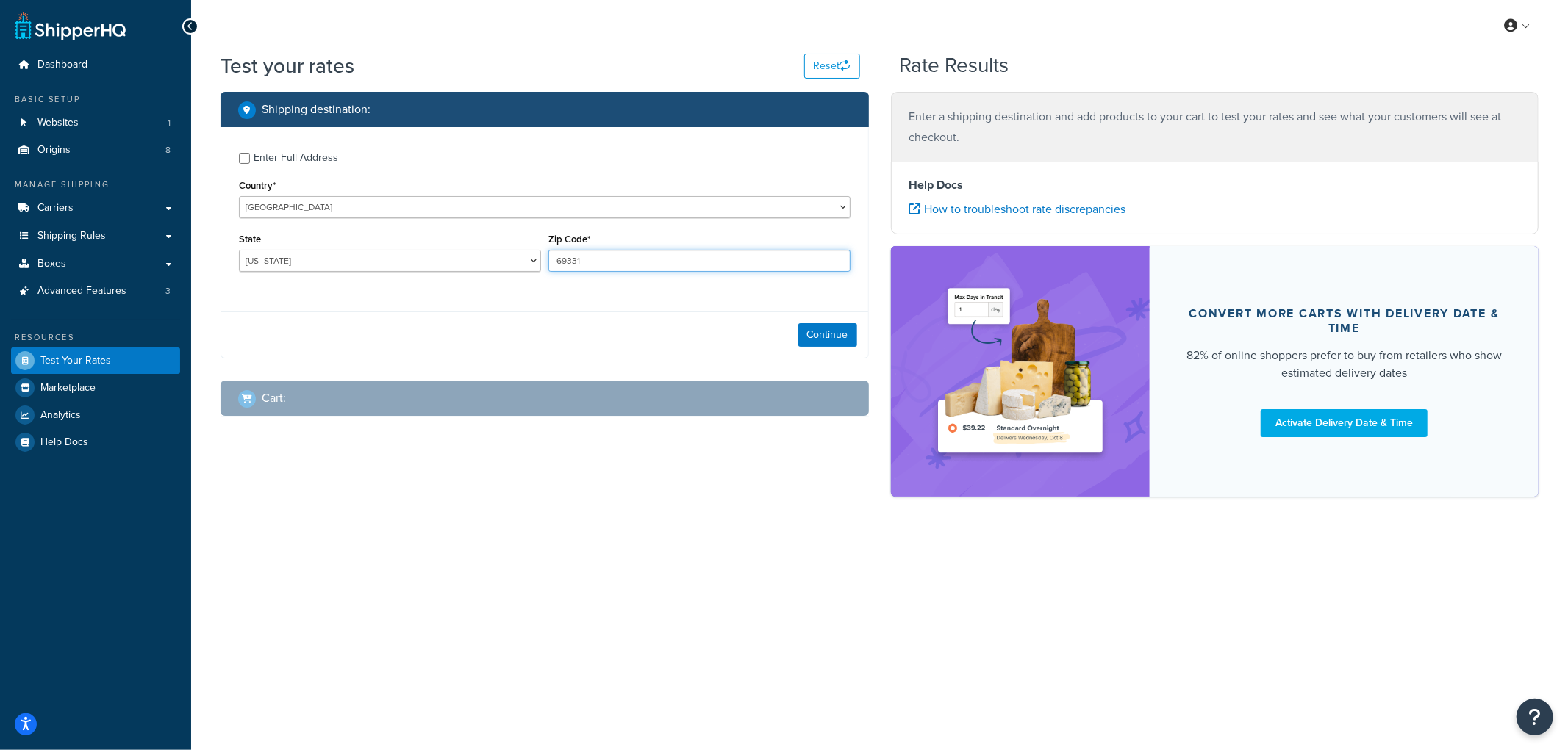
type input "69331"
click at [280, 148] on div "Enter Full Address" at bounding box center [296, 158] width 85 height 20
click at [250, 153] on input "Enter Full Address" at bounding box center [245, 158] width 11 height 11
checkbox input "true"
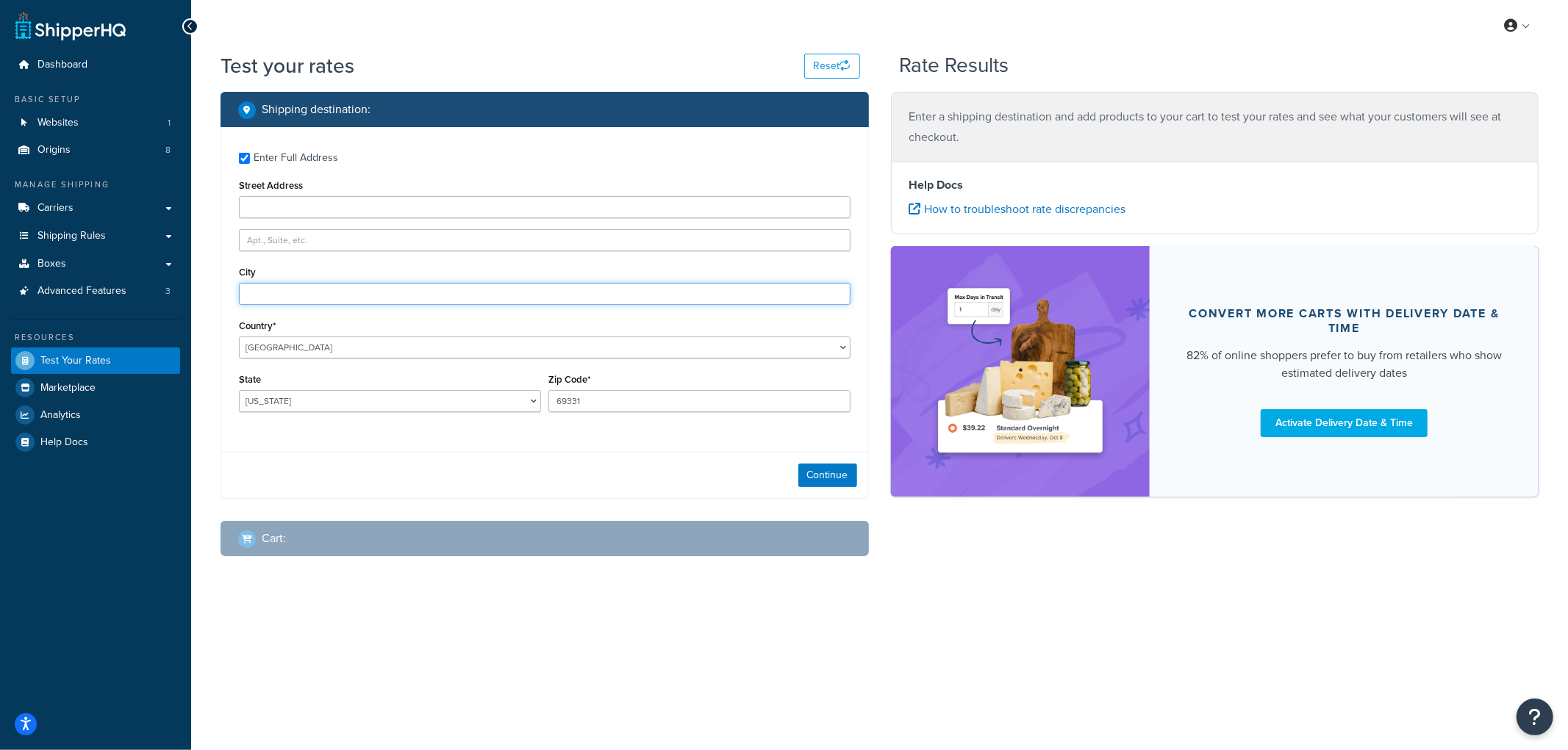
click at [276, 290] on input "City" at bounding box center [544, 294] width 612 height 22
type input "Angora"
click at [450, 148] on label "Enter Full Address" at bounding box center [552, 156] width 597 height 24
click at [250, 153] on input "Enter Full Address" at bounding box center [245, 158] width 11 height 11
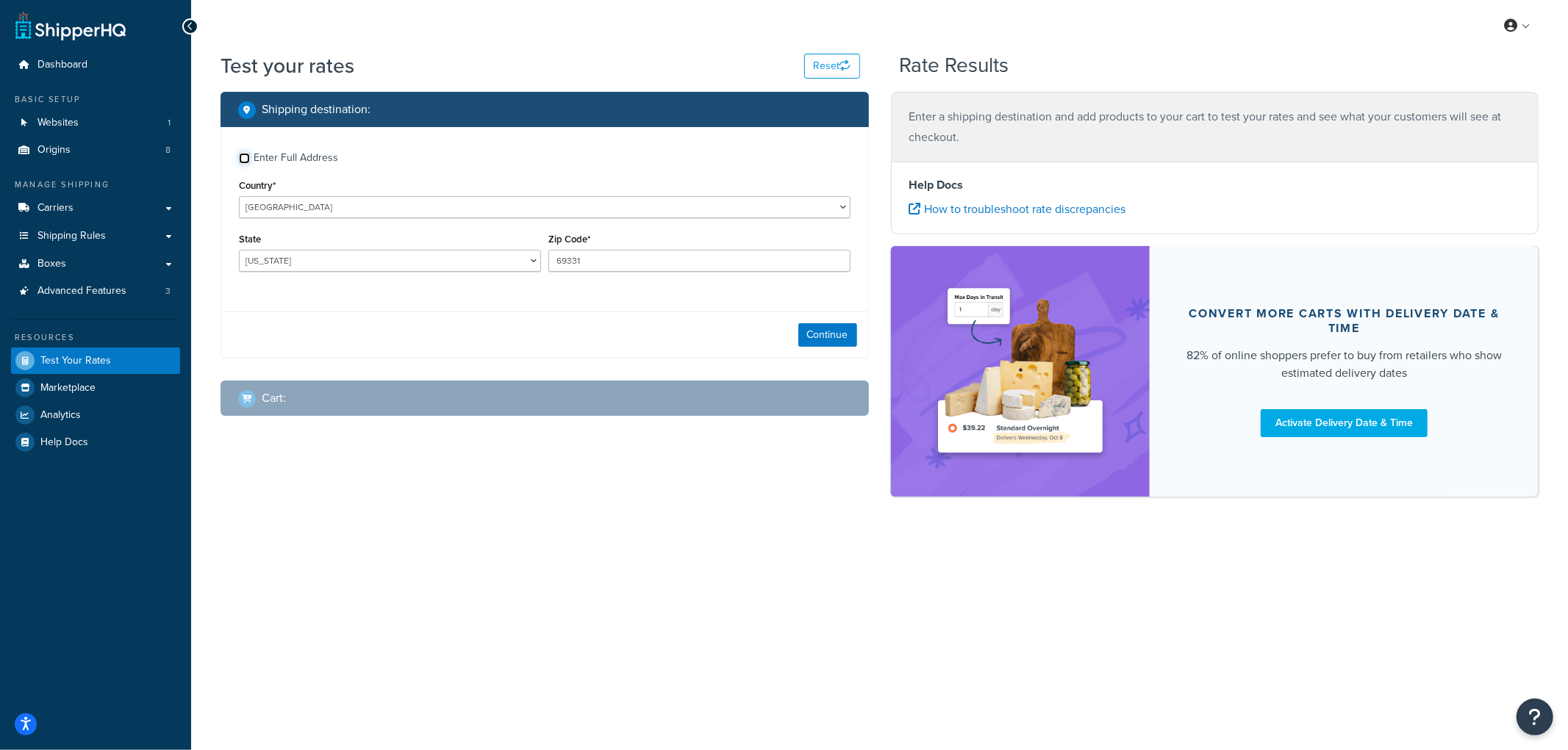
click at [245, 153] on input "Enter Full Address" at bounding box center [245, 158] width 11 height 11
checkbox input "true"
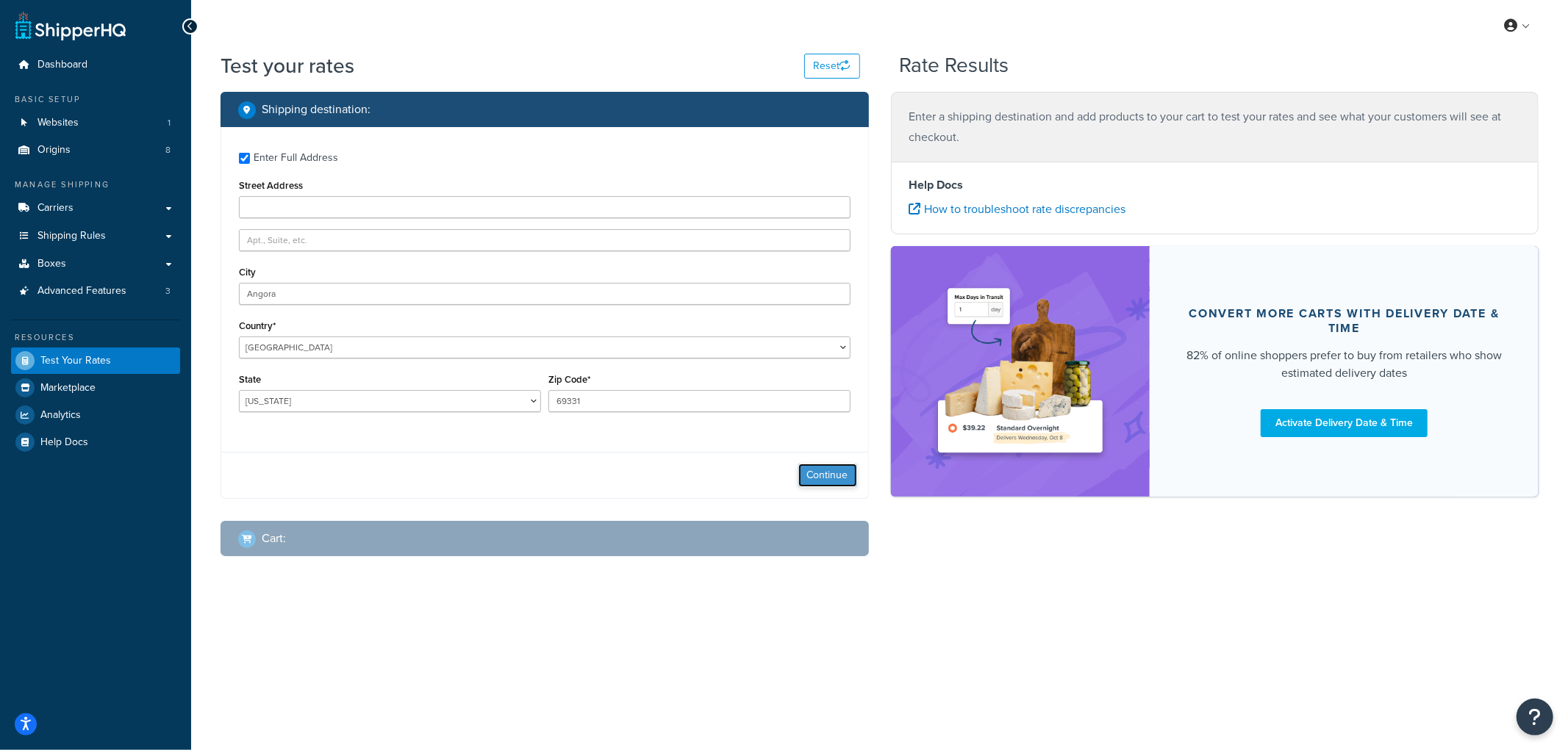
click at [812, 467] on button "Continue" at bounding box center [828, 475] width 59 height 24
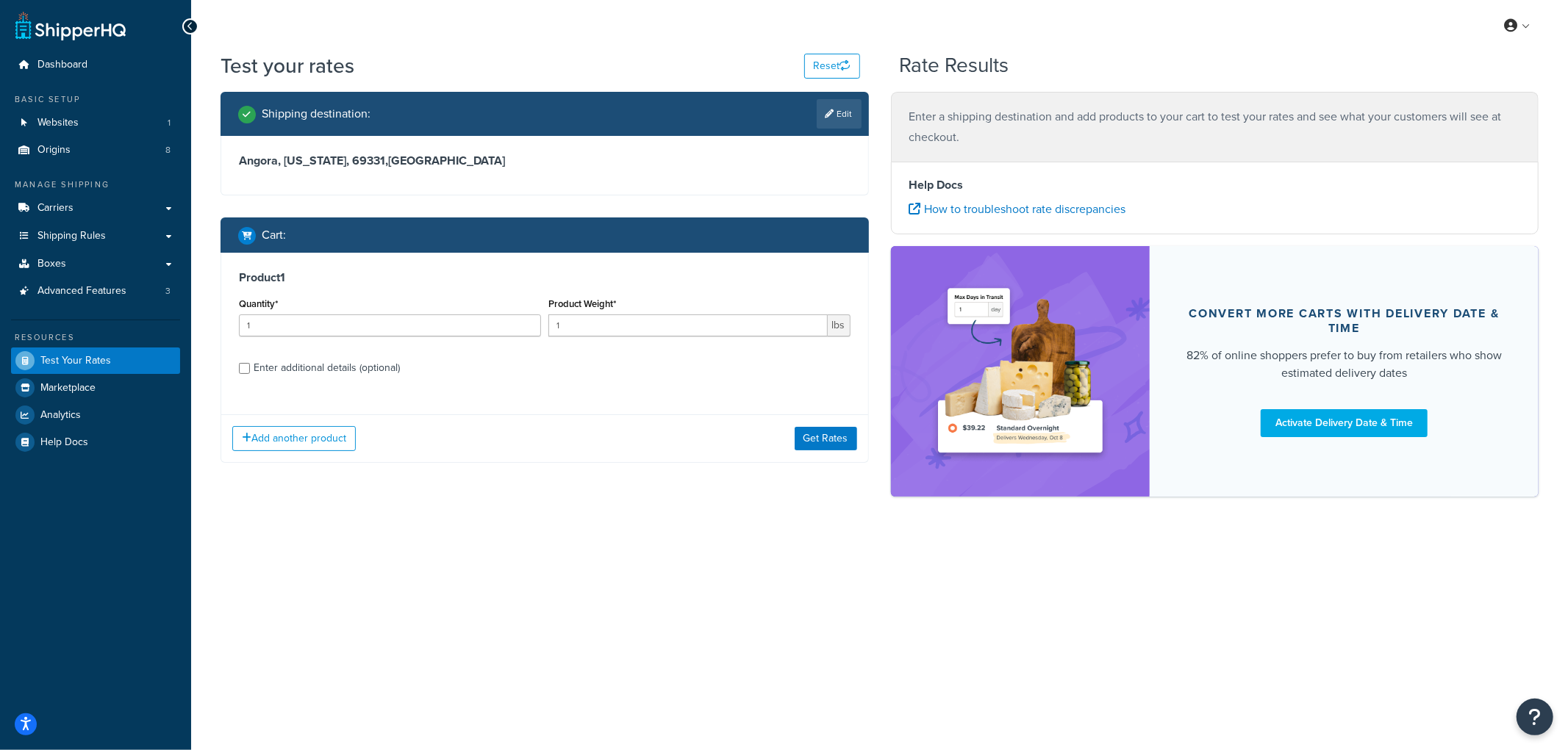
click at [277, 362] on div "Enter additional details (optional)" at bounding box center [326, 368] width 146 height 20
click at [250, 363] on input "Enter additional details (optional)" at bounding box center [245, 369] width 11 height 11
checkbox input "true"
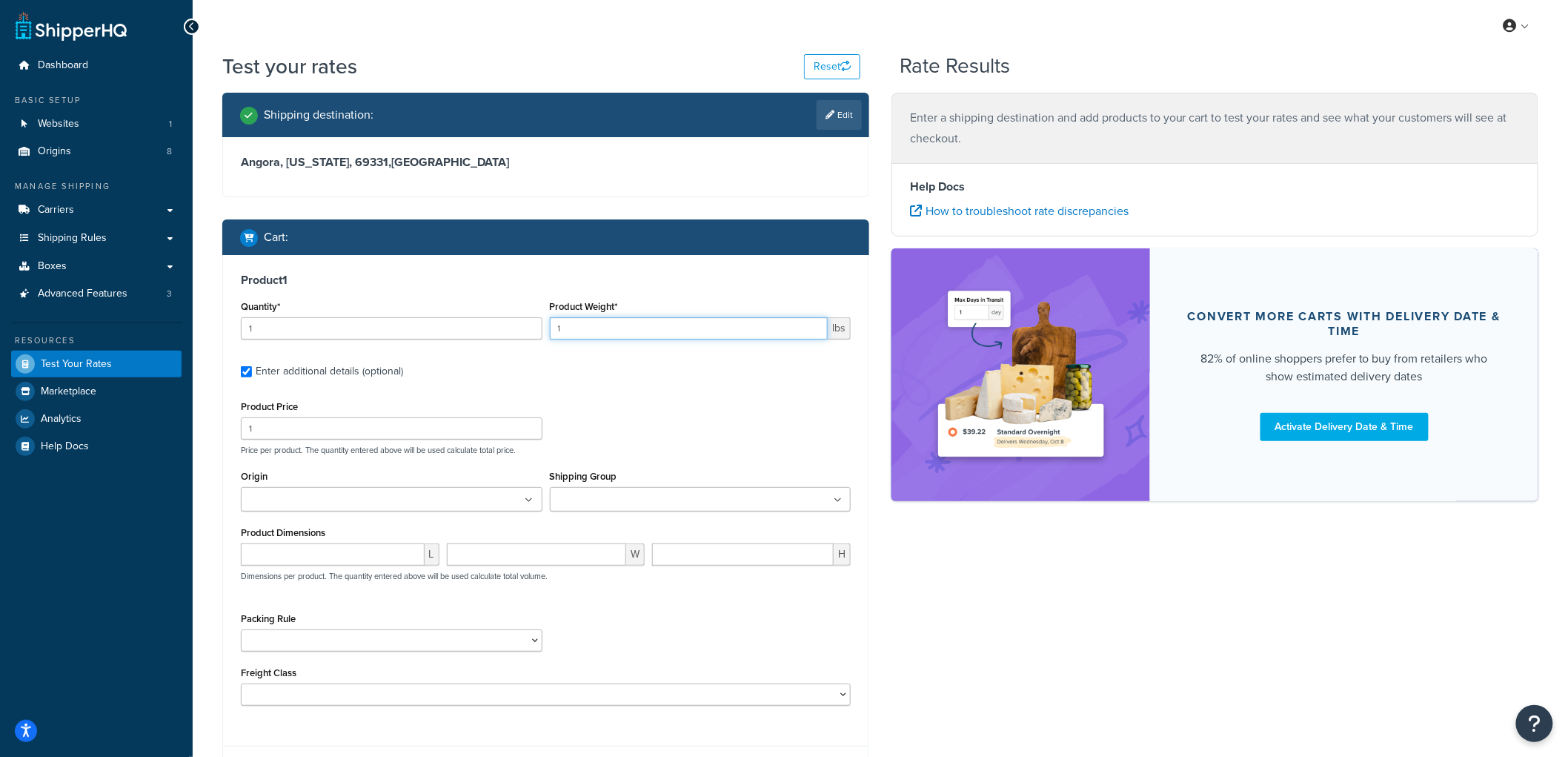
drag, startPoint x: 576, startPoint y: 330, endPoint x: 537, endPoint y: 325, distance: 39.3
click at [537, 325] on div "Quantity* 1 Product Weight* 1 lbs" at bounding box center [546, 324] width 618 height 54
type input "10"
click at [650, 282] on h3 "Product 1" at bounding box center [546, 280] width 610 height 15
click at [409, 420] on input "1" at bounding box center [391, 429] width 301 height 22
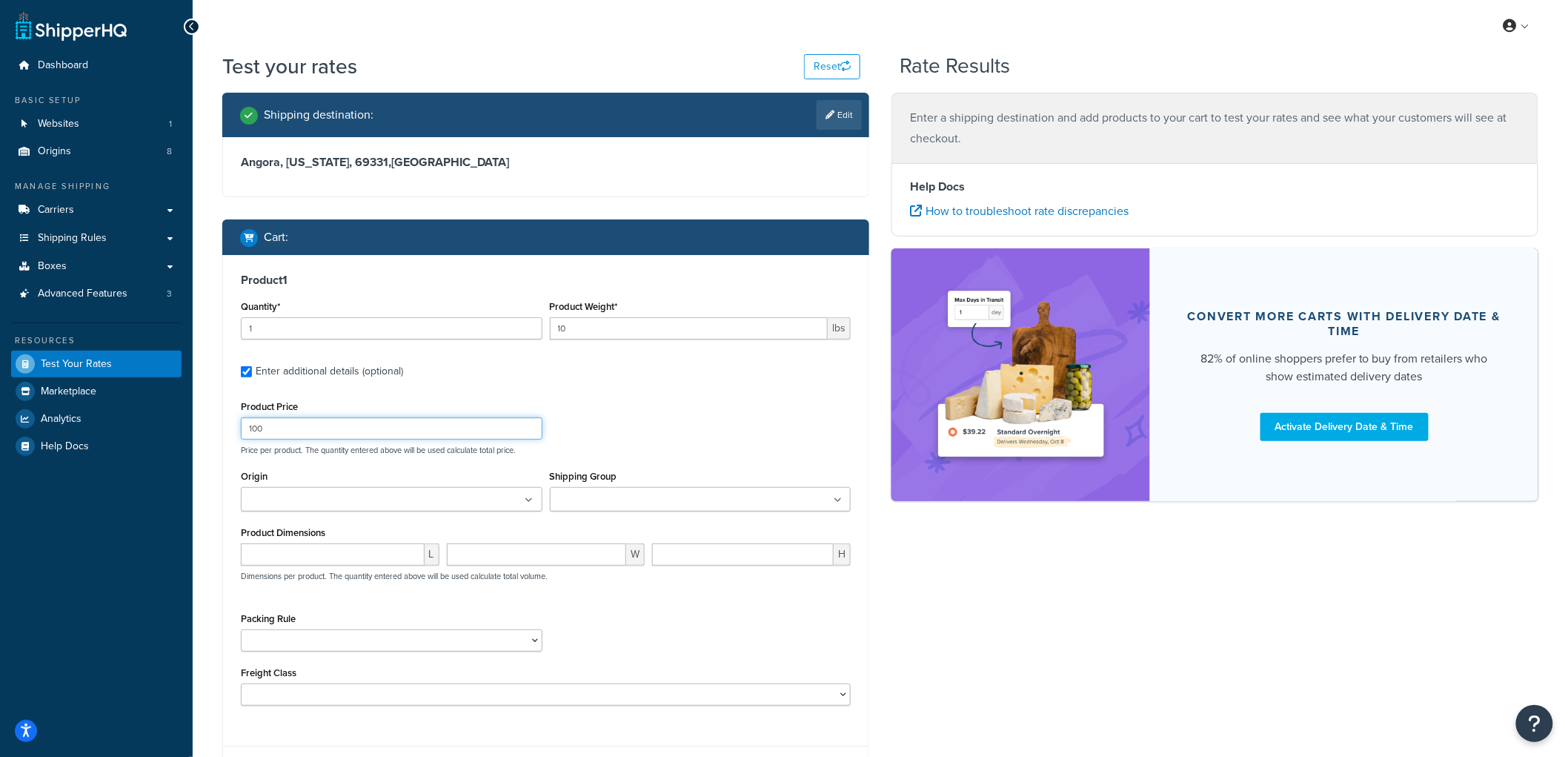
type input "100"
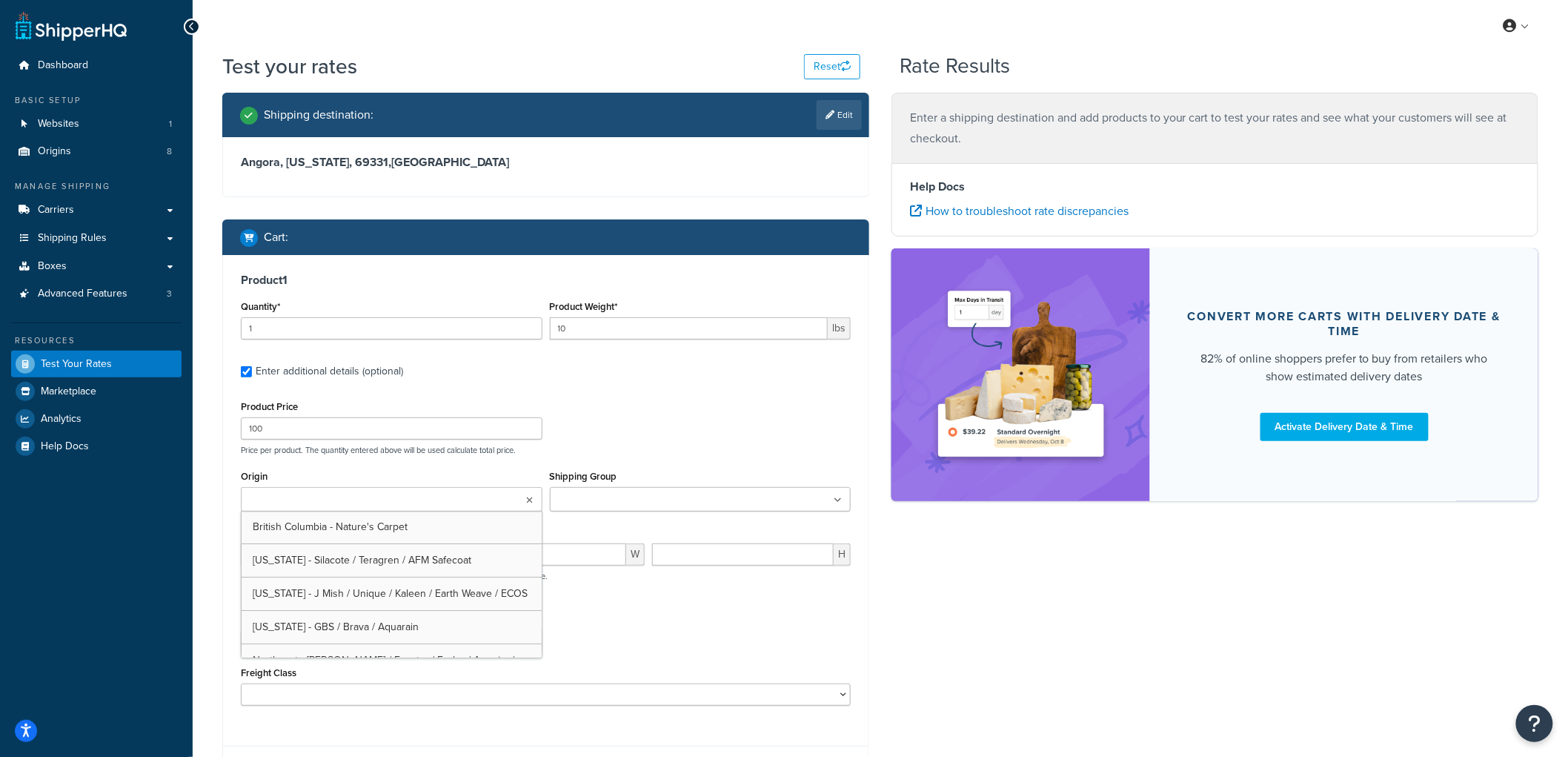
click at [434, 504] on ul at bounding box center [391, 499] width 301 height 24
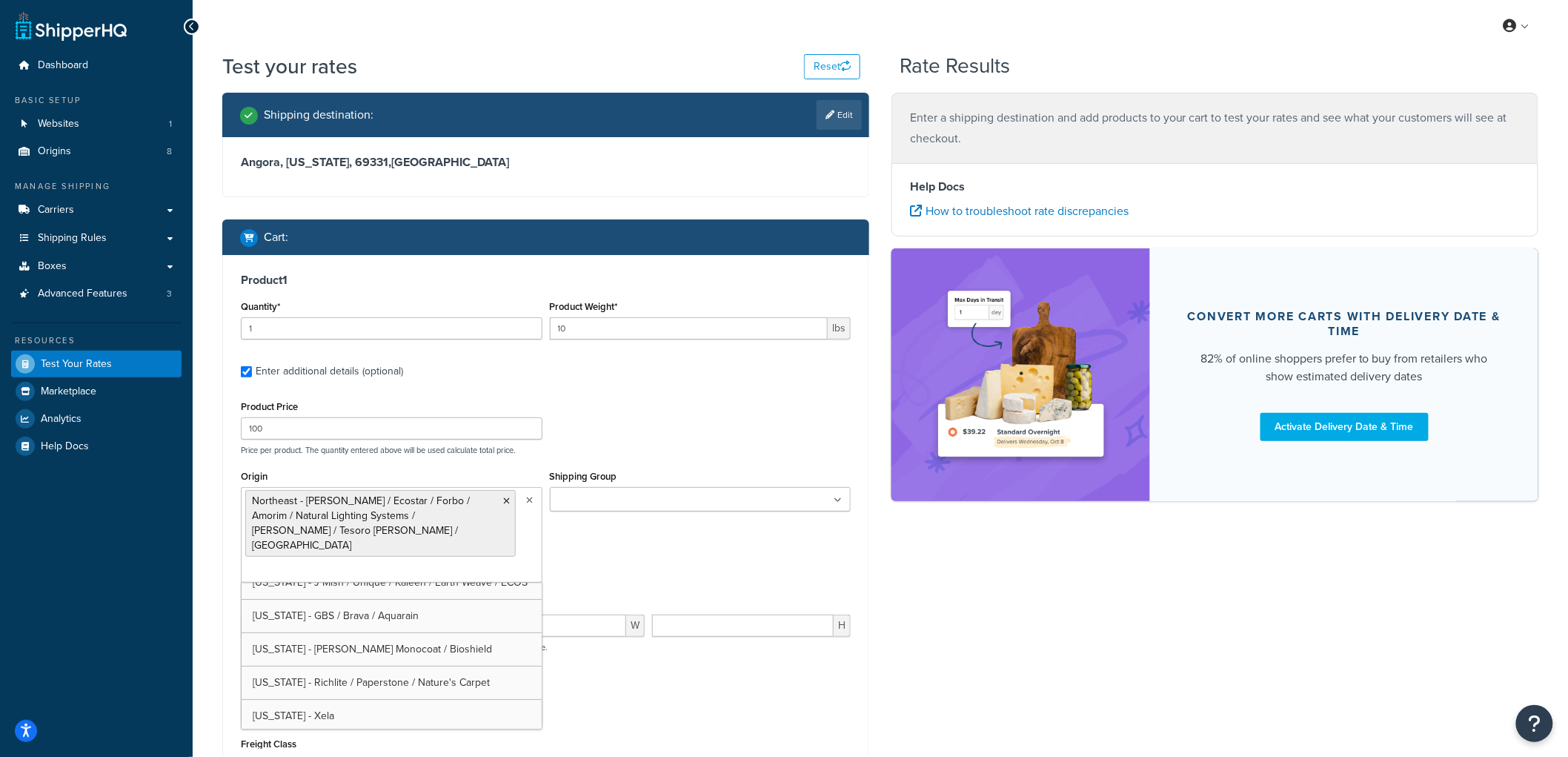
click at [583, 505] on input "Shipping Group" at bounding box center [619, 501] width 131 height 17
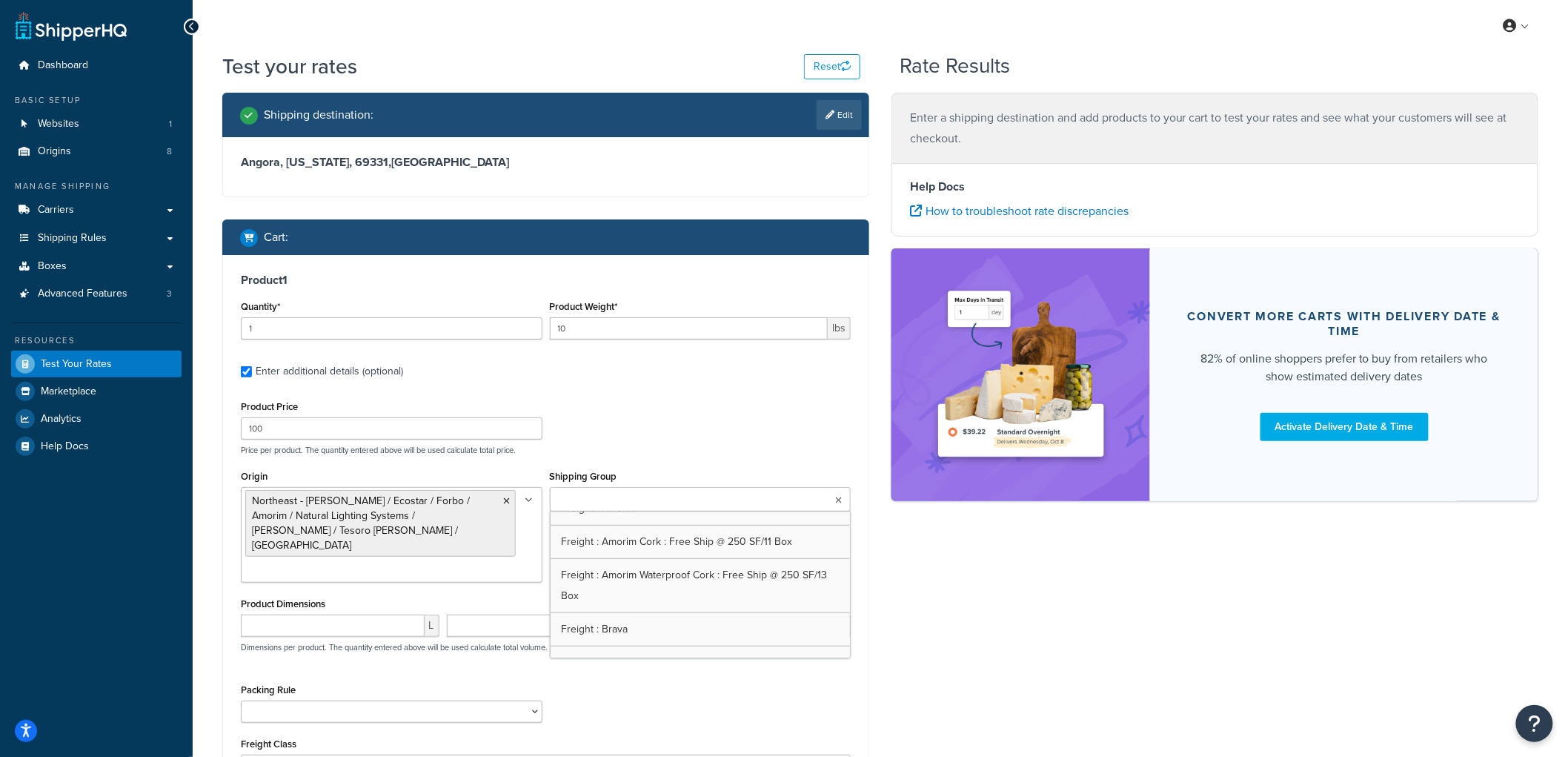
scroll to position [412, 0]
click at [718, 406] on div "Product Price 100 Price per product. The quantity entered above will be used ca…" at bounding box center [546, 426] width 618 height 58
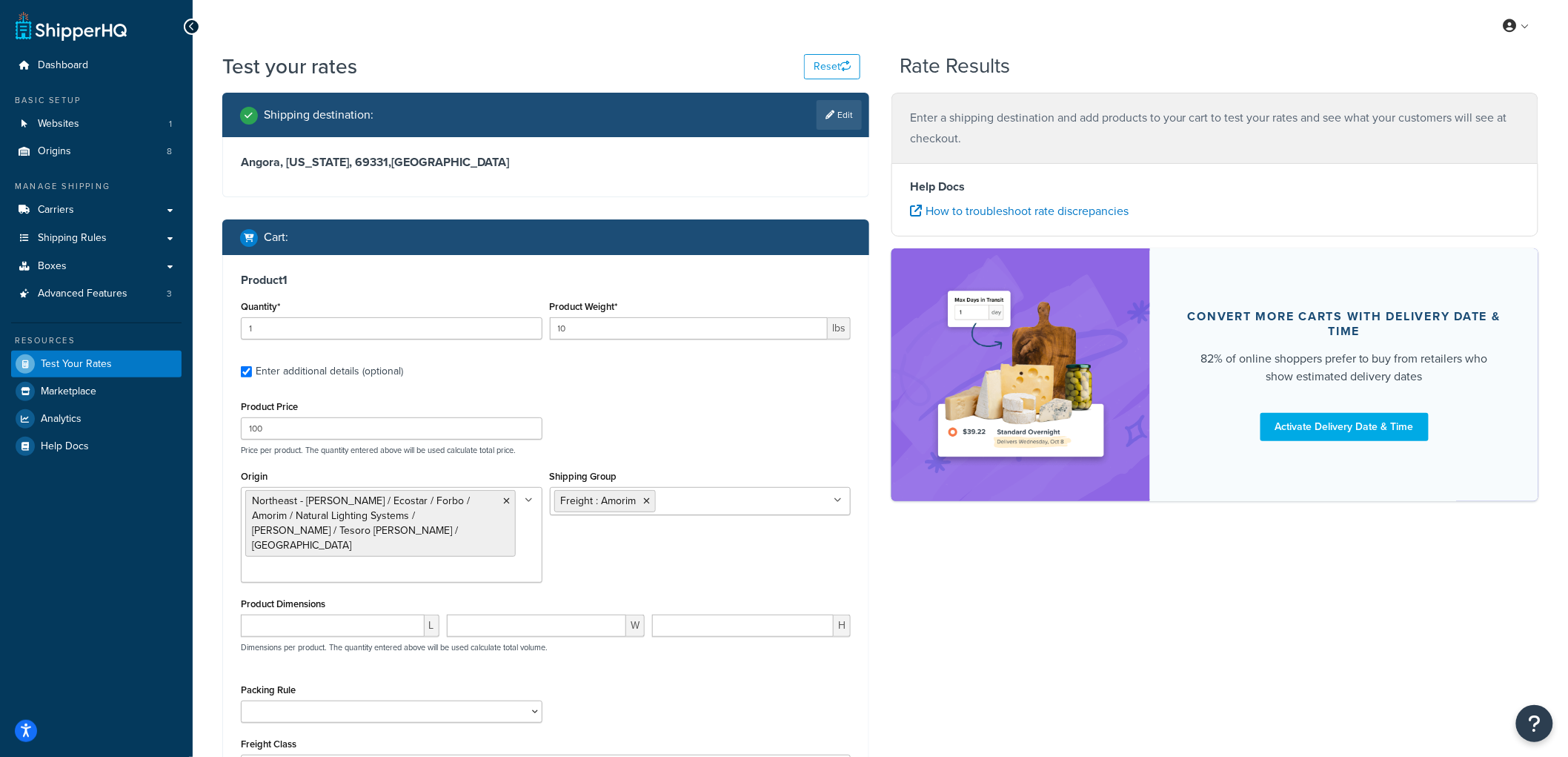
click at [694, 497] on input "Shipping Group" at bounding box center [724, 501] width 131 height 17
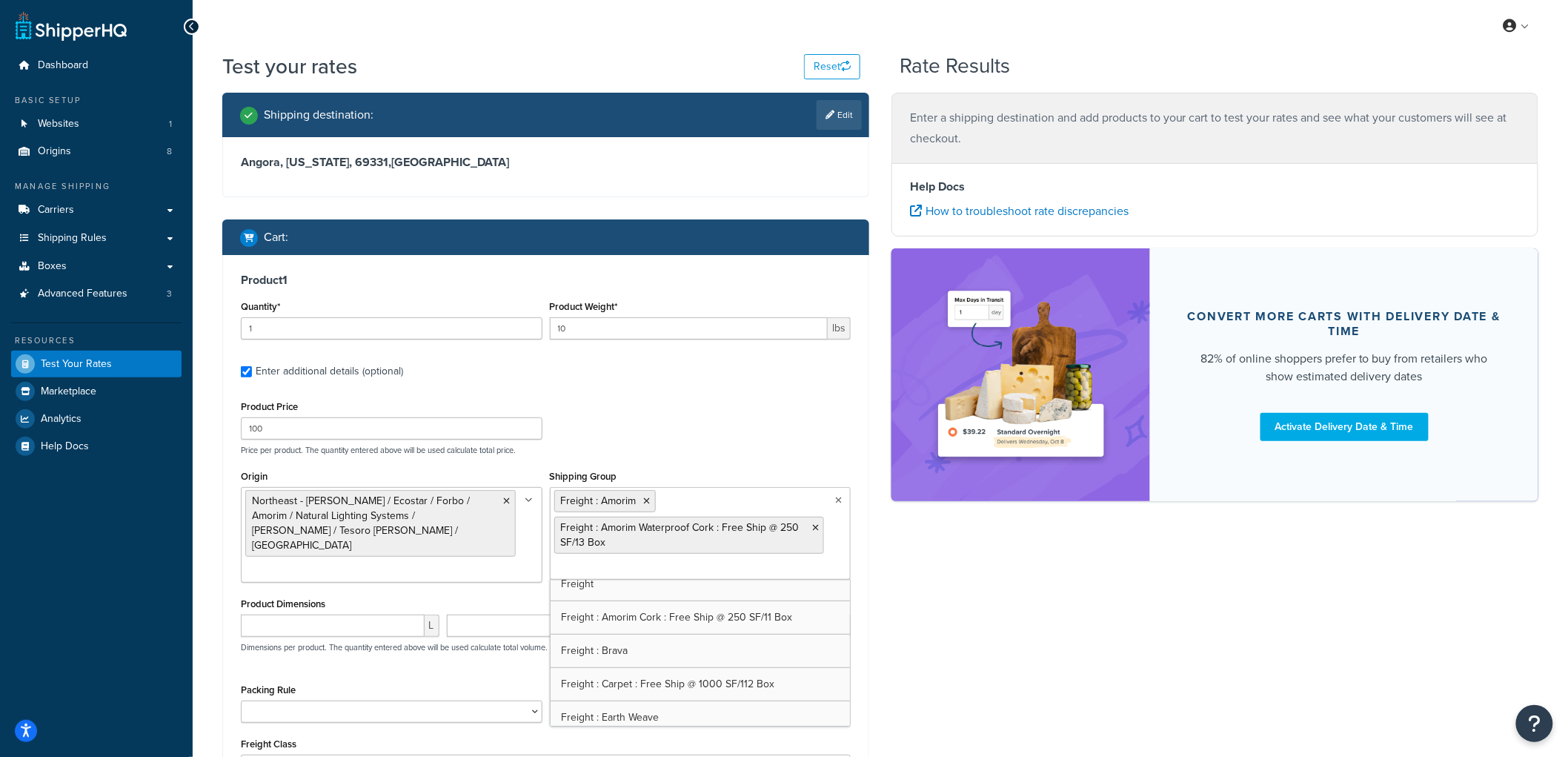
click at [729, 394] on div "Product 1 Quantity* 1 Product Weight* 10 lbs Enter additional details (optional…" at bounding box center [546, 524] width 645 height 538
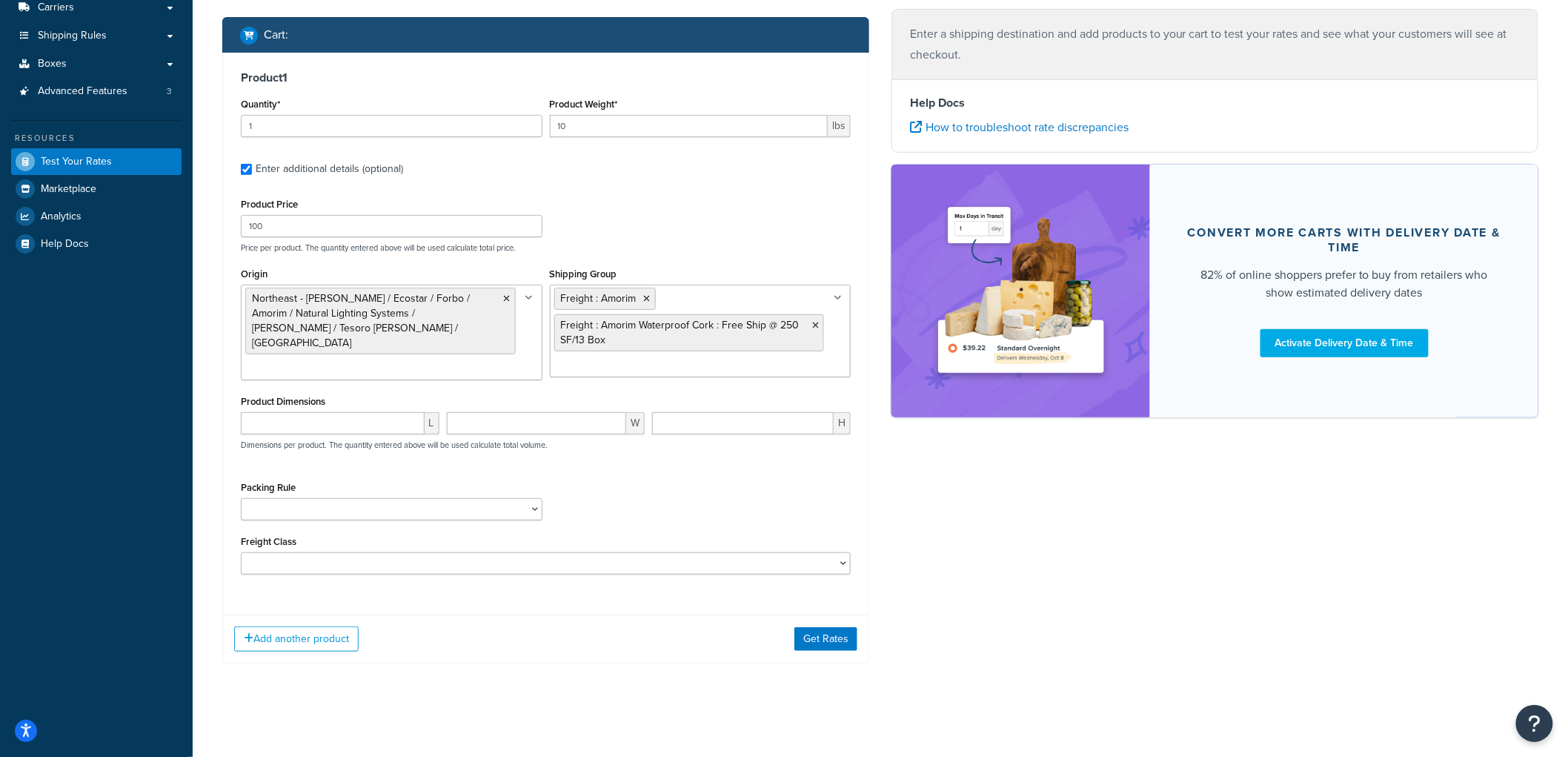
scroll to position [204, 0]
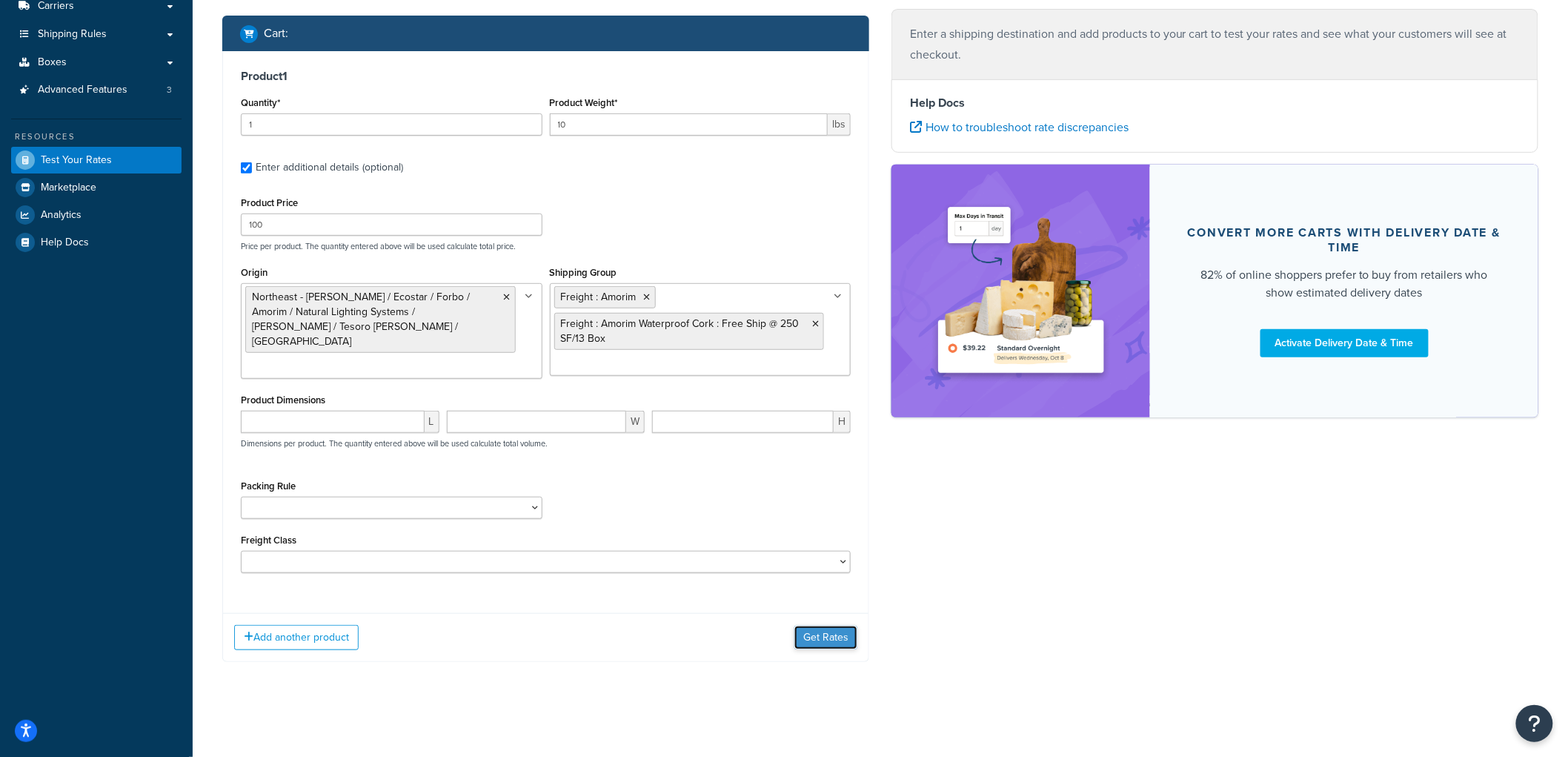
click at [813, 645] on button "Get Rates" at bounding box center [826, 638] width 63 height 24
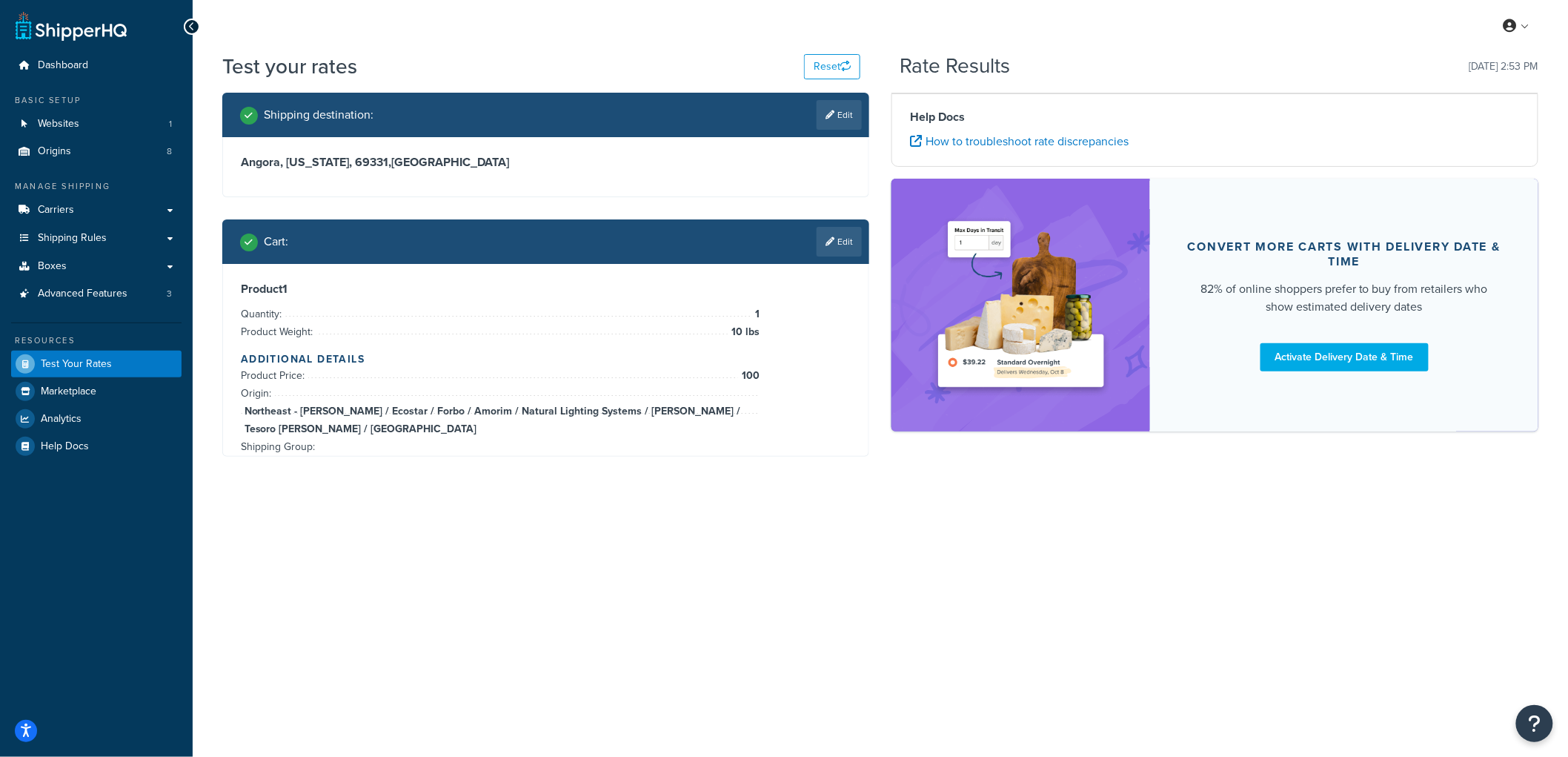
scroll to position [0, 0]
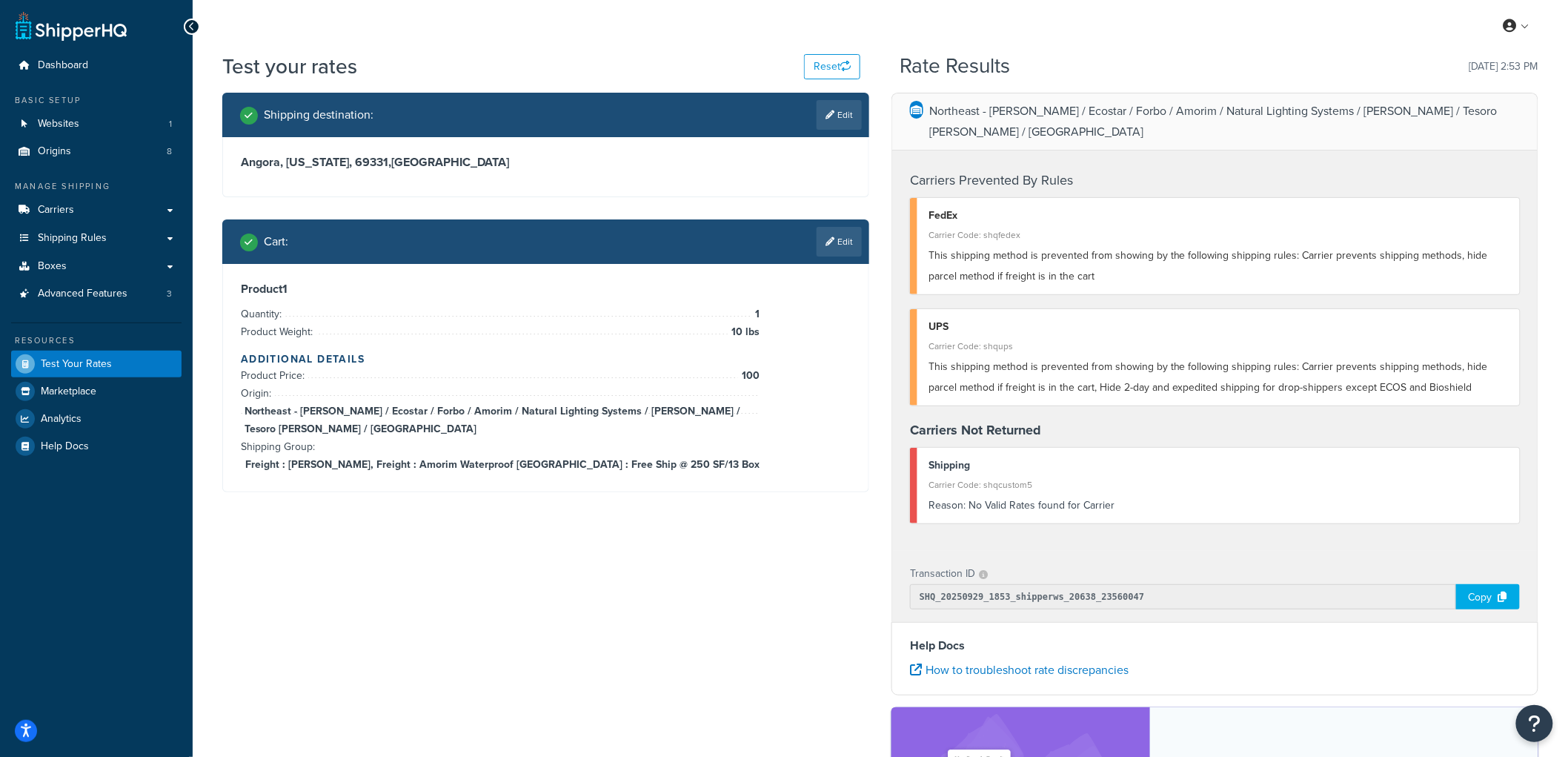
click at [264, 242] on h2 "Cart :" at bounding box center [276, 241] width 24 height 13
click at [272, 228] on div "Cart : Edit" at bounding box center [551, 242] width 622 height 30
drag, startPoint x: 227, startPoint y: 235, endPoint x: 305, endPoint y: 242, distance: 78.3
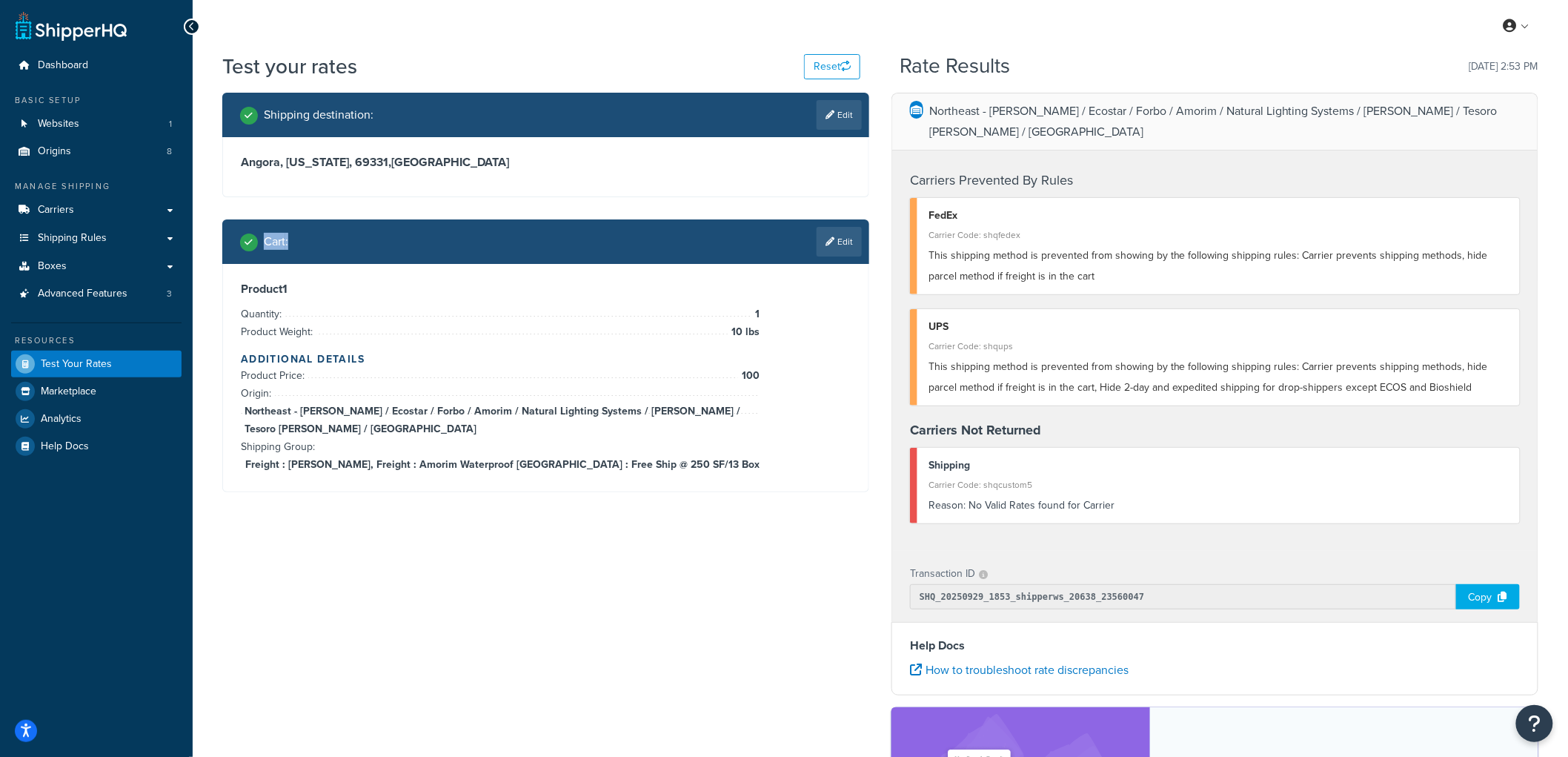
click at [305, 242] on div "Cart : Edit" at bounding box center [546, 242] width 647 height 45
click at [308, 242] on div "Cart : Edit" at bounding box center [551, 242] width 622 height 30
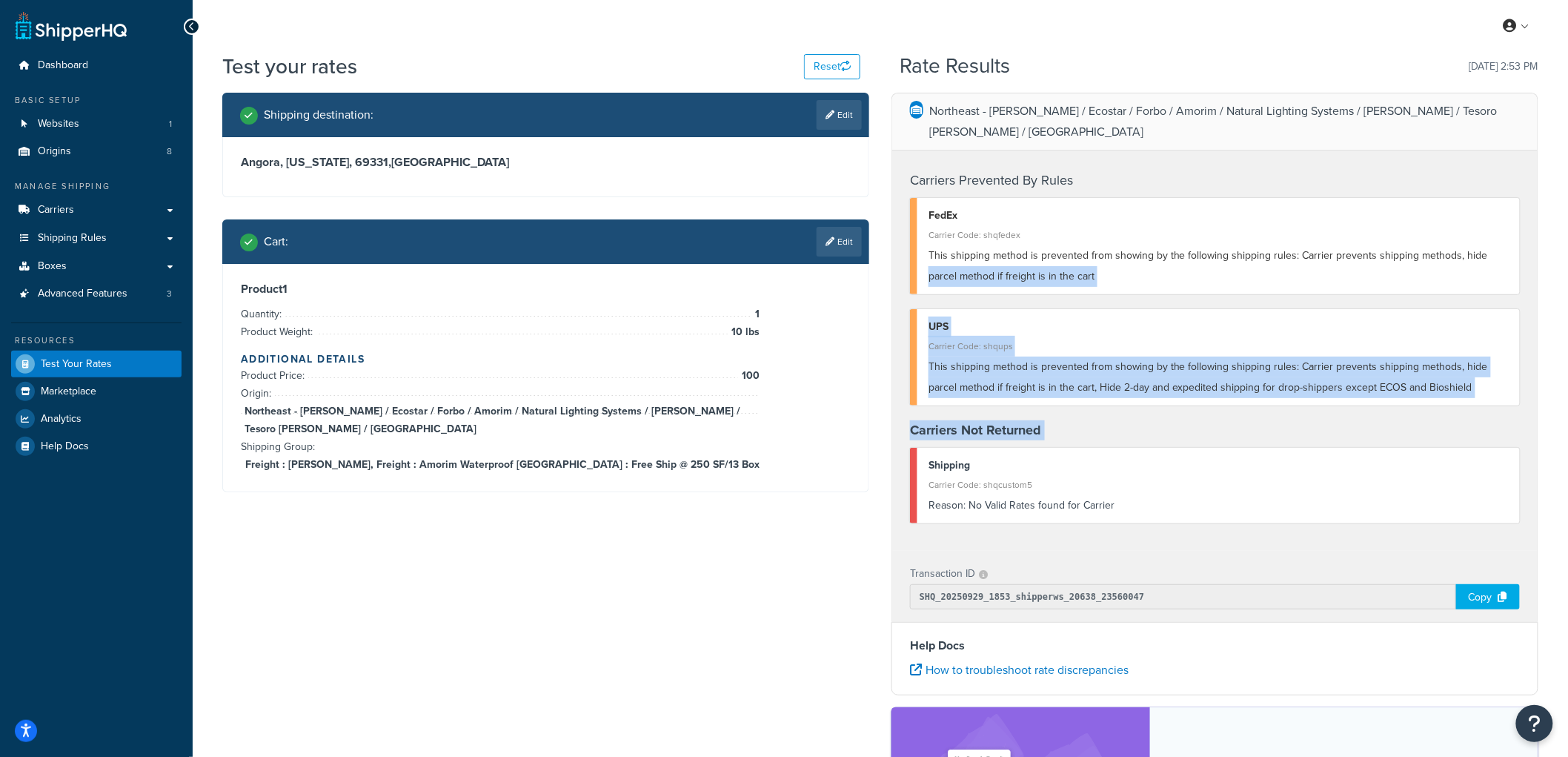
drag, startPoint x: 887, startPoint y: 273, endPoint x: 892, endPoint y: 426, distance: 153.1
click at [892, 426] on div "Northeast - [PERSON_NAME] / Ecostar / Forbo / Amorim / Natural Lighting Systems…" at bounding box center [1215, 533] width 669 height 882
click at [893, 427] on div "Carriers Prevented By Rules FedEx Carrier Code: shqfedex This shipping method i…" at bounding box center [1215, 351] width 645 height 401
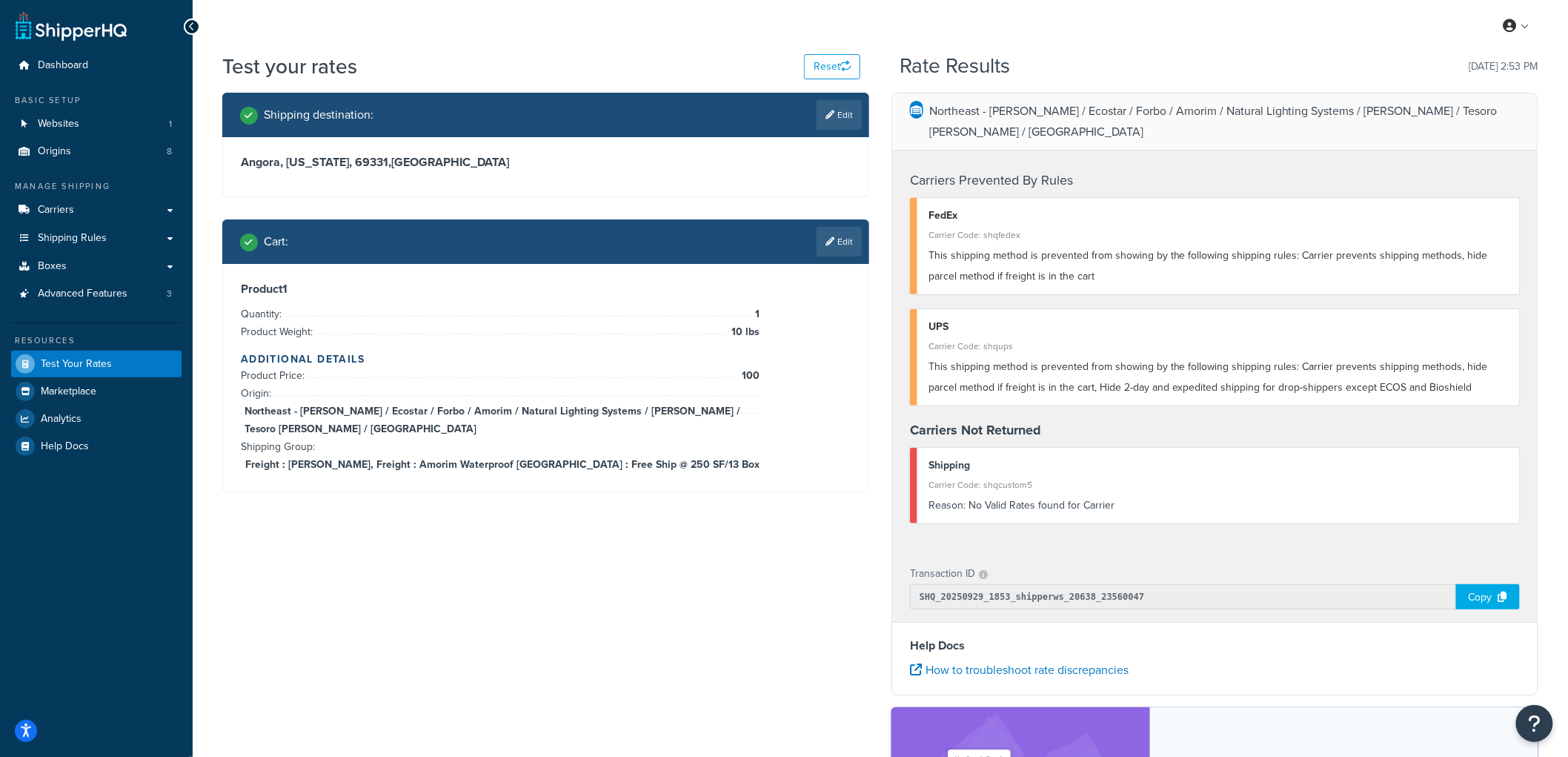
click at [652, 610] on div "Shipping destination : Edit Angora, [US_STATE], 69331 , [GEOGRAPHIC_DATA] Cart …" at bounding box center [880, 533] width 1338 height 882
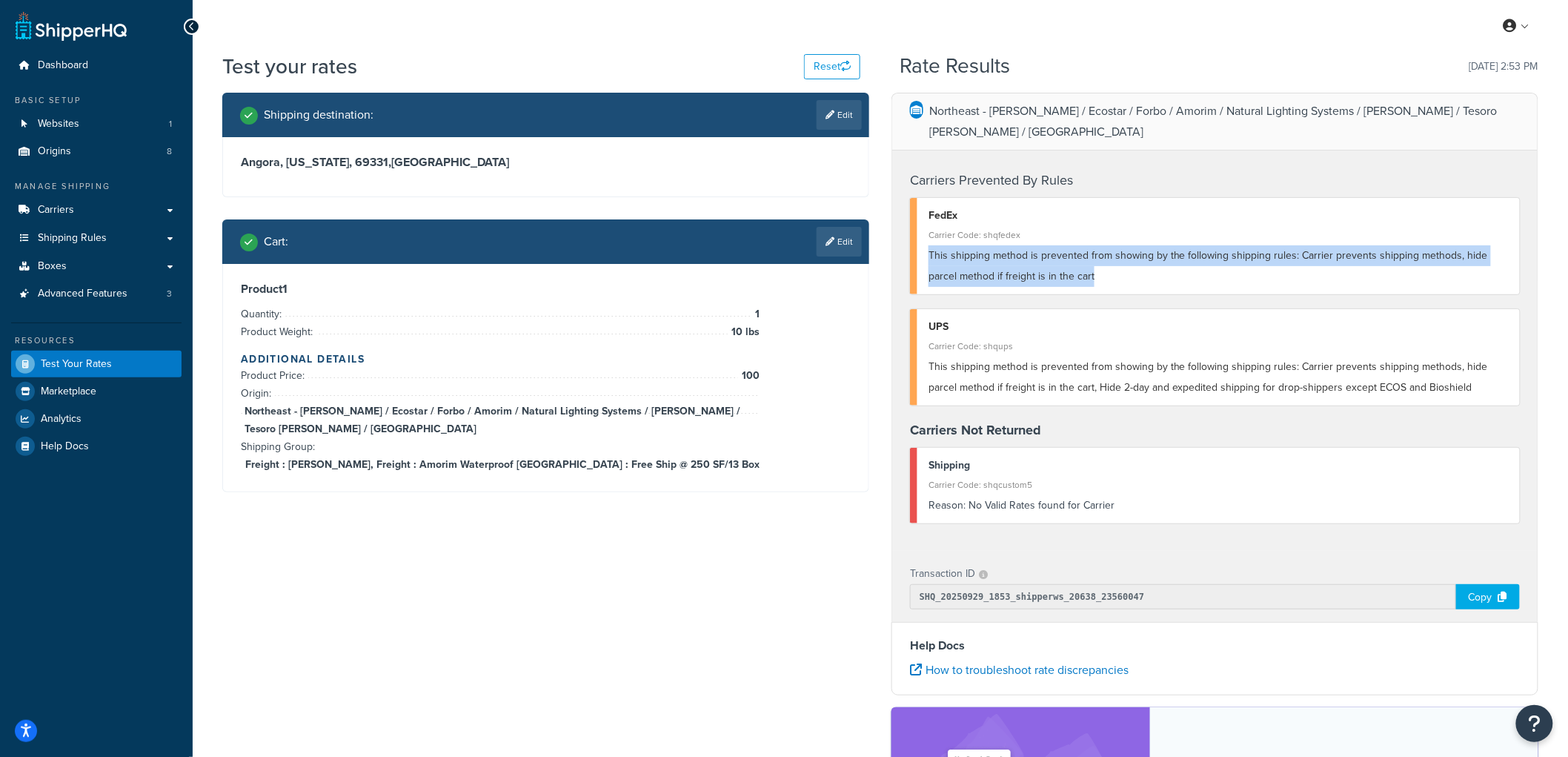
drag, startPoint x: 1107, startPoint y: 253, endPoint x: 1143, endPoint y: 219, distance: 49.5
click at [1143, 219] on div "FedEx Carrier Code: shqfedex This shipping method is prevented from showing by …" at bounding box center [1215, 246] width 610 height 96
click at [1143, 225] on div "Carrier Code: shqfedex" at bounding box center [1218, 235] width 580 height 20
